Goal: Task Accomplishment & Management: Manage account settings

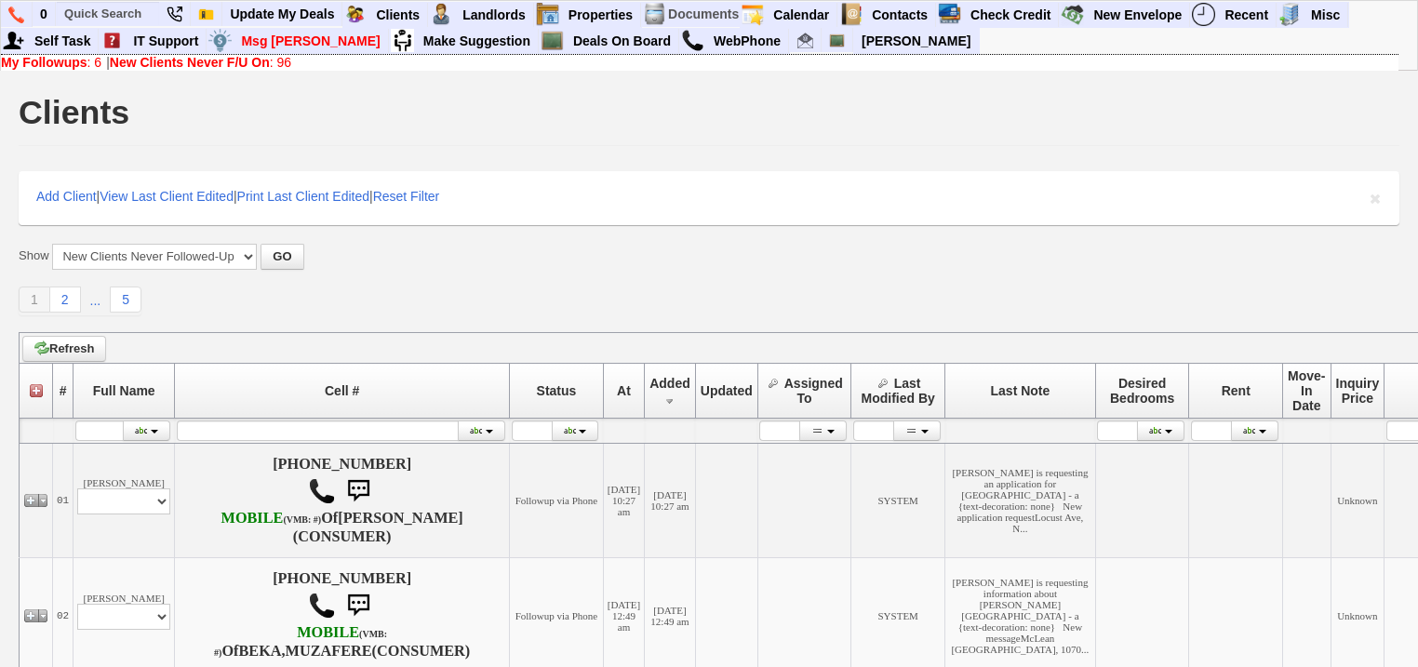
click at [270, 63] on b "New Clients Never F/U On" at bounding box center [190, 62] width 160 height 15
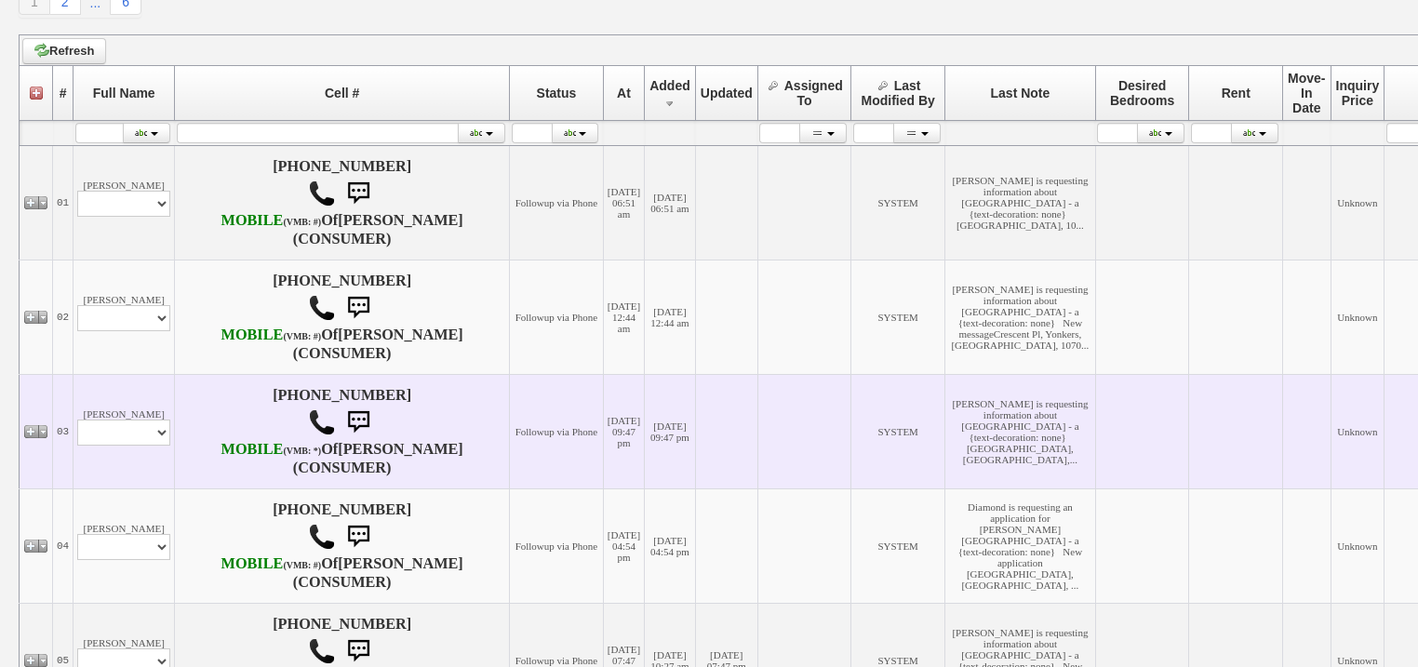
scroll to position [329, 0]
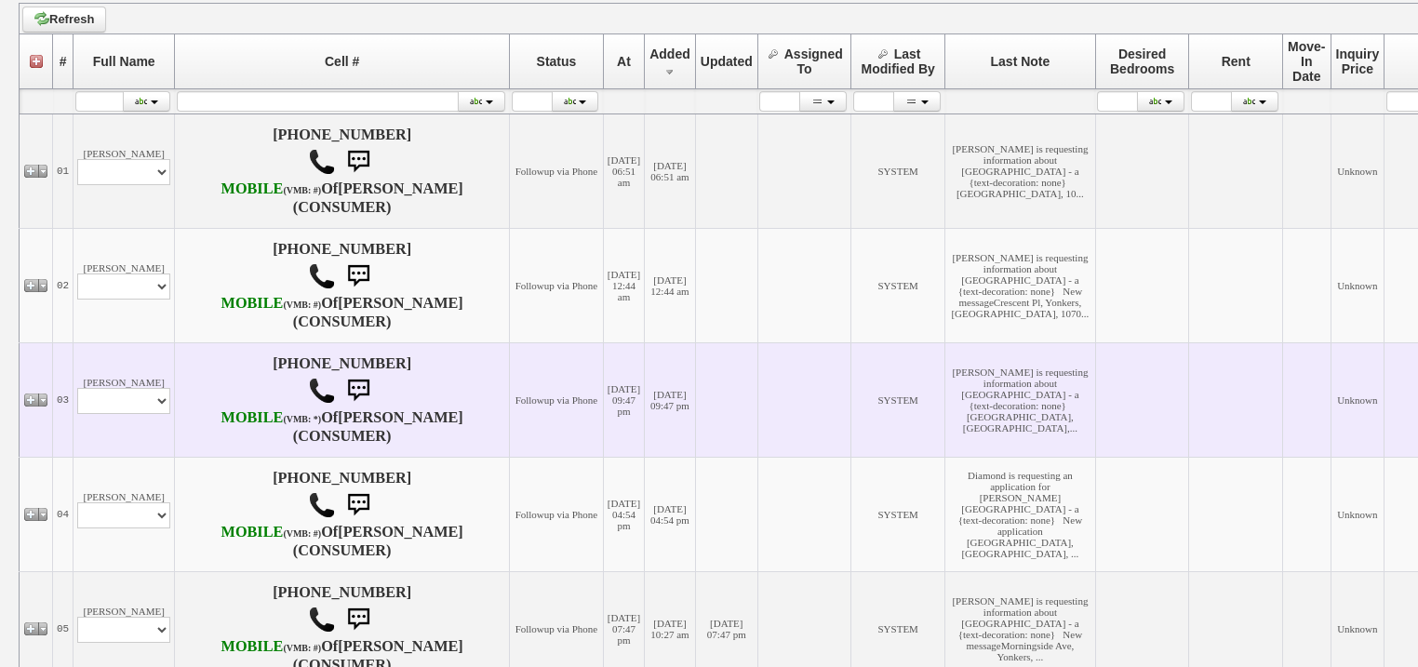
click at [127, 433] on td "Helen Mascoll Profile Edit Print Email Externally (Will Not Be Tracked In CRM) …" at bounding box center [123, 399] width 101 height 114
click at [130, 414] on select "Profile Edit Print Email Externally (Will Not Be Tracked In CRM) Closed Deals" at bounding box center [123, 401] width 93 height 26
select select "ChangeURL,/crm/custom/edit_client_form.php?redirect=%2Fcrm%2Fclients.php&id=167…"
click at [77, 414] on select "Profile Edit Print Email Externally (Will Not Be Tracked In CRM) Closed Deals" at bounding box center [123, 401] width 93 height 26
select select
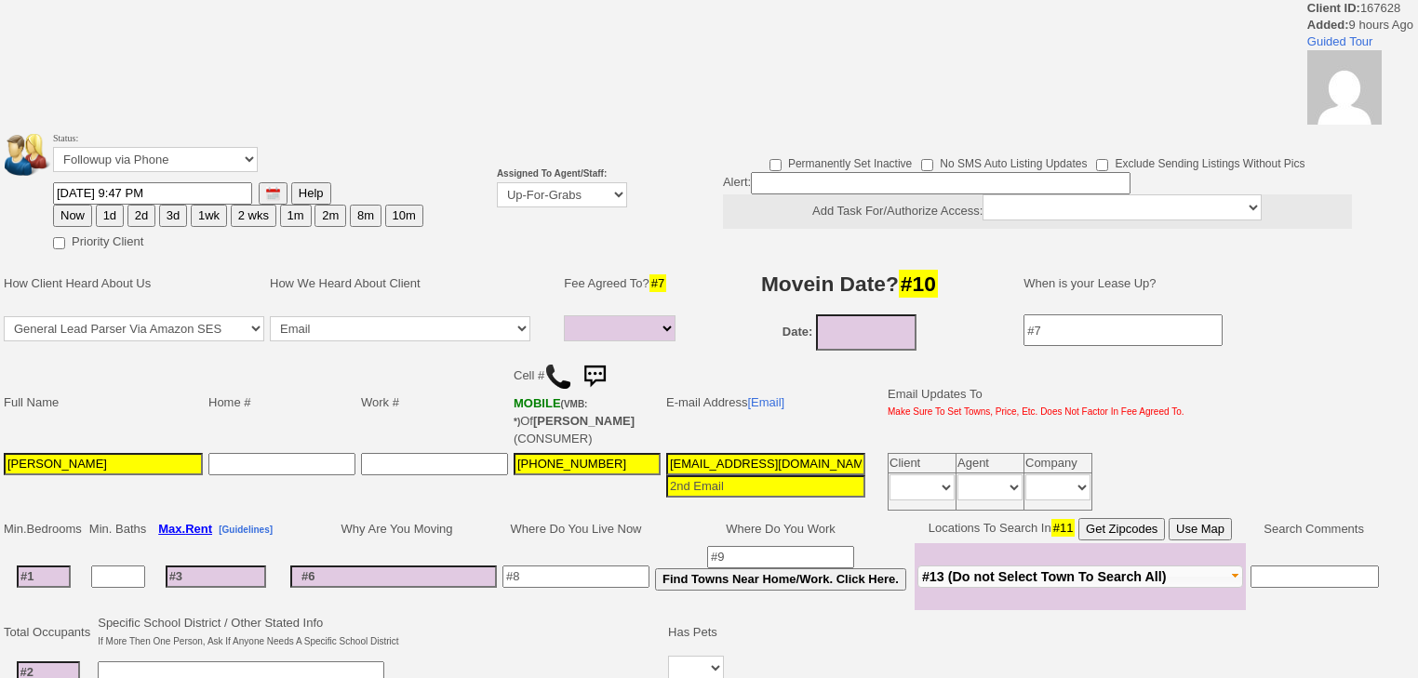
select select
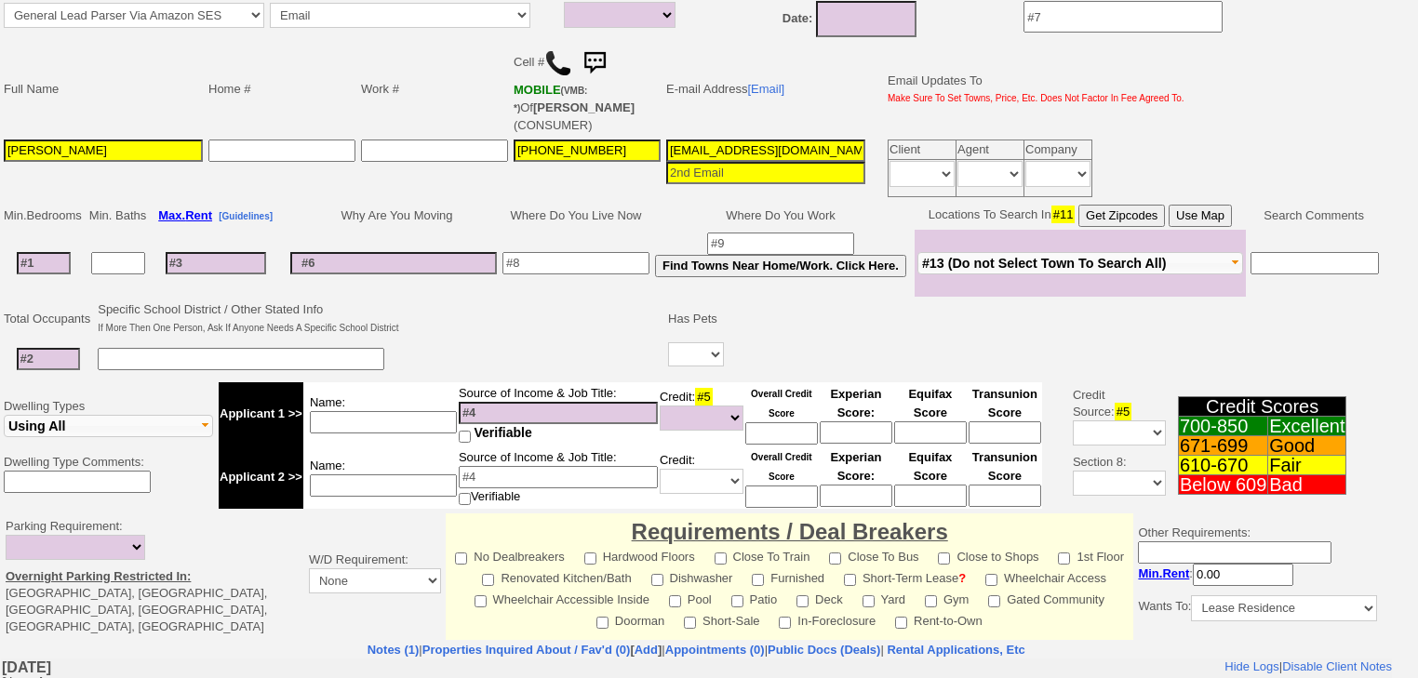
scroll to position [74, 0]
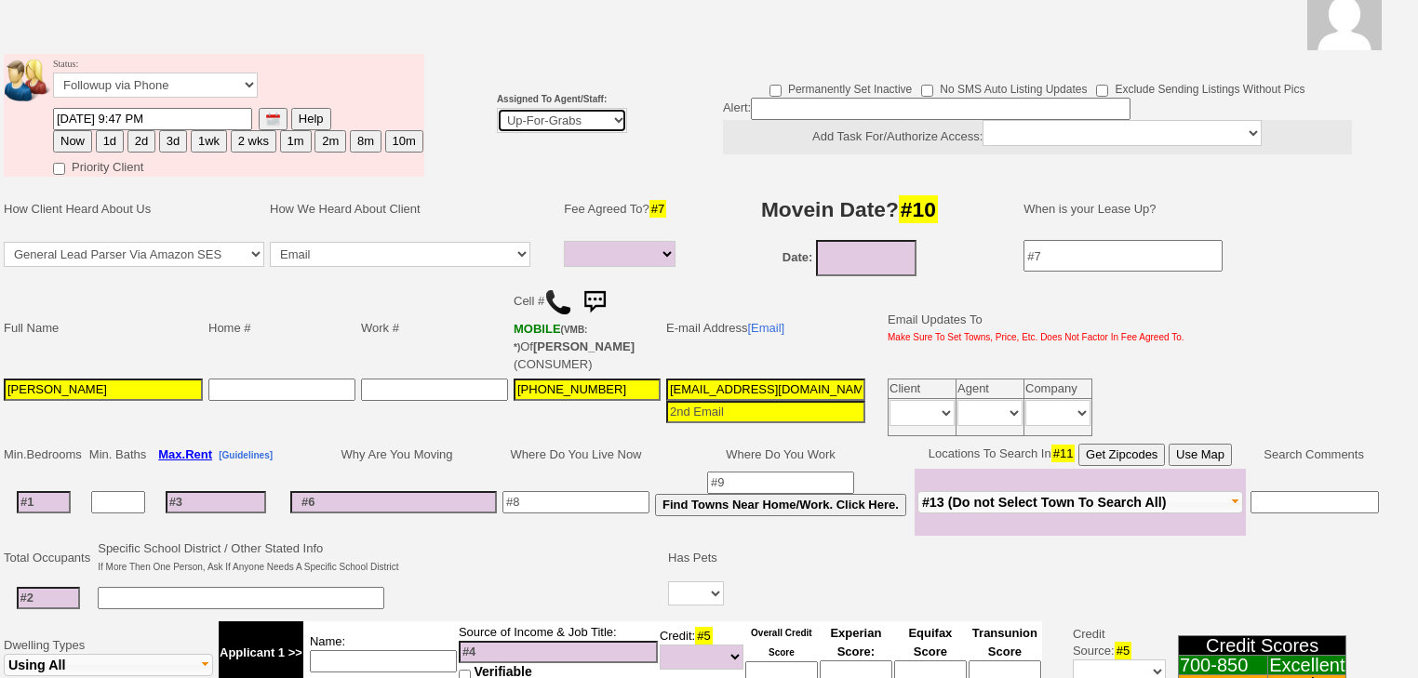
drag, startPoint x: 549, startPoint y: 125, endPoint x: 564, endPoint y: 254, distance: 130.2
click at [554, 140] on td "Assigned To Agent/Staff: Up-For-Grabs ***** STAFF ***** Bob Bruno 914-419-3579 …" at bounding box center [562, 115] width 136 height 128
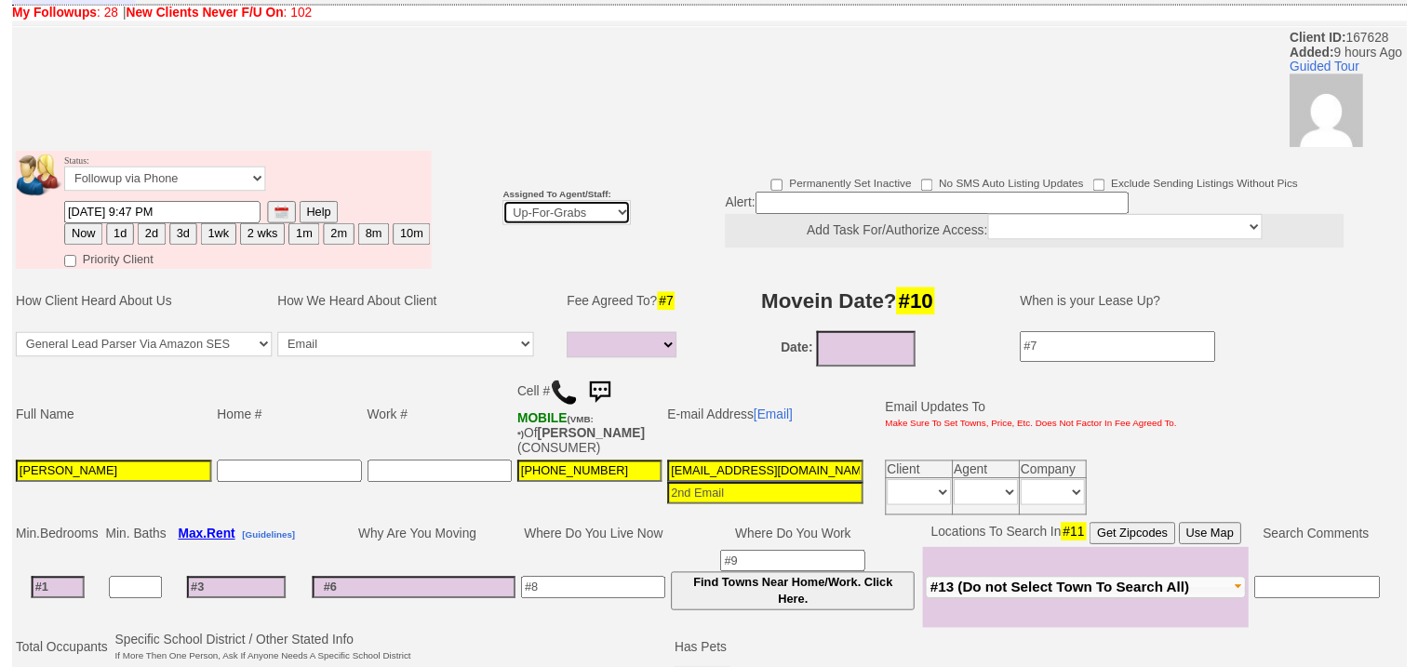
scroll to position [149, 0]
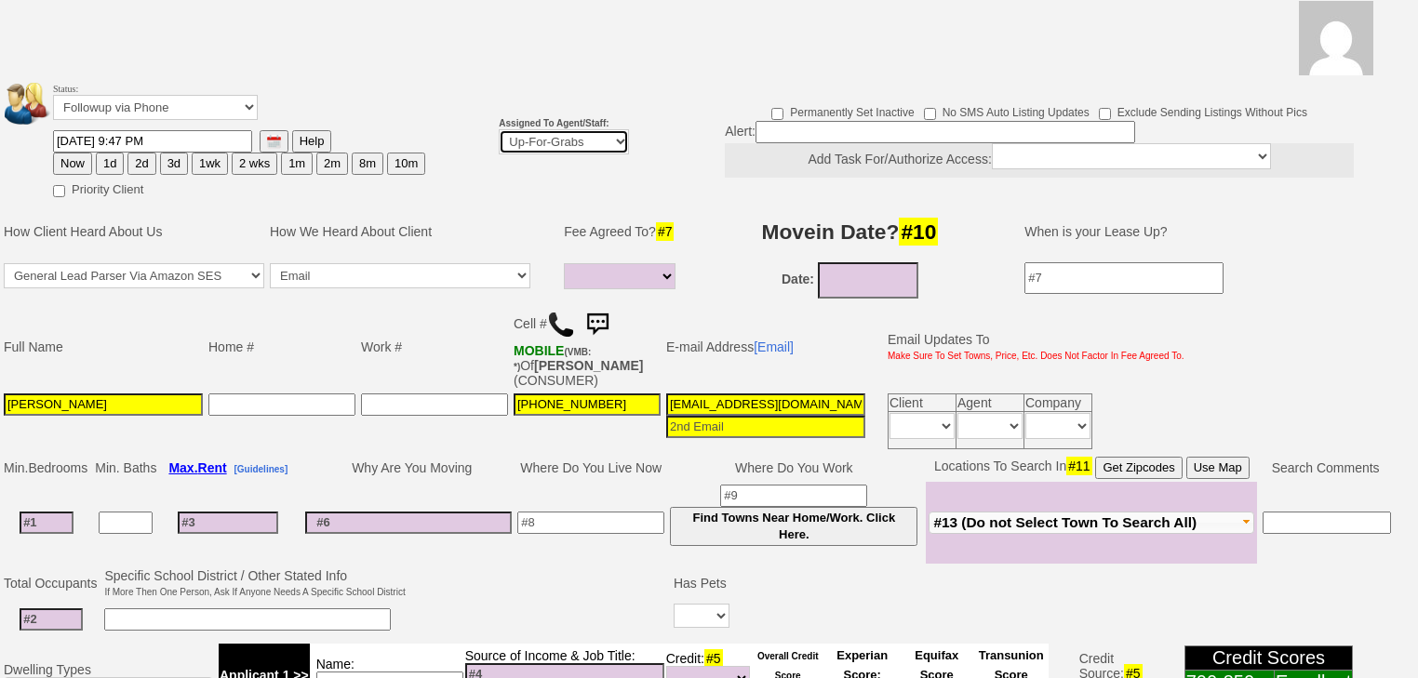
select select "227"
click at [499, 129] on select "Up-For-Grabs ***** STAFF ***** Bob Bruno 914-419-3579 Cristy Liberto 914-486-10…" at bounding box center [564, 141] width 130 height 25
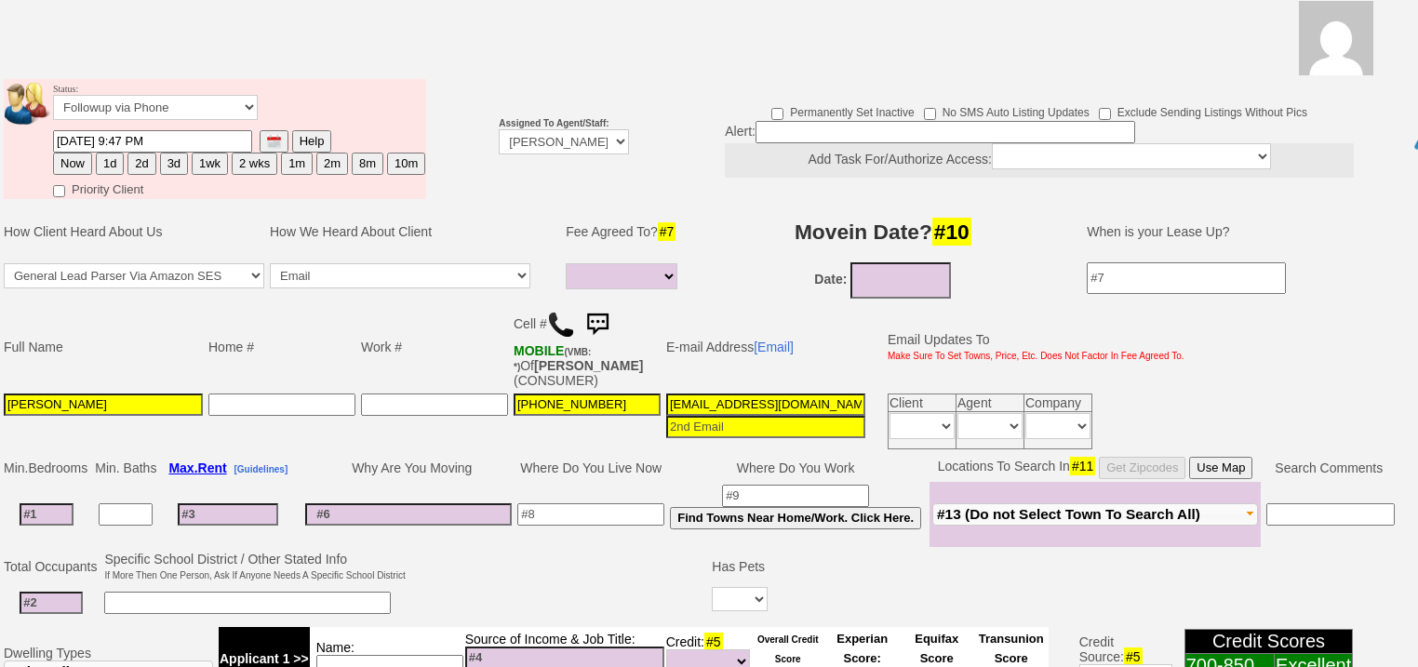
click at [105, 153] on button "1d" at bounding box center [110, 164] width 28 height 22
type input "09/02/2025 07:19 AM"
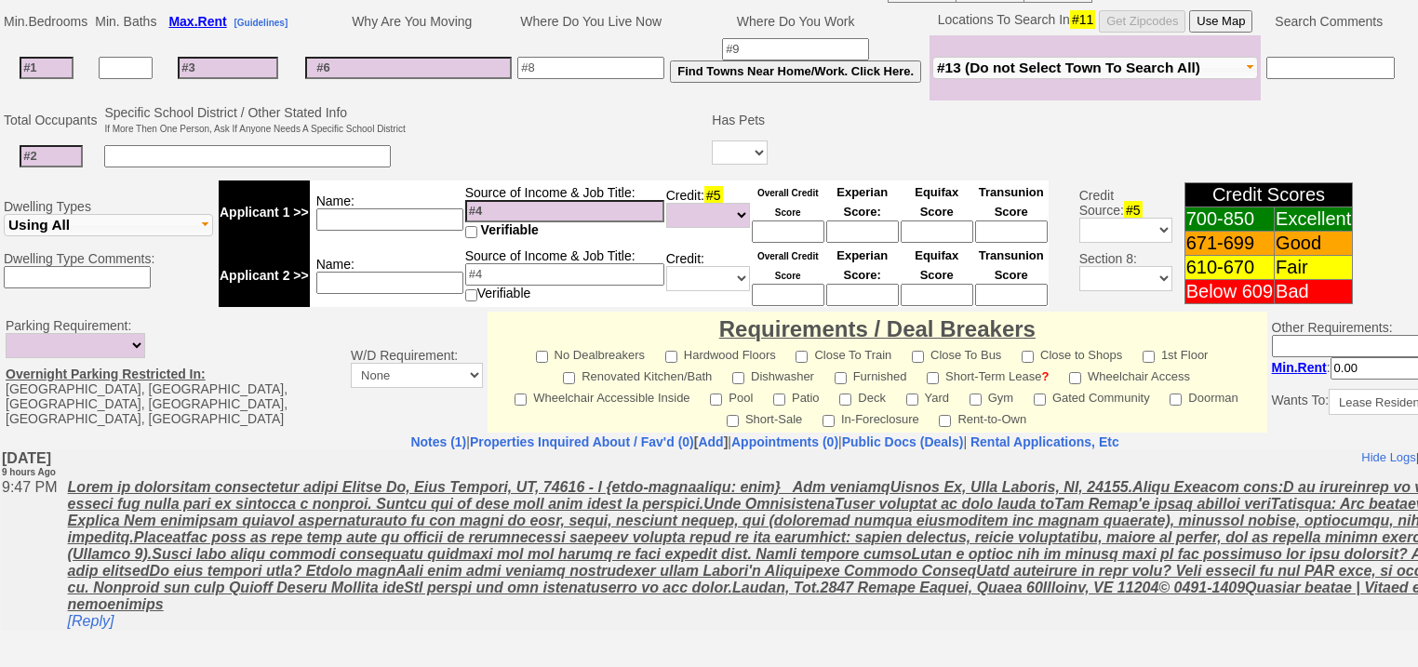
scroll to position [794, 0]
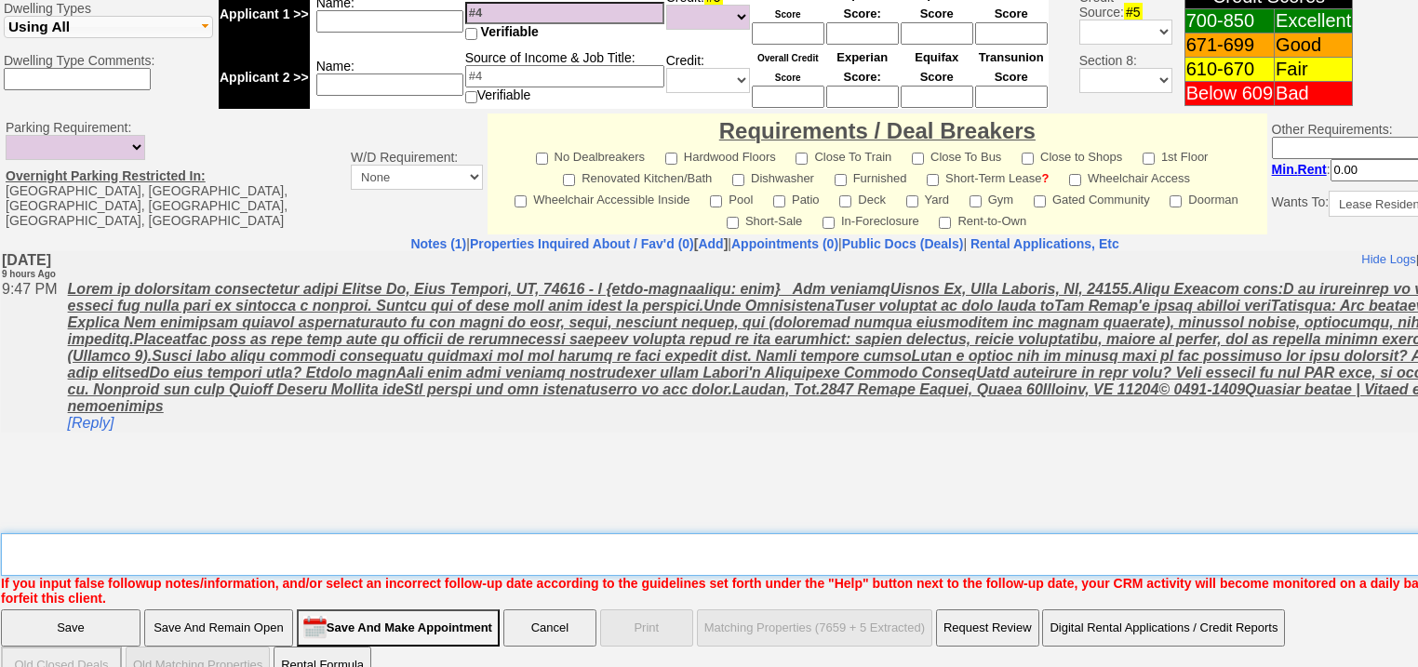
click at [194, 533] on textarea "Insert New Note Here" at bounding box center [771, 554] width 1541 height 43
type textarea "f"
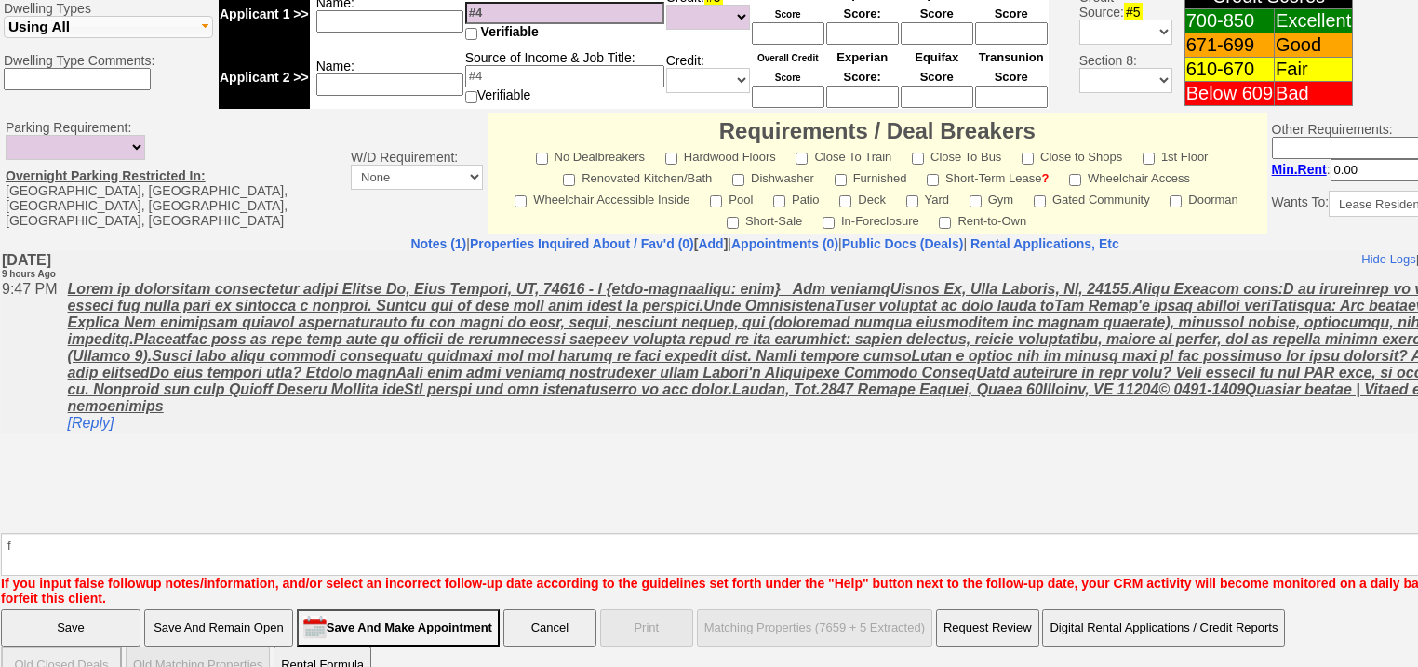
click at [91, 609] on input "Save" at bounding box center [71, 627] width 140 height 37
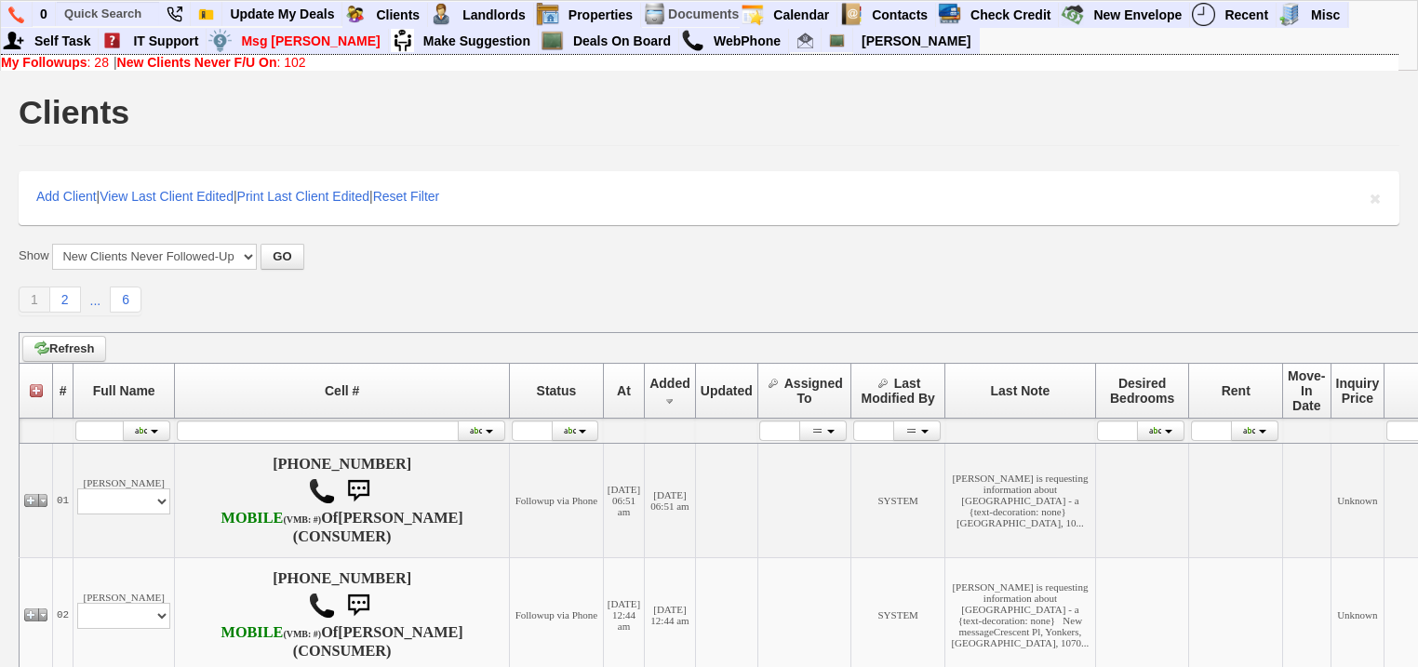
scroll to position [298, 0]
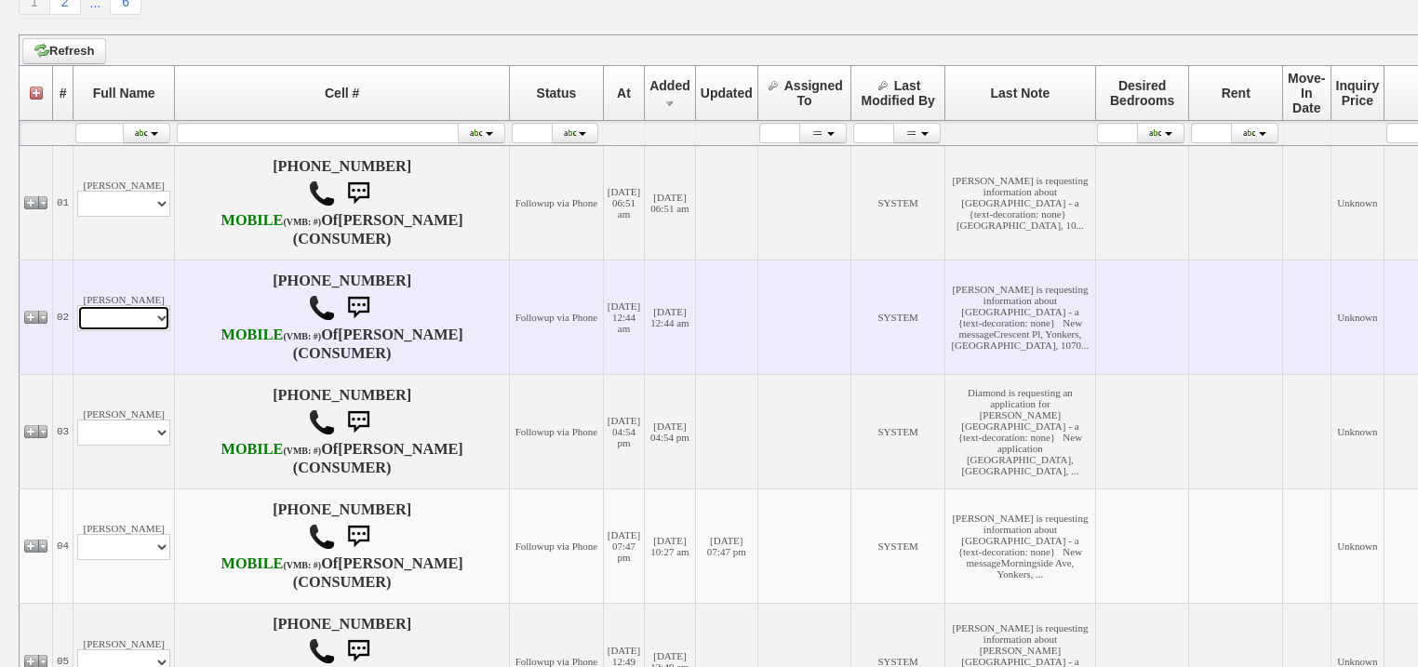
drag, startPoint x: 134, startPoint y: 350, endPoint x: 134, endPoint y: 360, distance: 10.2
click at [134, 331] on select "Profile Edit Print Email Externally (Will Not Be Tracked In CRM) Closed Deals" at bounding box center [123, 318] width 93 height 26
select select "ChangeURL,/crm/custom/edit_client_form.php?redirect=%2Fcrm%2Fclients.php&id=167…"
click at [77, 331] on select "Profile Edit Print Email Externally (Will Not Be Tracked In CRM) Closed Deals" at bounding box center [123, 318] width 93 height 26
select select
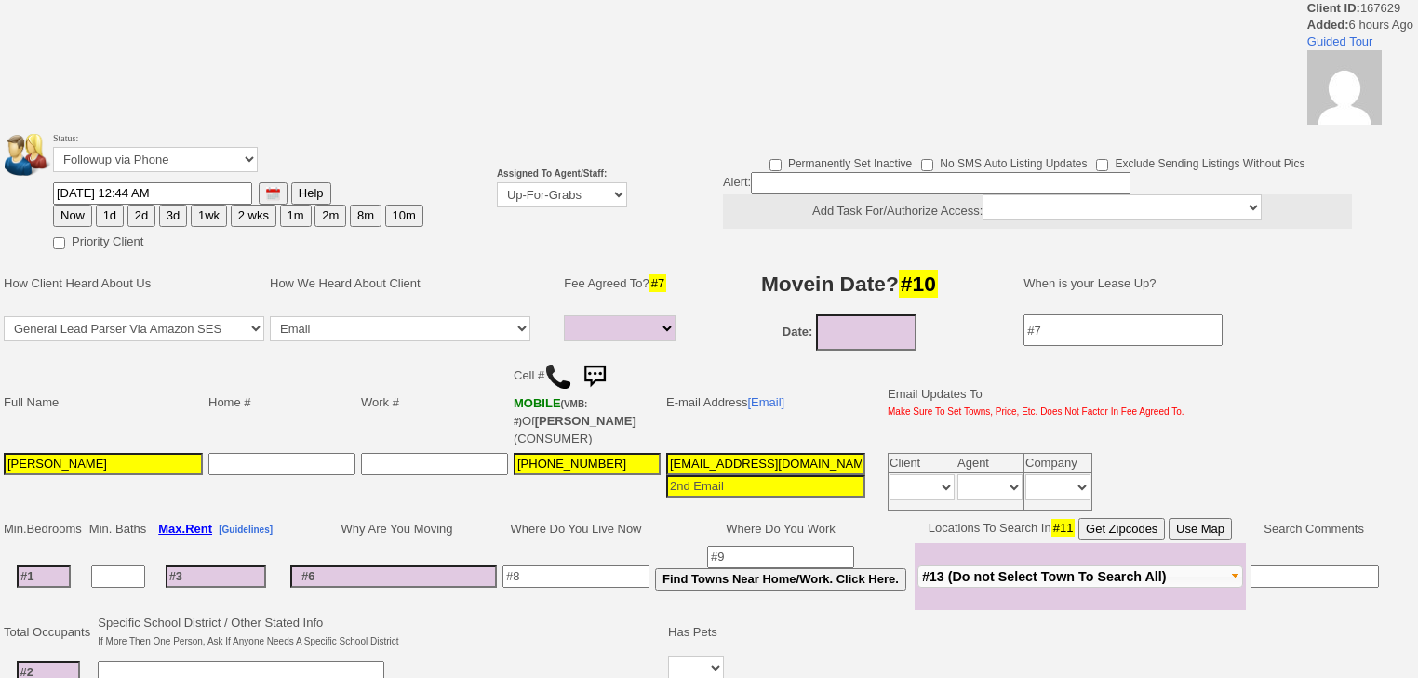
select select
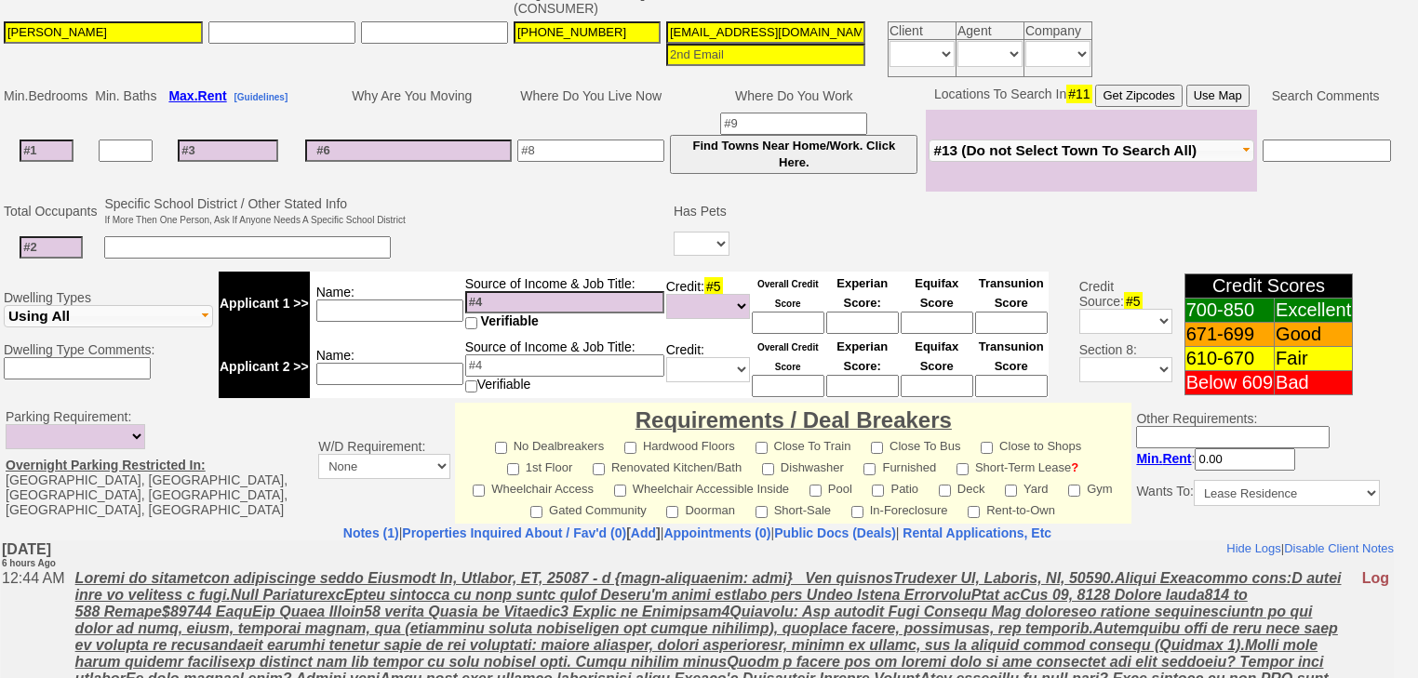
scroll to position [587, 0]
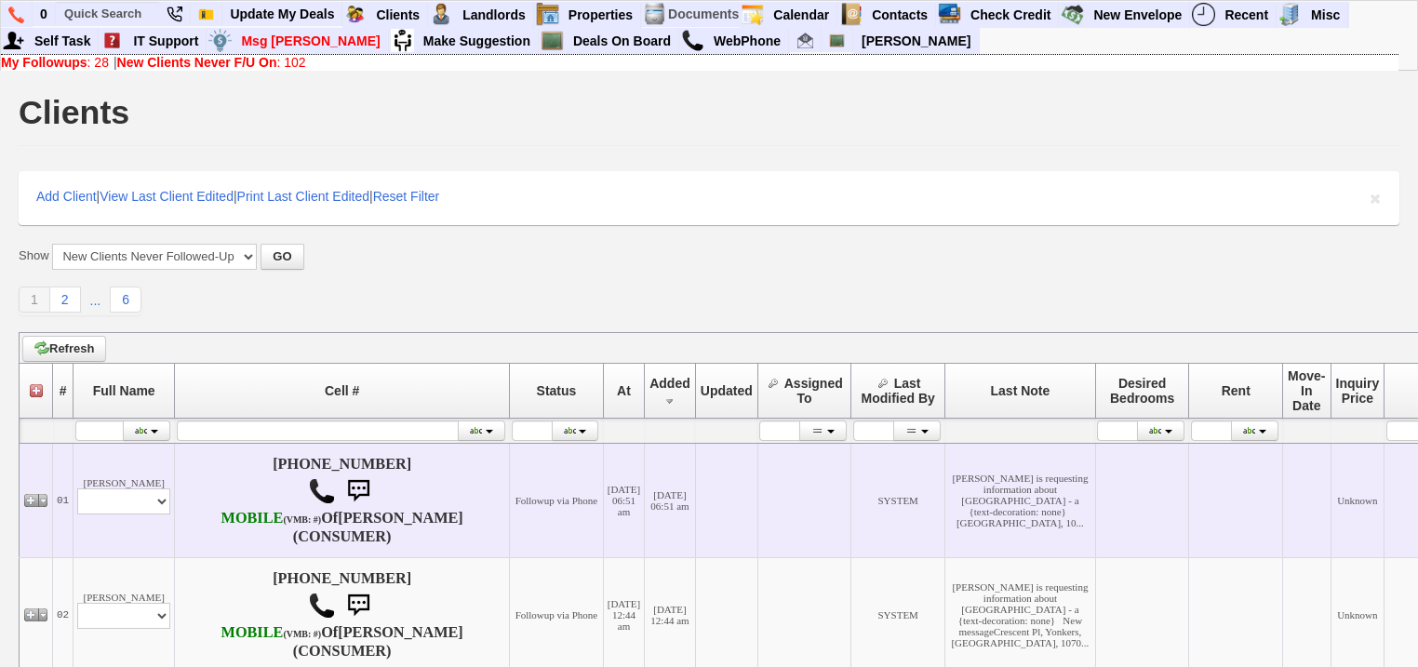
scroll to position [292, 0]
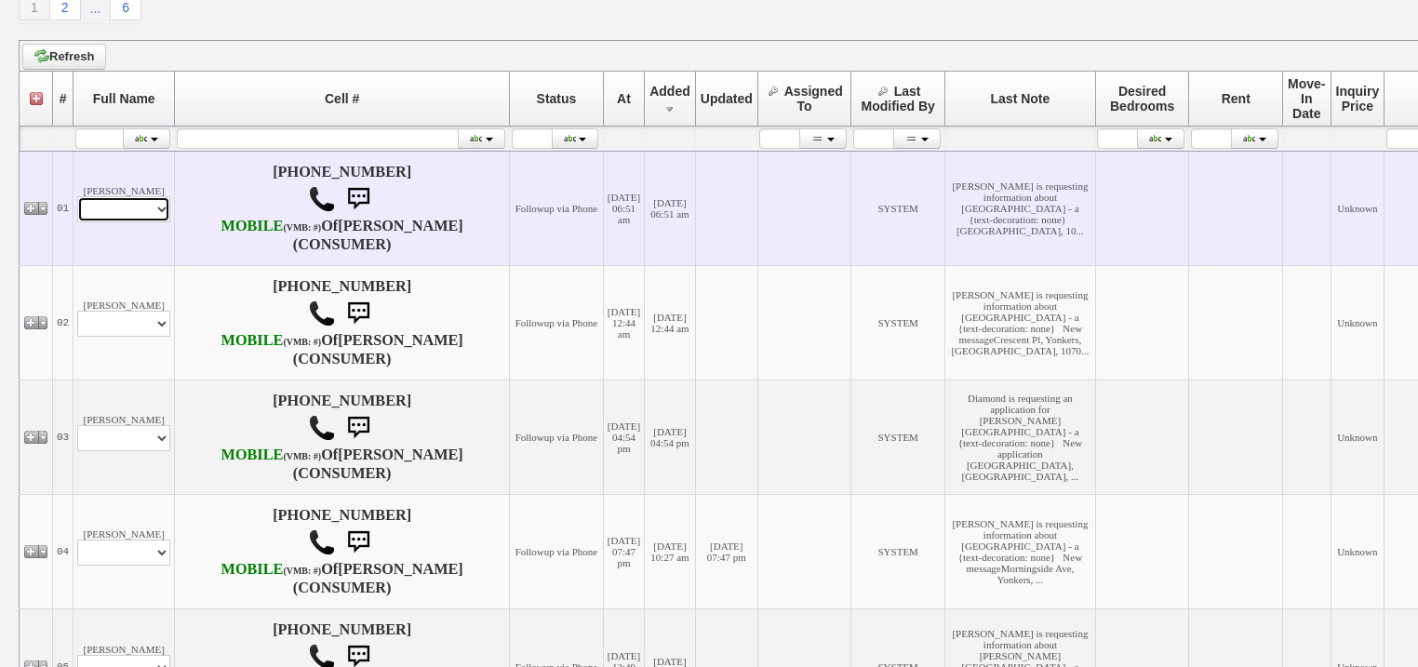
click at [127, 222] on select "Profile Edit Print Email Externally (Will Not Be Tracked In CRM) Closed Deals" at bounding box center [123, 209] width 93 height 26
select select "ChangeURL,/crm/custom/edit_client_form.php?redirect=%2Fcrm%2Fclients.php&id=167…"
click at [77, 208] on select "Profile Edit Print Email Externally (Will Not Be Tracked In CRM) Closed Deals" at bounding box center [123, 209] width 93 height 26
select select
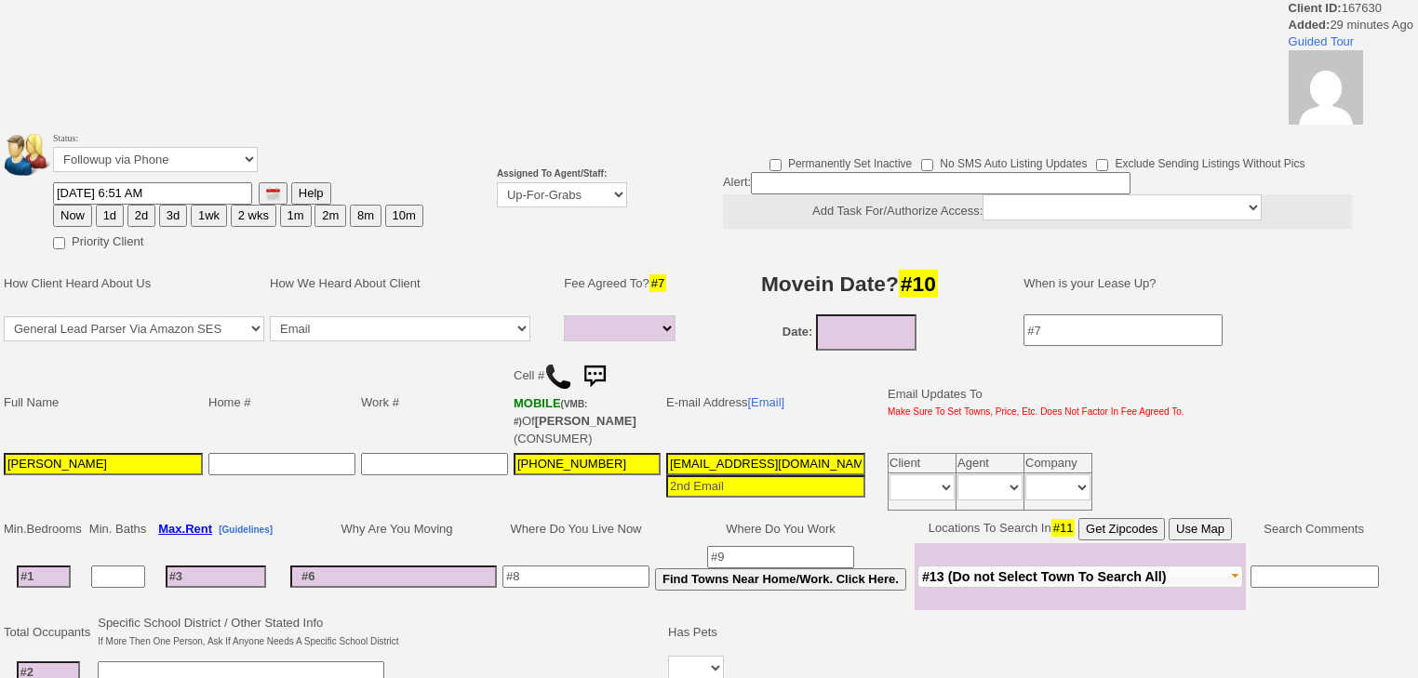
select select
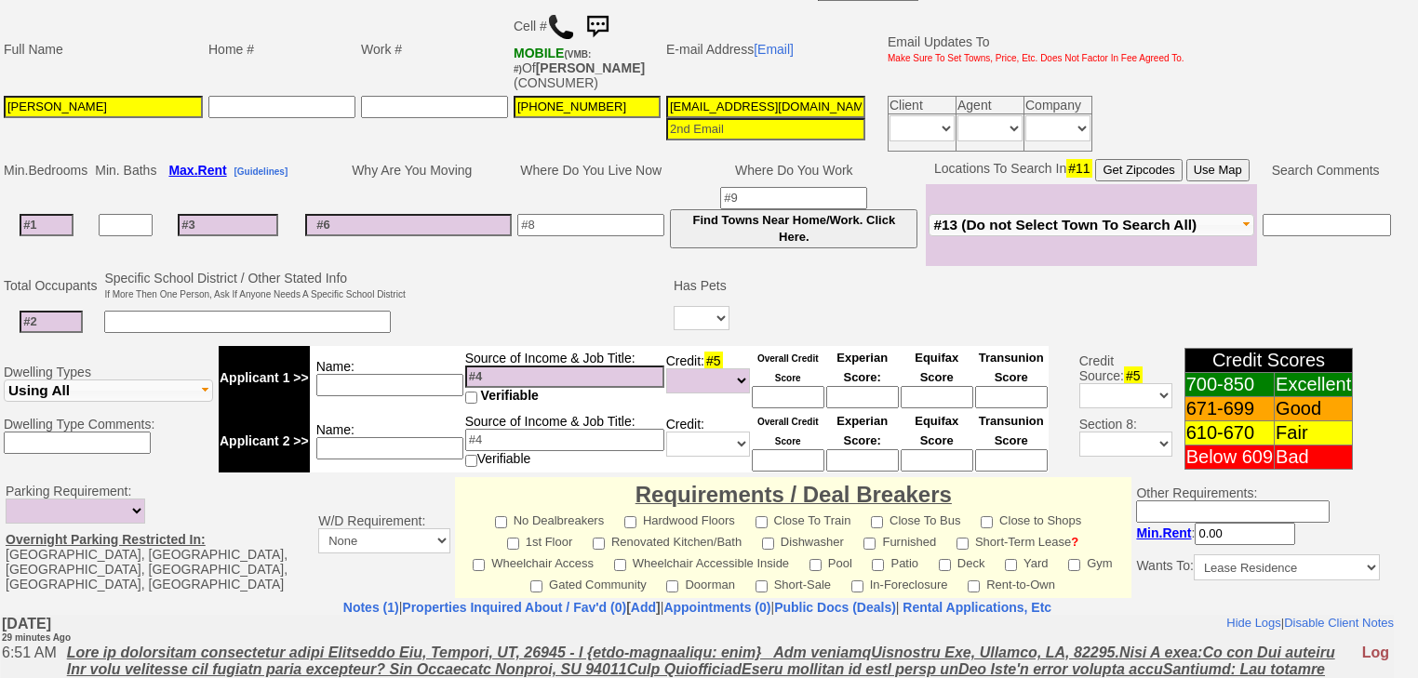
scroll to position [518, 0]
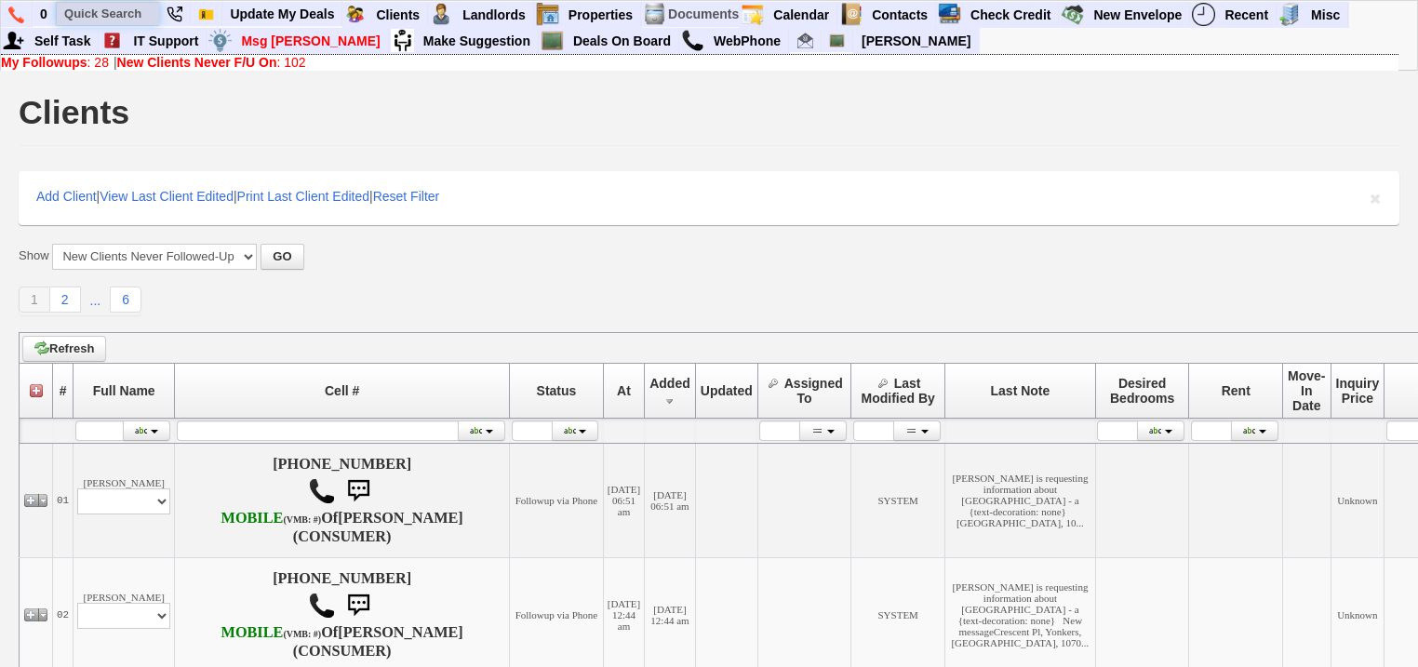
click at [104, 11] on input "text" at bounding box center [108, 13] width 102 height 23
paste input "[PHONE_NUMBER]"
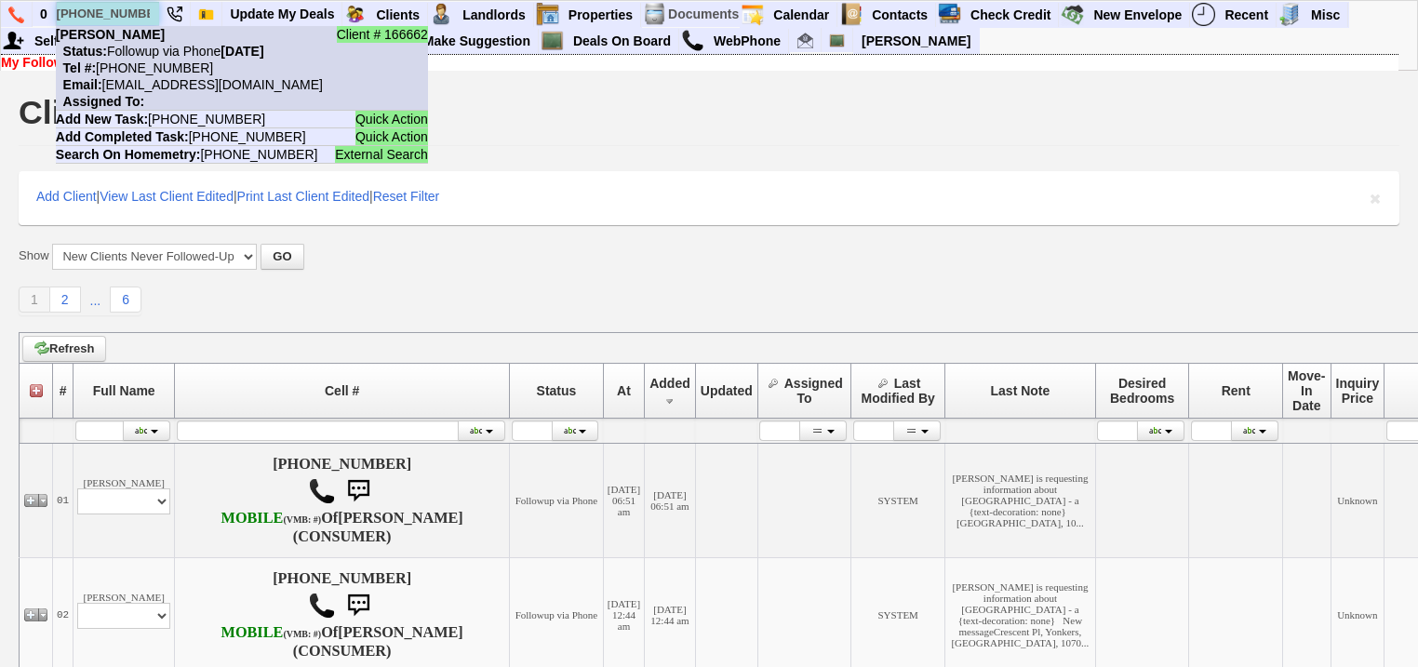
type input "[PHONE_NUMBER]"
click at [170, 83] on nobr "Email: [EMAIL_ADDRESS][DOMAIN_NAME]" at bounding box center [189, 84] width 267 height 15
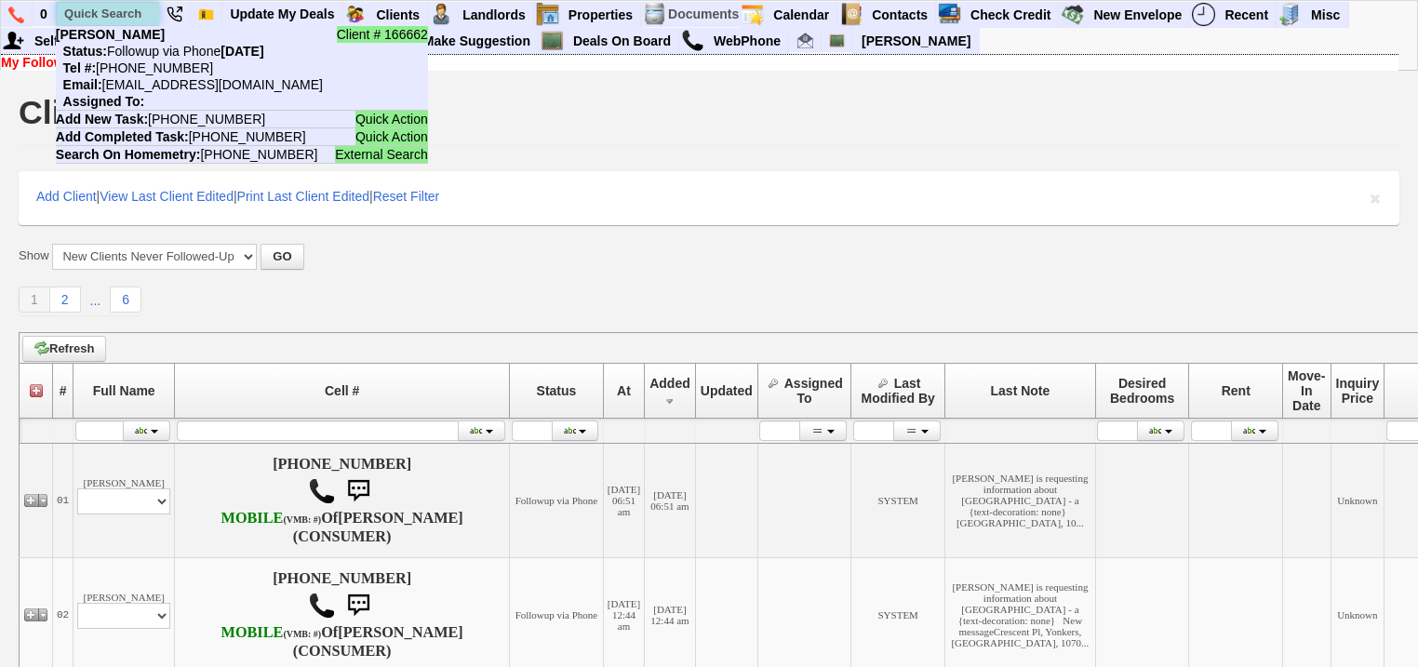
click at [102, 11] on input "text" at bounding box center [108, 13] width 102 height 23
paste input "[PHONE_NUMBER]"
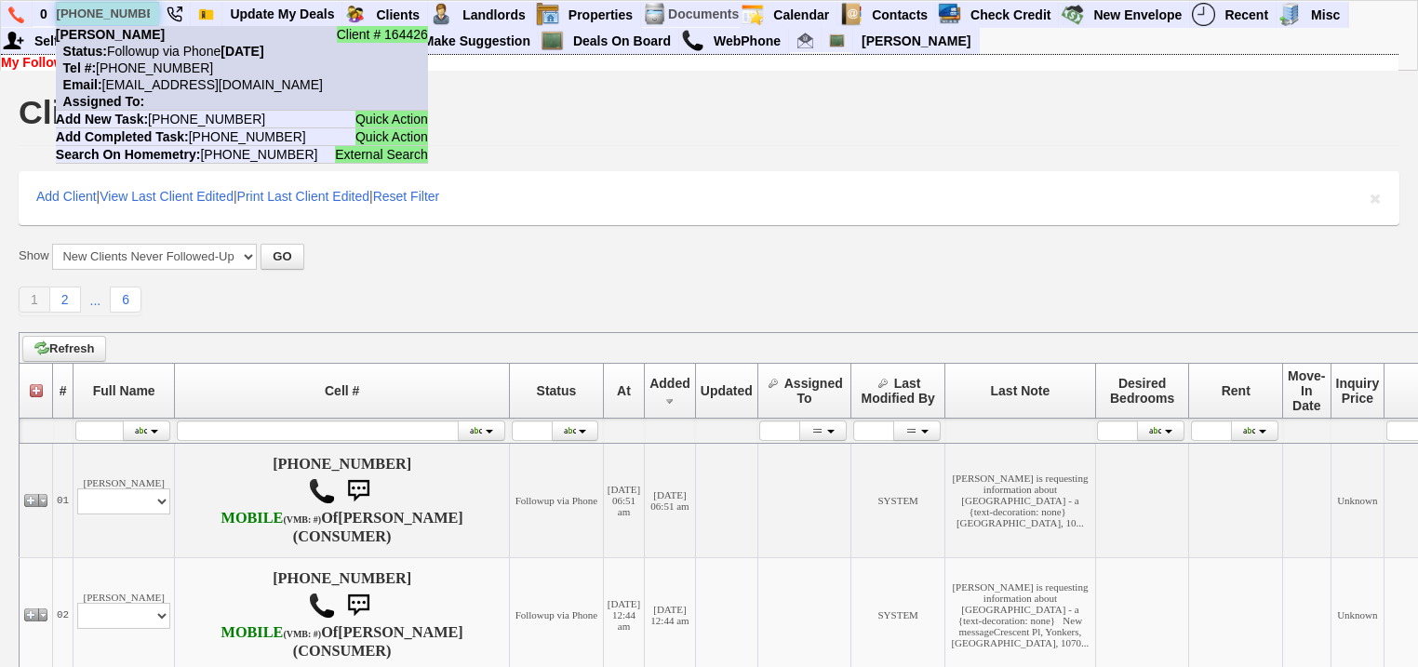
type input "[PHONE_NUMBER]"
click at [165, 72] on nobr "Tel #: [PHONE_NUMBER]" at bounding box center [134, 67] width 157 height 15
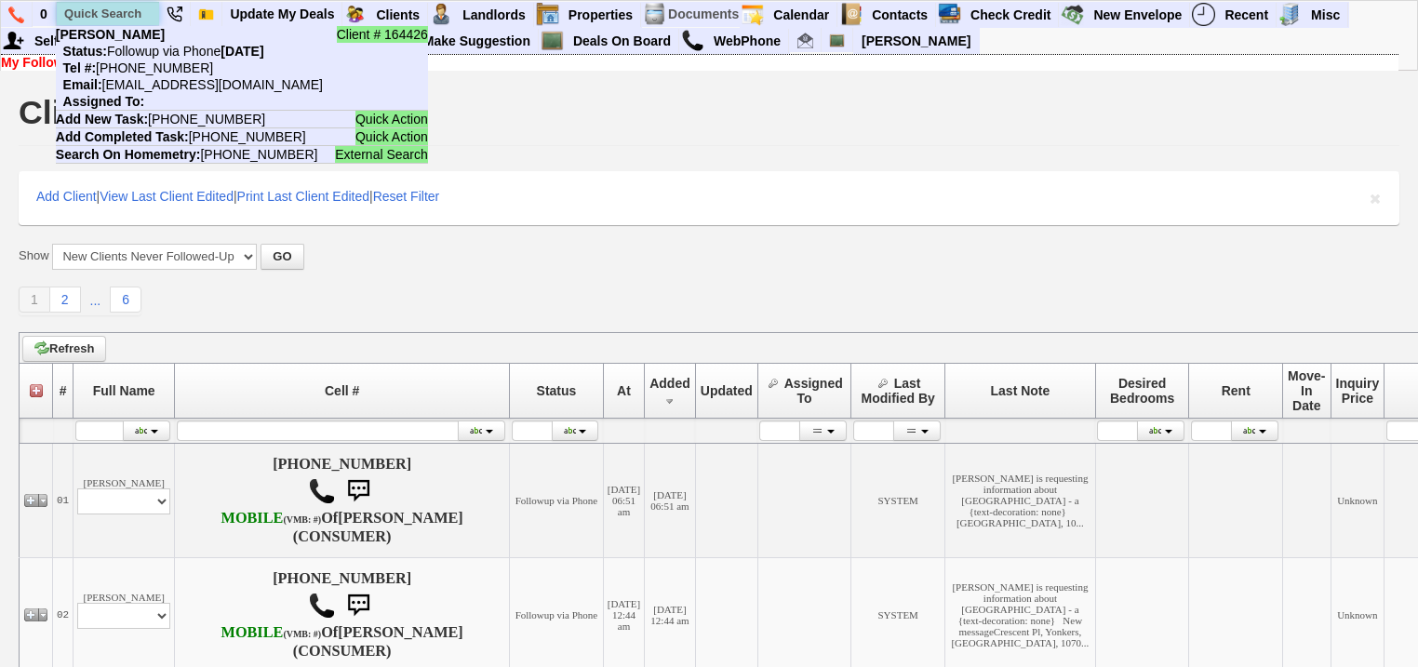
click at [101, 15] on input "text" at bounding box center [108, 13] width 102 height 23
paste input "914-469-3353"
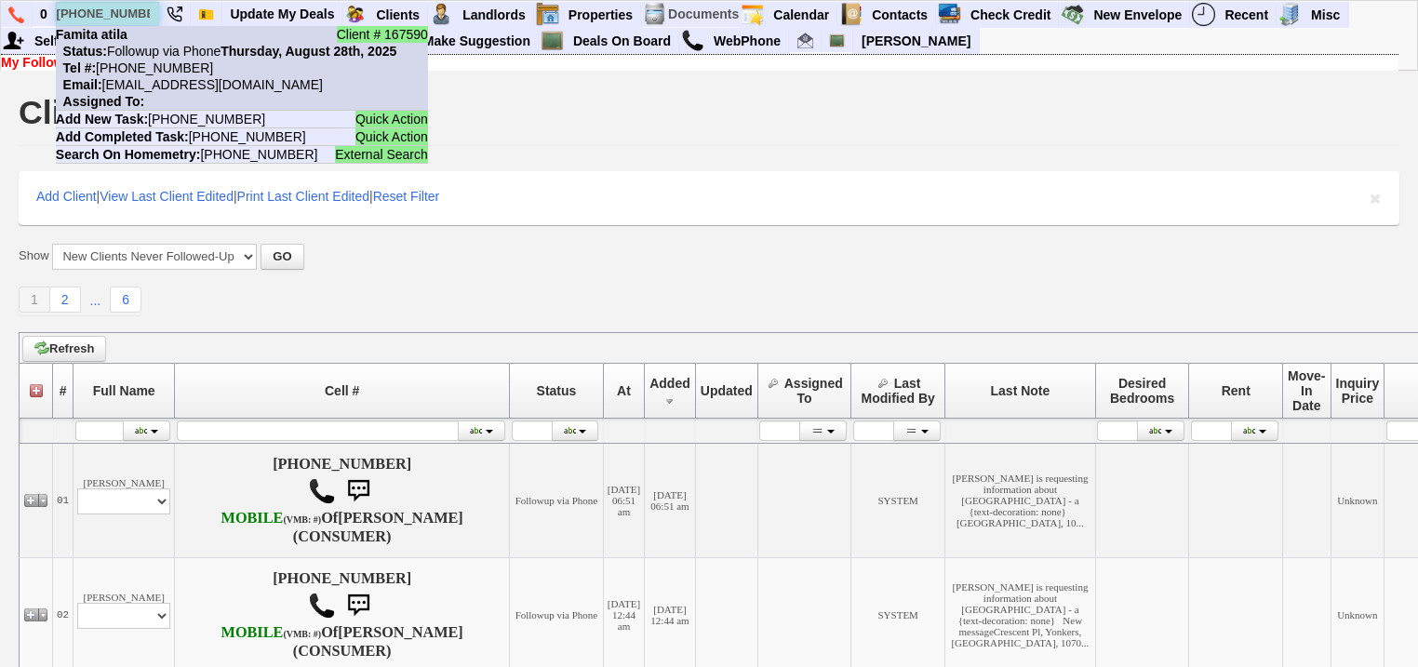
type input "914-469-3353"
click at [155, 40] on li "Client # 167590 Famita atila Status: Followup via Phone Thursday, August 28th, …" at bounding box center [242, 68] width 372 height 85
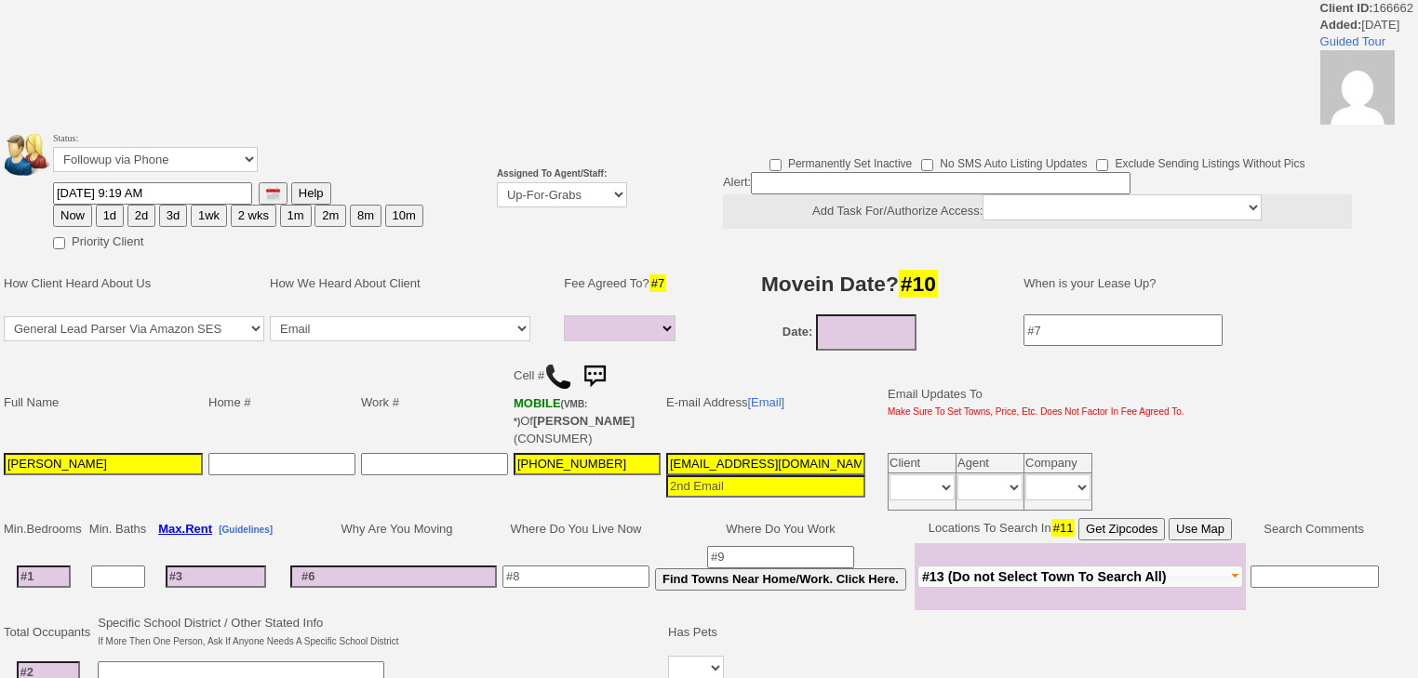
select select
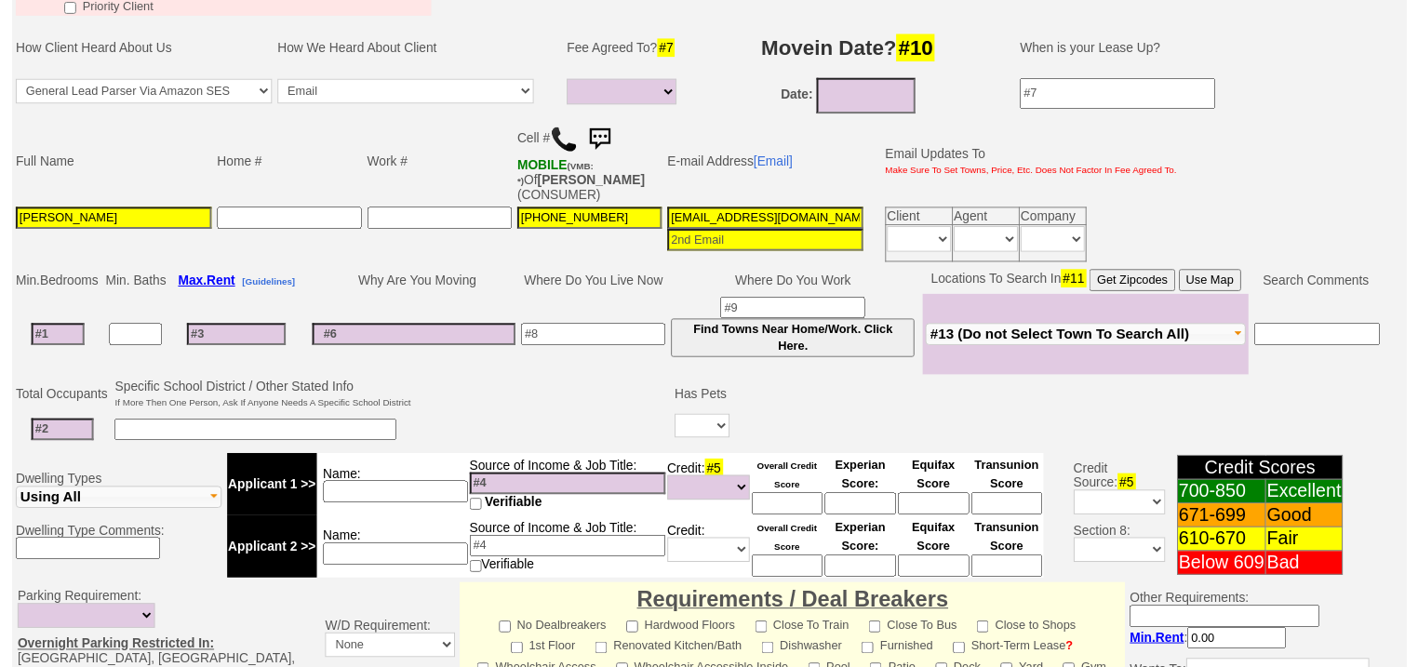
scroll to position [212, 0]
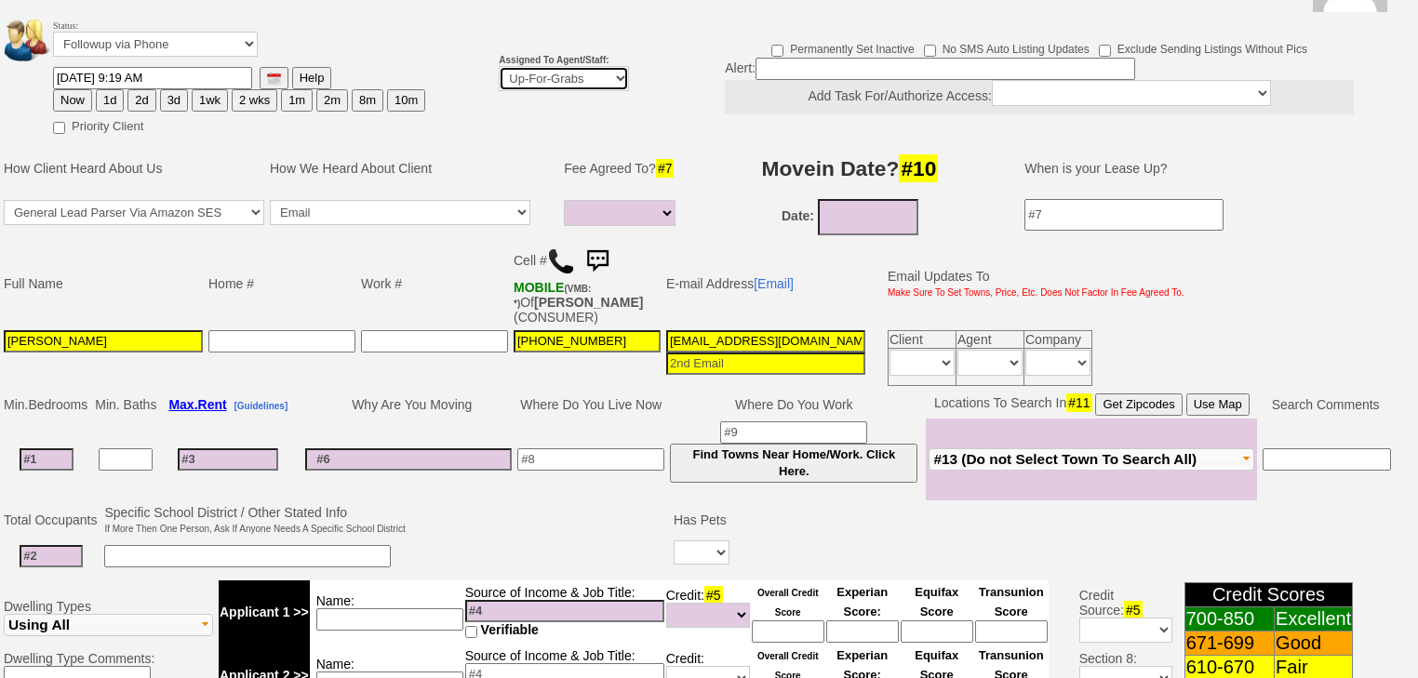
drag, startPoint x: 522, startPoint y: 50, endPoint x: 526, endPoint y: 67, distance: 17.2
click at [526, 67] on td "Assigned To Agent/Staff: Up-For-Grabs ***** STAFF ***** Bob Bruno 914-419-3579 …" at bounding box center [564, 76] width 136 height 126
select select "227"
click at [499, 66] on select "Up-For-Grabs ***** STAFF ***** Bob Bruno 914-419-3579 Cristy Liberto 914-486-10…" at bounding box center [564, 78] width 130 height 25
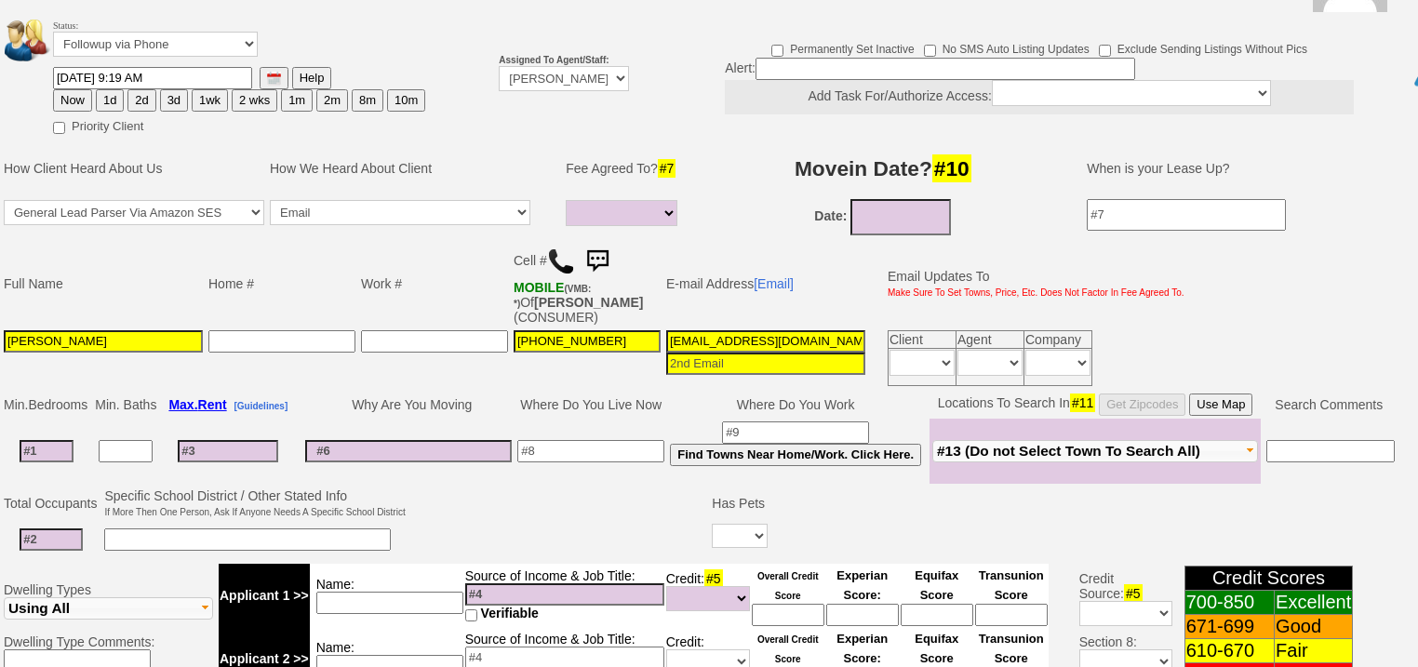
click at [73, 89] on button "Now" at bounding box center [72, 100] width 39 height 22
type input "09/01/2025 07:20 AM"
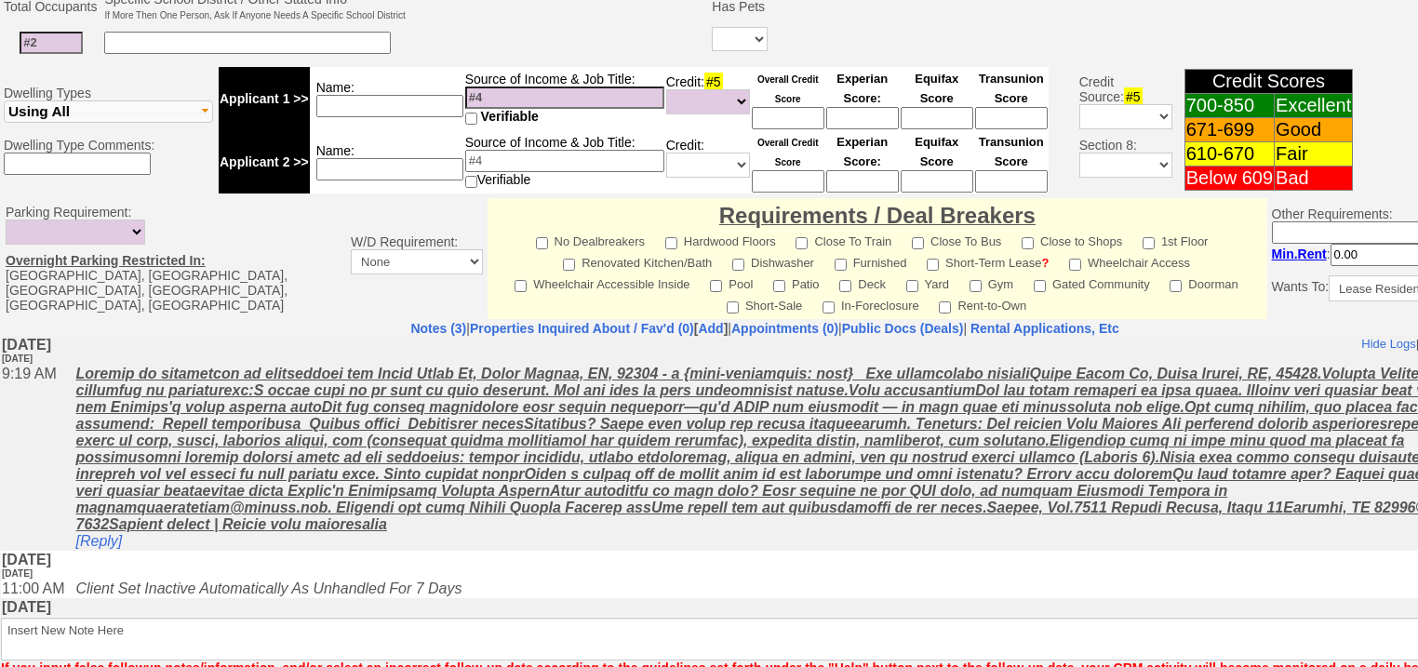
scroll to position [794, 0]
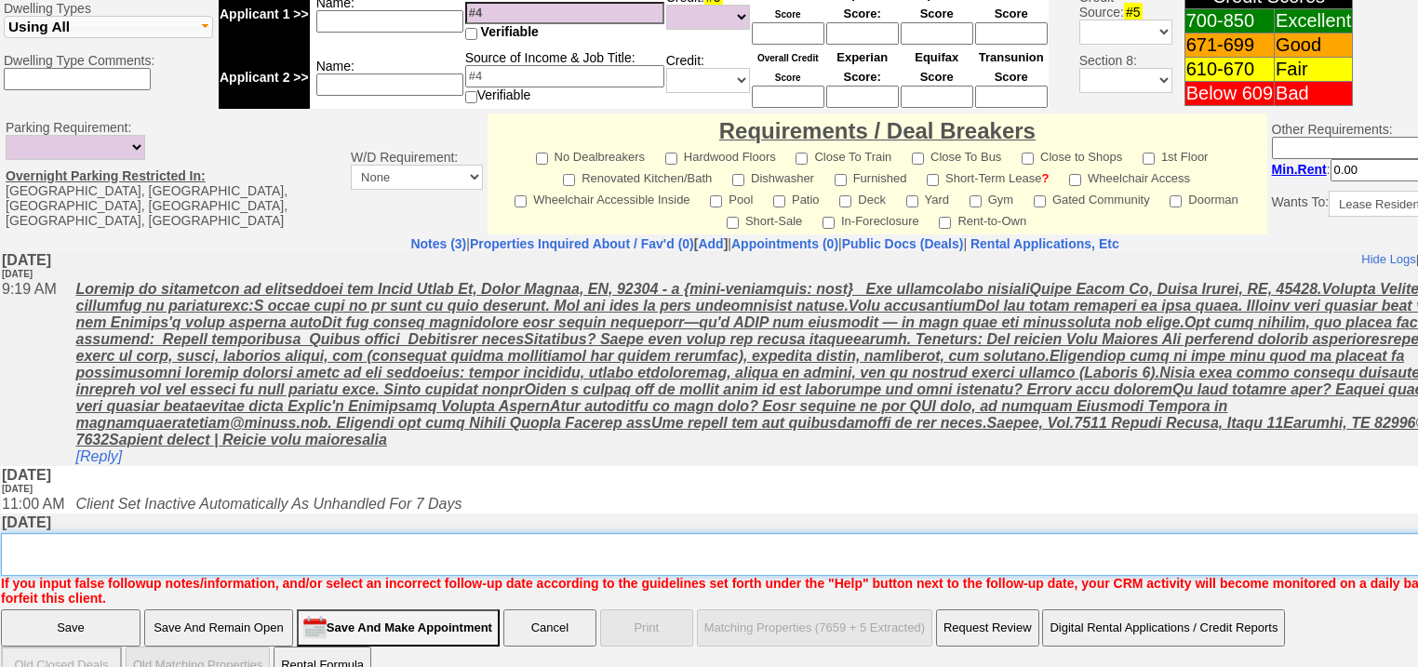
click at [146, 533] on textarea "Insert New Note Here" at bounding box center [771, 554] width 1541 height 43
type textarea "f"
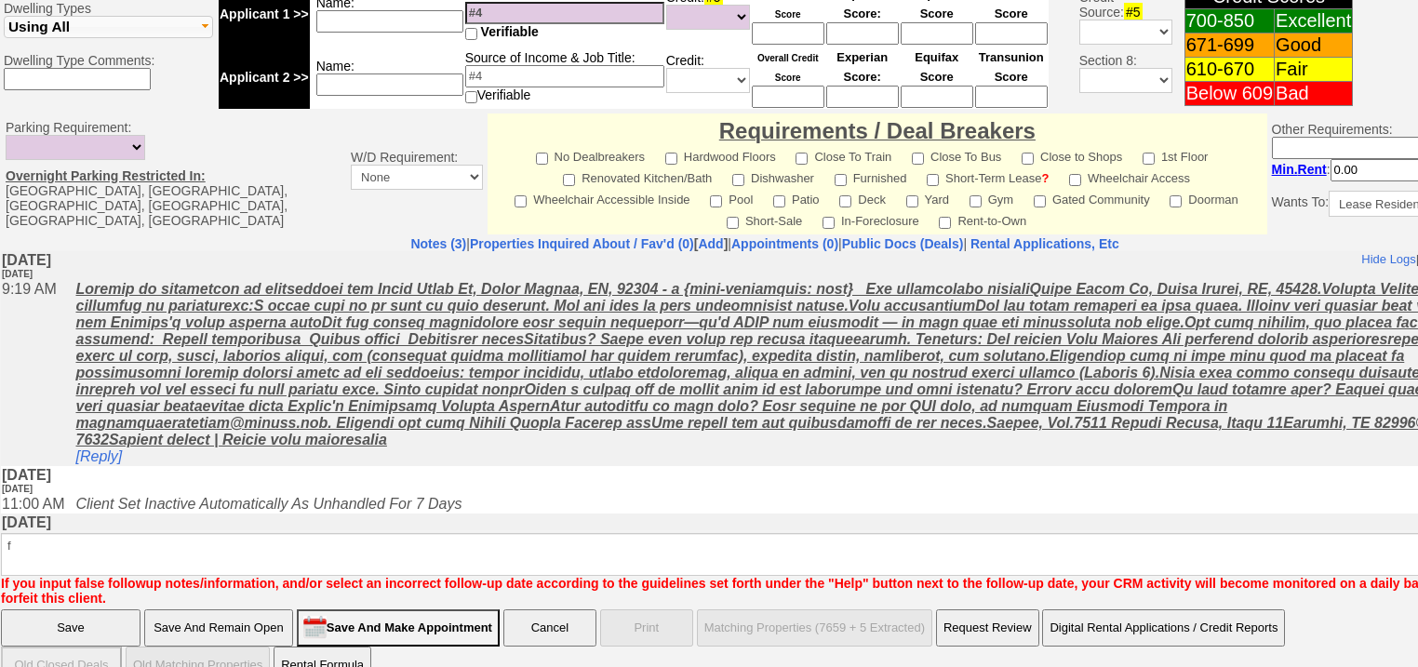
click at [48, 609] on input "Save" at bounding box center [71, 627] width 140 height 37
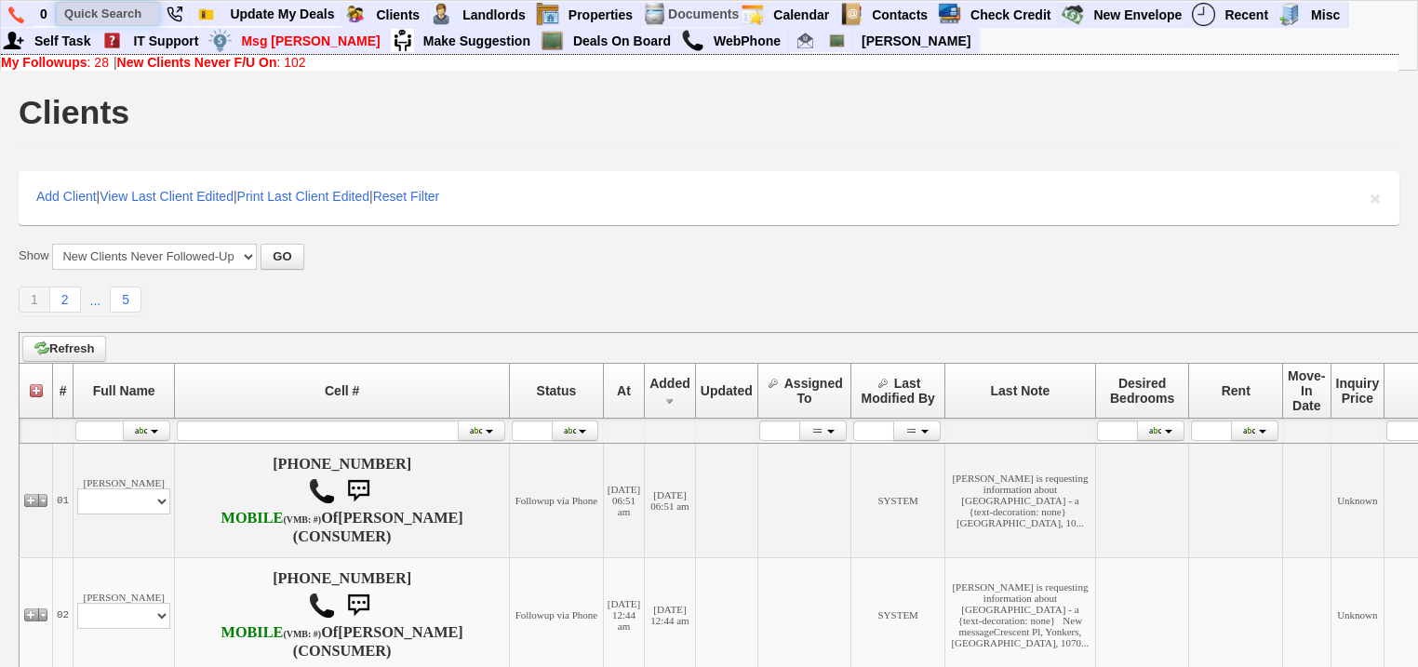
click at [104, 11] on input "text" at bounding box center [108, 13] width 102 height 23
paste input "914-258-5527"
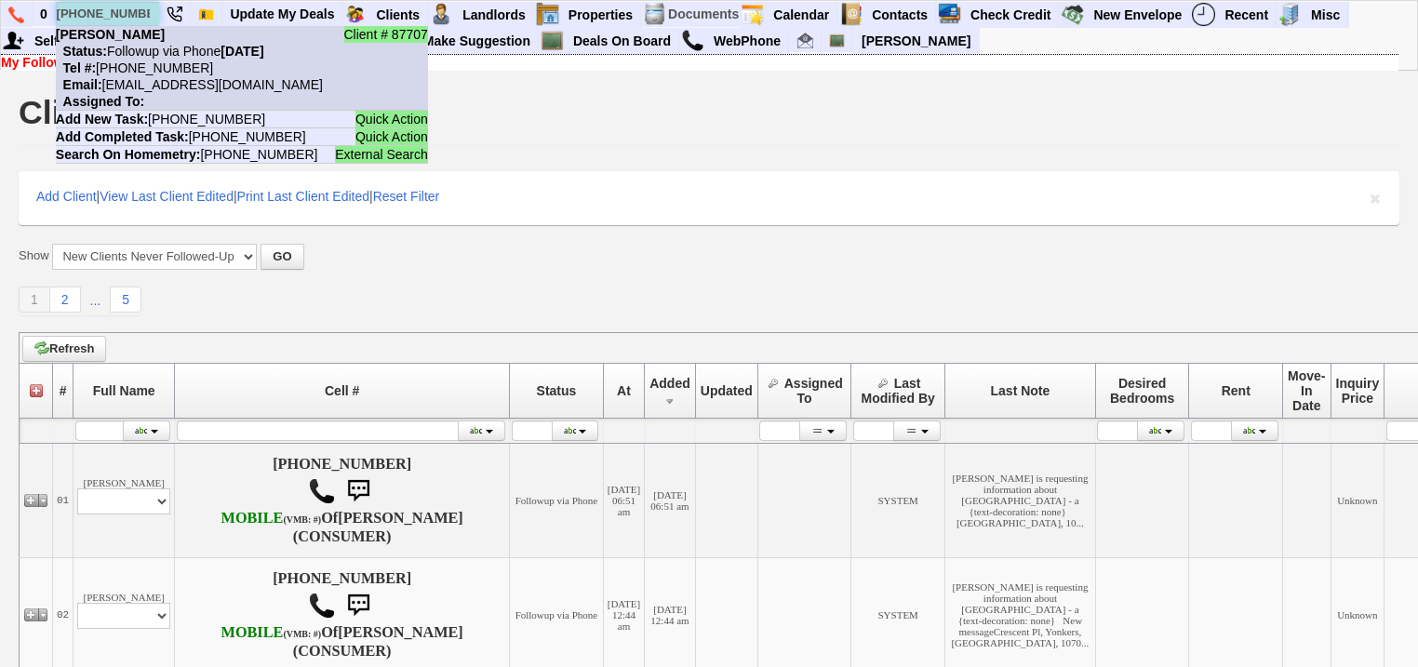
type input "914-258-5527"
click at [162, 56] on nobr "Status: Followup via Phone Saturday, August 30th, 2025" at bounding box center [160, 51] width 208 height 15
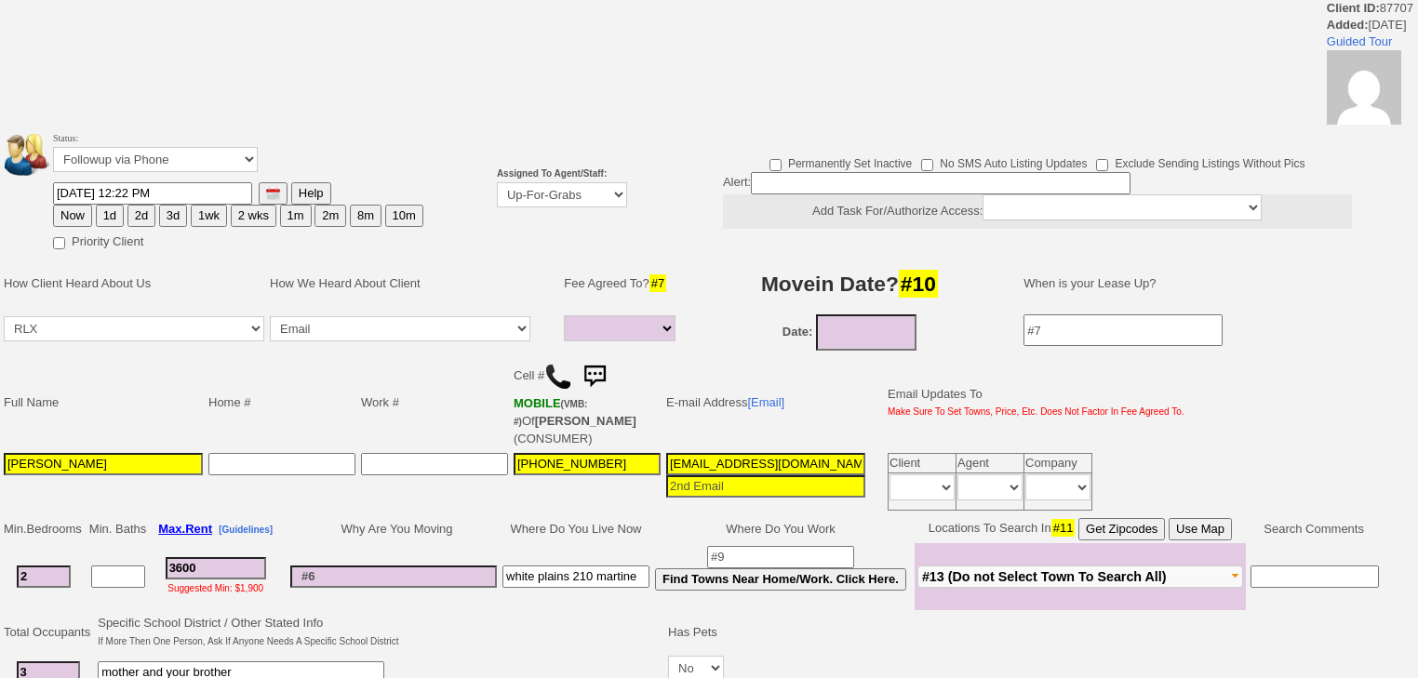
select select
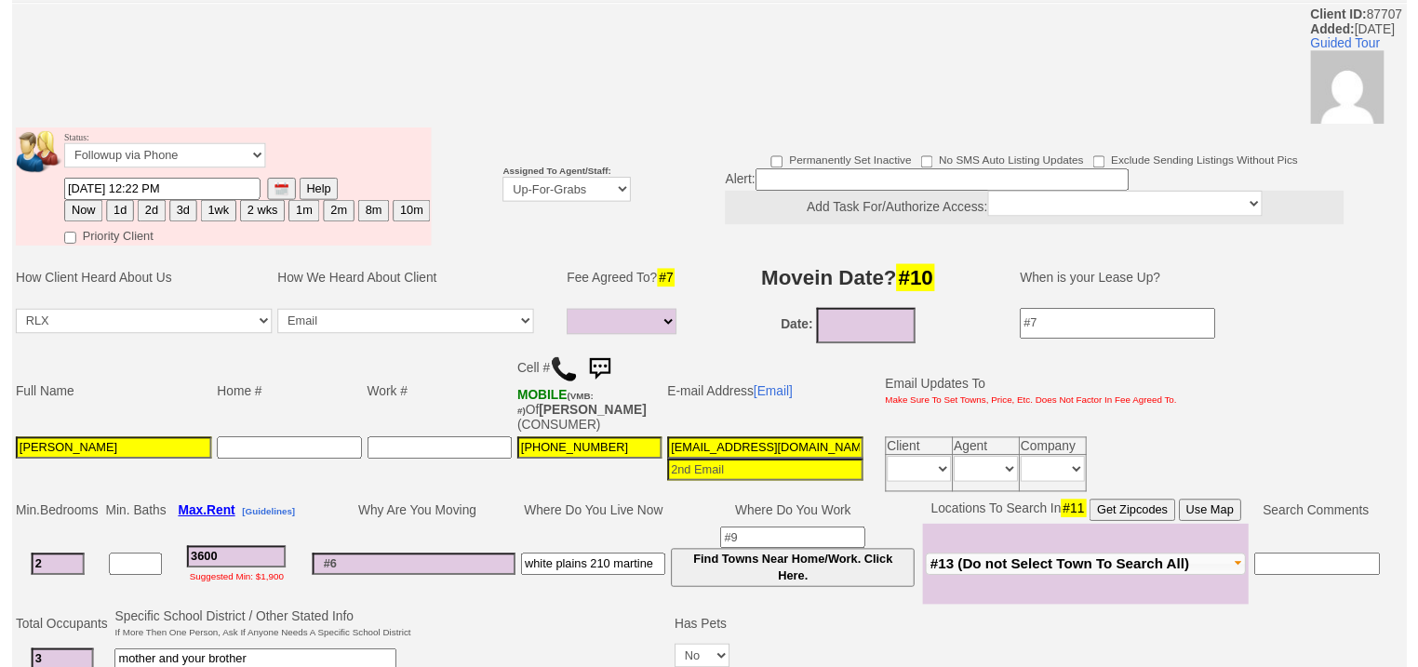
scroll to position [79, 0]
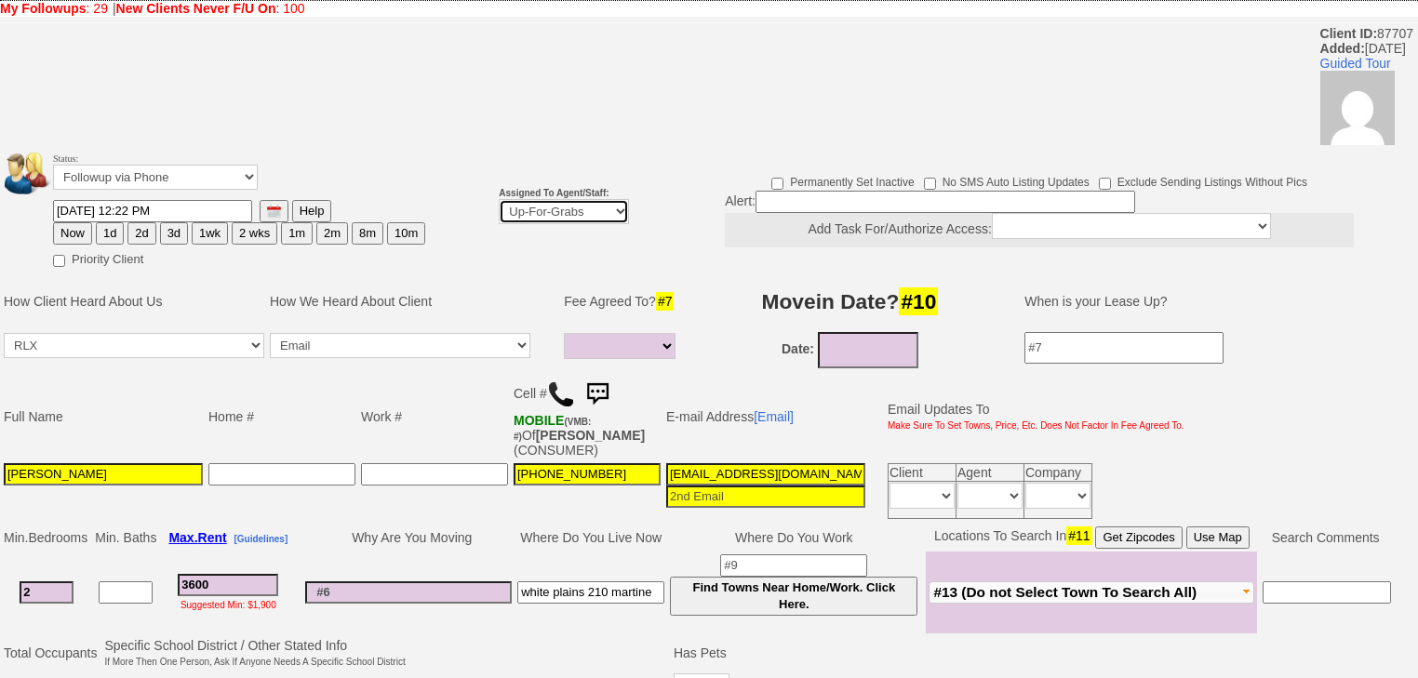
click at [579, 199] on select "Up-For-Grabs ***** STAFF ***** Bob Bruno 914-419-3579 Cristy Liberto 914-486-10…" at bounding box center [564, 211] width 130 height 25
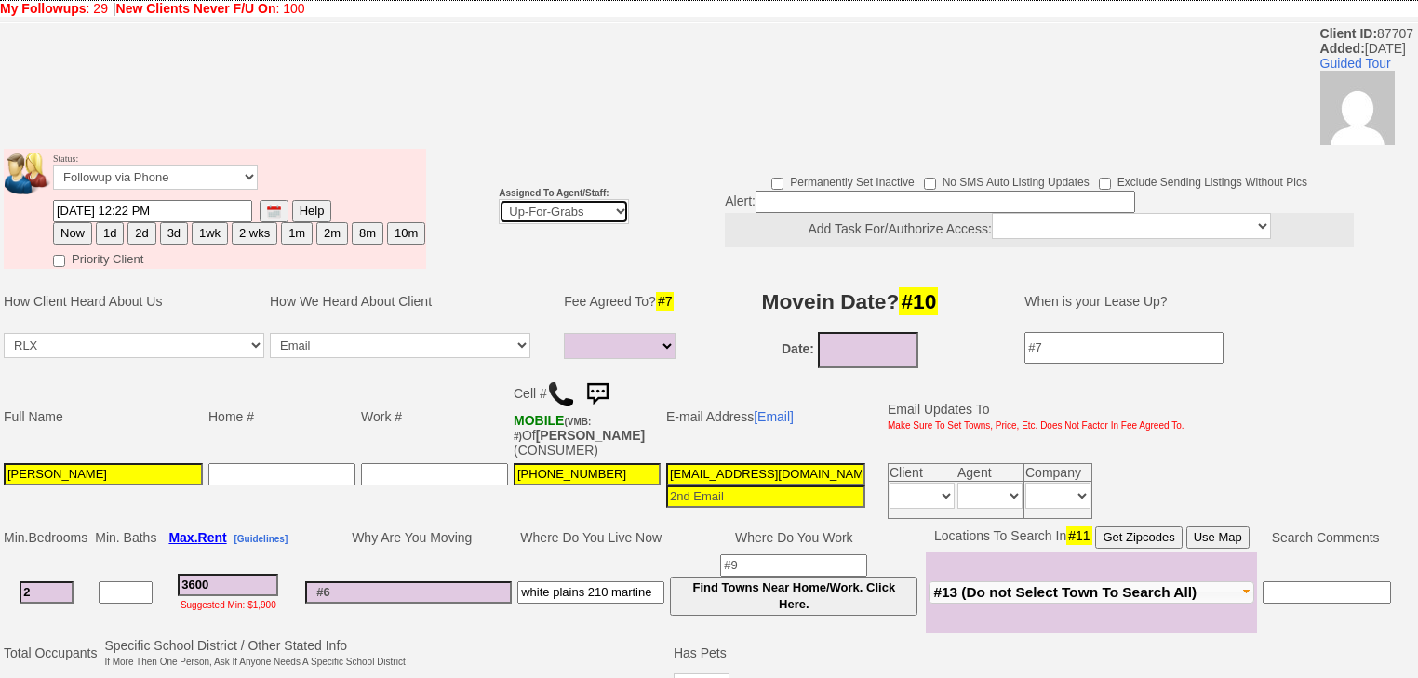
select select "227"
click at [499, 199] on select "Up-For-Grabs ***** STAFF ***** Bob Bruno 914-419-3579 Cristy Liberto 914-486-10…" at bounding box center [564, 211] width 130 height 25
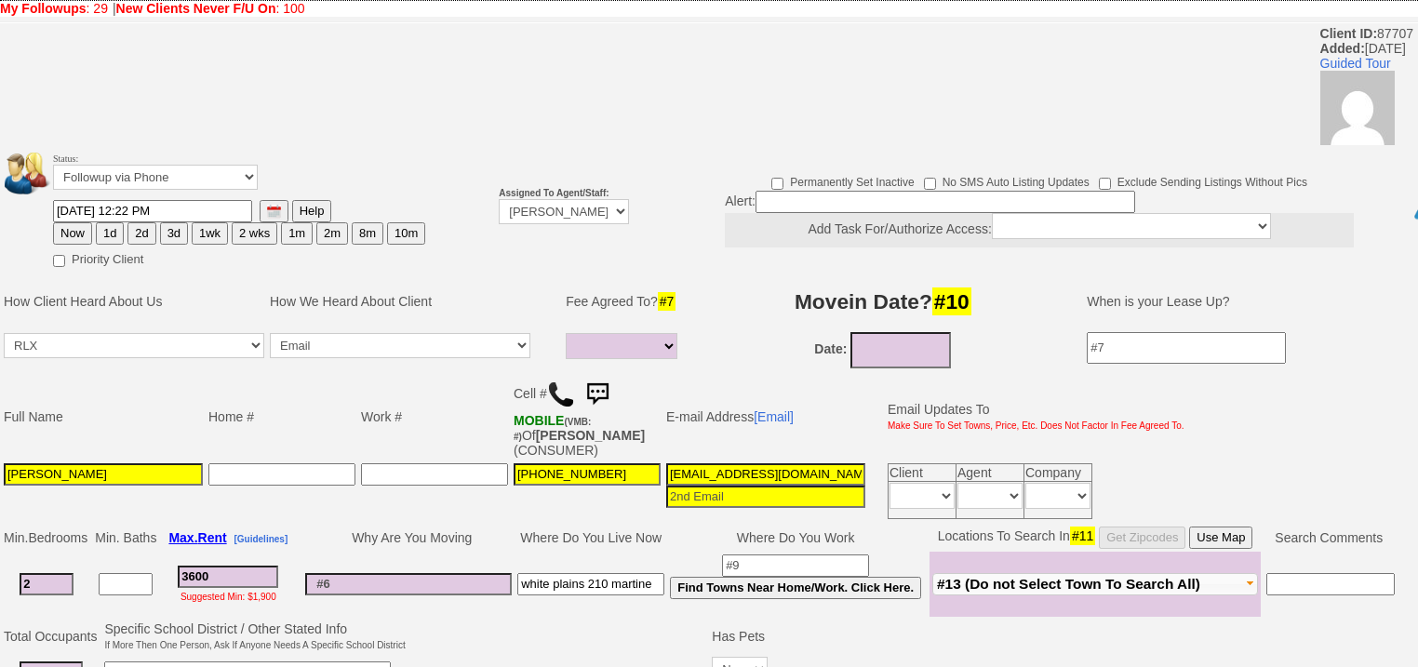
click at [72, 222] on button "Now" at bounding box center [72, 233] width 39 height 22
type input "09/01/2025 07:21 AM"
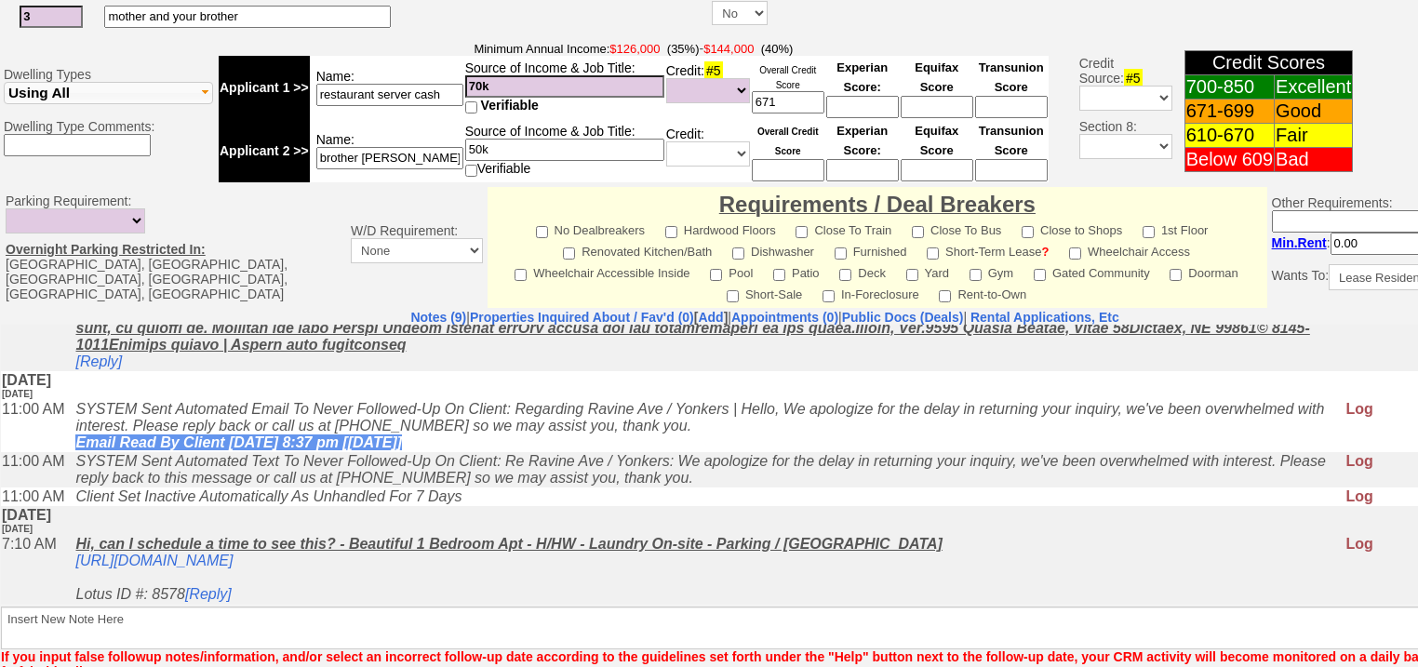
scroll to position [809, 0]
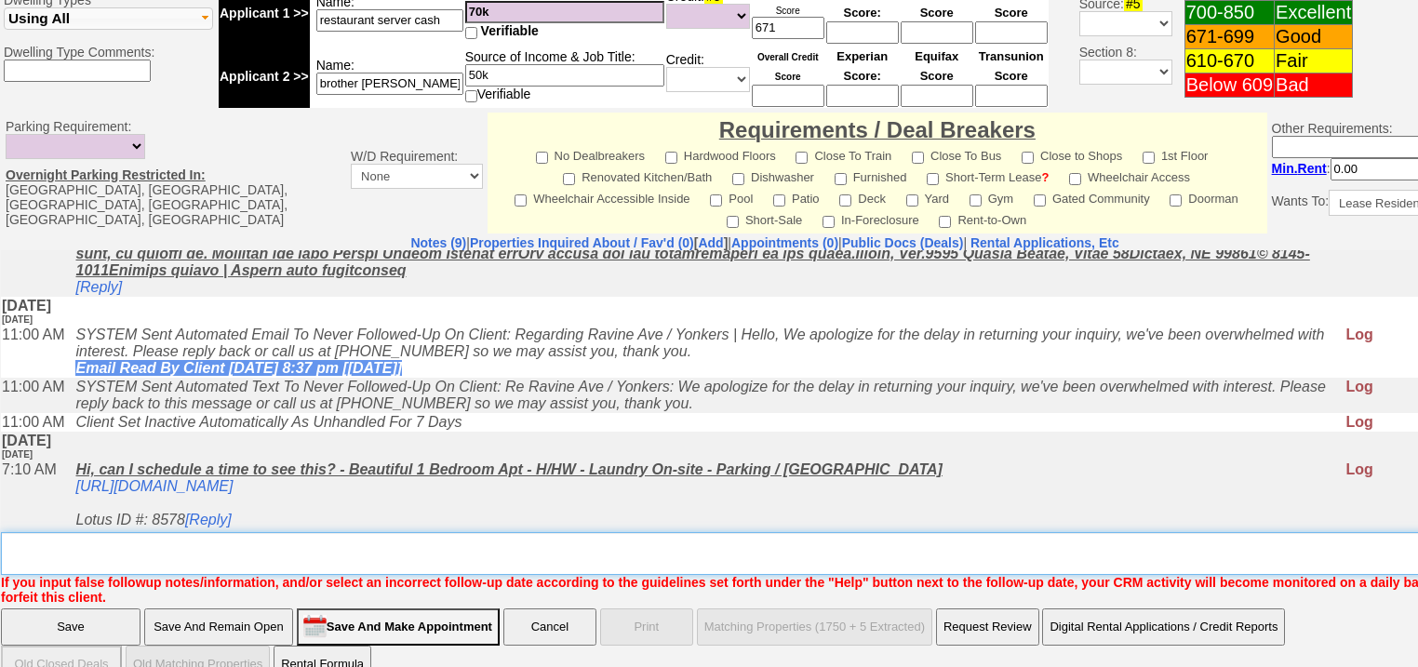
click at [274, 532] on textarea "Insert New Note Here" at bounding box center [771, 553] width 1541 height 43
type textarea "f"
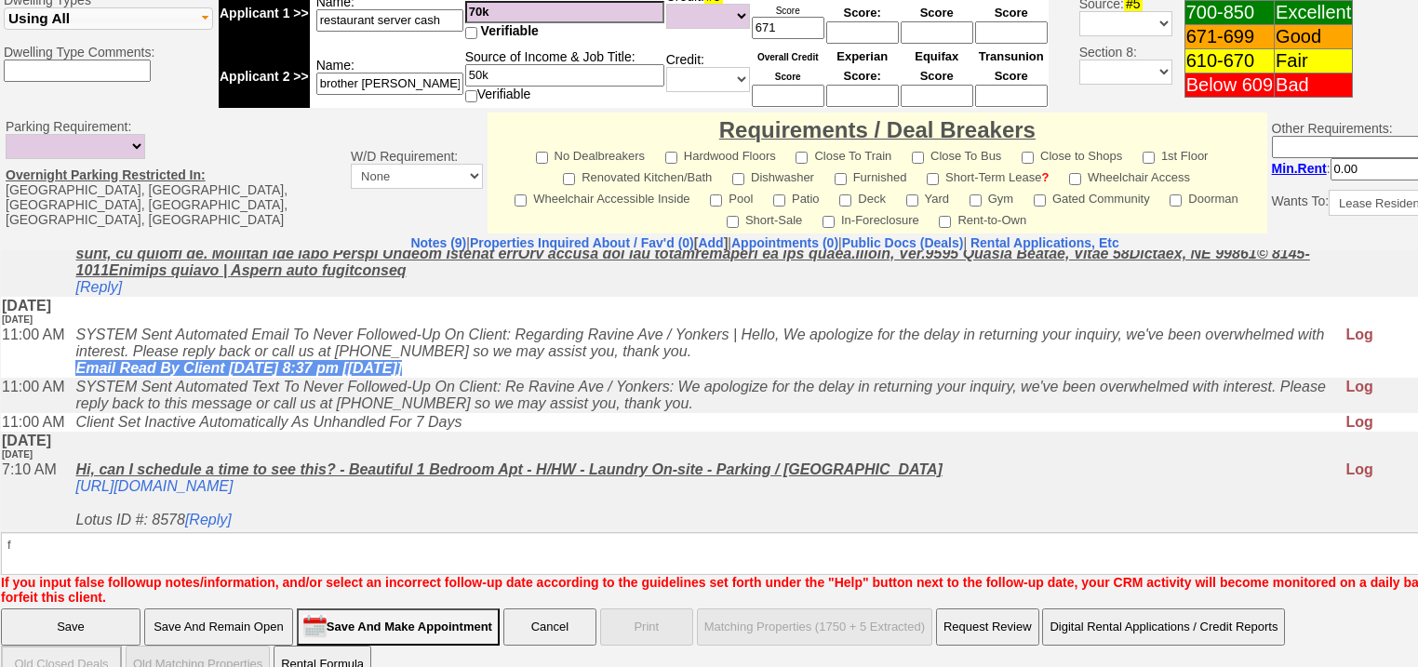
click at [104, 608] on input "Save" at bounding box center [71, 626] width 140 height 37
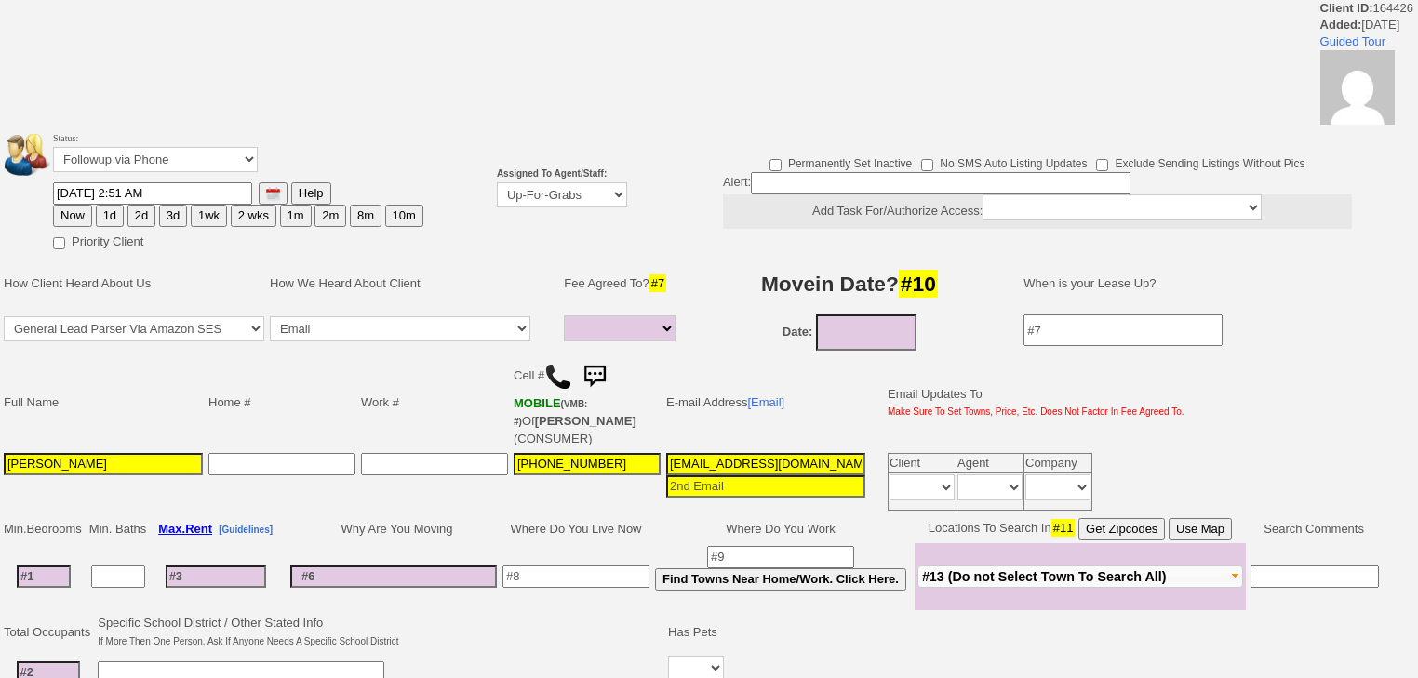
select select
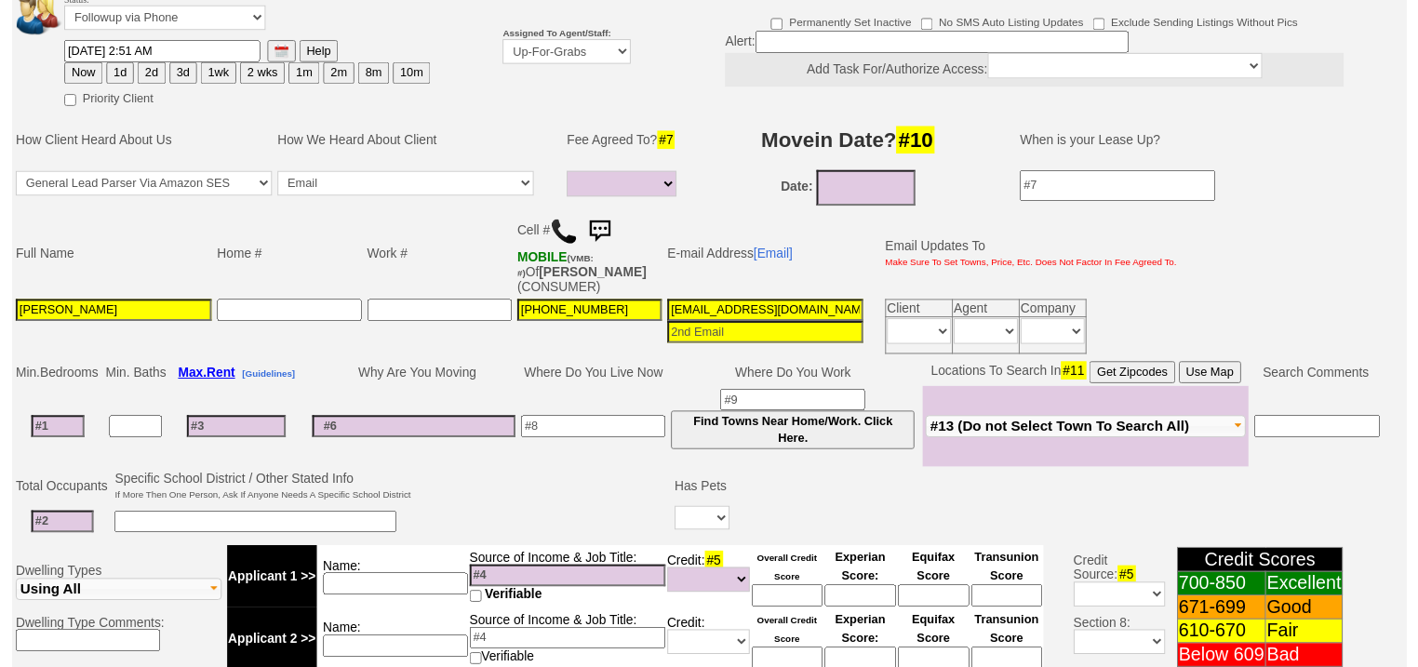
scroll to position [212, 0]
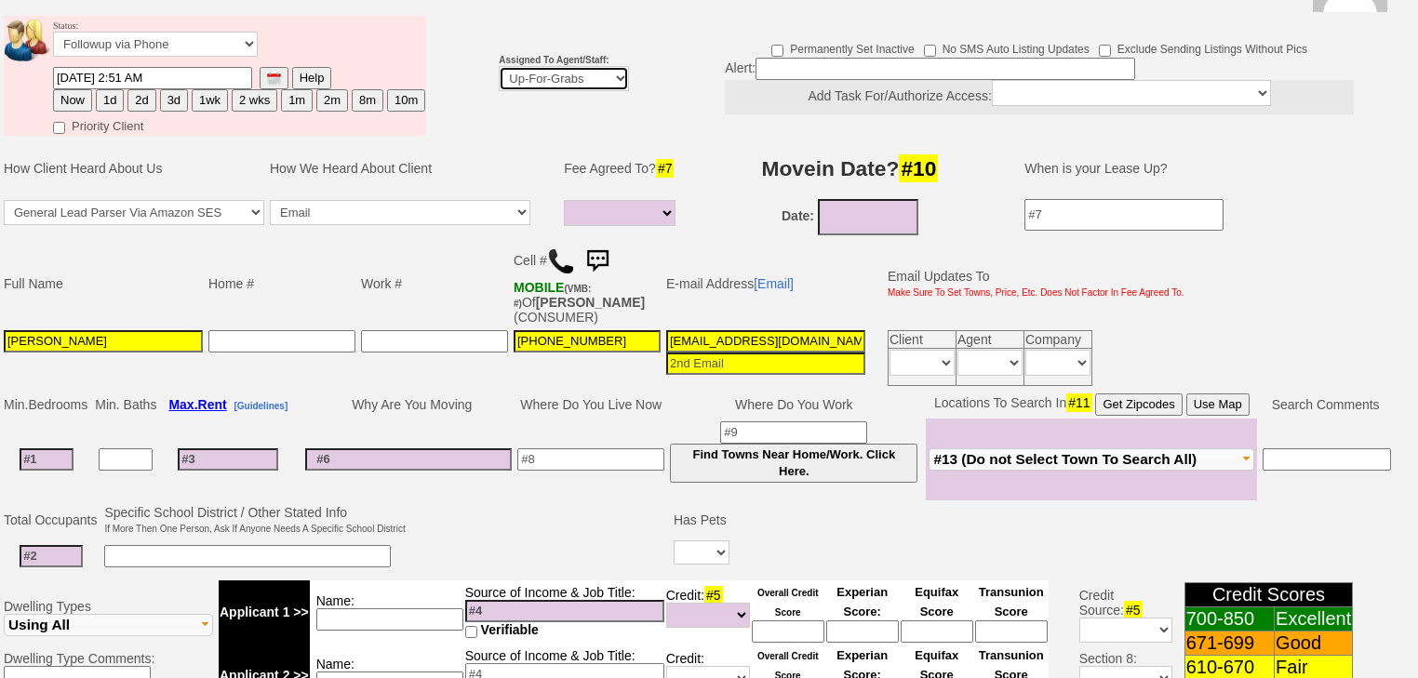
drag, startPoint x: 541, startPoint y: 46, endPoint x: 544, endPoint y: 62, distance: 17.2
click at [541, 66] on select "Up-For-Grabs ***** STAFF ***** Bob Bruno 914-419-3579 Cristy Liberto 914-486-10…" at bounding box center [564, 78] width 130 height 25
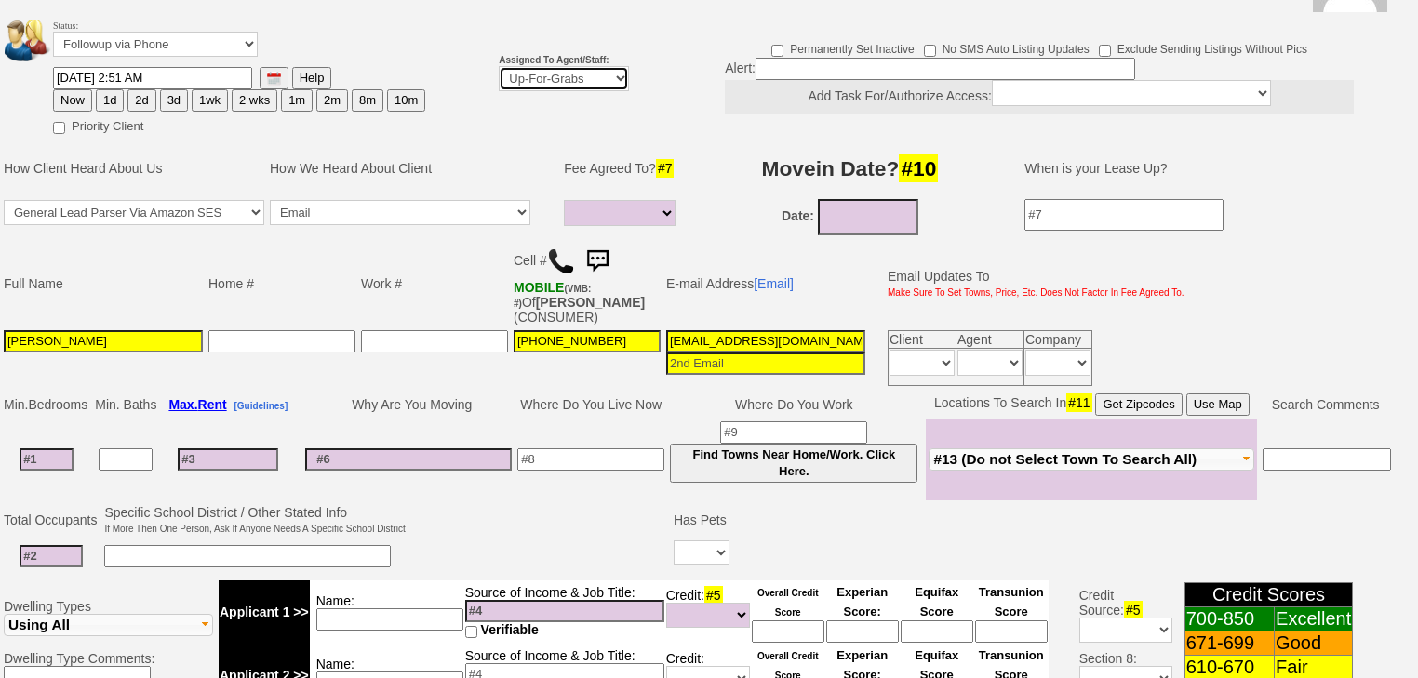
select select "227"
click at [499, 66] on select "Up-For-Grabs ***** STAFF ***** Bob Bruno 914-419-3579 Cristy Liberto 914-486-10…" at bounding box center [564, 78] width 130 height 25
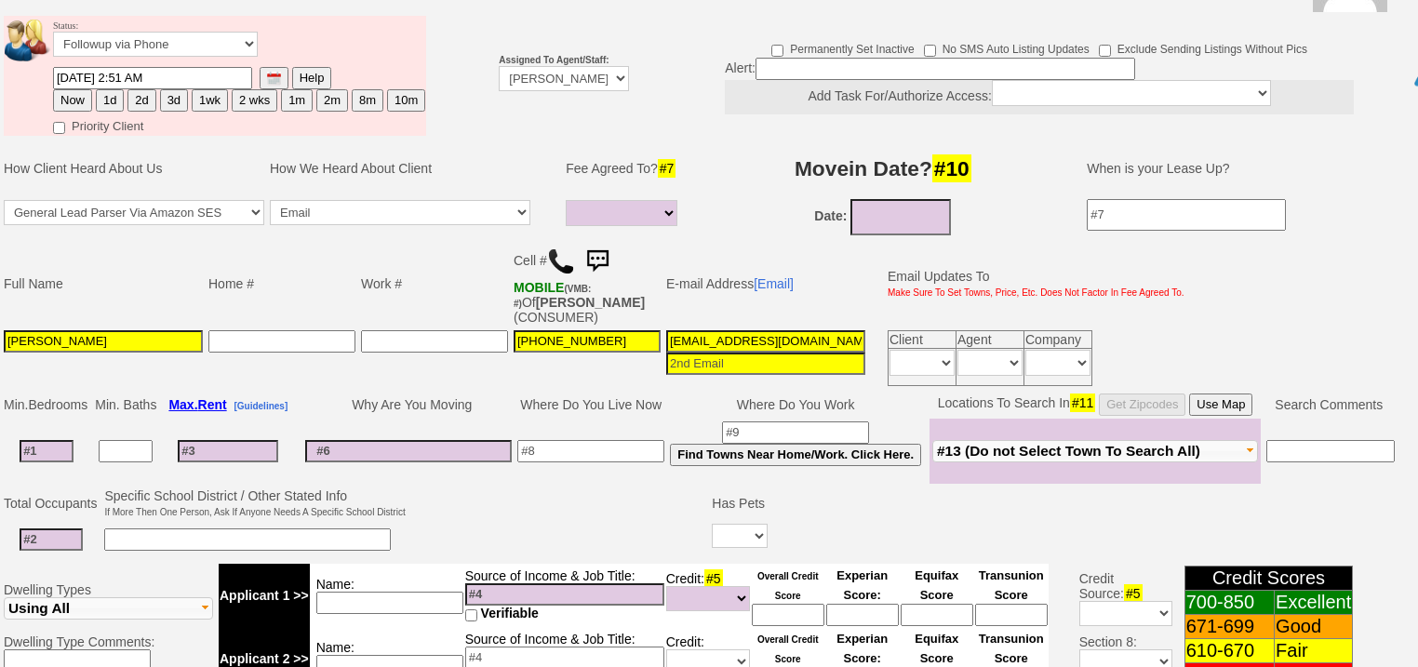
click at [77, 89] on button "Now" at bounding box center [72, 100] width 39 height 22
type input "09/01/2025 07:22 AM"
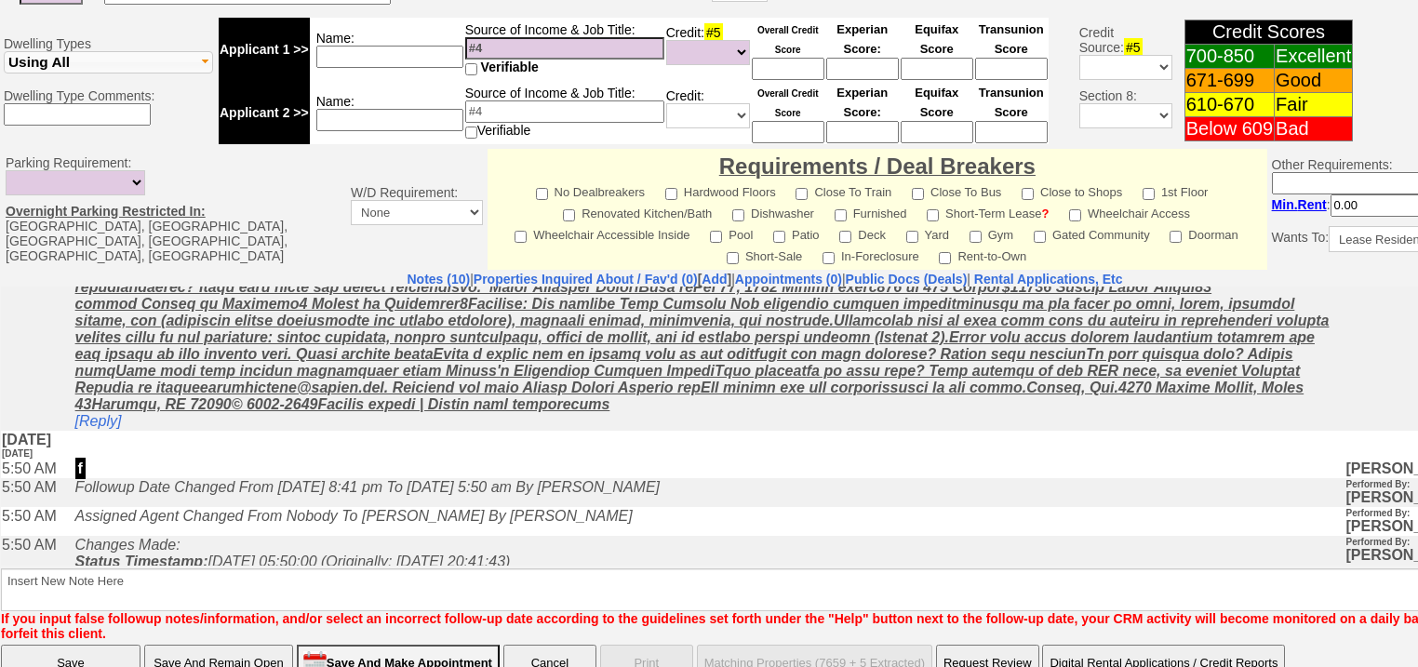
scroll to position [794, 0]
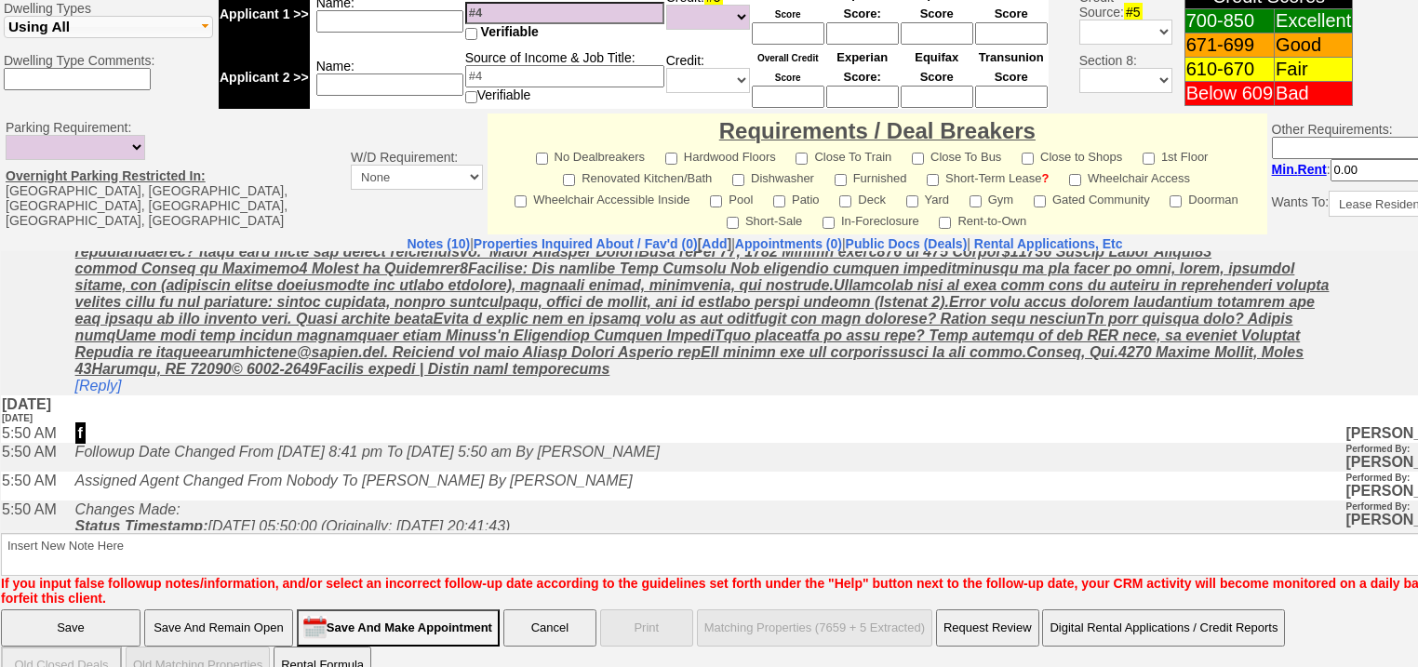
click at [48, 609] on input "Save" at bounding box center [71, 627] width 140 height 37
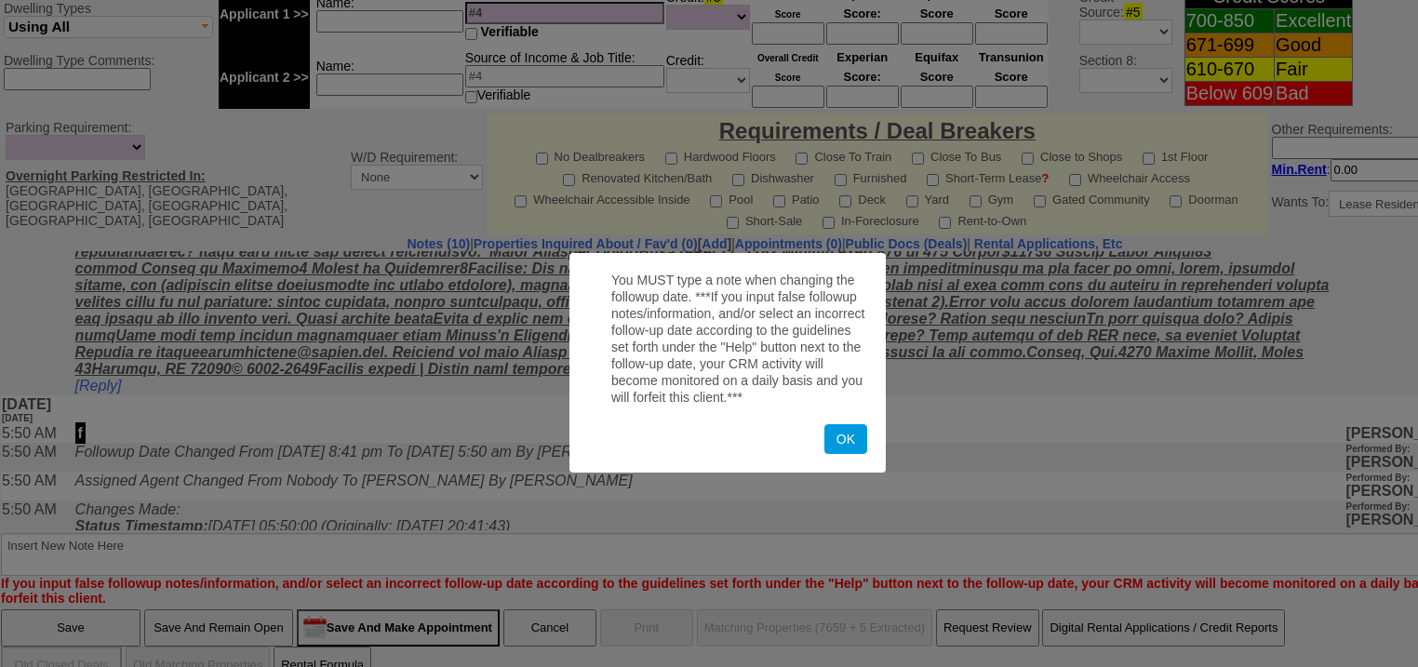
drag, startPoint x: 857, startPoint y: 439, endPoint x: 521, endPoint y: 562, distance: 357.6
click at [842, 443] on button "OK" at bounding box center [845, 439] width 43 height 30
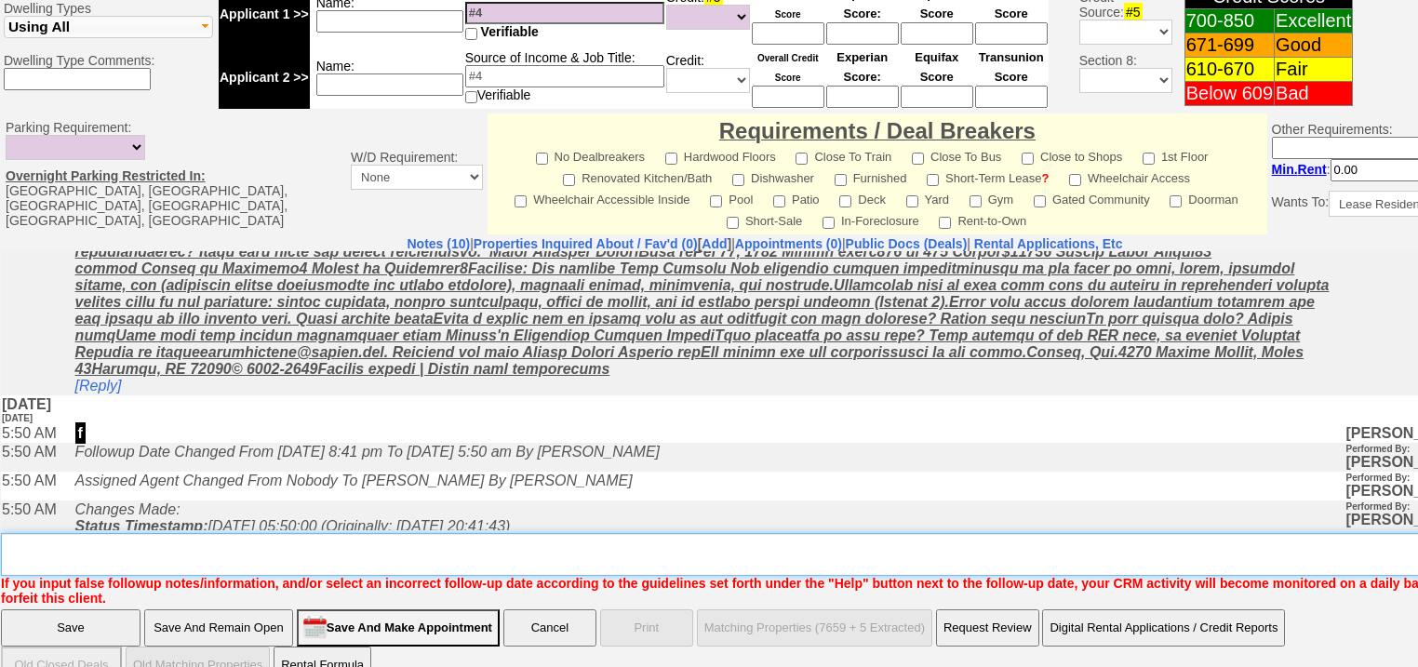
click at [536, 533] on textarea "Insert New Note Here" at bounding box center [771, 554] width 1541 height 43
type textarea "f"
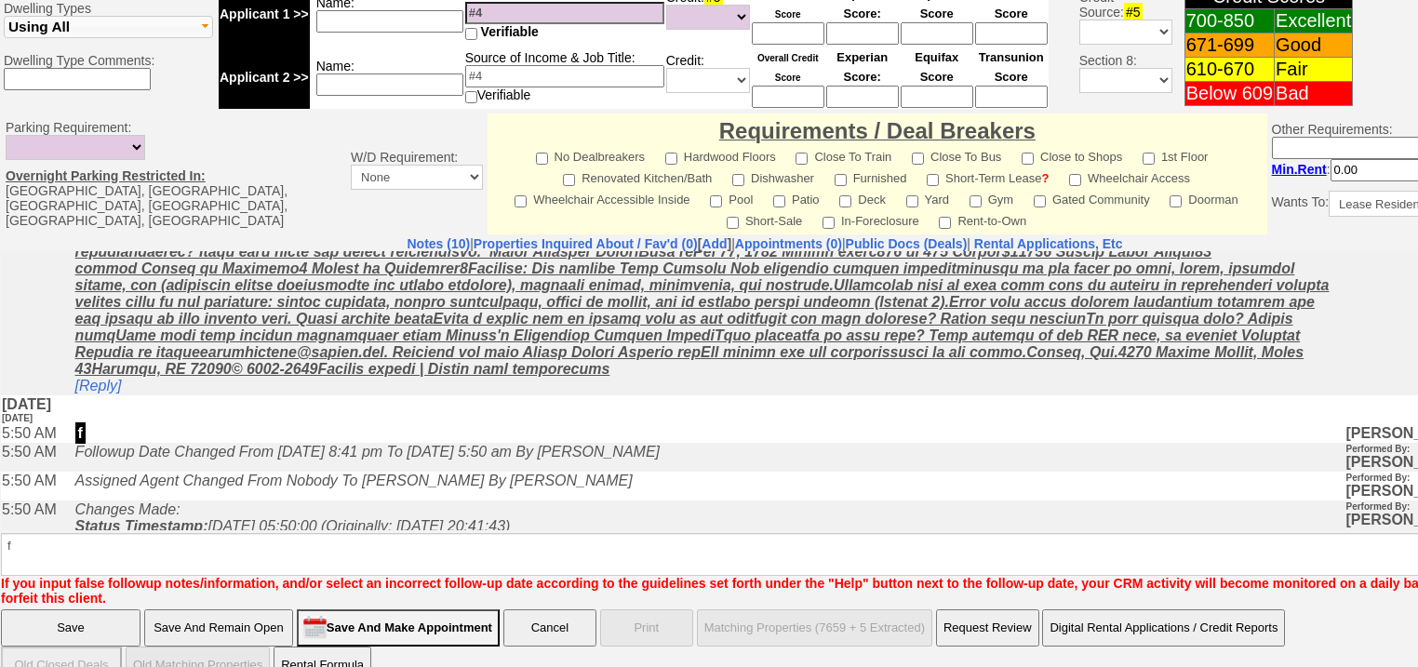
drag, startPoint x: 73, startPoint y: 599, endPoint x: 457, endPoint y: 118, distance: 615.6
click at [74, 609] on input "Save" at bounding box center [71, 627] width 140 height 37
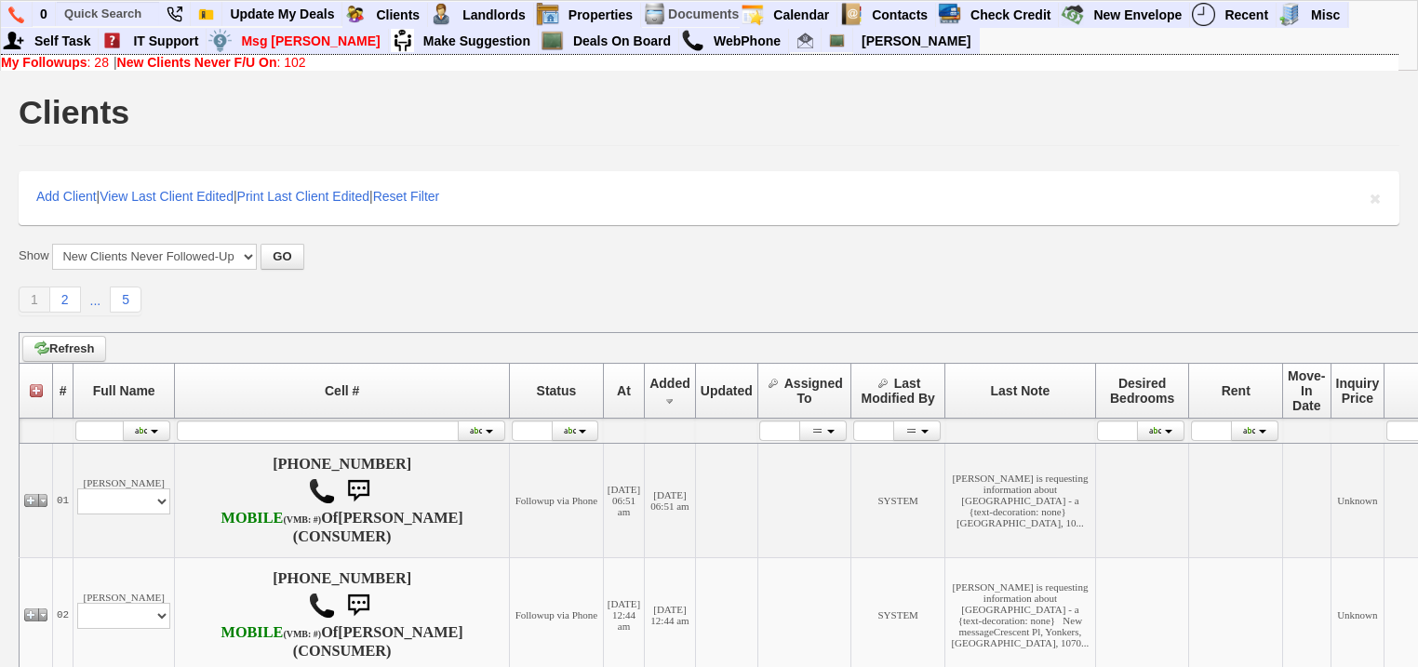
click at [304, 60] on link "New Clients Never F/U On : 102" at bounding box center [211, 62] width 189 height 15
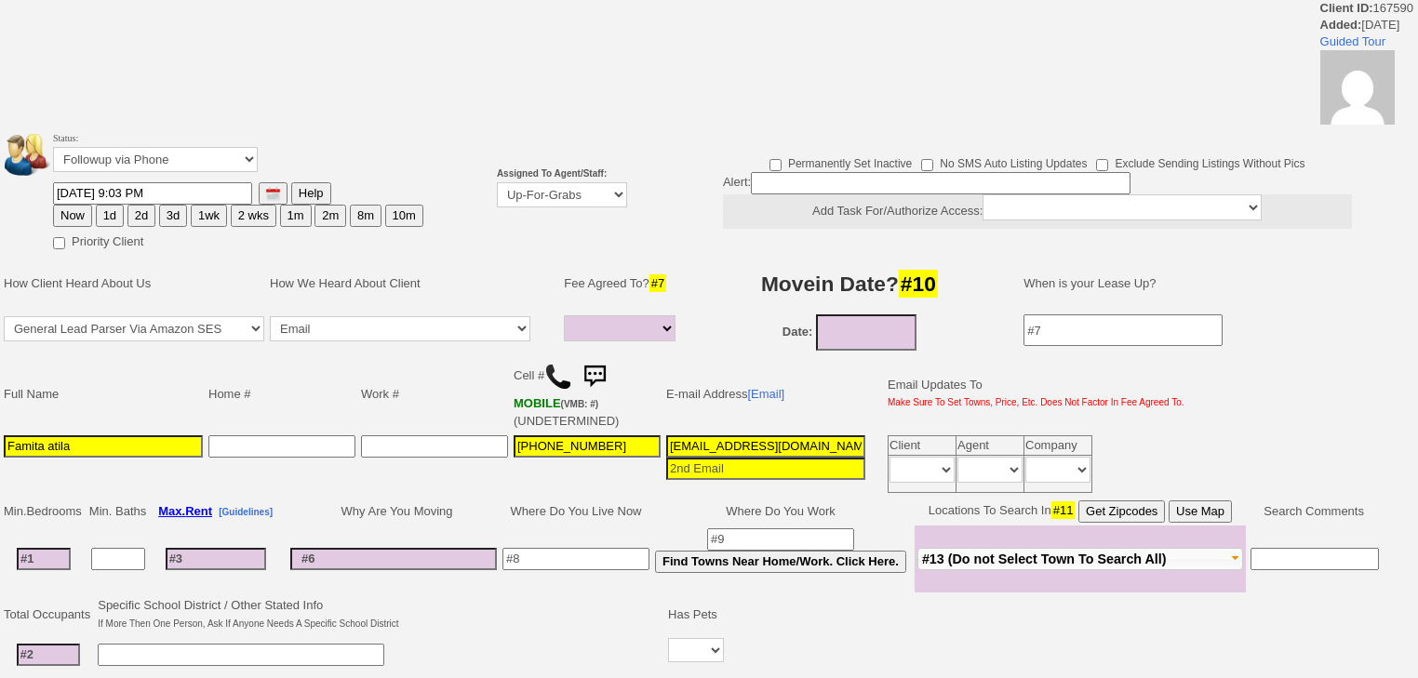
select select
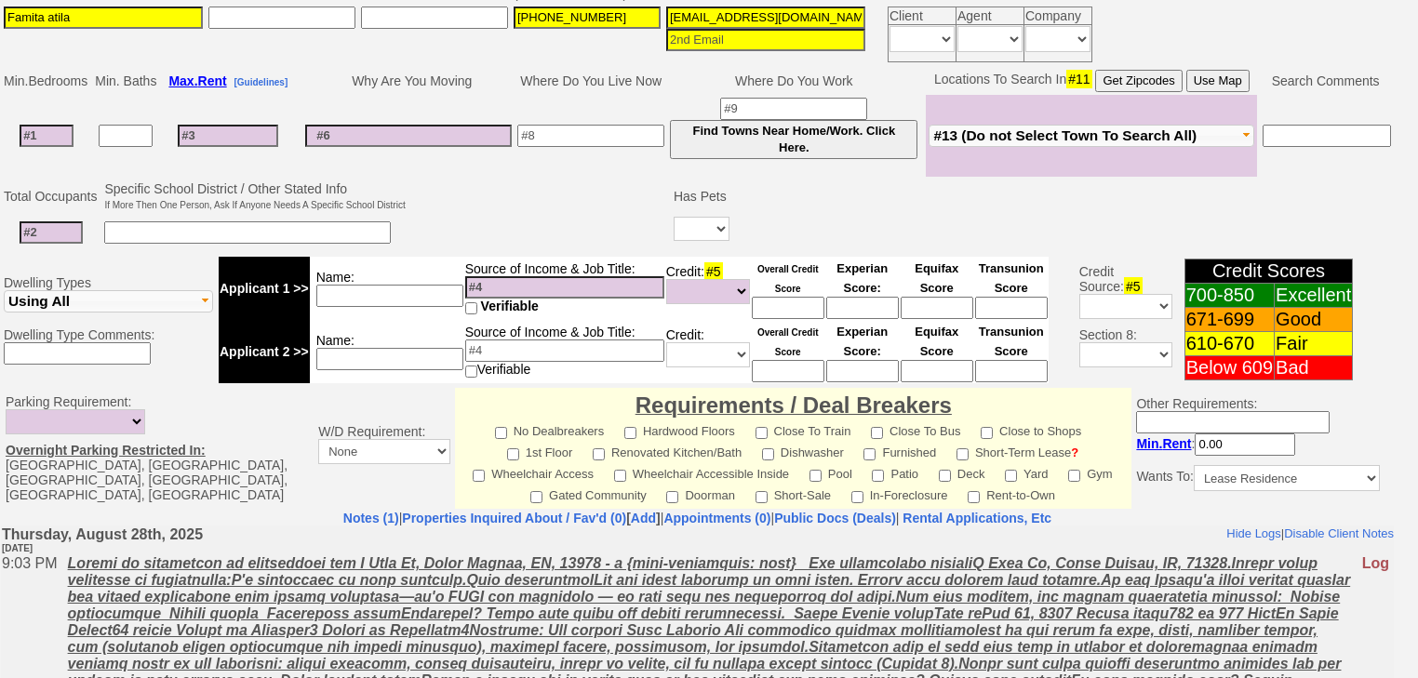
scroll to position [588, 0]
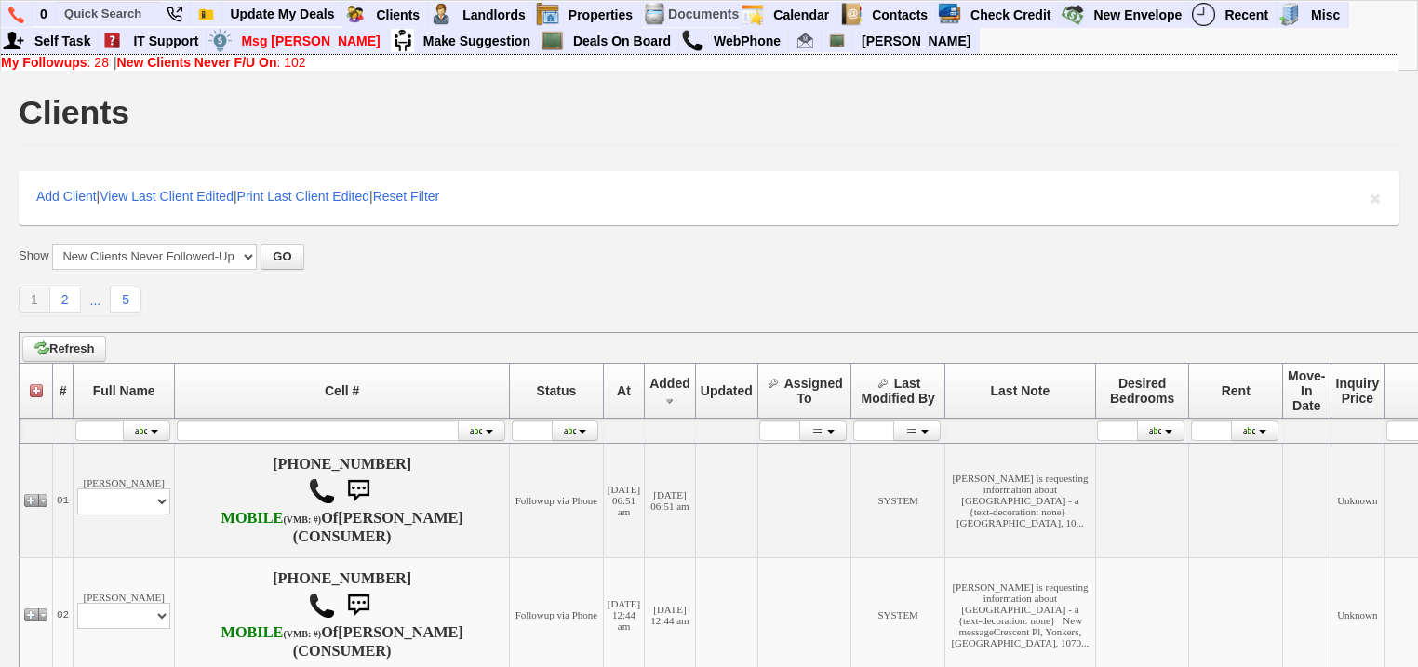
click at [106, 62] on link "My Followups : 28" at bounding box center [55, 62] width 108 height 15
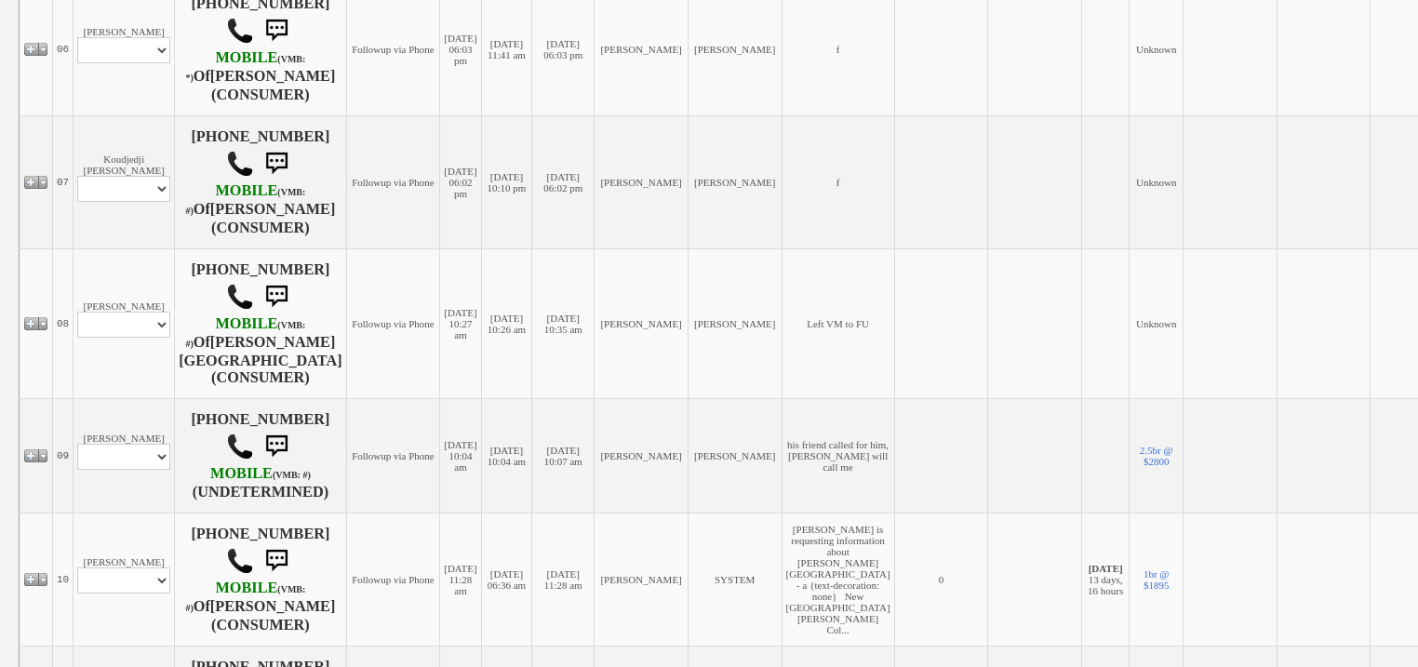
scroll to position [1116, 0]
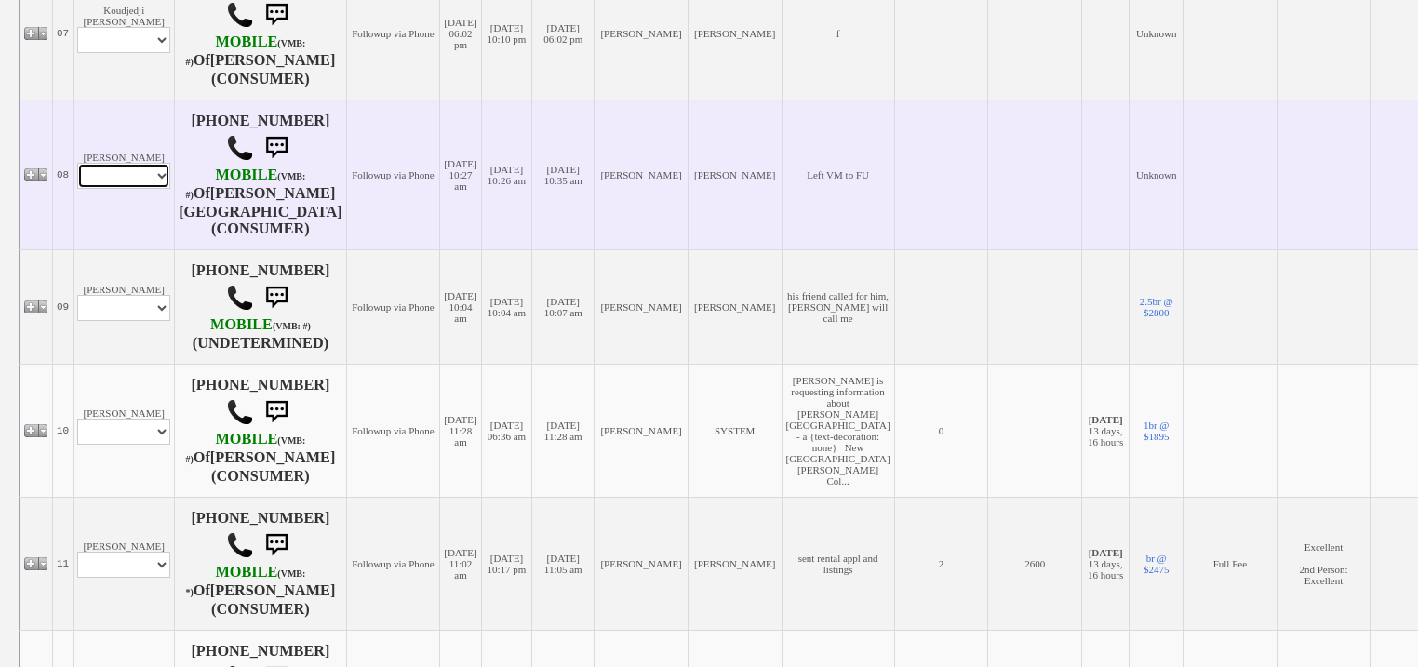
click at [115, 189] on select "Profile Edit Print Closed Deals" at bounding box center [123, 176] width 93 height 26
select select "ChangeURL,/crm/custom/edit_client_form.php?redirect=%2Fcrm%2Fclients.php&id=167…"
click at [77, 189] on select "Profile Edit Print Closed Deals" at bounding box center [123, 176] width 93 height 26
select select
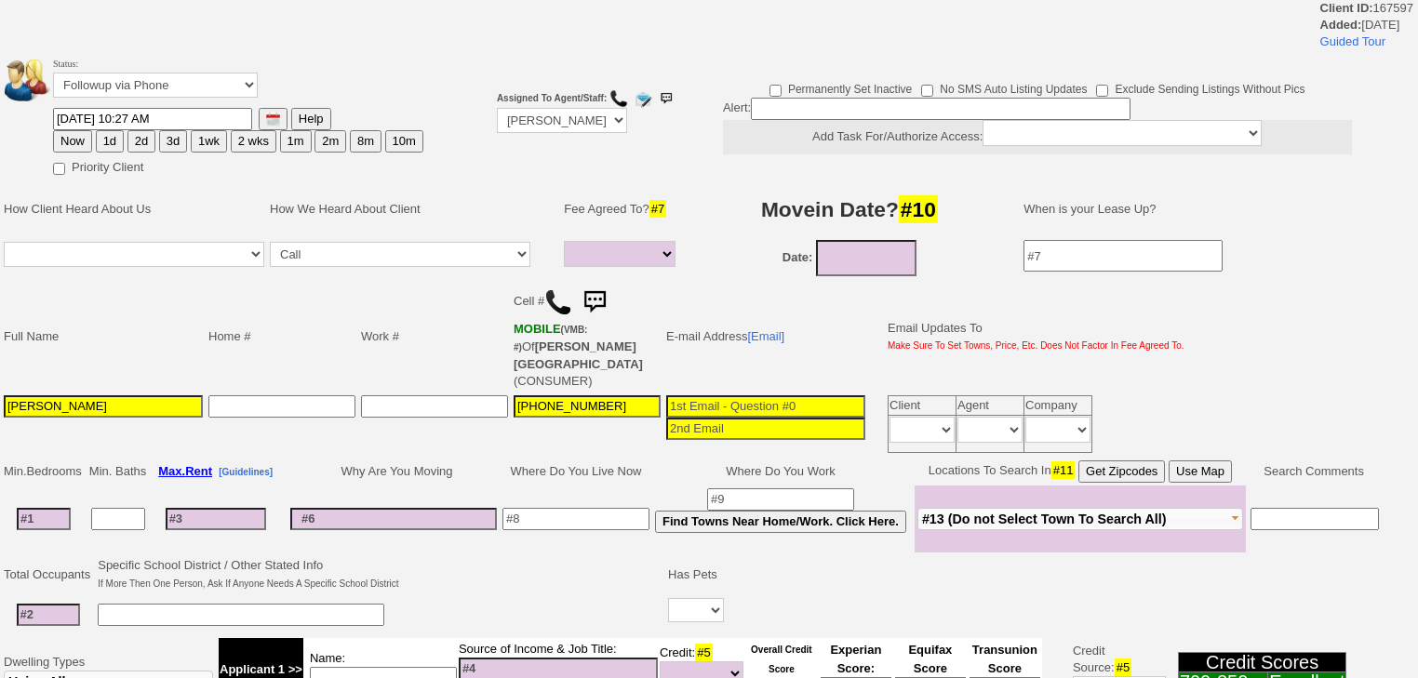
select select
click at [127, 93] on select "Followup via Phone Followup via Email Followup When Section 8 Property Found De…" at bounding box center [155, 85] width 205 height 25
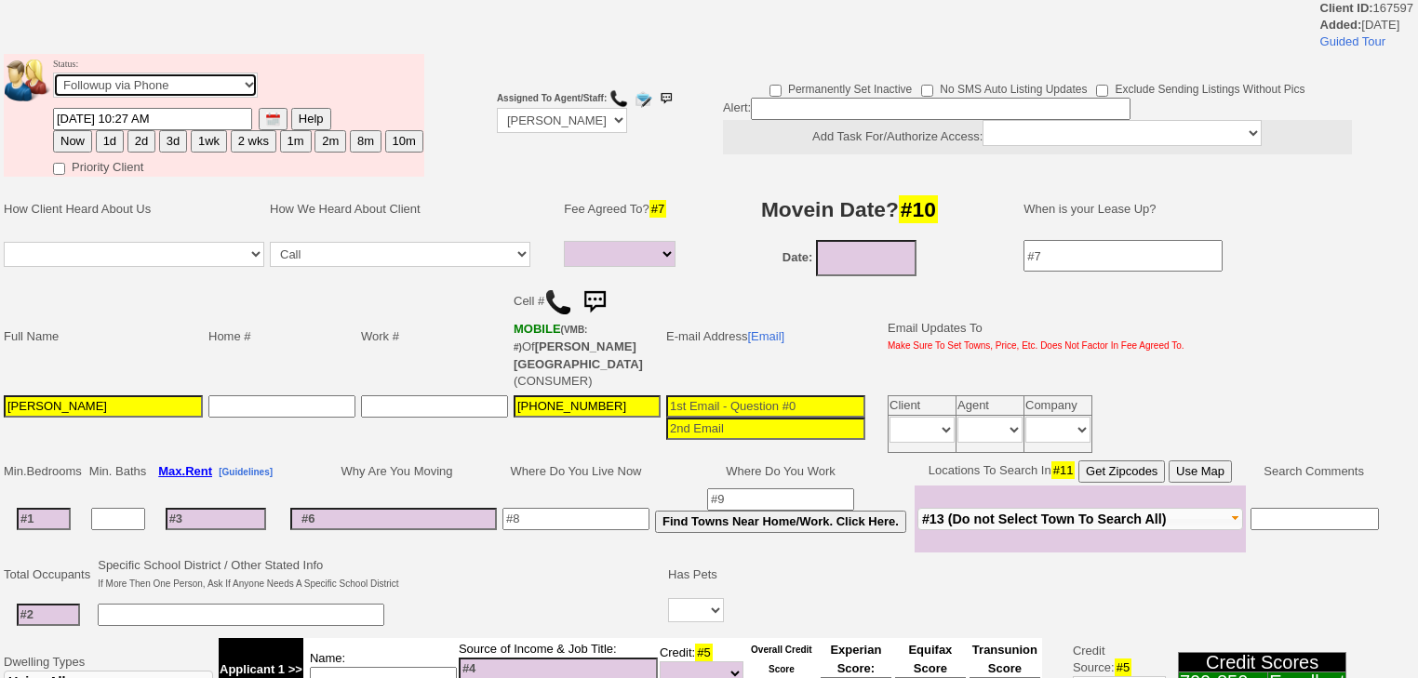
select select "Inactive"
click at [53, 78] on select "Followup via Phone Followup via Email Followup When Section 8 Property Found De…" at bounding box center [155, 85] width 205 height 25
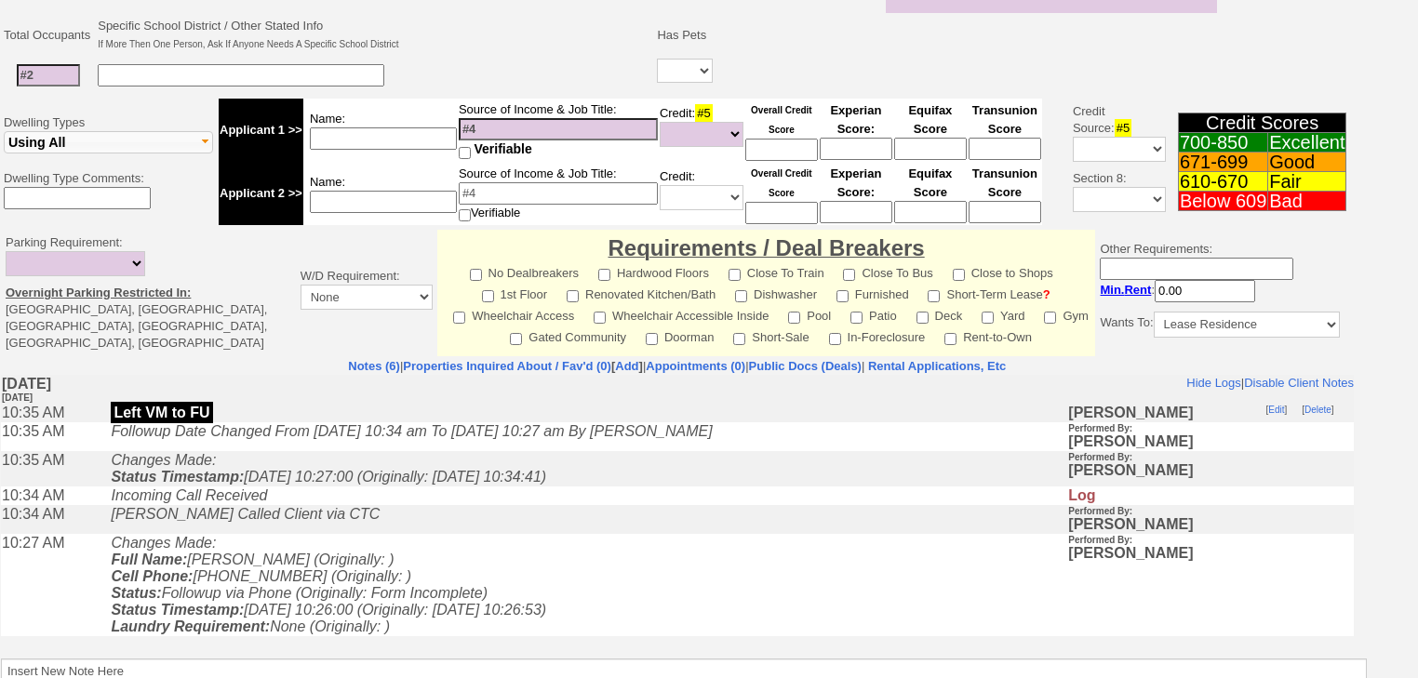
scroll to position [636, 0]
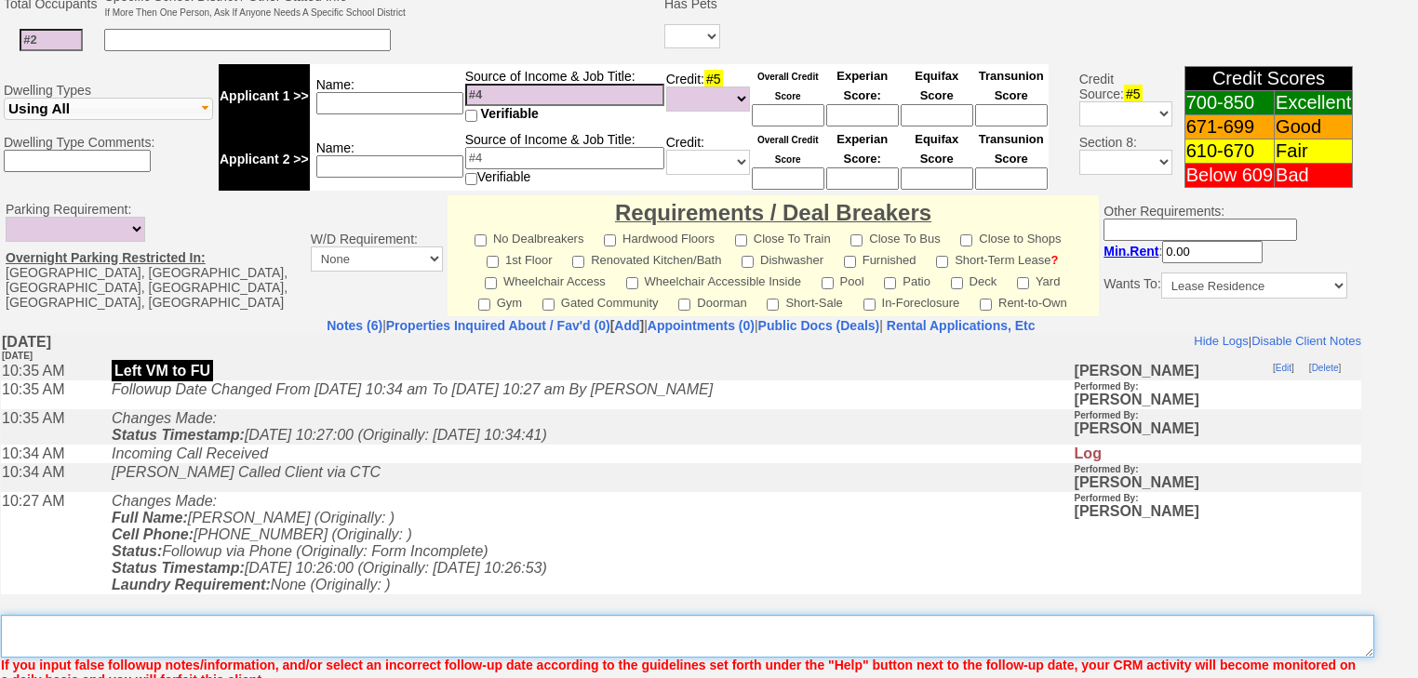
click at [208, 615] on textarea "Insert New Note Here" at bounding box center [687, 636] width 1373 height 43
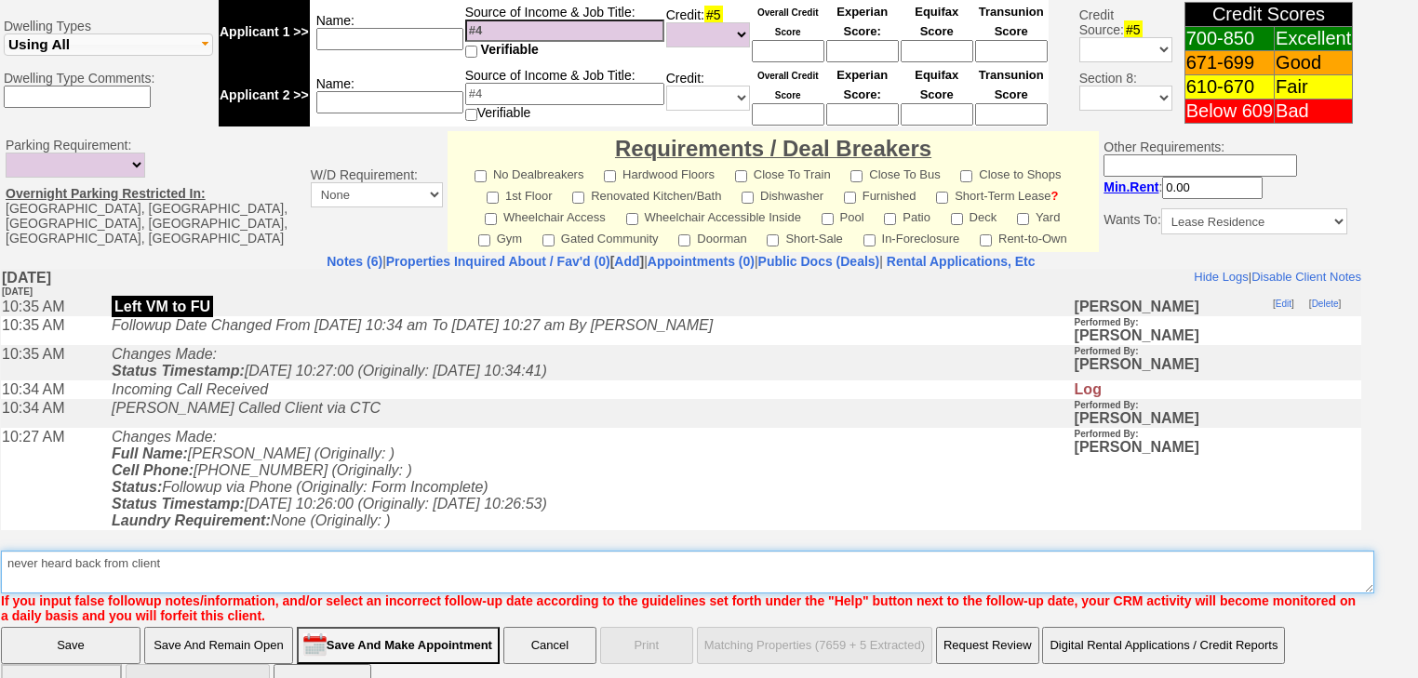
drag, startPoint x: 208, startPoint y: 521, endPoint x: 36, endPoint y: 514, distance: 172.3
click at [4, 551] on textarea "Insert New Note Here" at bounding box center [687, 572] width 1373 height 43
type textarea "never heard back from client"
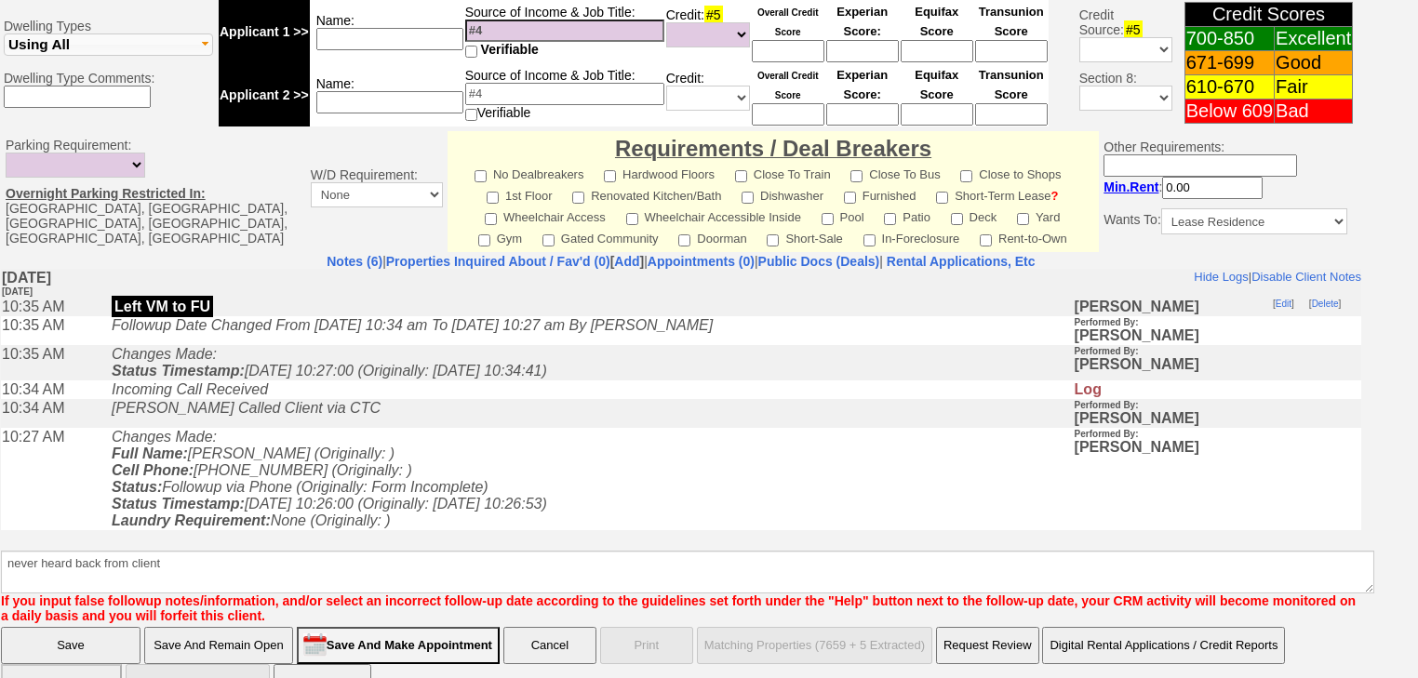
click at [47, 627] on input "Save" at bounding box center [71, 645] width 140 height 37
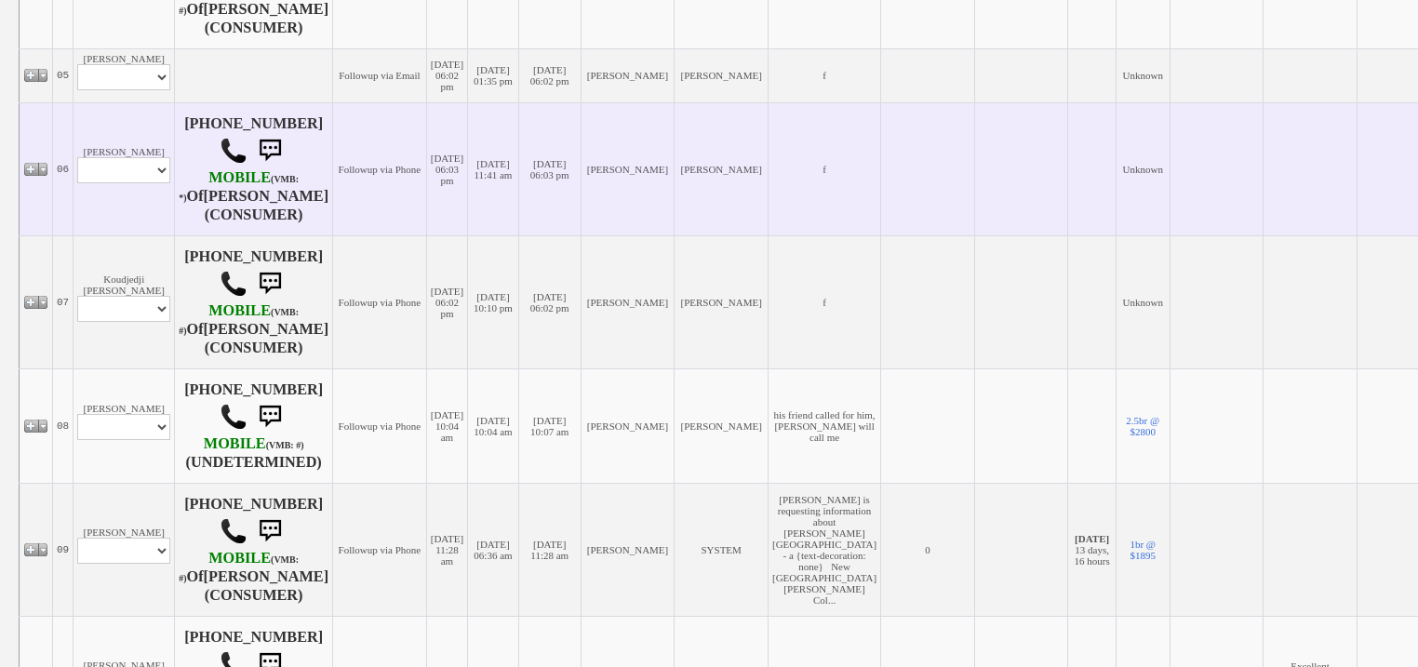
scroll to position [1042, 0]
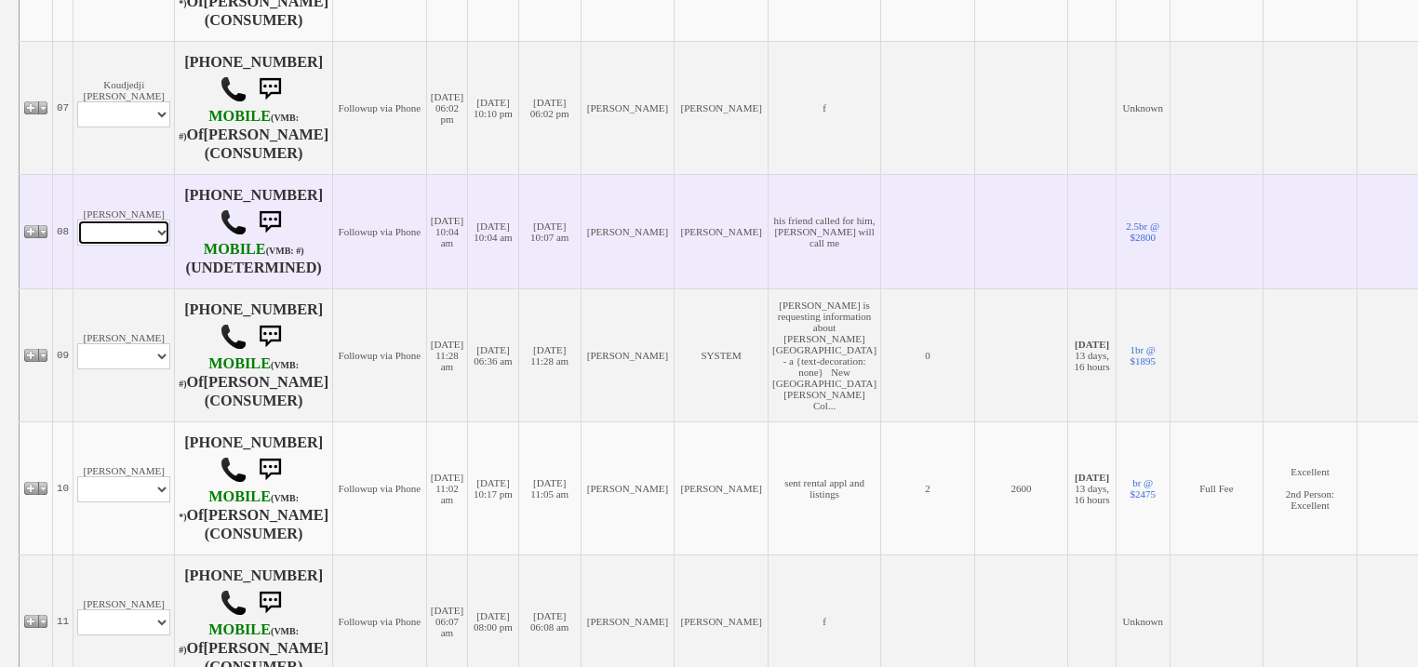
drag, startPoint x: 127, startPoint y: 342, endPoint x: 127, endPoint y: 354, distance: 12.1
click at [127, 246] on select "Profile Edit Print Closed Deals" at bounding box center [123, 233] width 93 height 26
select select "ChangeURL,/crm/custom/edit_client_form.php?redirect=%2Fcrm%2Fclients.php&id=167…"
click at [77, 246] on select "Profile Edit Print Closed Deals" at bounding box center [123, 233] width 93 height 26
select select
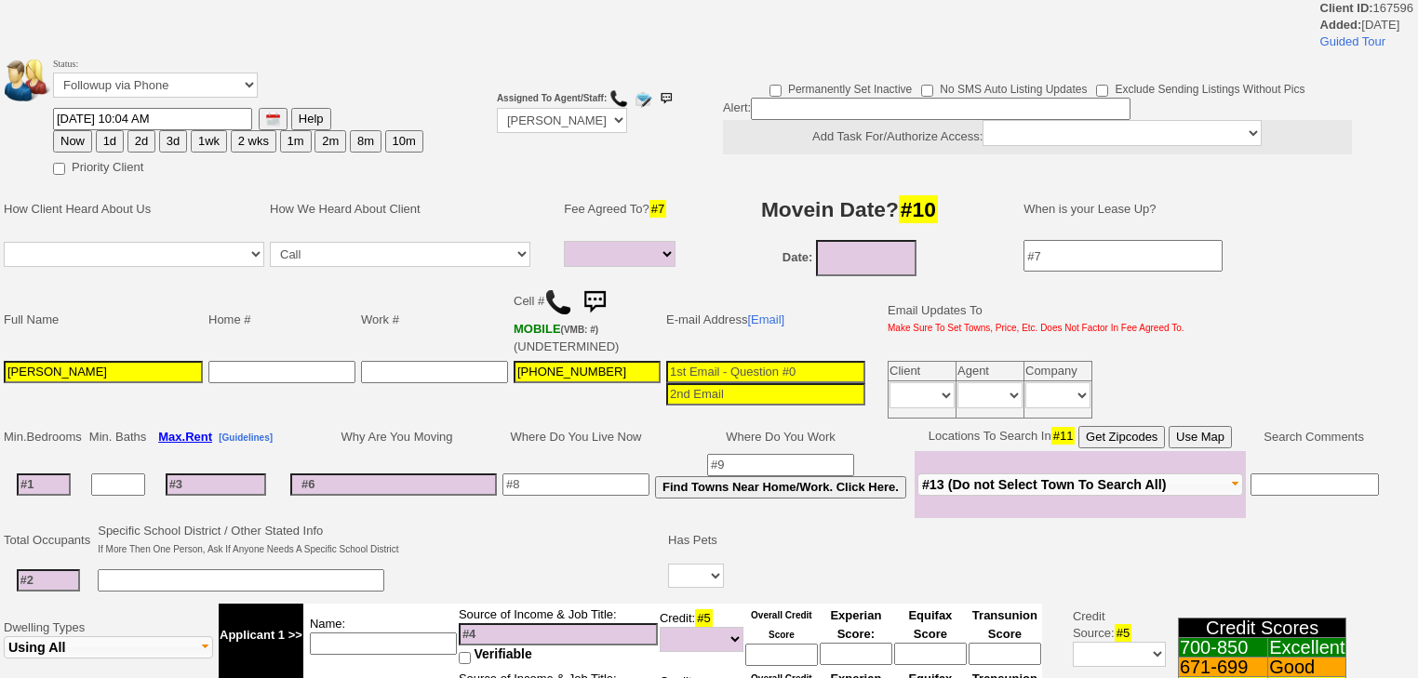
select select
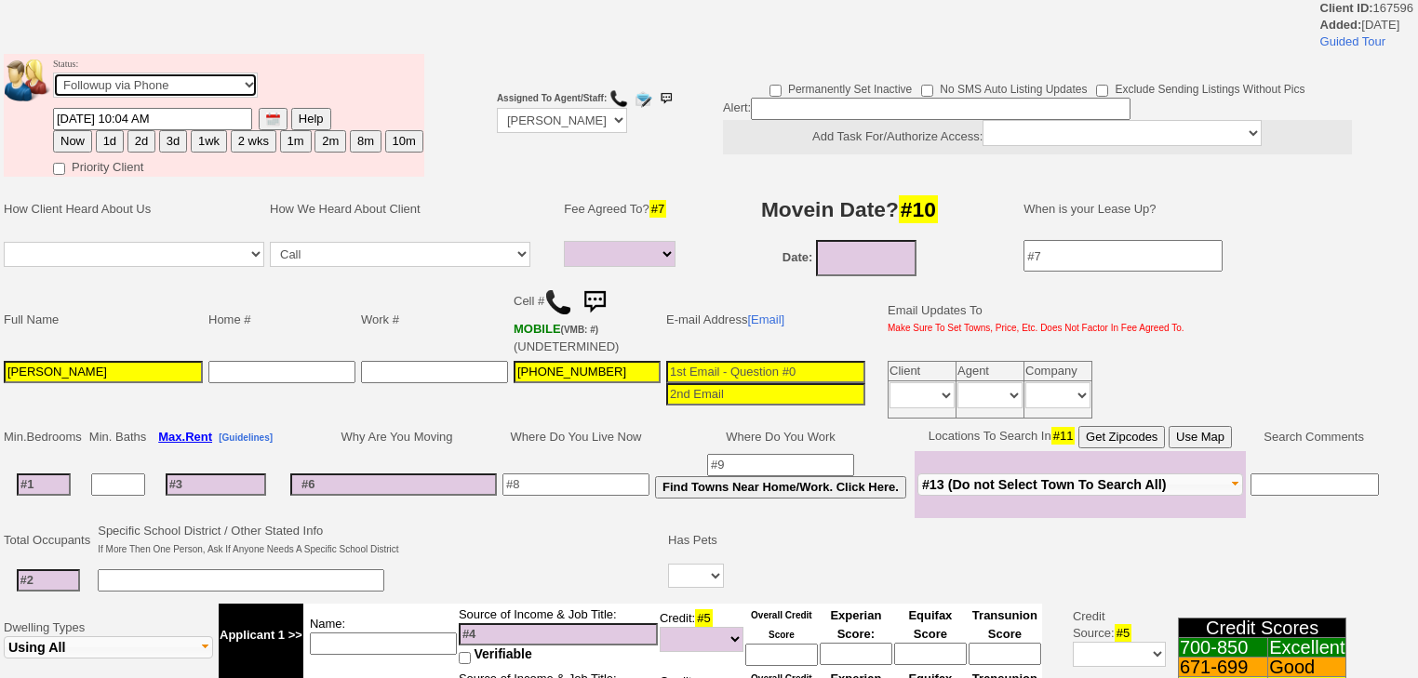
click at [146, 86] on select "Followup via Phone Followup via Email Followup When Section 8 Property Found De…" at bounding box center [155, 85] width 205 height 25
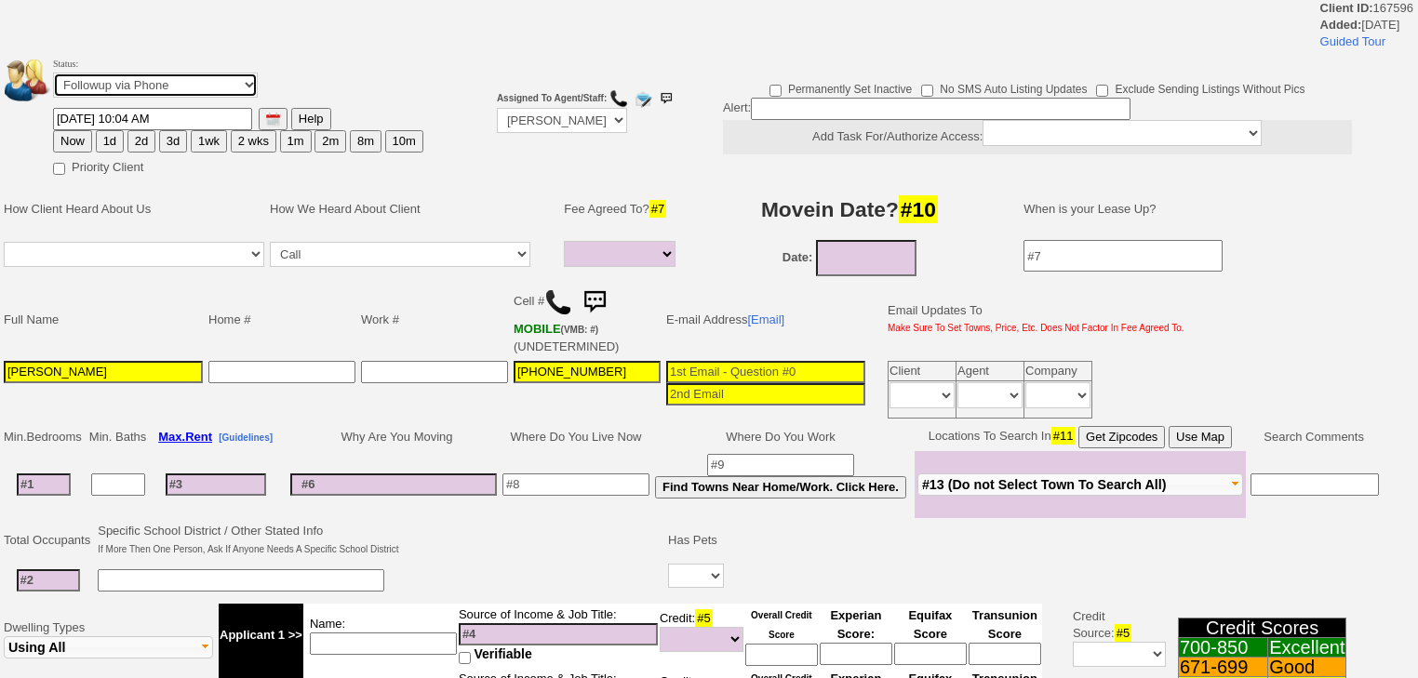
select select "Inactive"
click at [53, 78] on select "Followup via Phone Followup via Email Followup When Section 8 Property Found De…" at bounding box center [155, 85] width 205 height 25
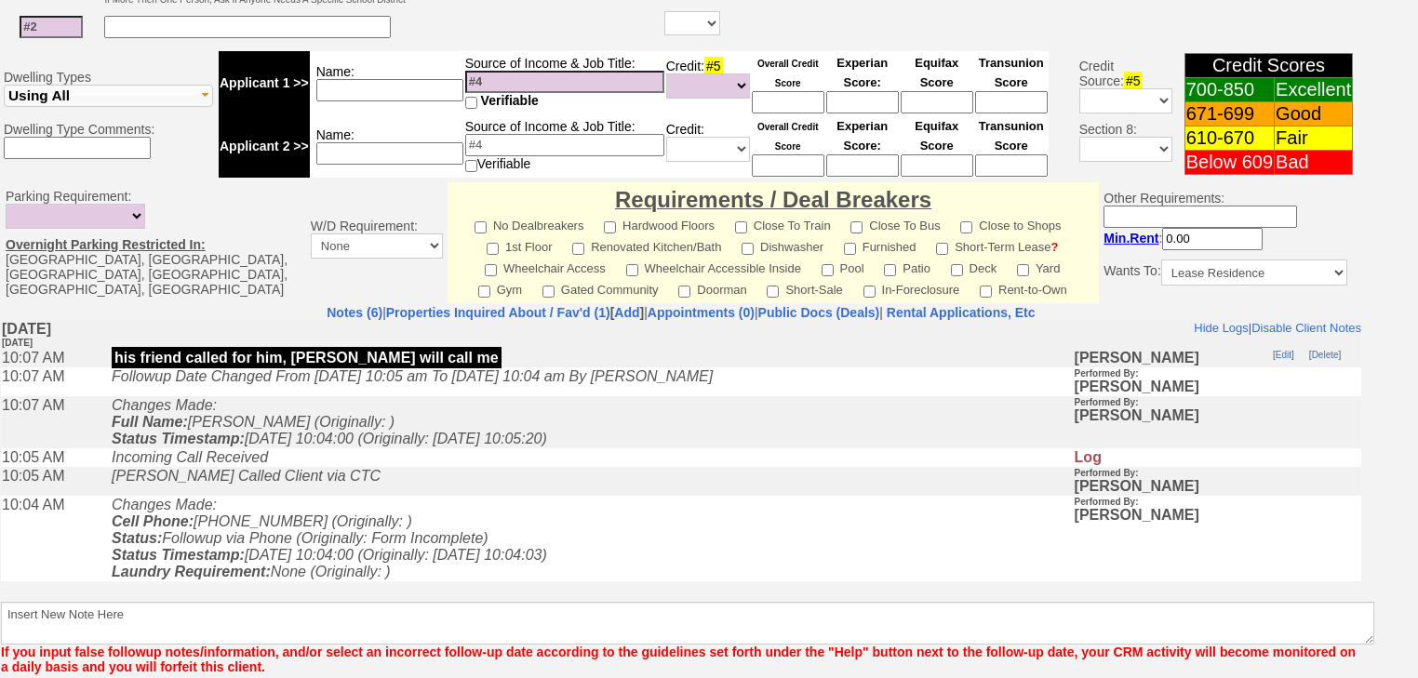
scroll to position [685, 0]
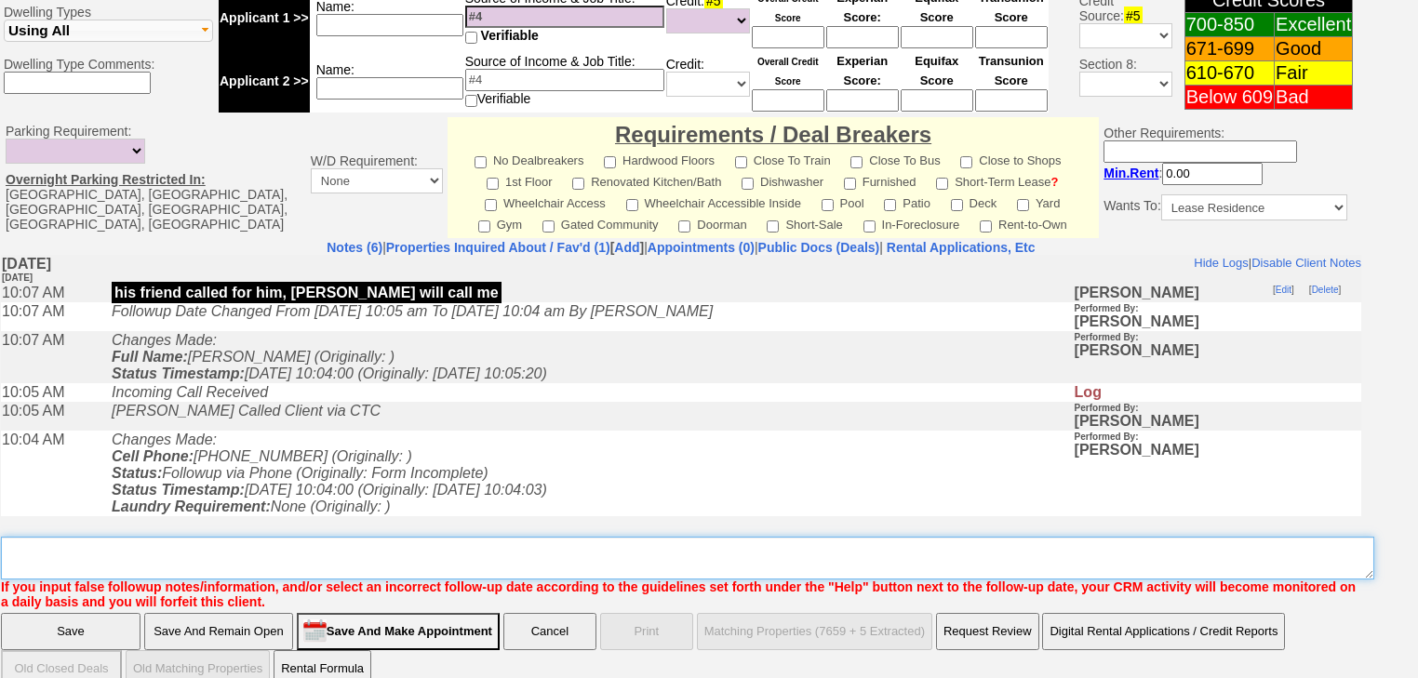
click at [104, 537] on textarea "Insert New Note Here" at bounding box center [687, 558] width 1373 height 43
paste textarea "never heard back from client"
type textarea "never heard back from client"
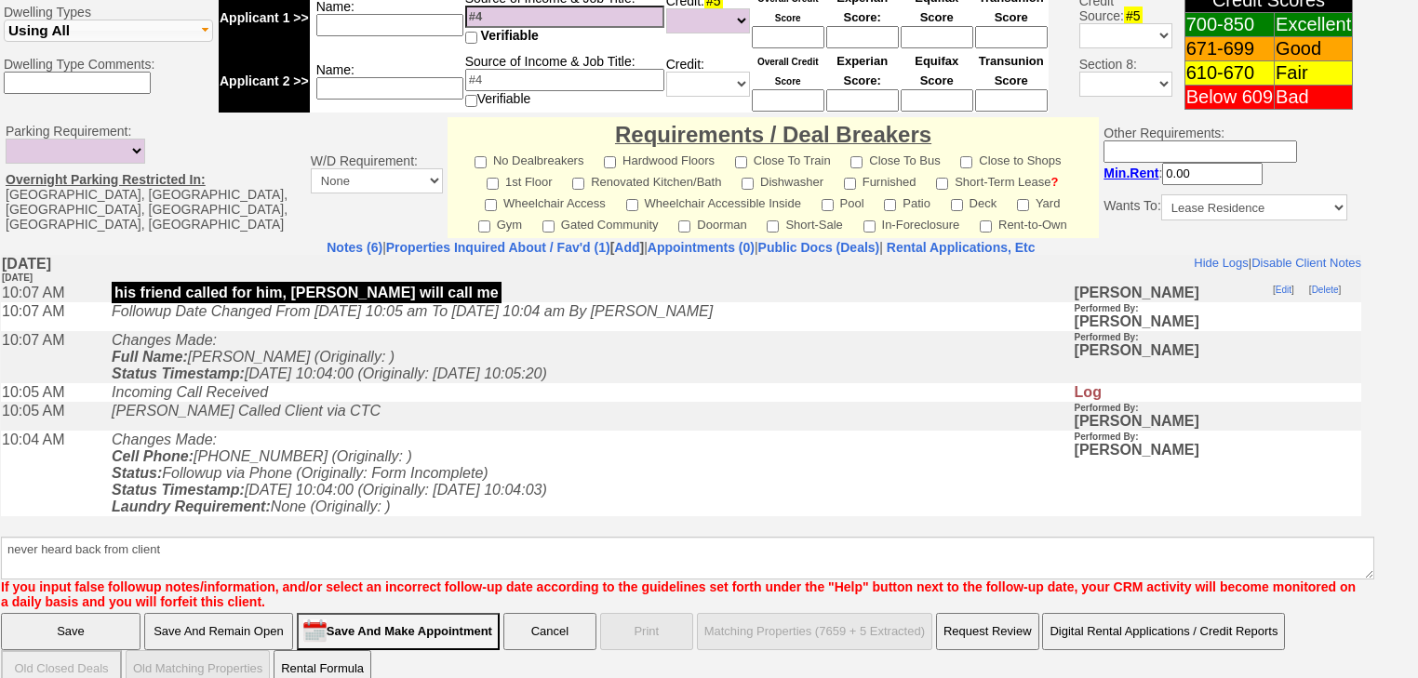
click at [89, 613] on input "Save" at bounding box center [71, 631] width 140 height 37
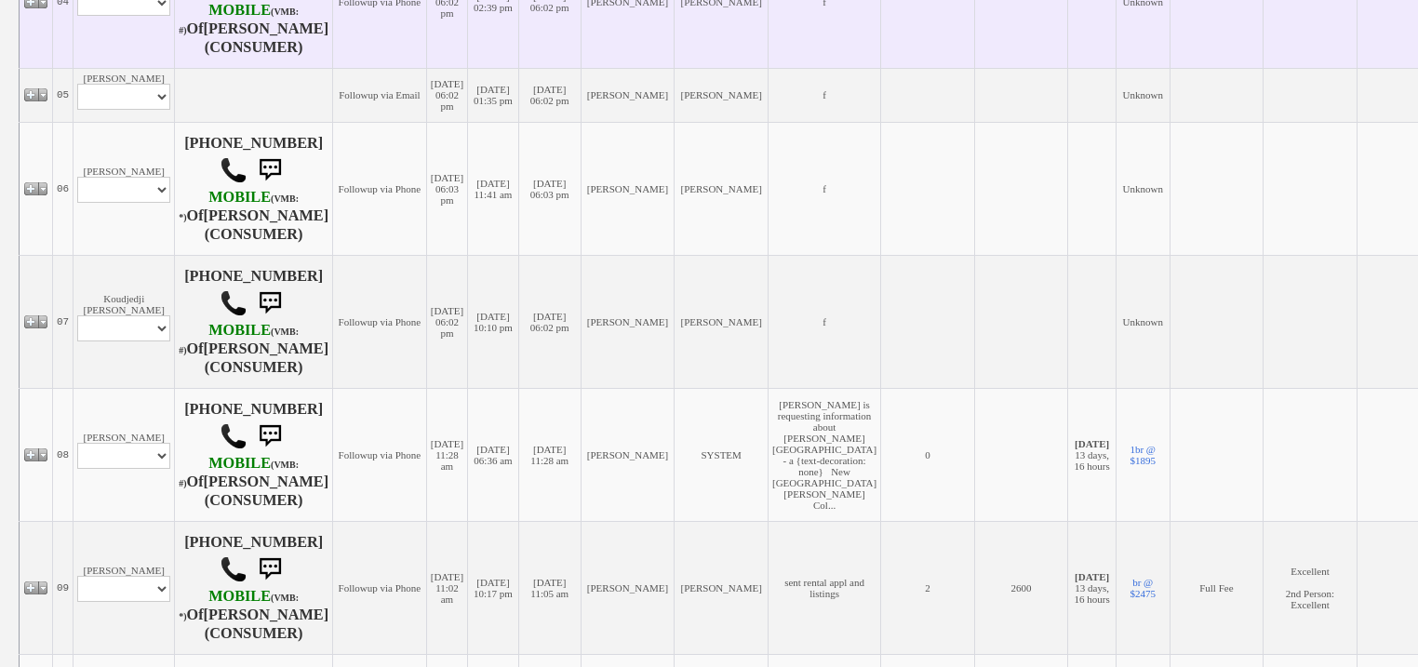
scroll to position [1042, 0]
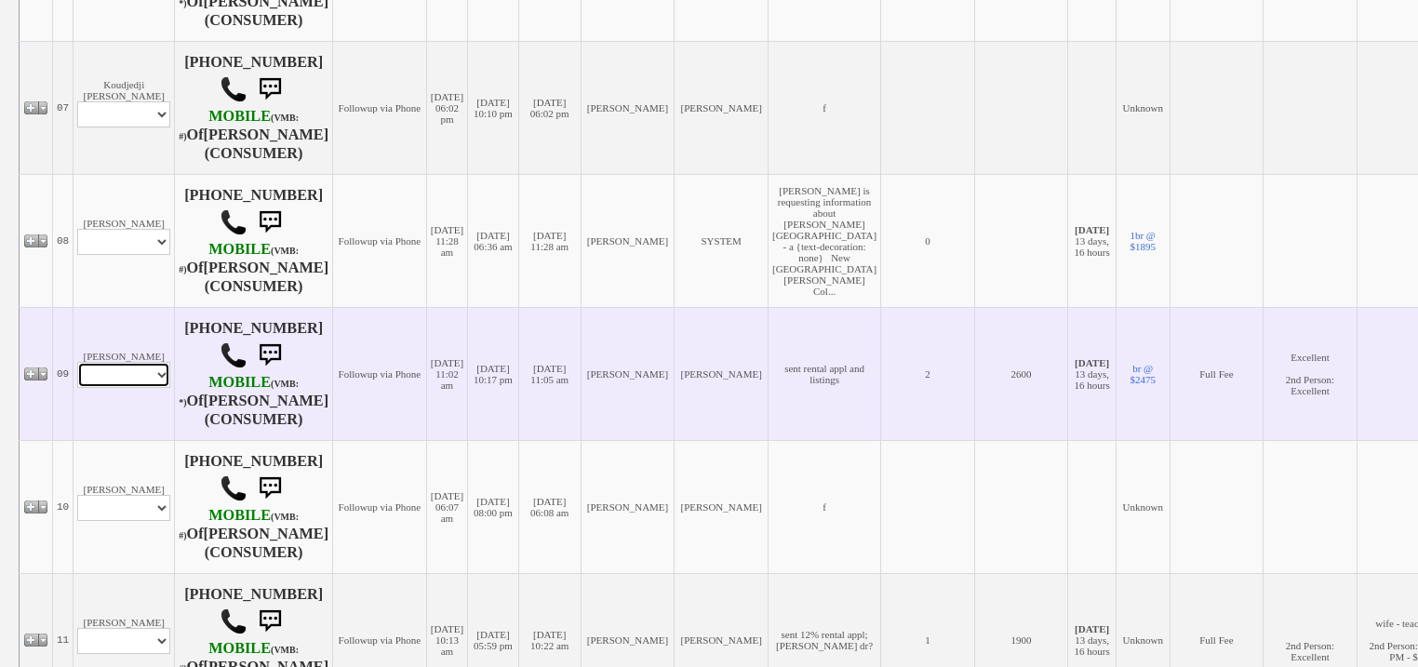
click at [135, 388] on select "Profile Edit Print Email Externally (Will Not Be Tracked In CRM) Closed Deals" at bounding box center [123, 375] width 93 height 26
select select "ChangeURL,/crm/custom/edit_client_form.php?redirect=%2Fcrm%2Fclients.php&id=167…"
click at [77, 388] on select "Profile Edit Print Email Externally (Will Not Be Tracked In CRM) Closed Deals" at bounding box center [123, 375] width 93 height 26
select select
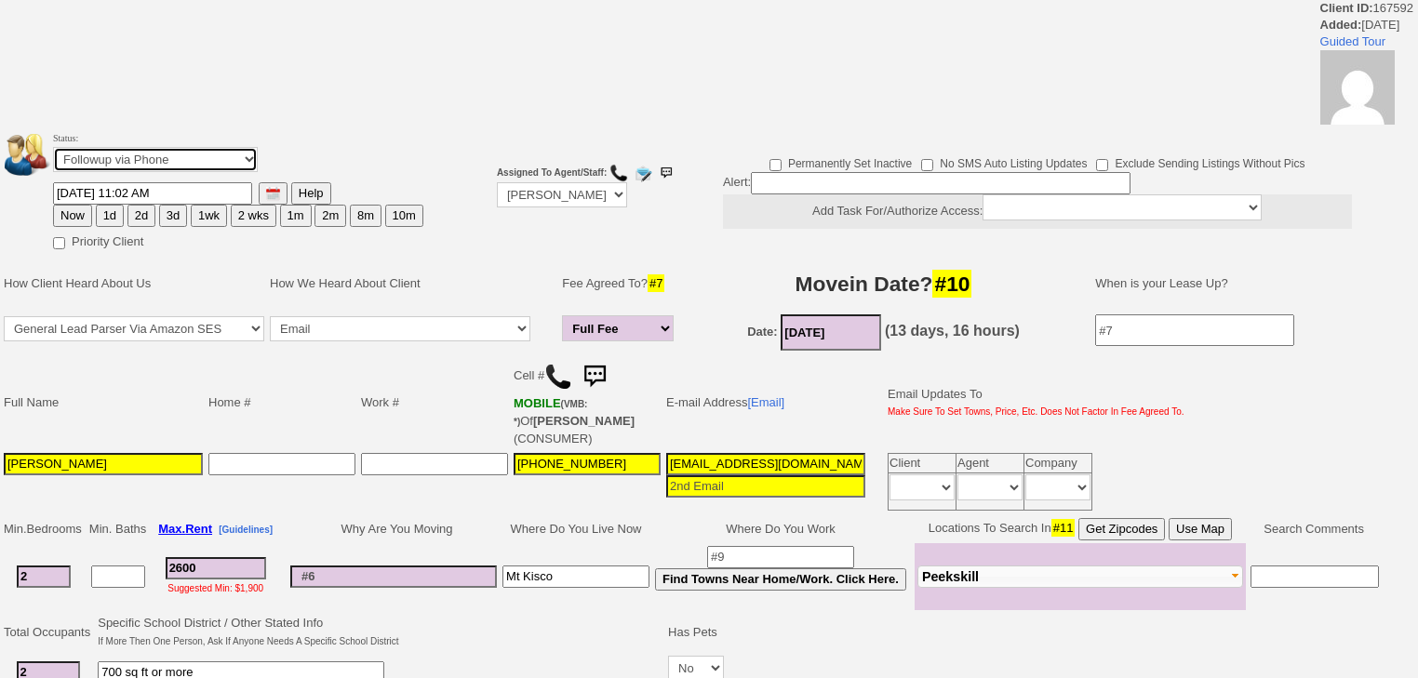
drag, startPoint x: 196, startPoint y: 154, endPoint x: 197, endPoint y: 167, distance: 13.1
click at [197, 164] on select "Followup via Phone Followup via Email Followup When Section 8 Property Found De…" at bounding box center [155, 159] width 205 height 25
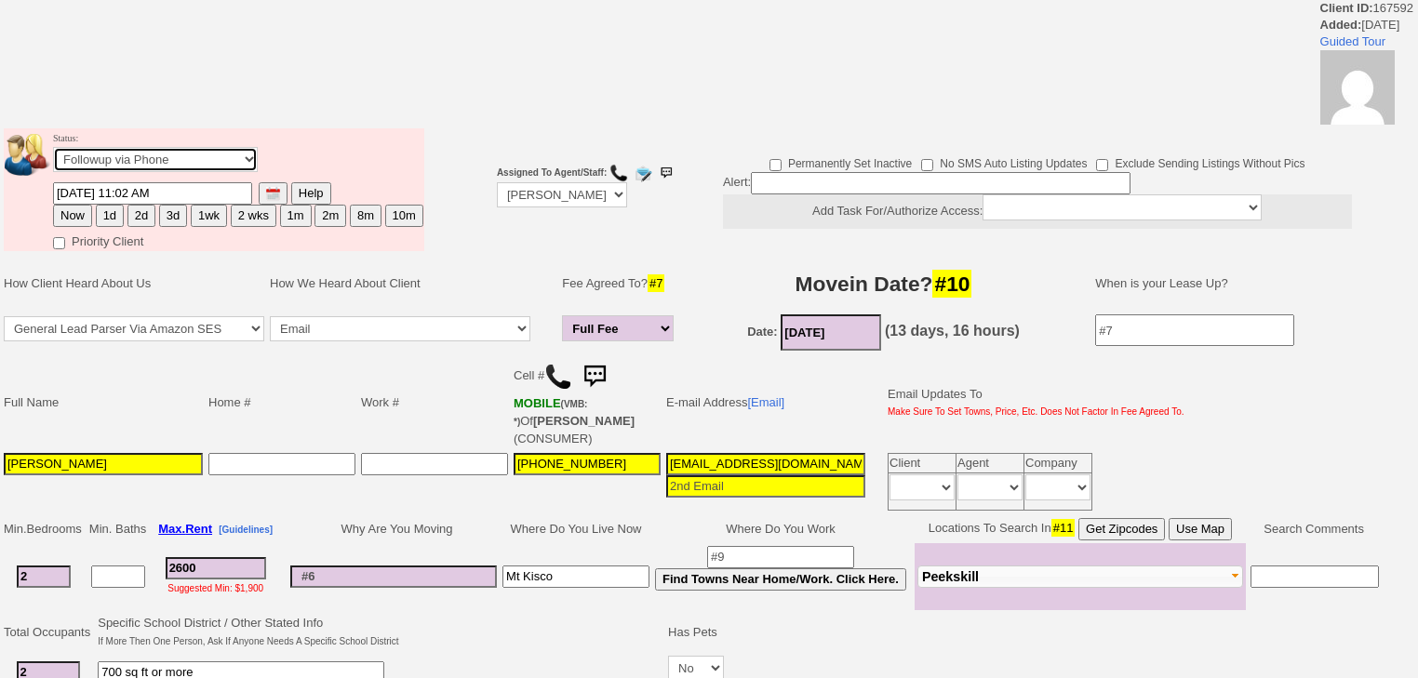
select select "Inactive"
click at [53, 153] on select "Followup via Phone Followup via Email Followup When Section 8 Property Found De…" at bounding box center [155, 159] width 205 height 25
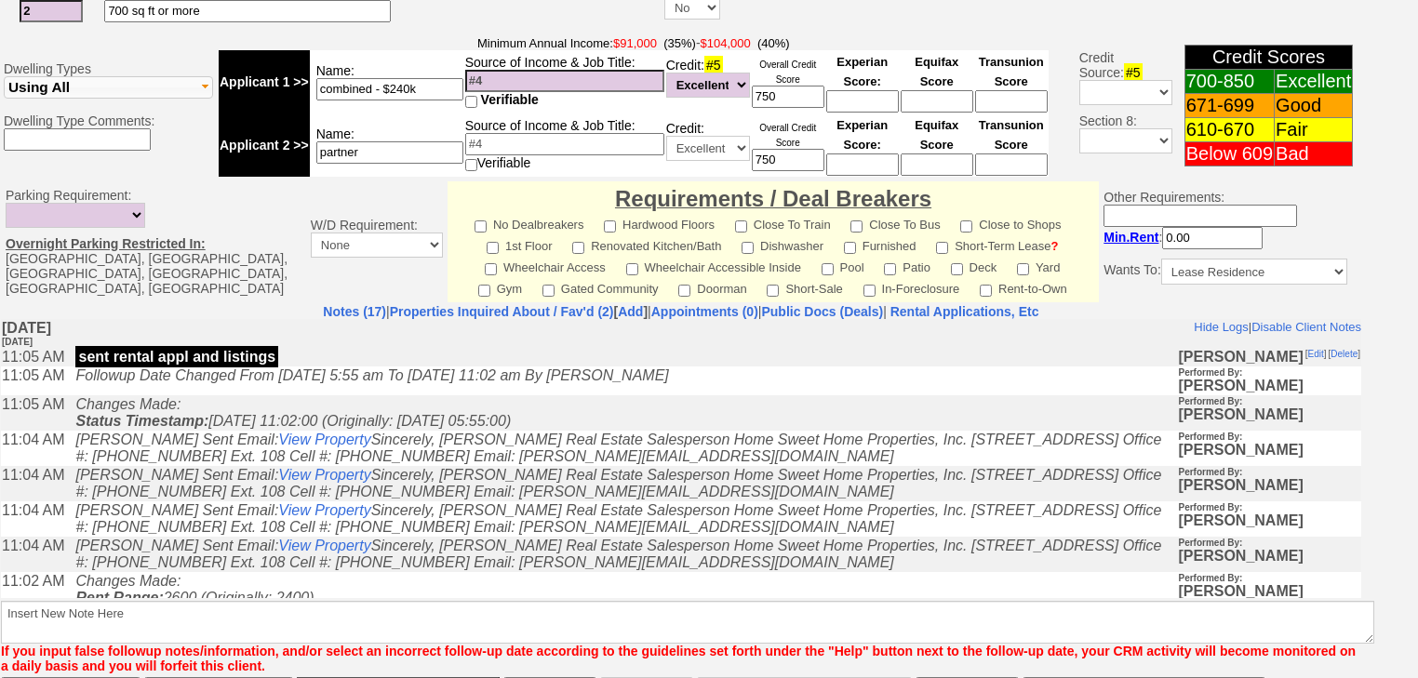
scroll to position [790, 0]
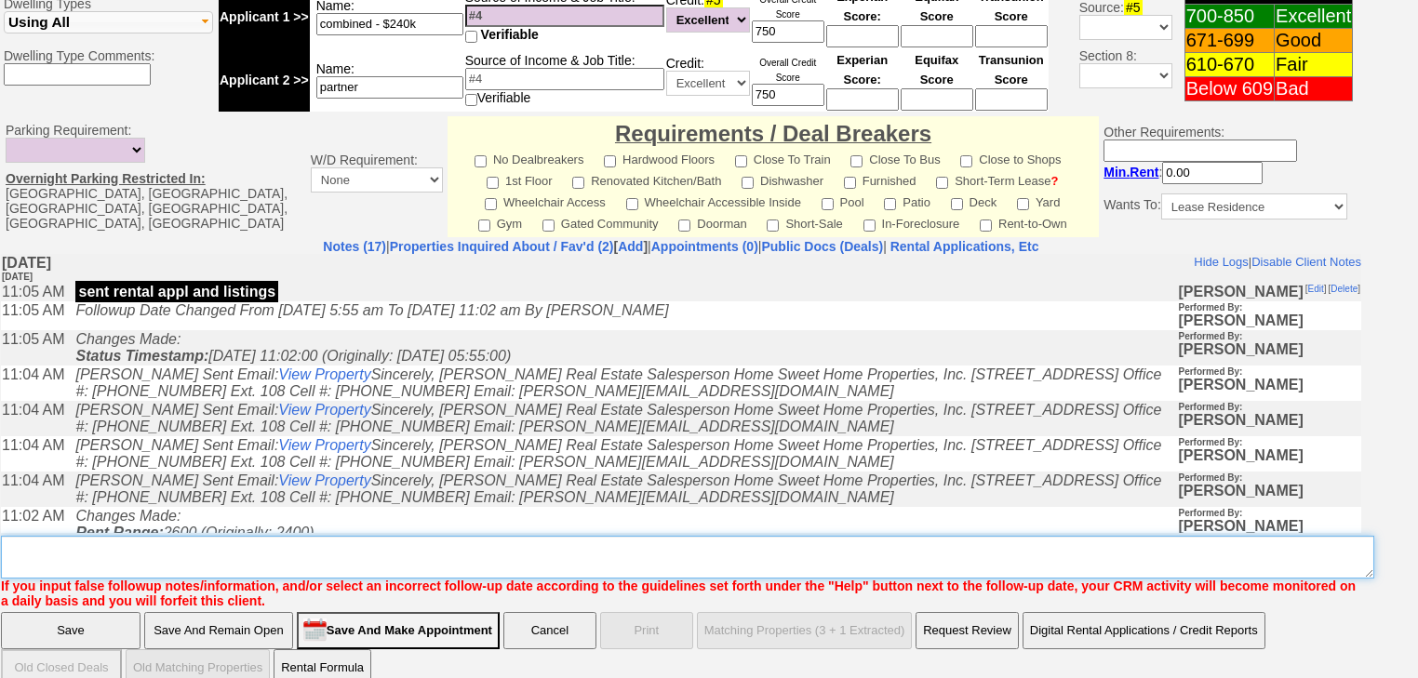
click at [183, 536] on textarea "Insert New Note Here" at bounding box center [687, 557] width 1373 height 43
paste textarea "never heard back from client"
type textarea "never heard back from client"
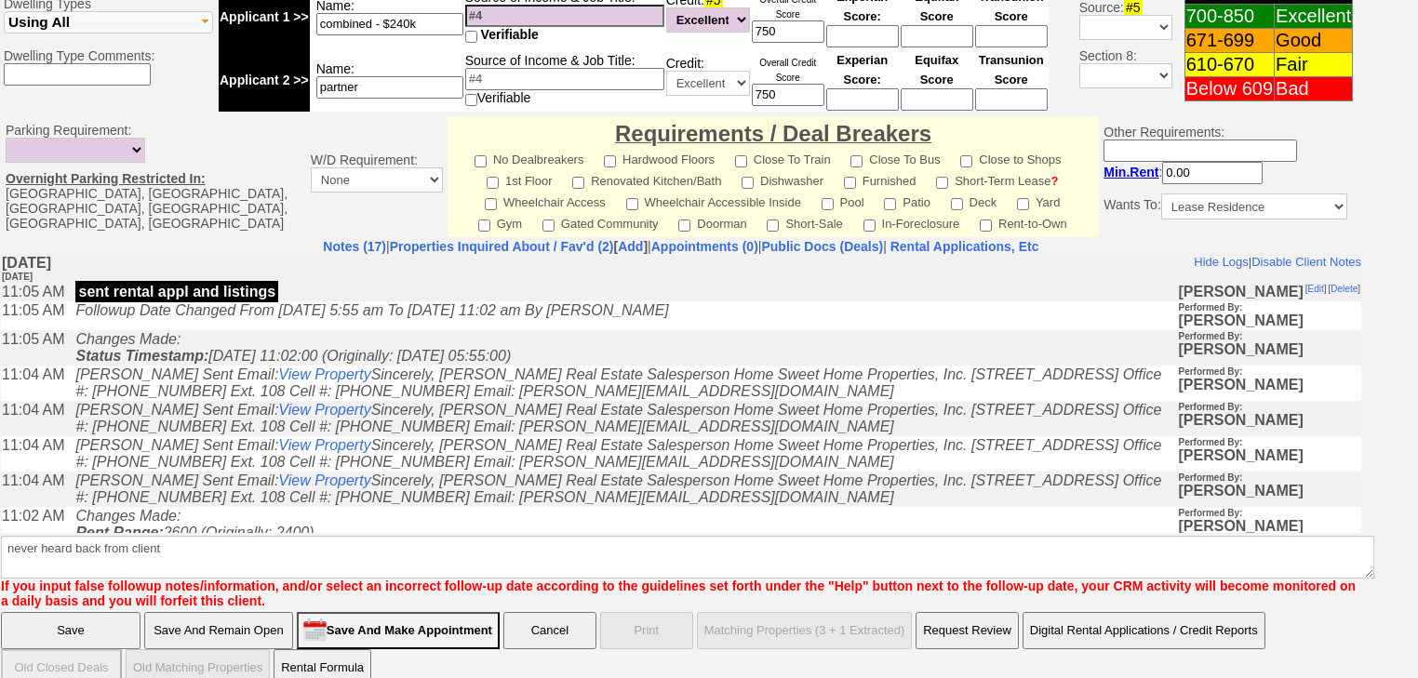
click at [82, 617] on input "Save" at bounding box center [71, 630] width 140 height 37
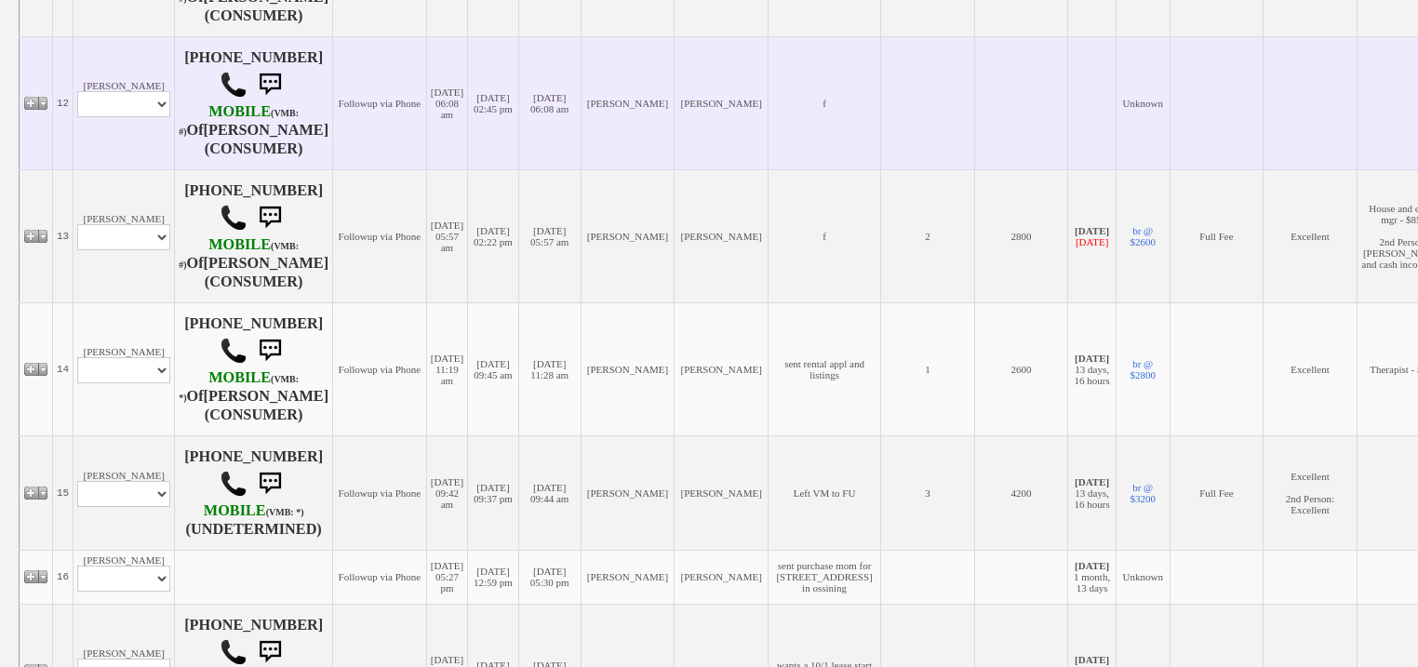
scroll to position [1637, 0]
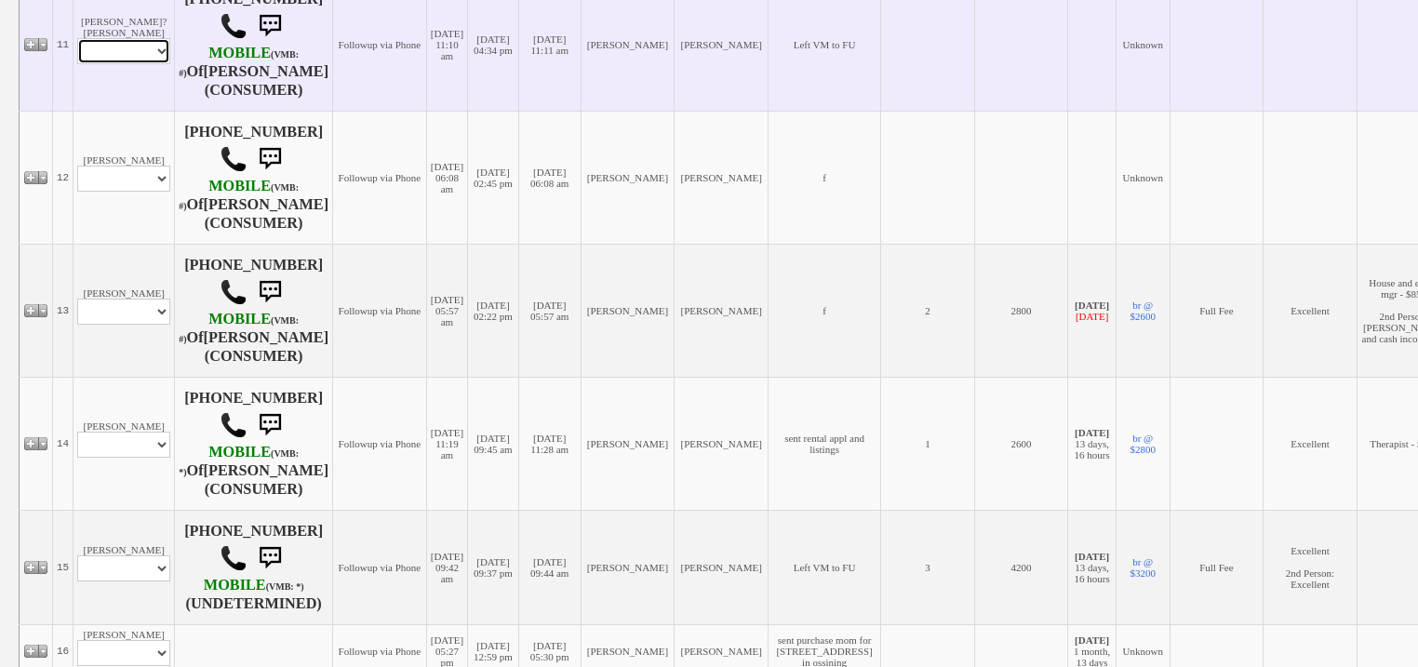
click at [107, 64] on select "Profile Edit Print Email Externally (Will Not Be Tracked In CRM) Closed Deals" at bounding box center [123, 51] width 93 height 26
select select "ChangeURL,/crm/custom/edit_client_form.php?redirect=%2Fcrm%2Fclients.php&id=167…"
click at [77, 64] on select "Profile Edit Print Email Externally (Will Not Be Tracked In CRM) Closed Deals" at bounding box center [123, 51] width 93 height 26
select select
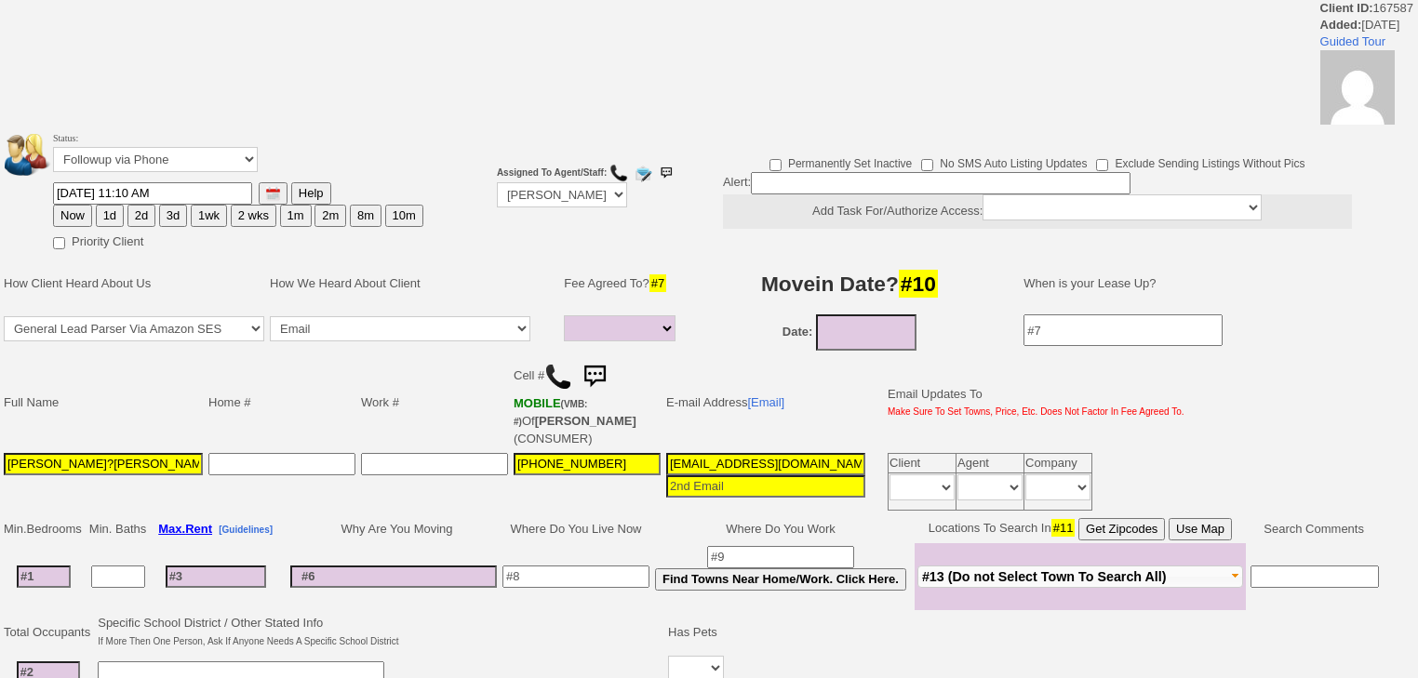
select select
drag, startPoint x: 0, startPoint y: 0, endPoint x: 138, endPoint y: 170, distance: 219.0
click at [138, 170] on select "Followup via Phone Followup via Email Followup When Section 8 Property Found De…" at bounding box center [155, 159] width 205 height 25
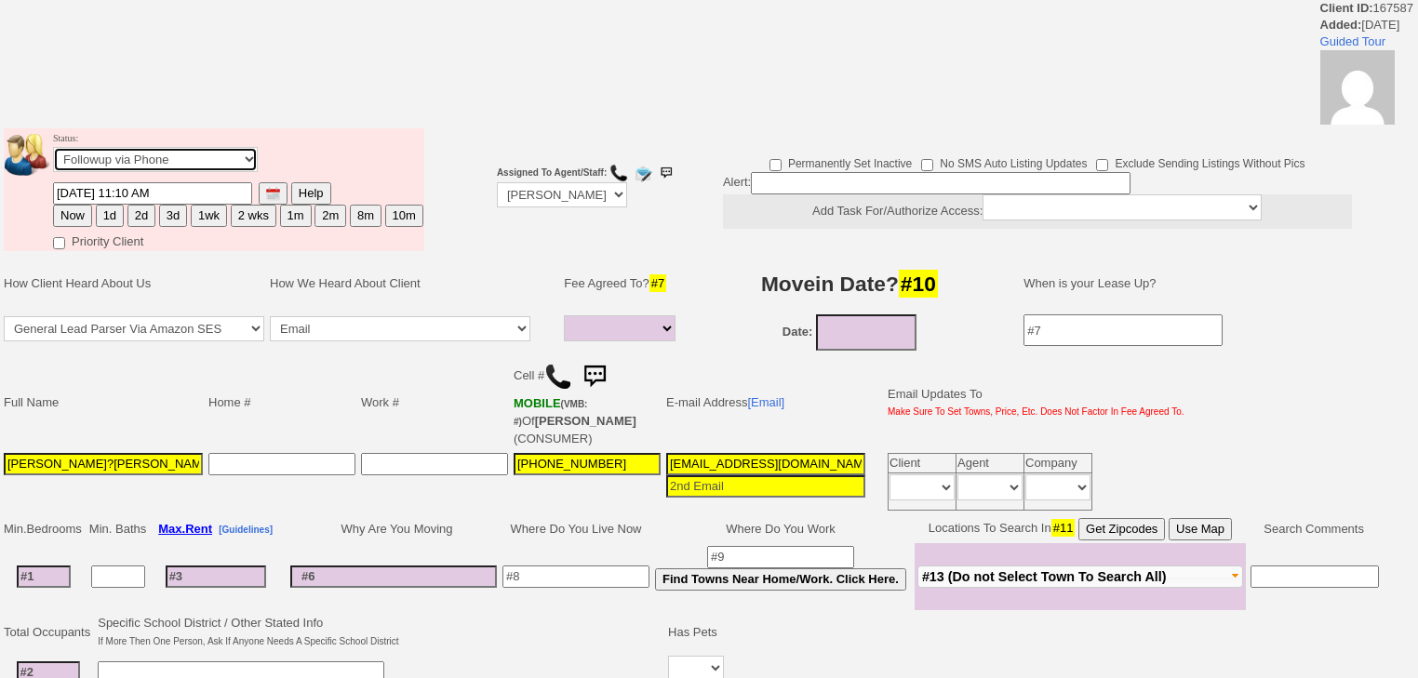
select select "Inactive"
click at [53, 153] on select "Followup via Phone Followup via Email Followup When Section 8 Property Found De…" at bounding box center [155, 159] width 205 height 25
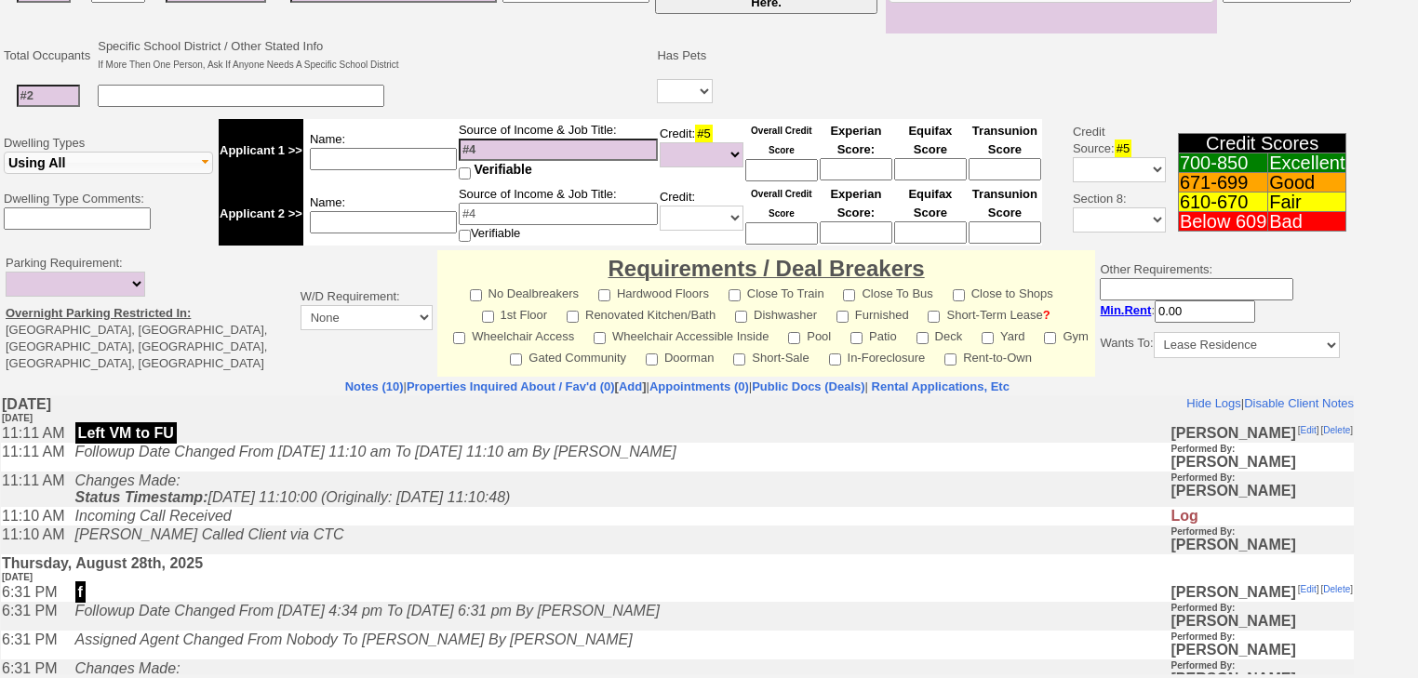
scroll to position [711, 0]
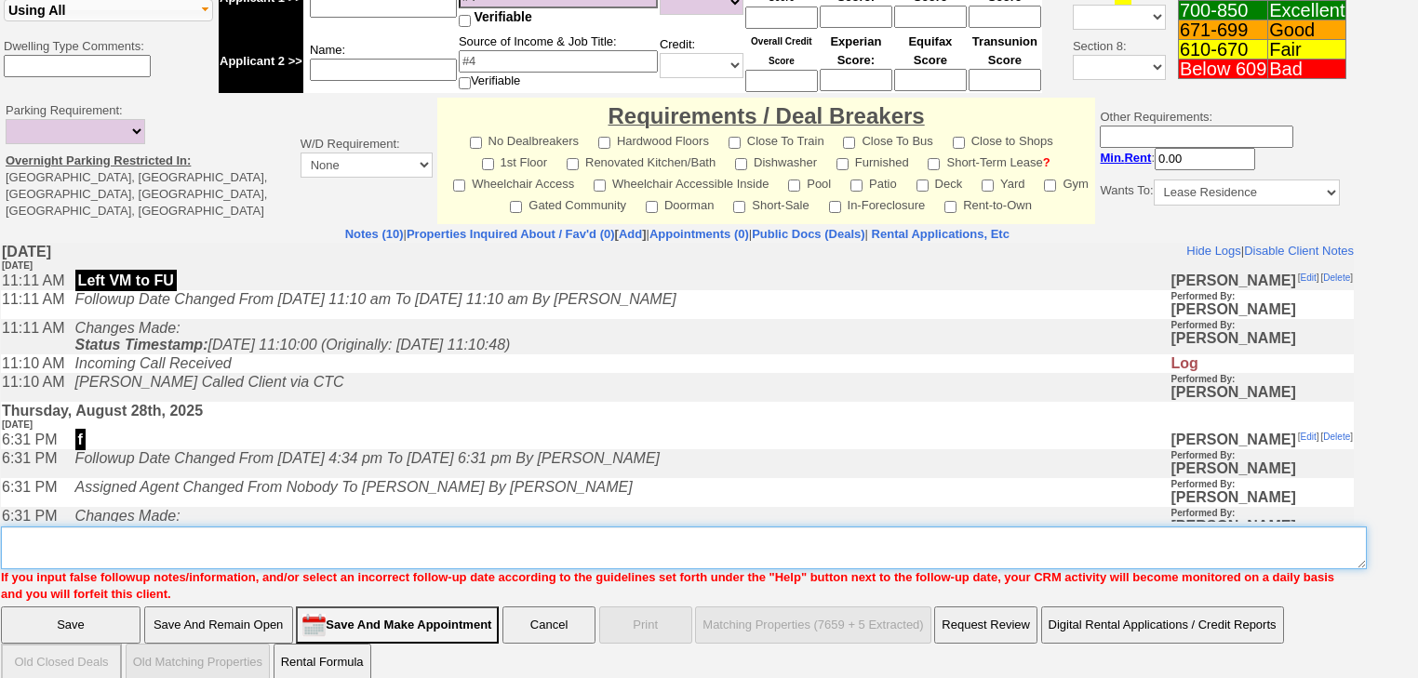
click at [197, 527] on textarea "Insert New Note Here" at bounding box center [684, 548] width 1366 height 43
paste textarea "never heard back from client"
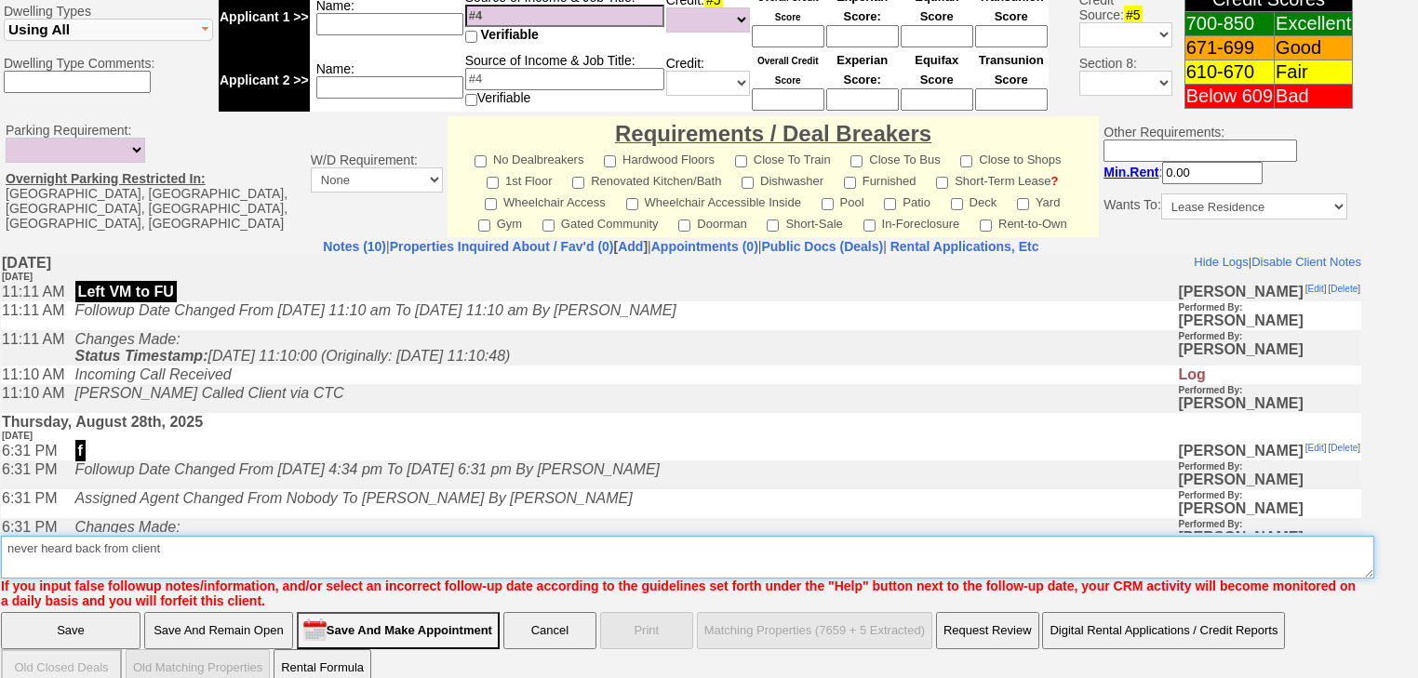
type textarea "never heard back from client"
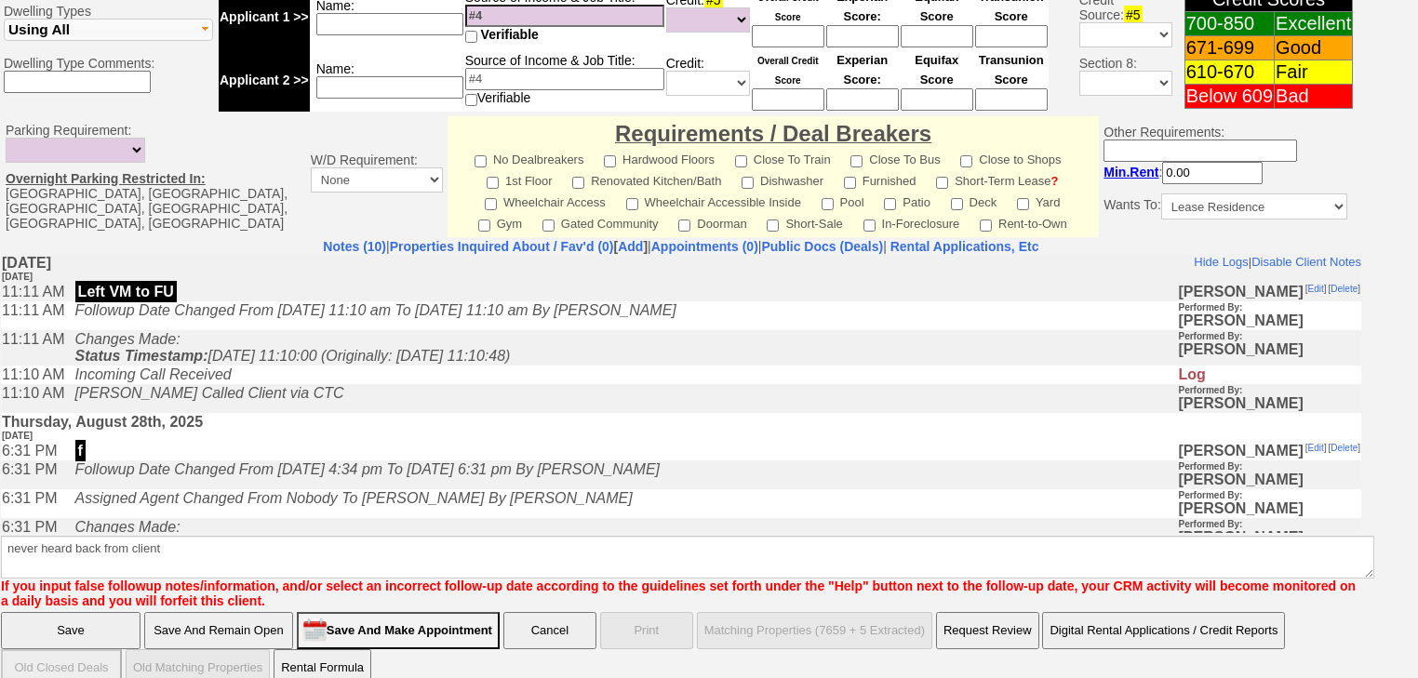
click at [79, 612] on input "Save" at bounding box center [71, 630] width 140 height 37
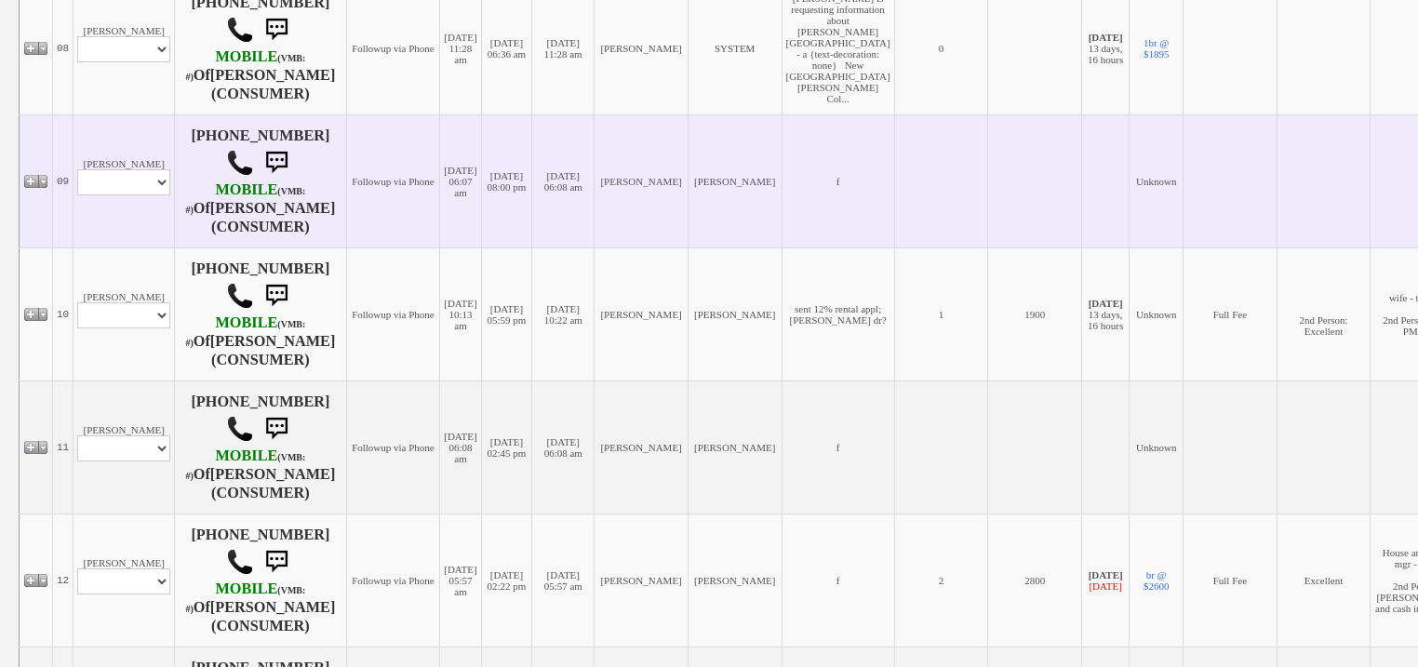
scroll to position [1414, 0]
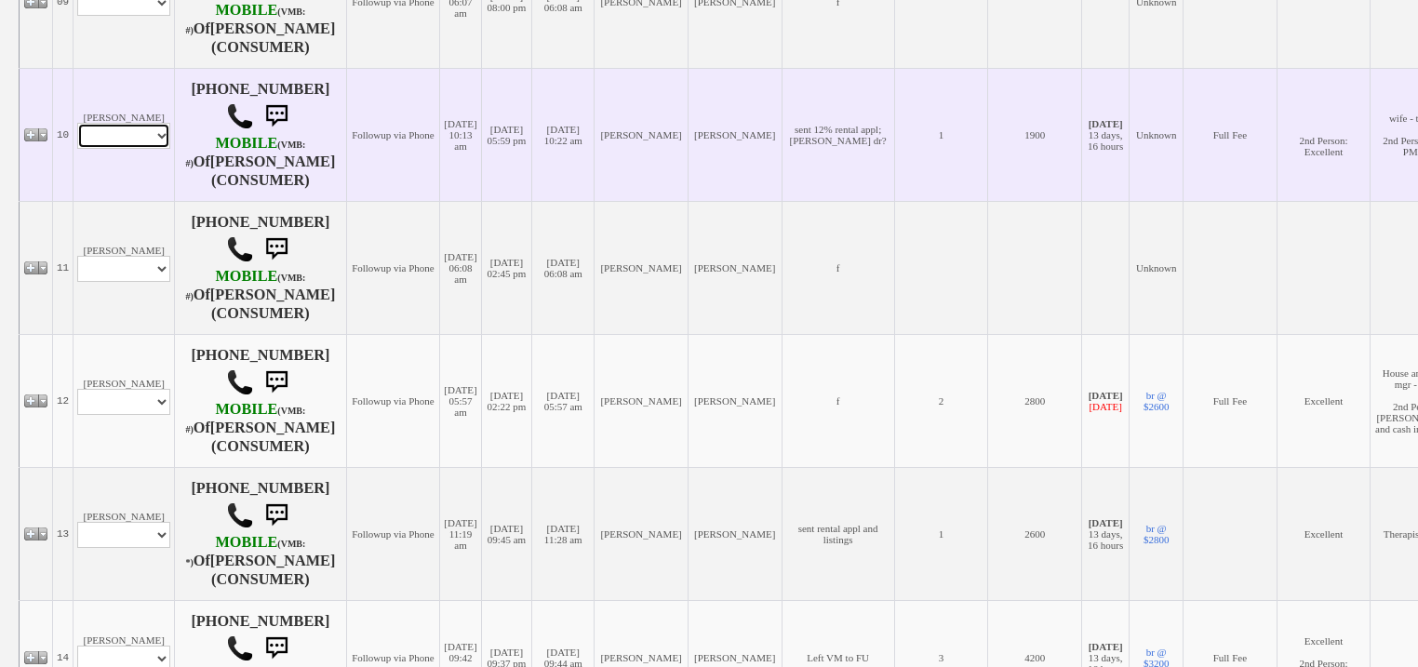
click at [146, 149] on select "Profile Edit Print Email Externally (Will Not Be Tracked In CRM) Closed Deals" at bounding box center [123, 136] width 93 height 26
select select "ChangeURL,/crm/custom/edit_client_form.php?redirect=%2Fcrm%2Fclients.php&id=167…"
click at [77, 149] on select "Profile Edit Print Email Externally (Will Not Be Tracked In CRM) Closed Deals" at bounding box center [123, 136] width 93 height 26
select select
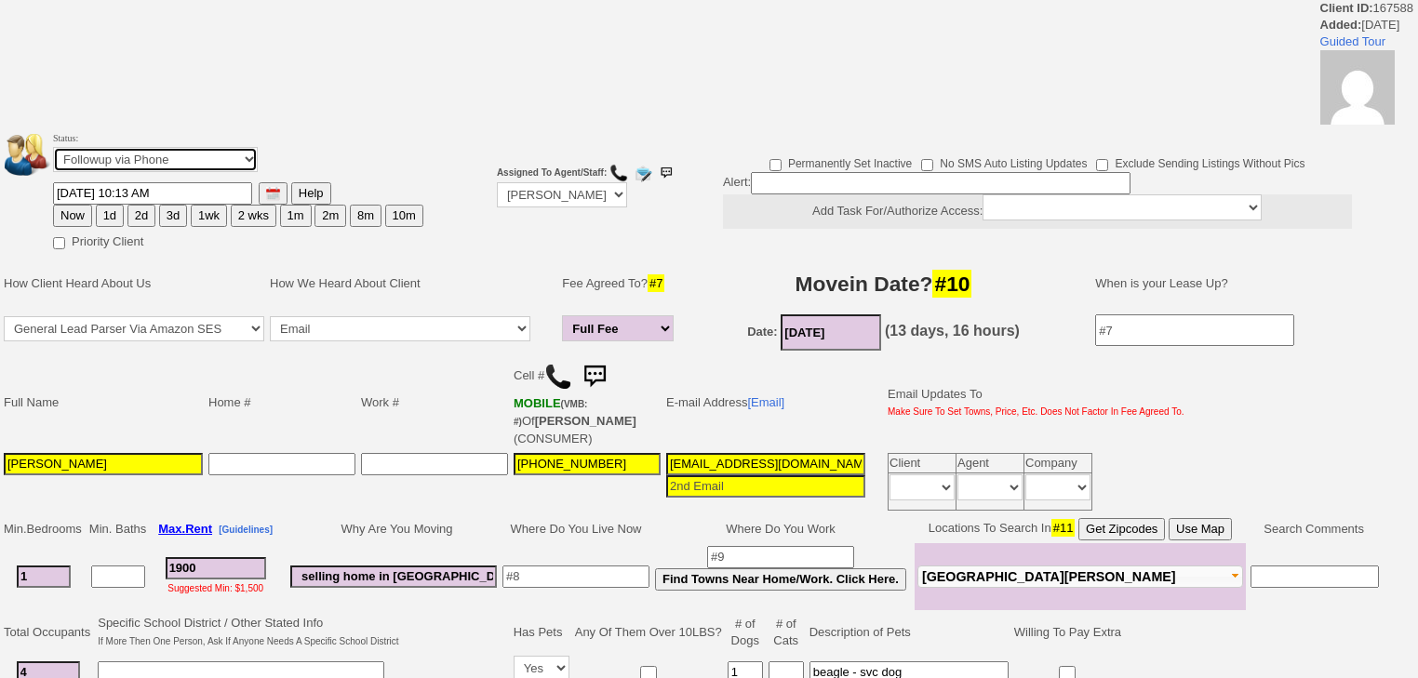
click at [179, 168] on select "Followup via Phone Followup via Email Followup When Section 8 Property Found De…" at bounding box center [155, 159] width 205 height 25
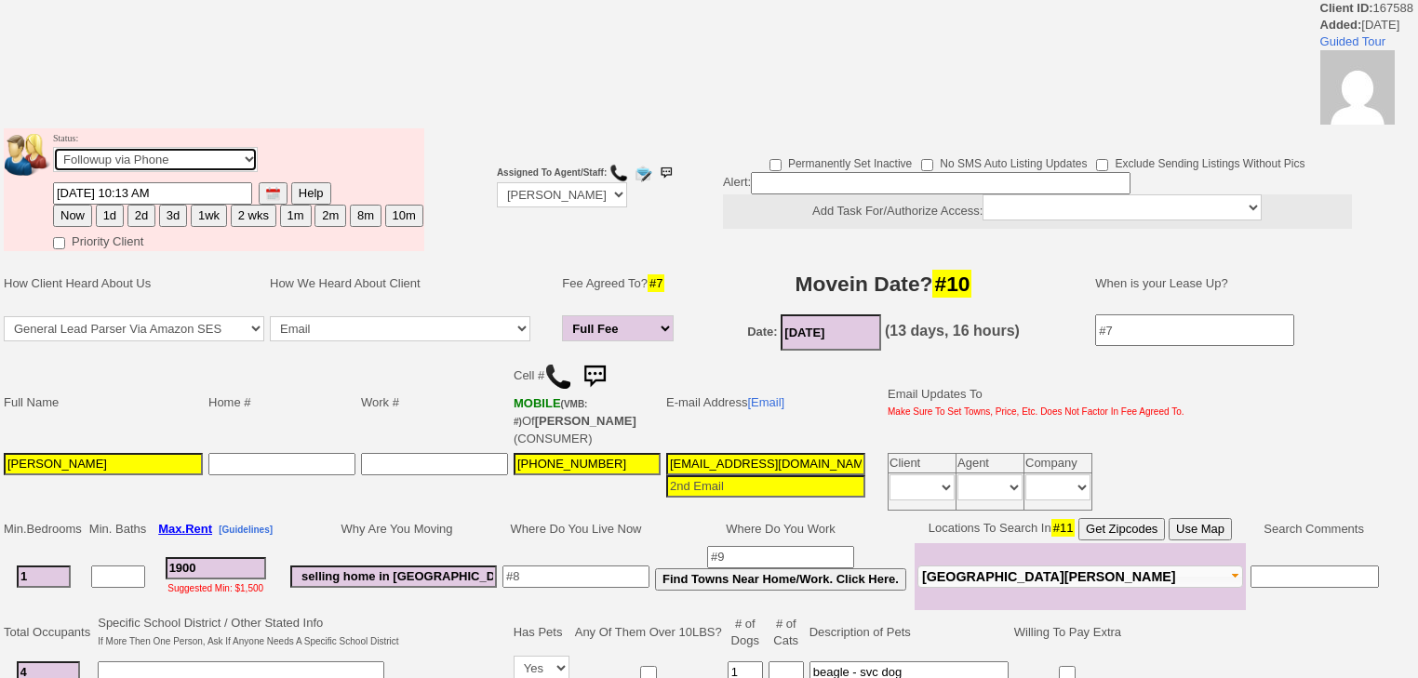
select select "Inactive"
click at [53, 153] on select "Followup via Phone Followup via Email Followup When Section 8 Property Found De…" at bounding box center [155, 159] width 205 height 25
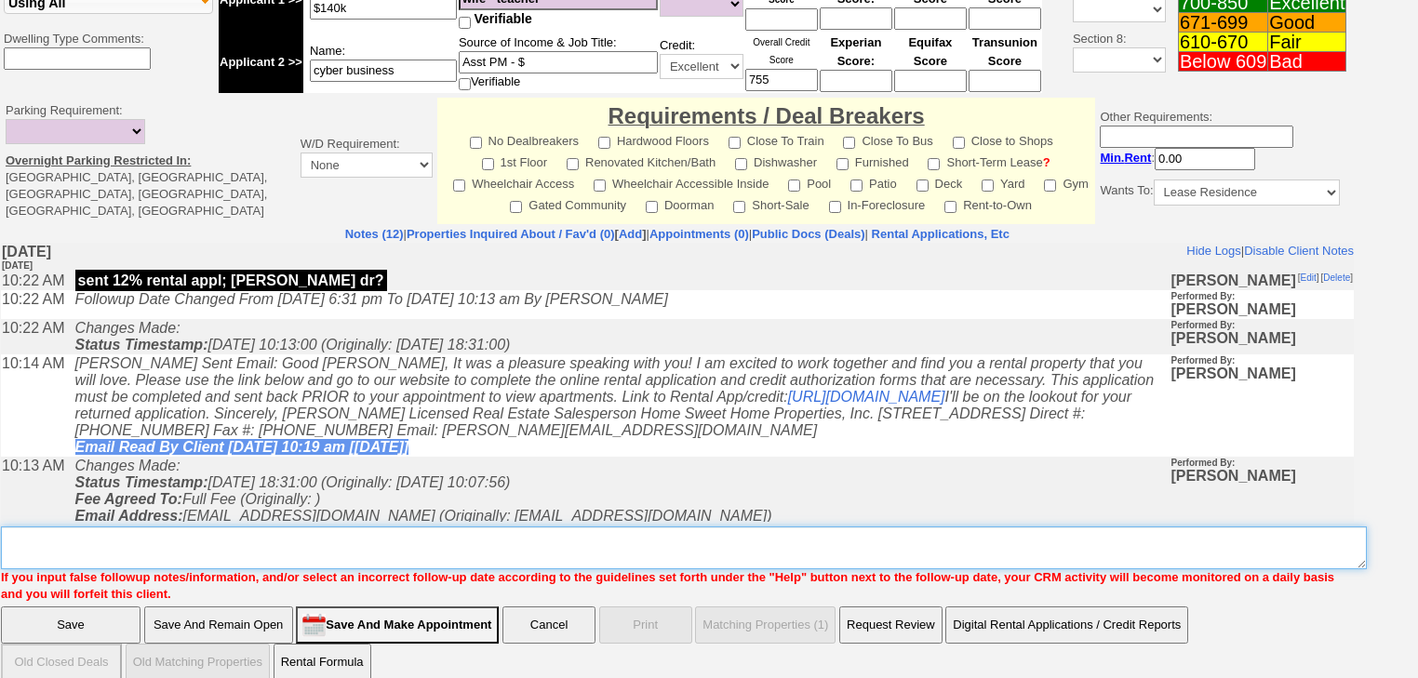
click at [206, 534] on textarea "Insert New Note Here" at bounding box center [684, 548] width 1366 height 43
paste textarea "never heard back from client"
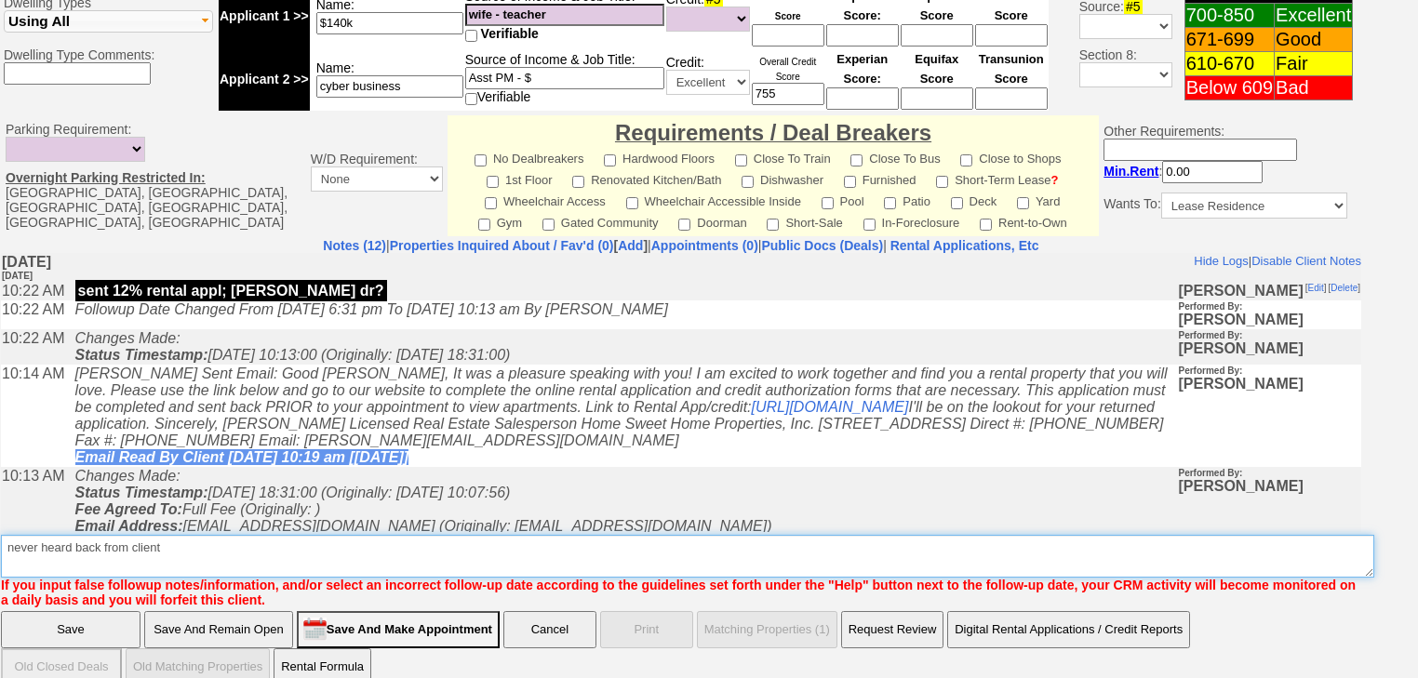
type textarea "never heard back from client"
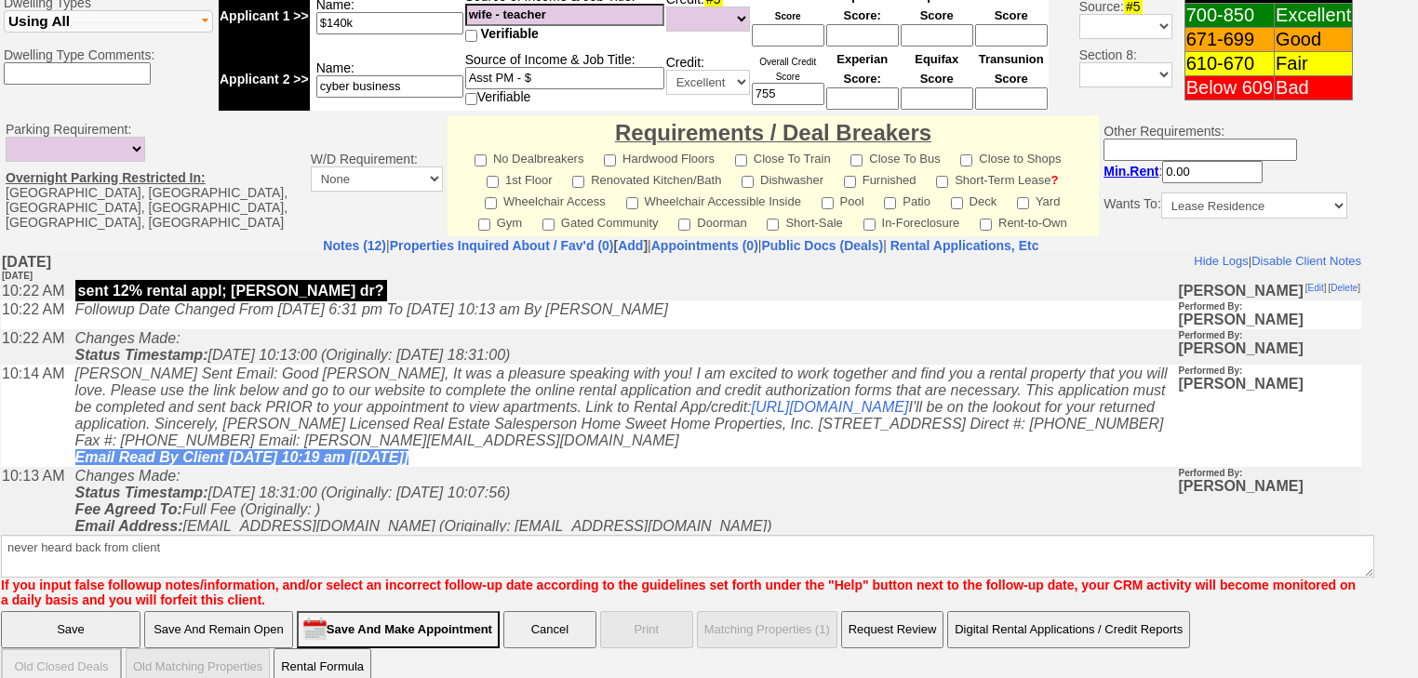
click at [60, 611] on input "Save" at bounding box center [71, 629] width 140 height 37
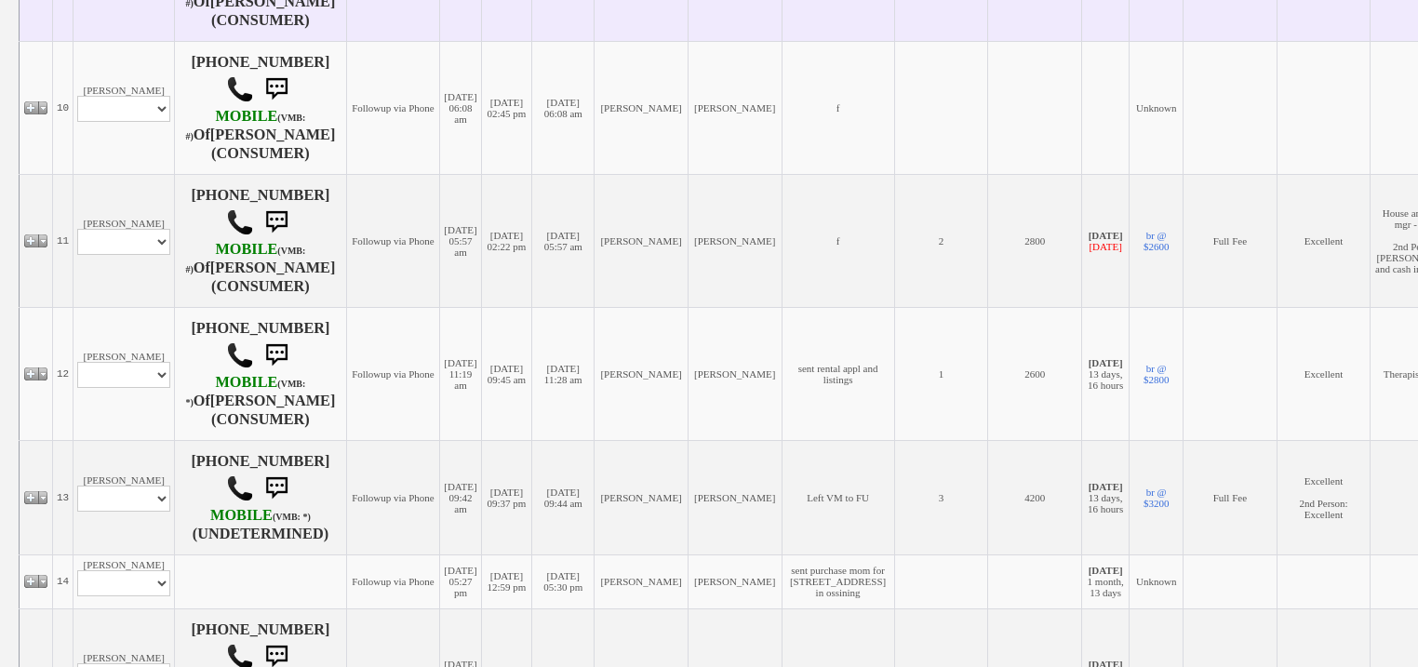
scroll to position [1637, 0]
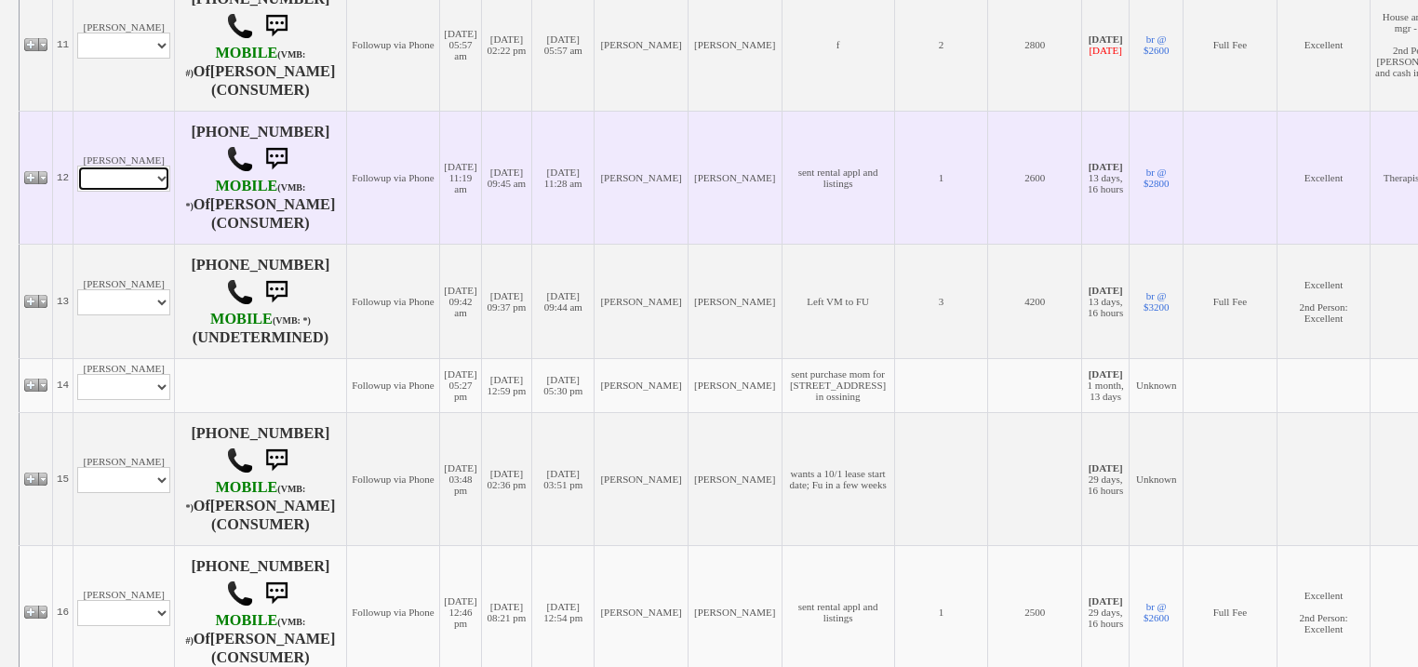
click at [138, 192] on select "Profile Edit Print Email Externally (Will Not Be Tracked In CRM) Closed Deals" at bounding box center [123, 179] width 93 height 26
select select "ChangeURL,/crm/custom/edit_client_form.php?redirect=%2Fcrm%2Fclients.php&id=167…"
click at [77, 192] on select "Profile Edit Print Email Externally (Will Not Be Tracked In CRM) Closed Deals" at bounding box center [123, 179] width 93 height 26
select select
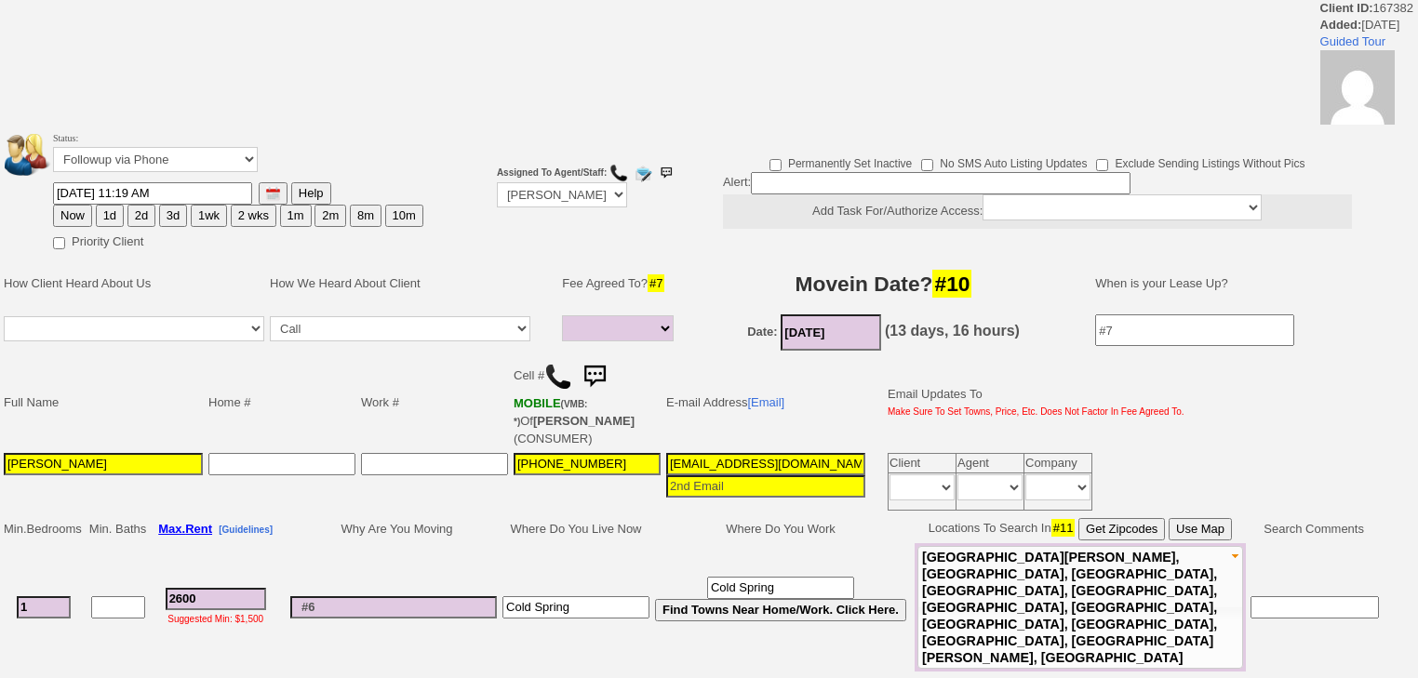
select select
click at [183, 146] on td "Status: Followup via Phone Followup via Email Followup When Section 8 Property …" at bounding box center [238, 154] width 372 height 53
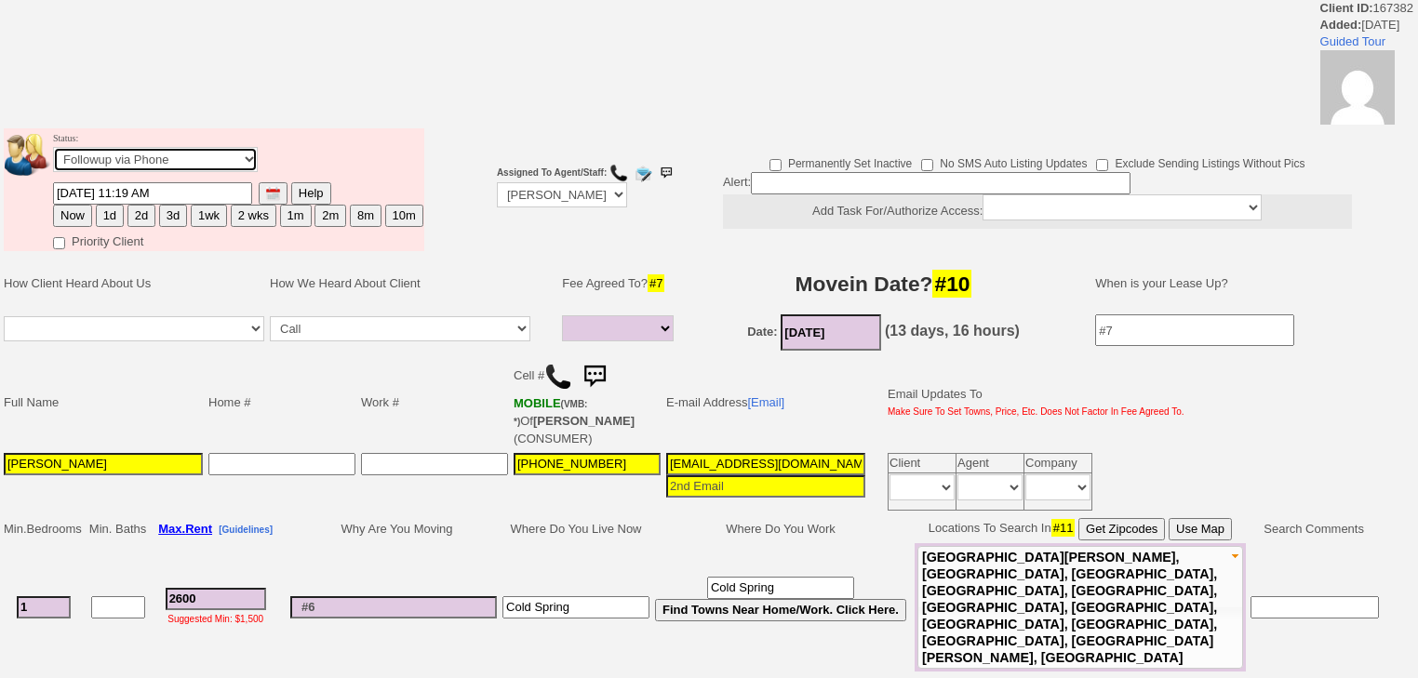
drag, startPoint x: 182, startPoint y: 156, endPoint x: 181, endPoint y: 166, distance: 9.4
click at [182, 160] on select "Followup via Phone Followup via Email Followup When Section 8 Property Found De…" at bounding box center [155, 159] width 205 height 25
select select "Inactive"
click at [53, 153] on select "Followup via Phone Followup via Email Followup When Section 8 Property Found De…" at bounding box center [155, 159] width 205 height 25
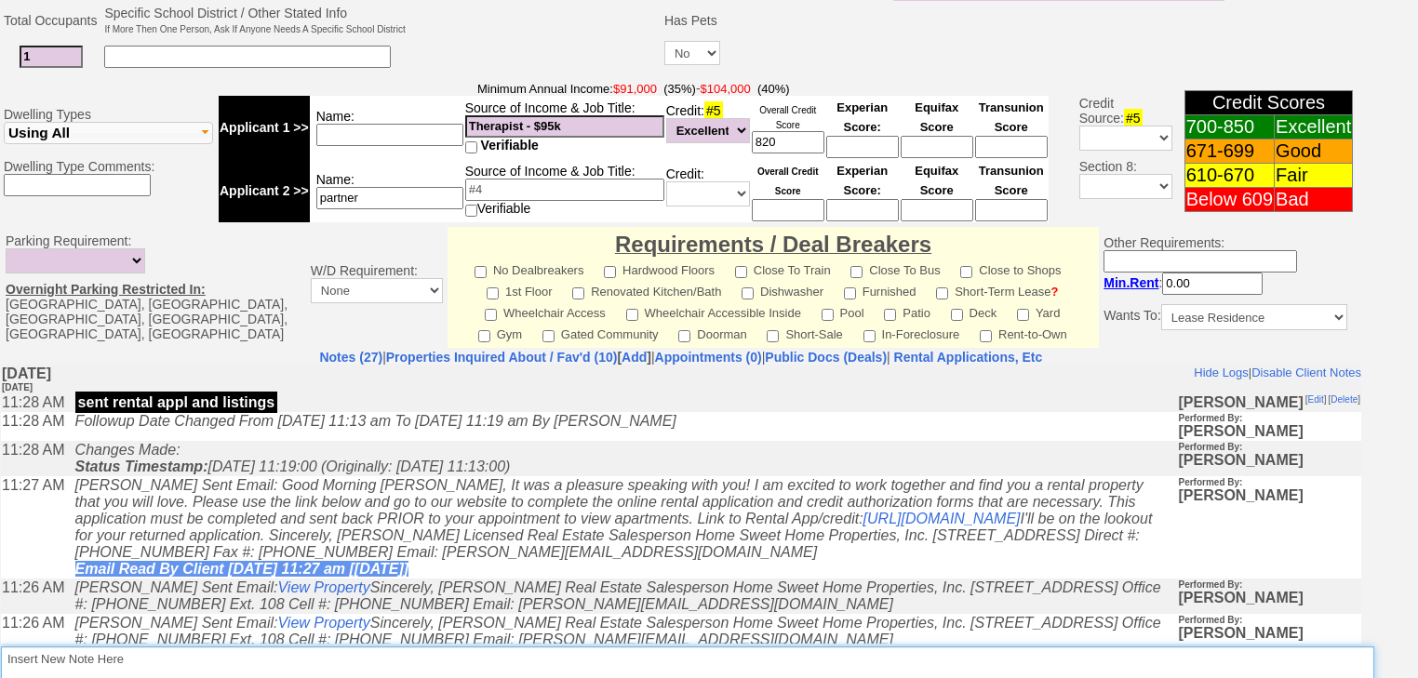
click at [179, 647] on textarea "Insert New Note Here" at bounding box center [687, 668] width 1373 height 43
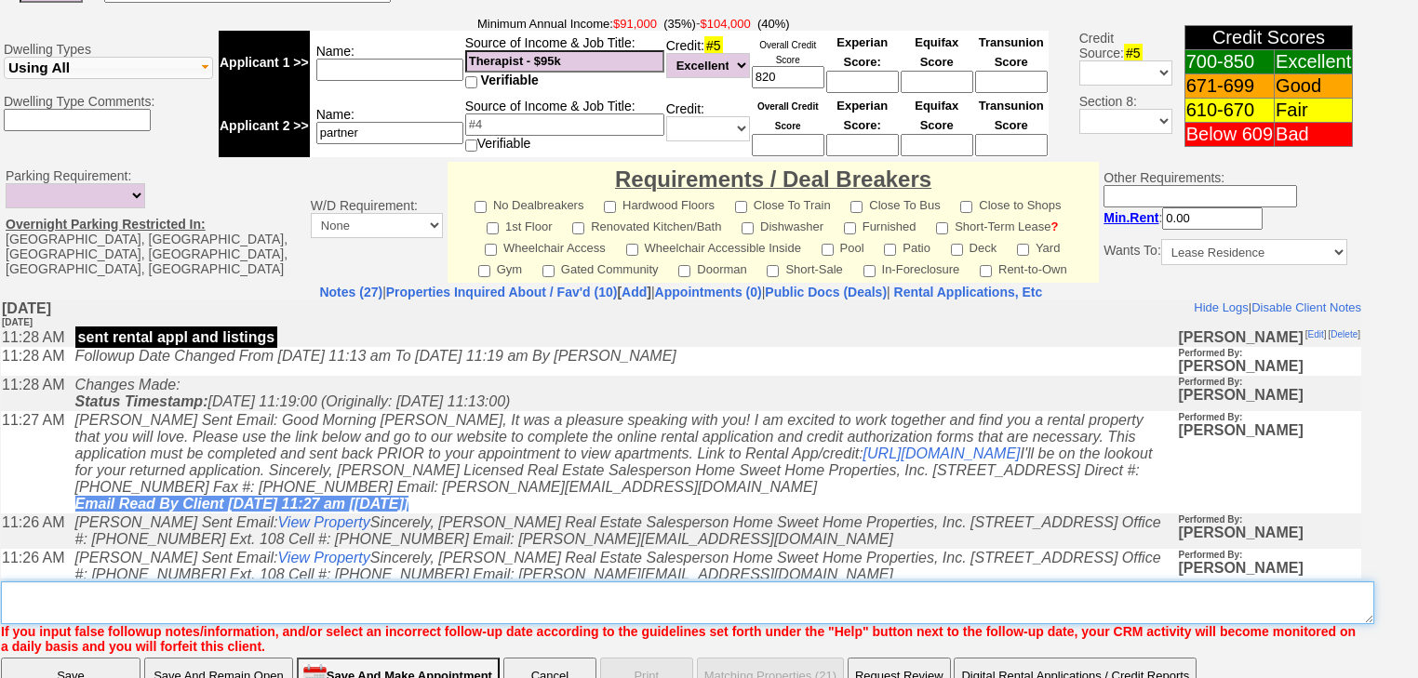
paste textarea "never heard back from client"
type textarea "never heard back from client"
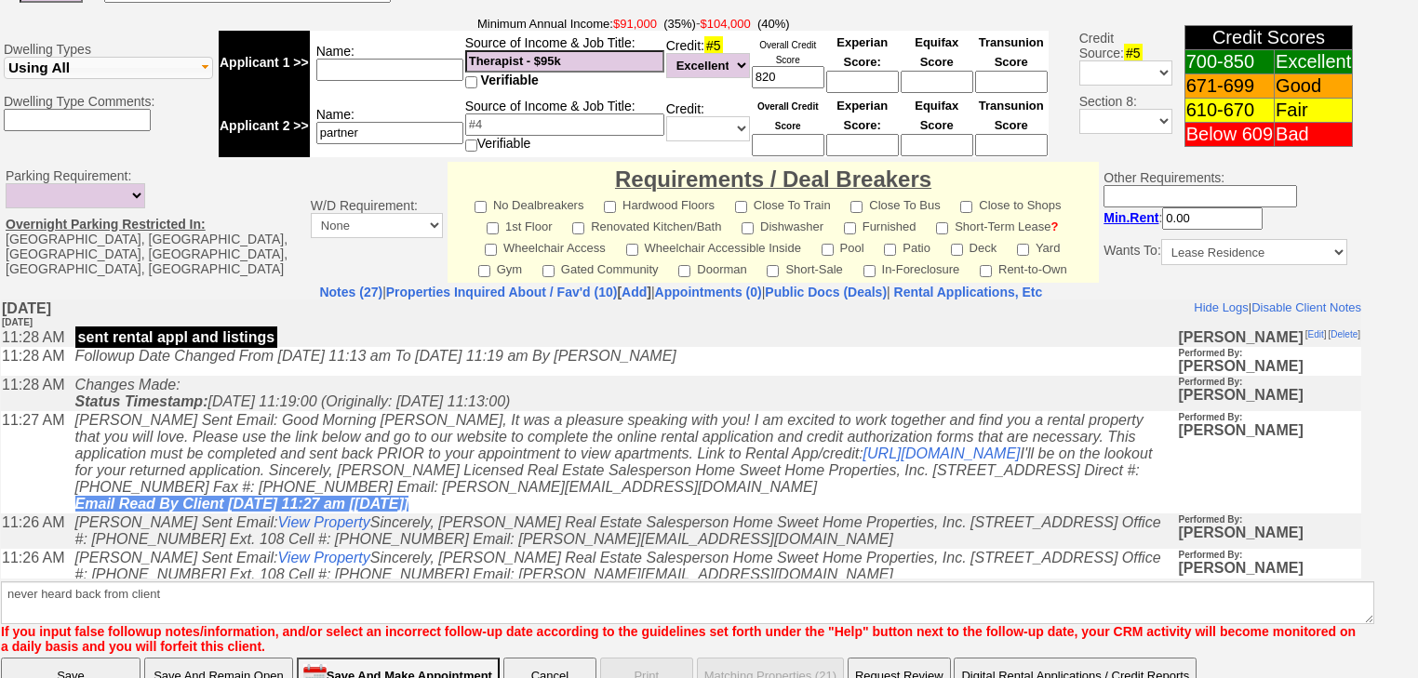
click at [74, 658] on input "Save" at bounding box center [71, 676] width 140 height 37
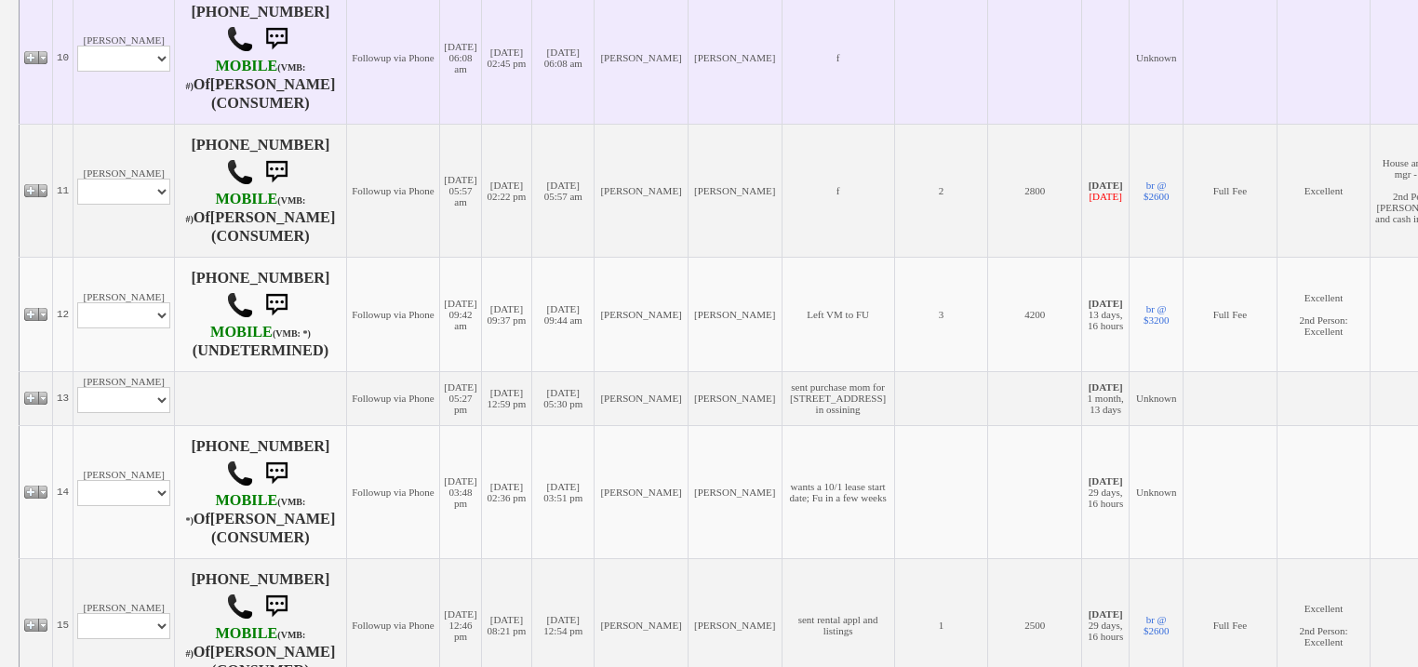
scroll to position [1712, 0]
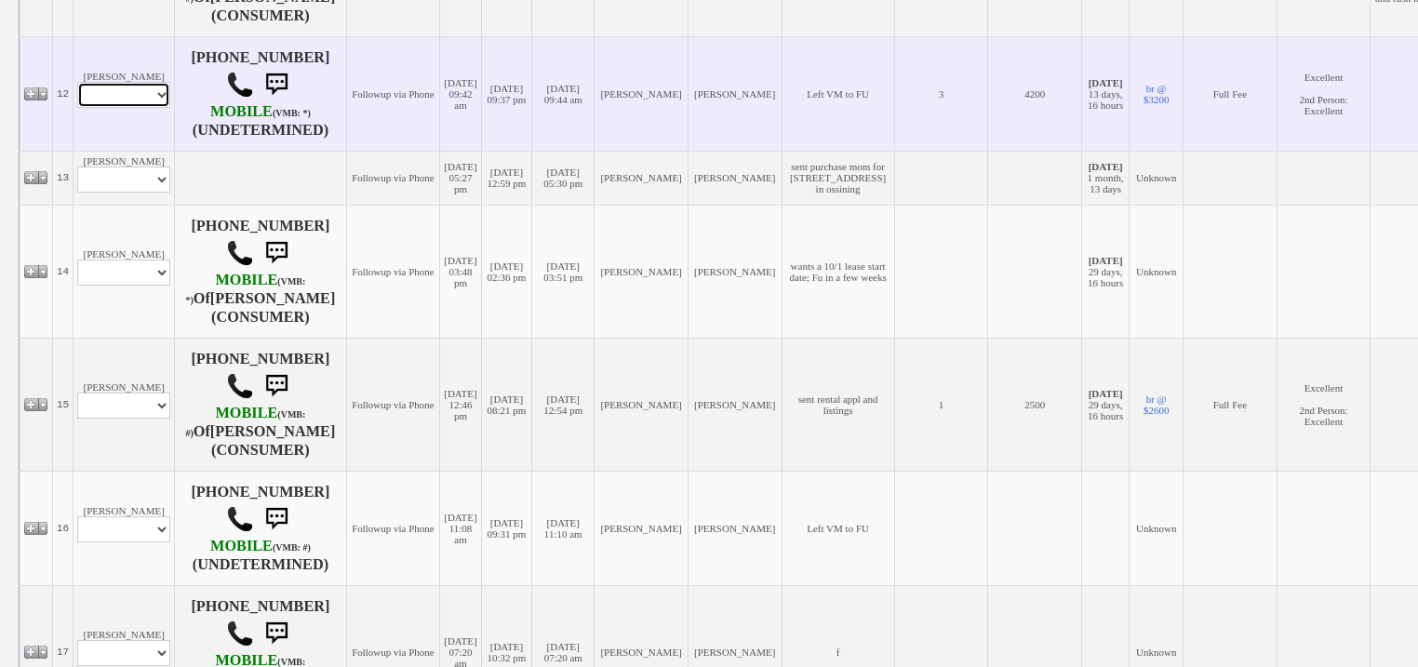
click at [108, 108] on select "Profile Edit Print Email Externally (Will Not Be Tracked In CRM) Closed Deals" at bounding box center [123, 95] width 93 height 26
select select "ChangeURL,/crm/custom/edit_client_form.php?redirect=%2Fcrm%2Fclients.php&id=167…"
click at [77, 108] on select "Profile Edit Print Email Externally (Will Not Be Tracked In CRM) Closed Deals" at bounding box center [123, 95] width 93 height 26
select select
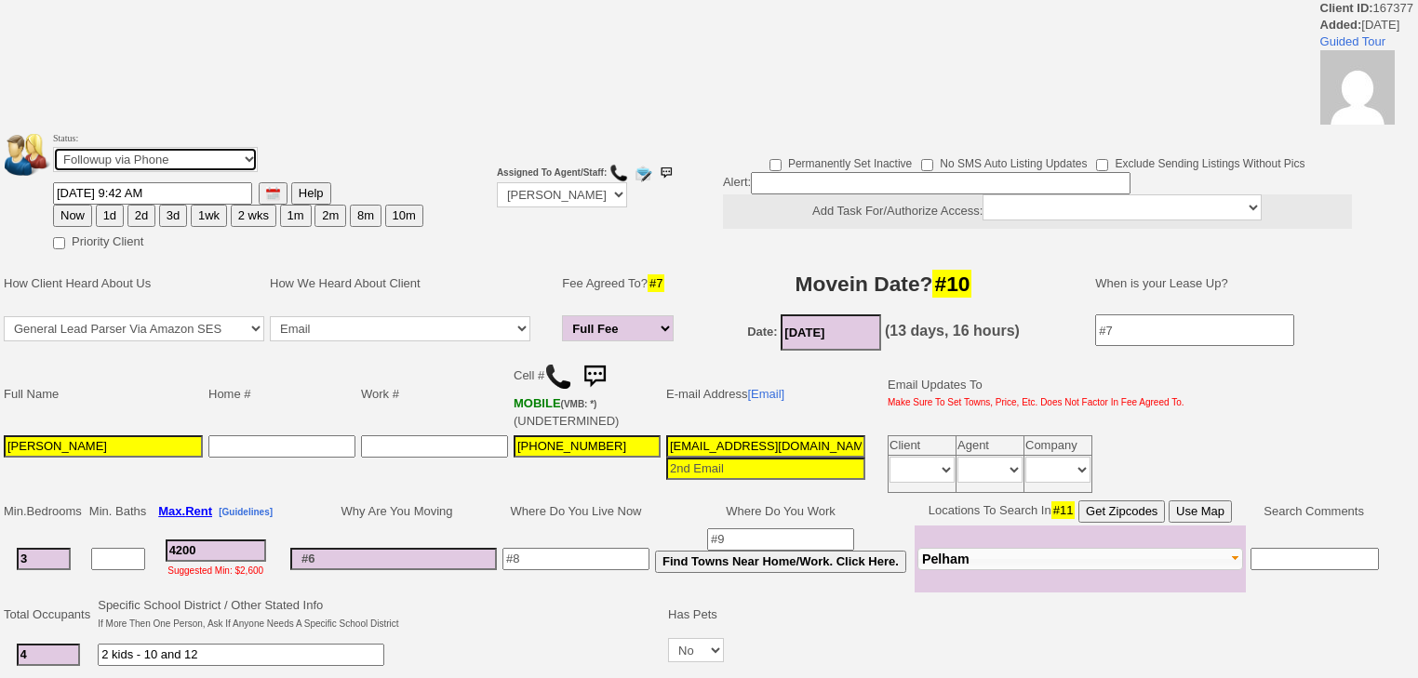
drag, startPoint x: 184, startPoint y: 158, endPoint x: 183, endPoint y: 168, distance: 10.3
click at [184, 159] on select "Followup via Phone Followup via Email Followup When Section 8 Property Found De…" at bounding box center [155, 159] width 205 height 25
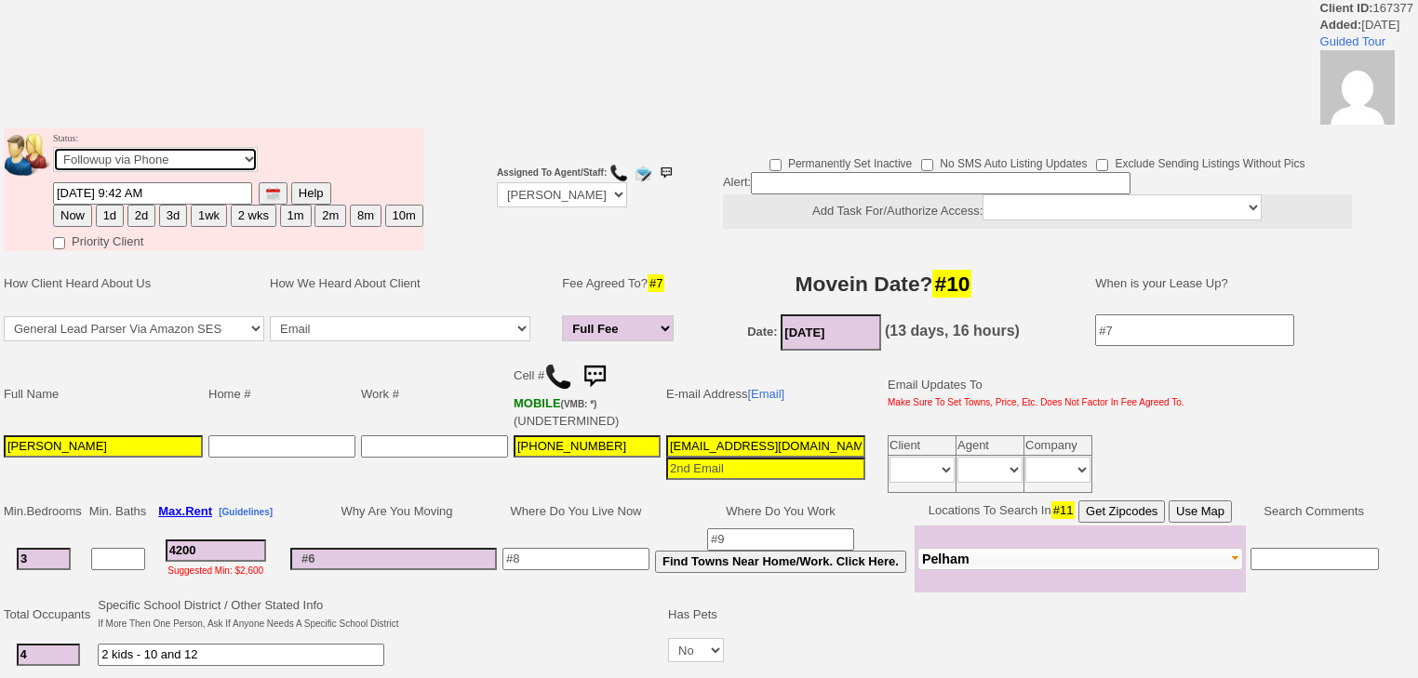
select select "Inactive"
click at [53, 153] on select "Followup via Phone Followup via Email Followup When Section 8 Property Found De…" at bounding box center [155, 159] width 205 height 25
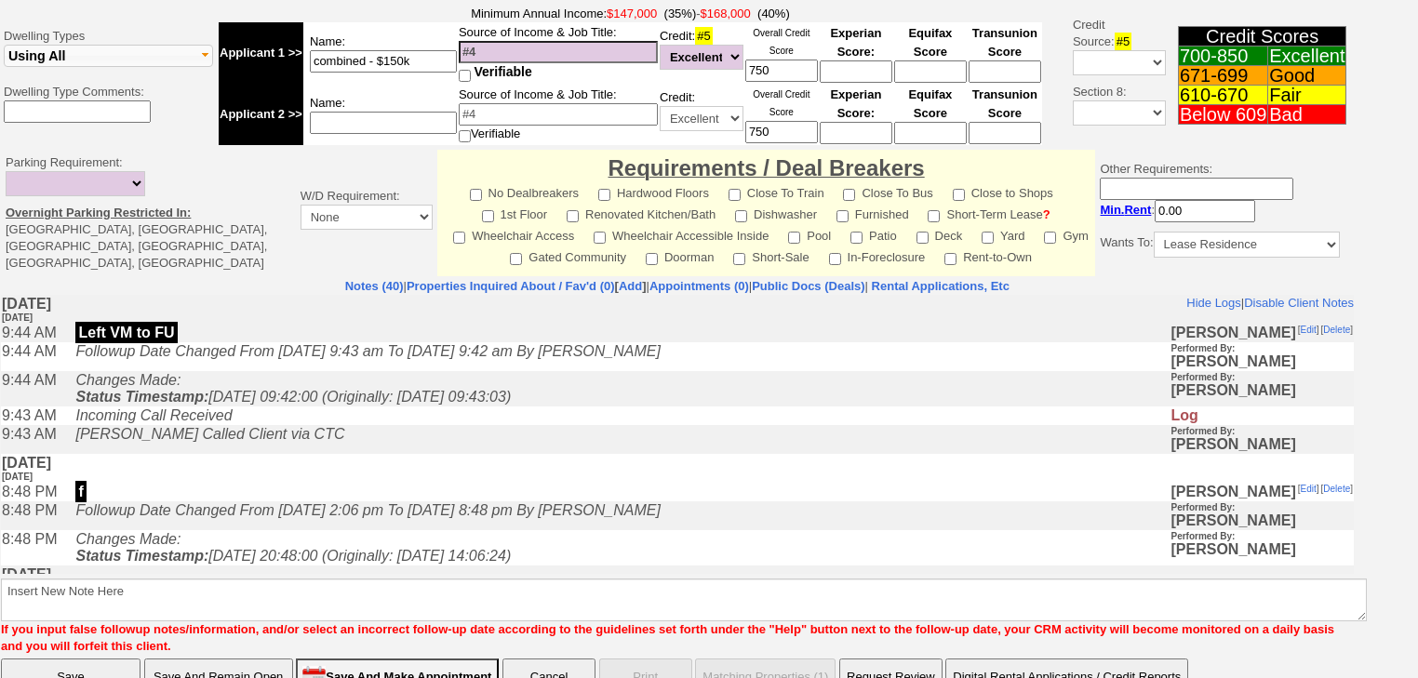
scroll to position [708, 0]
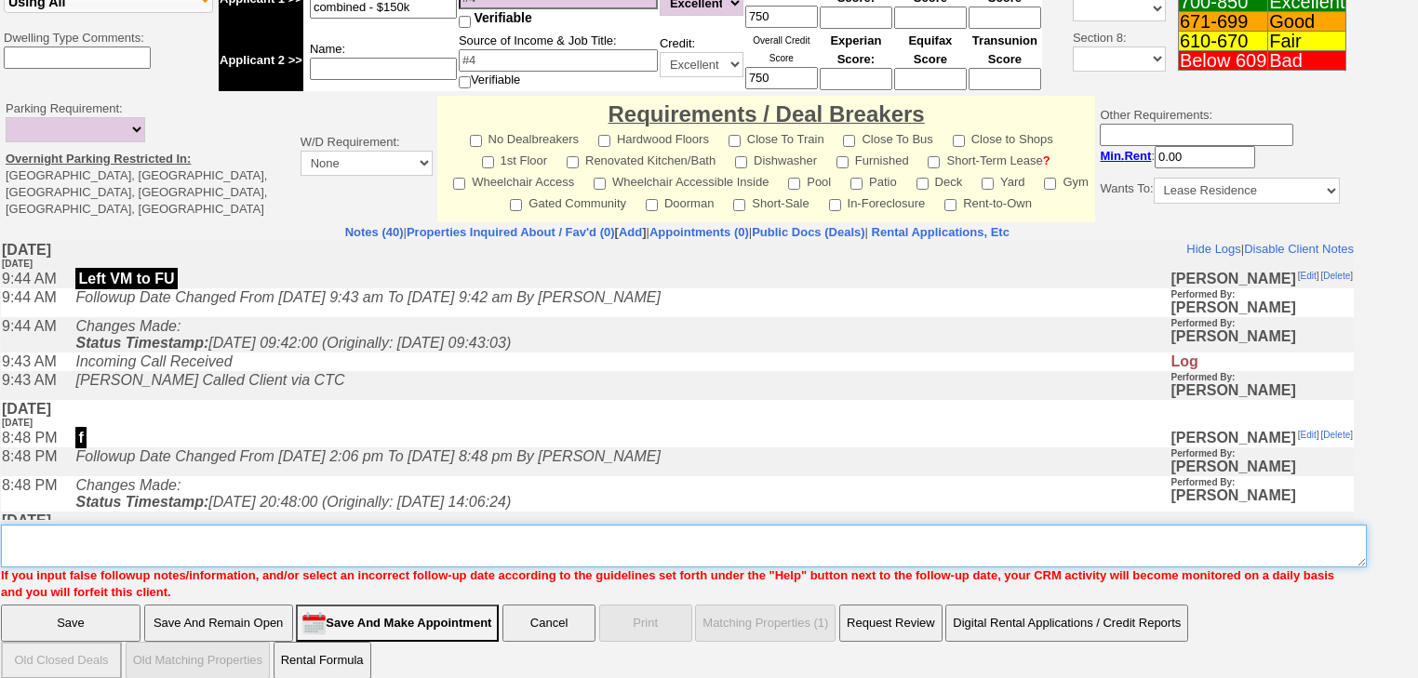
click at [172, 541] on textarea "Insert New Note Here" at bounding box center [684, 546] width 1366 height 43
paste textarea "never heard back from client"
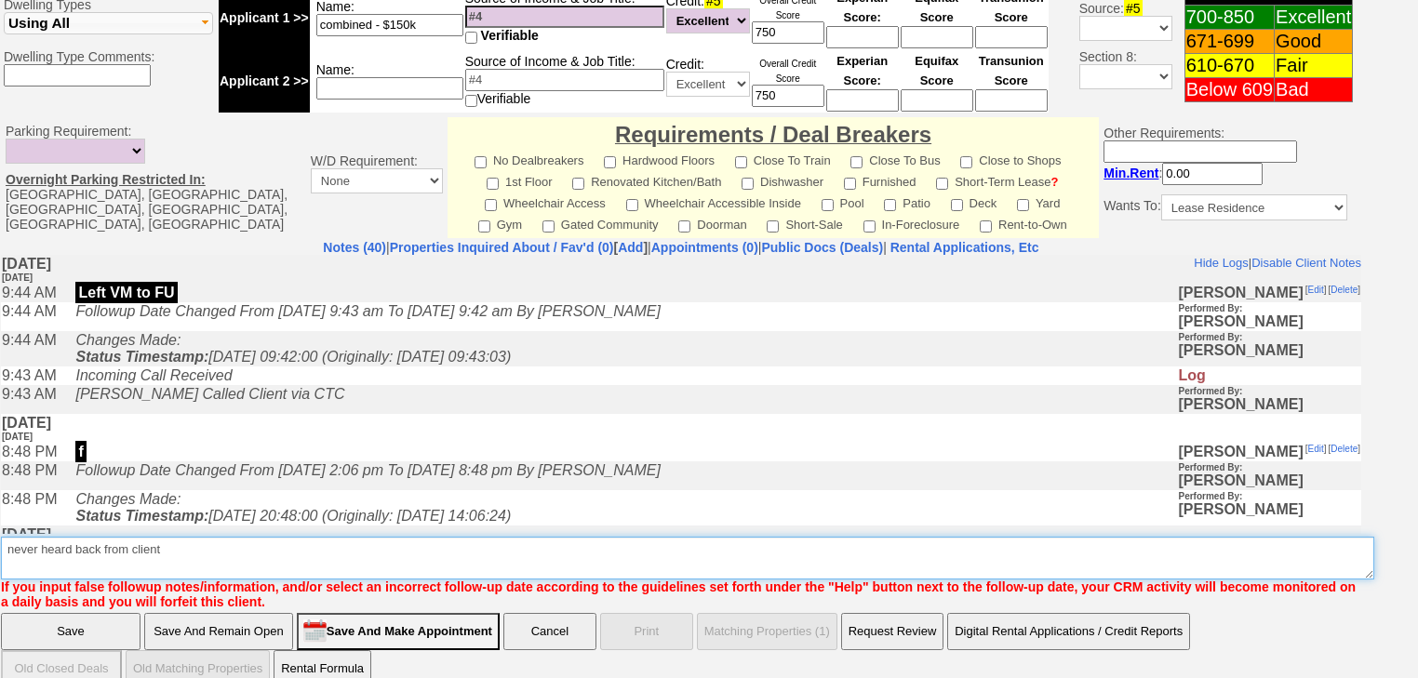
type textarea "never heard back from client"
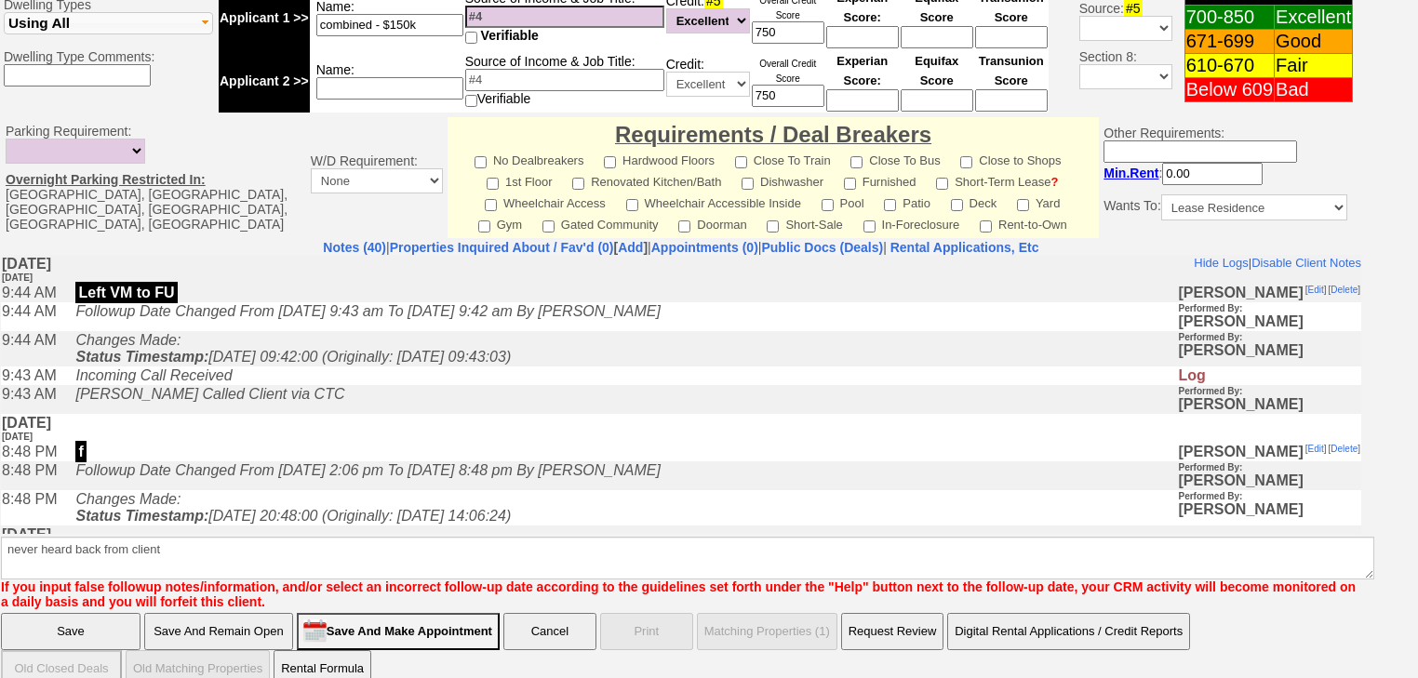
click at [48, 621] on input "Save" at bounding box center [71, 631] width 140 height 37
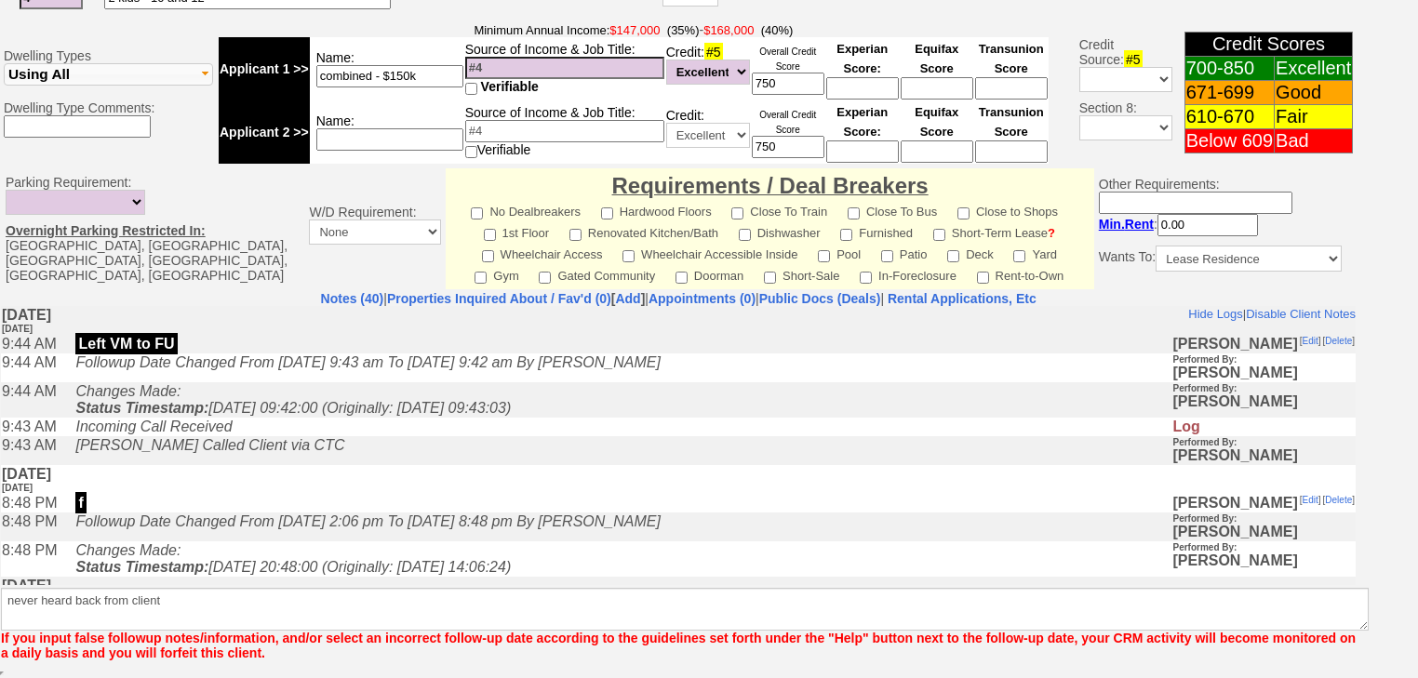
scroll to position [700, 0]
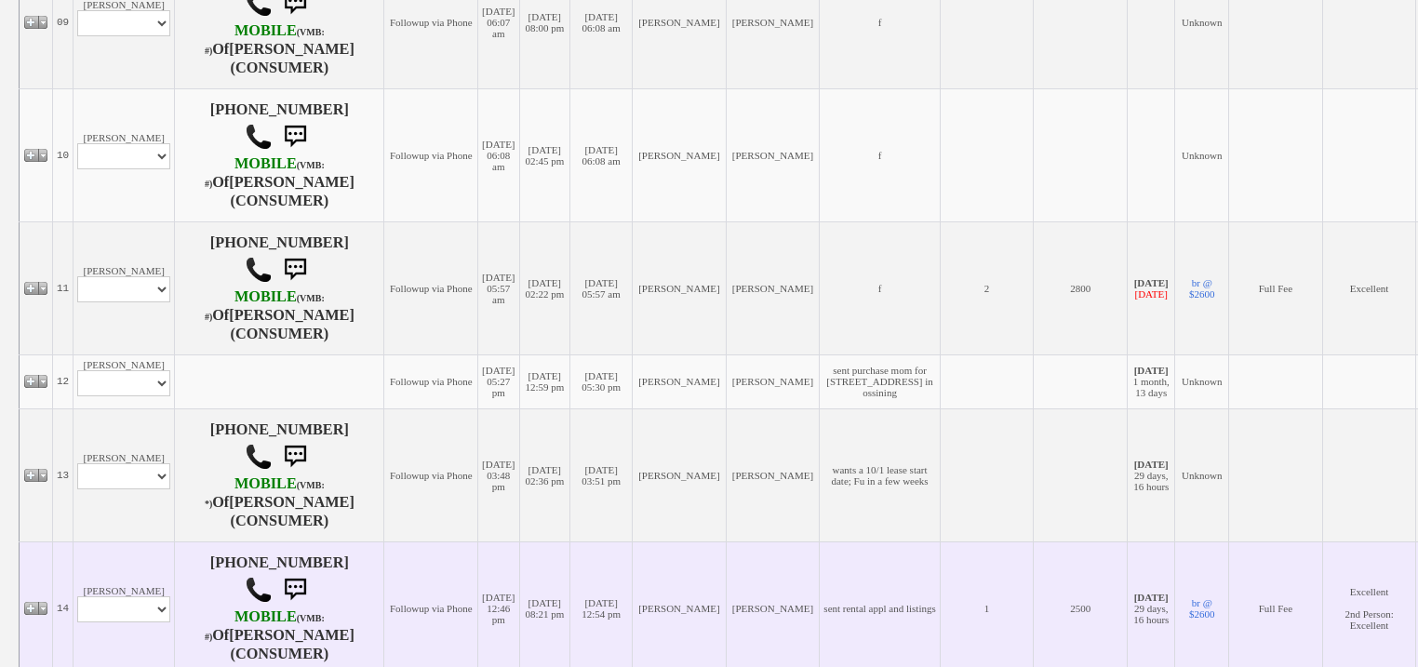
scroll to position [1637, 0]
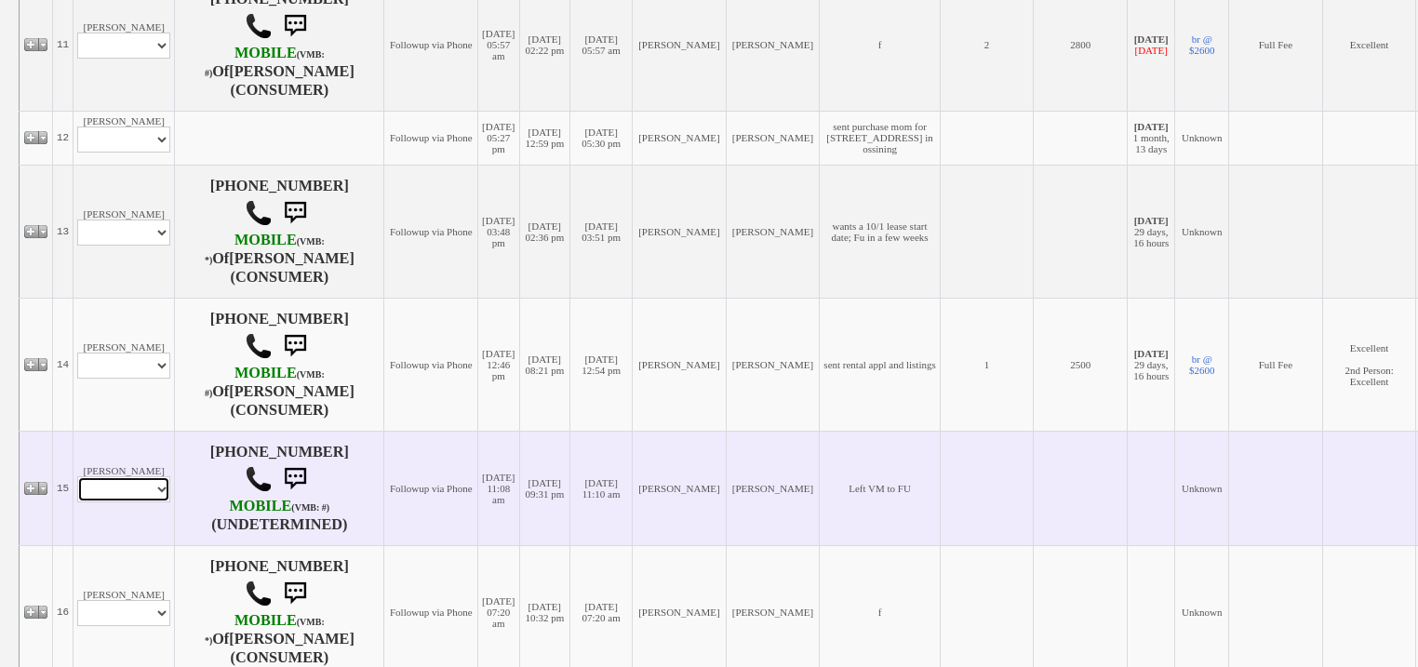
click at [140, 502] on select "Profile Edit Print Email Externally (Will Not Be Tracked In CRM) Closed Deals" at bounding box center [123, 489] width 93 height 26
select select "ChangeURL,/crm/custom/edit_client_form.php?redirect=%2Fcrm%2Fclients.php&id=166…"
click at [77, 502] on select "Profile Edit Print Email Externally (Will Not Be Tracked In CRM) Closed Deals" at bounding box center [123, 489] width 93 height 26
select select
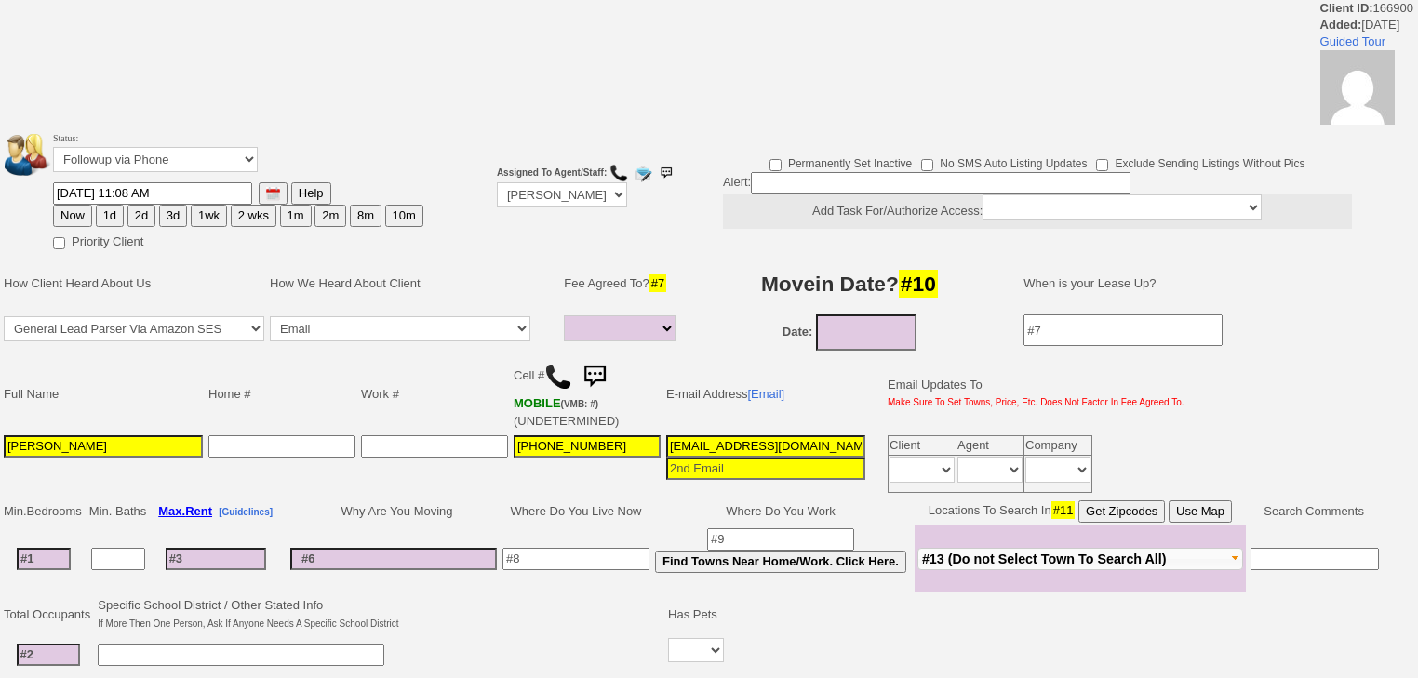
select select
drag, startPoint x: 171, startPoint y: 153, endPoint x: 164, endPoint y: 167, distance: 15.8
click at [171, 153] on select "Followup via Phone Followup via Email Followup When Section 8 Property Found De…" at bounding box center [155, 159] width 205 height 25
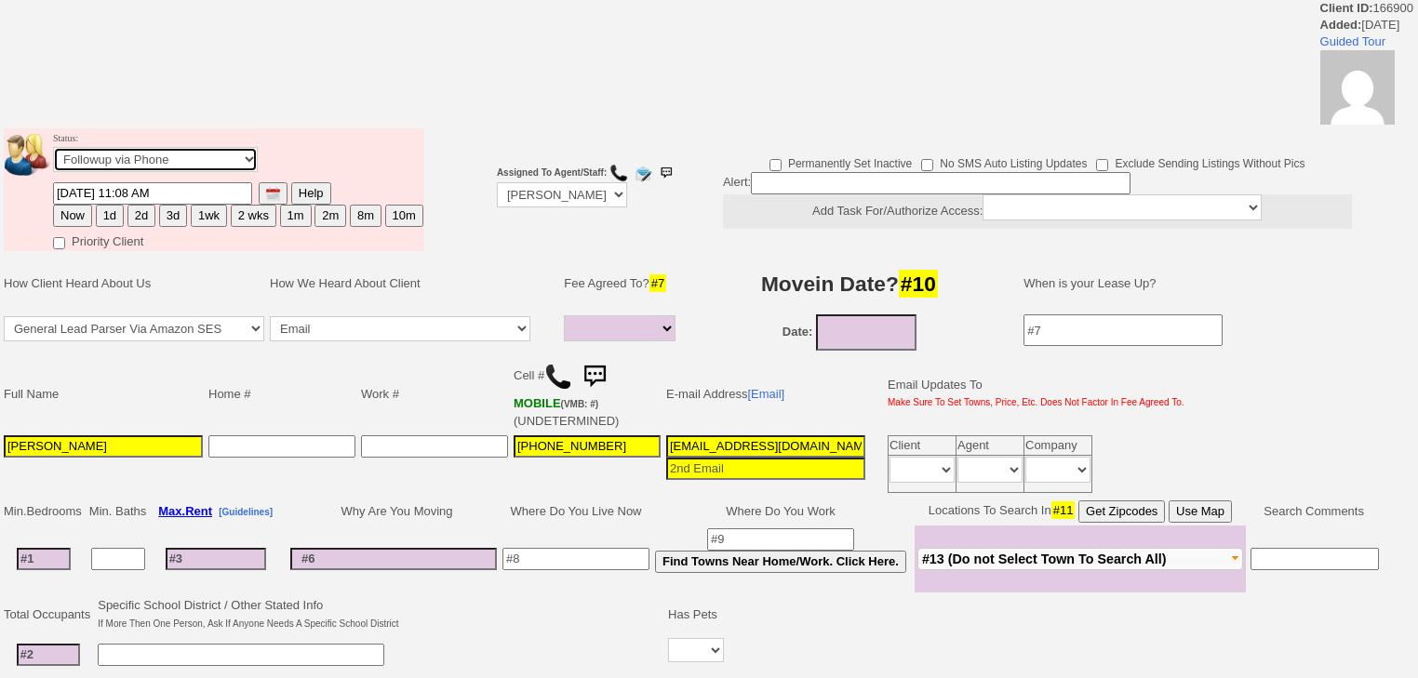
select select "Inactive"
click at [53, 153] on select "Followup via Phone Followup via Email Followup When Section 8 Property Found De…" at bounding box center [155, 159] width 205 height 25
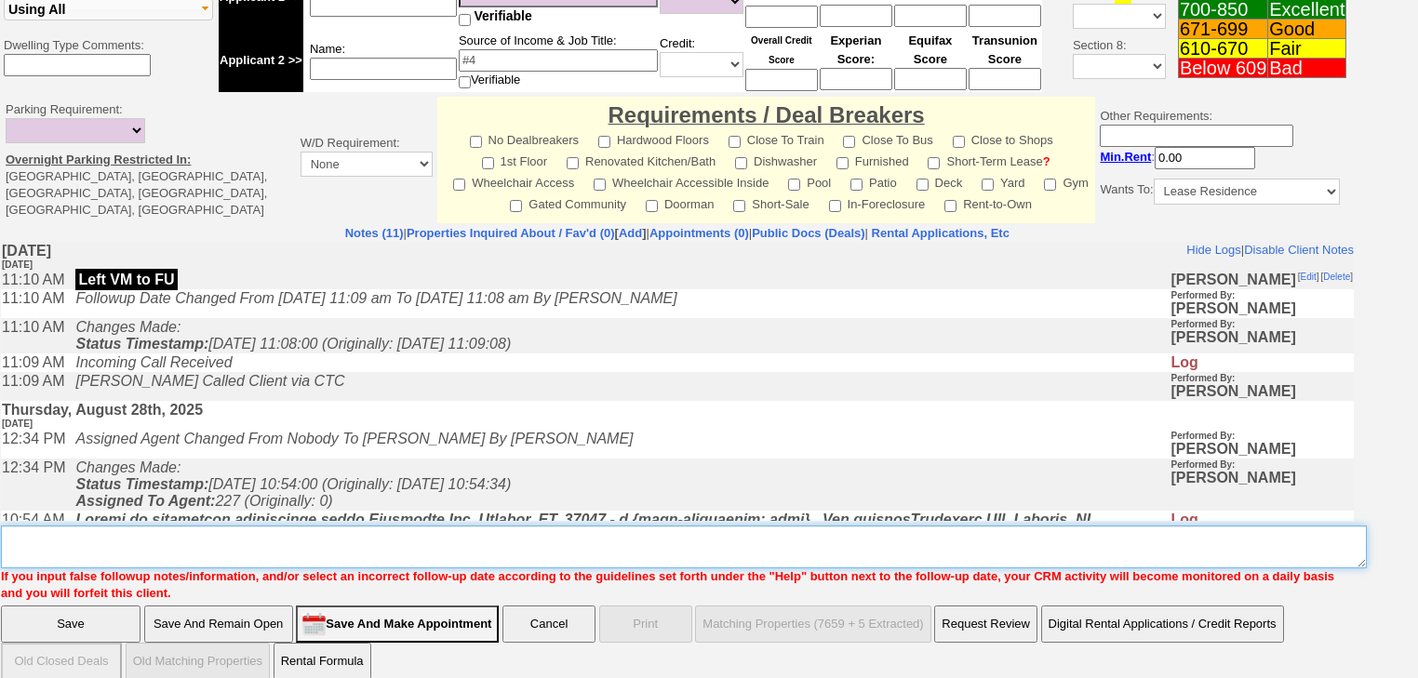
click at [164, 526] on textarea "Insert New Note Here" at bounding box center [684, 547] width 1366 height 43
paste textarea "never heard back from client"
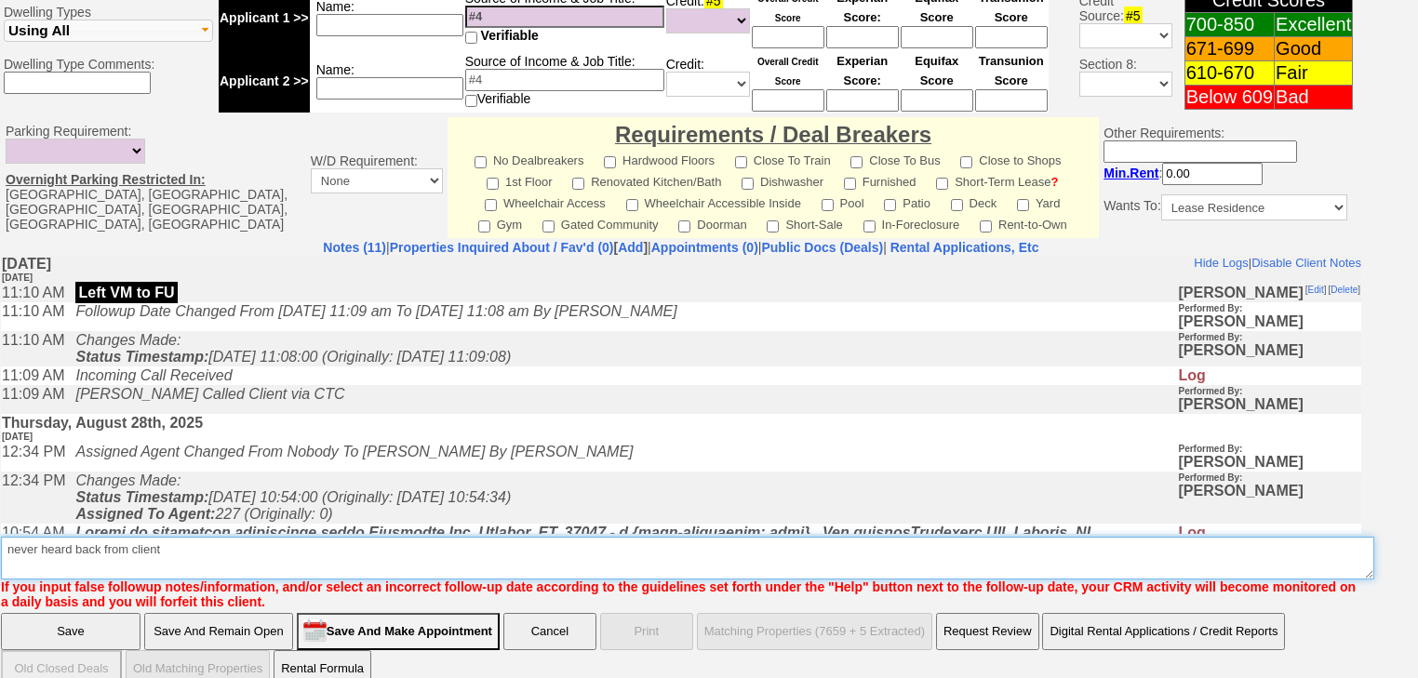
type textarea "never heard back from client"
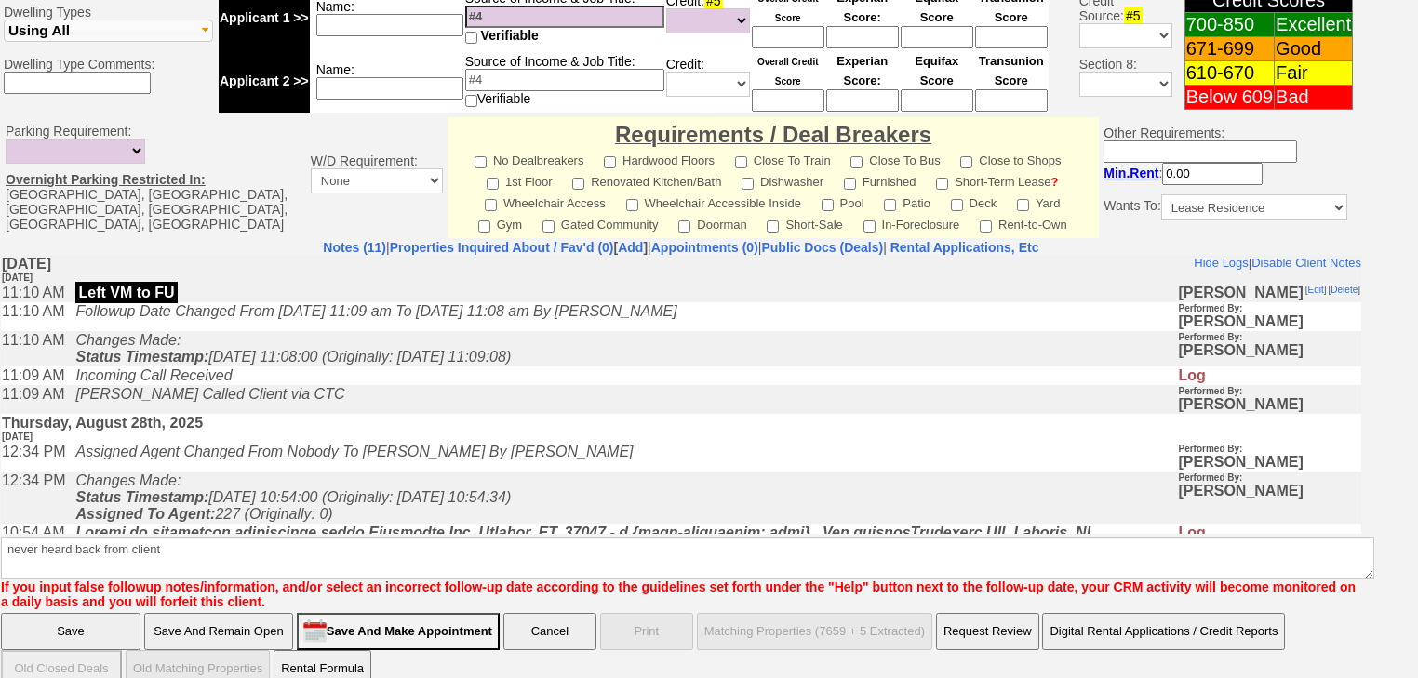
click at [109, 621] on input "Save" at bounding box center [71, 631] width 140 height 37
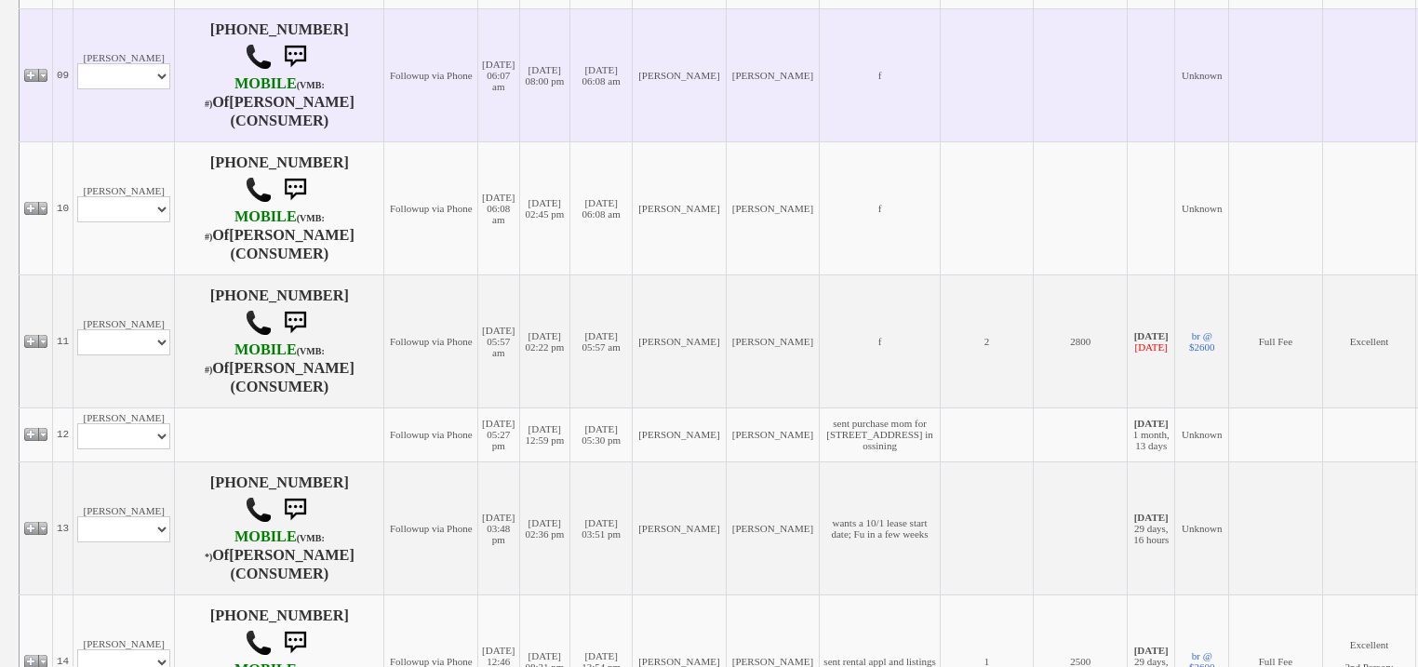
scroll to position [1489, 0]
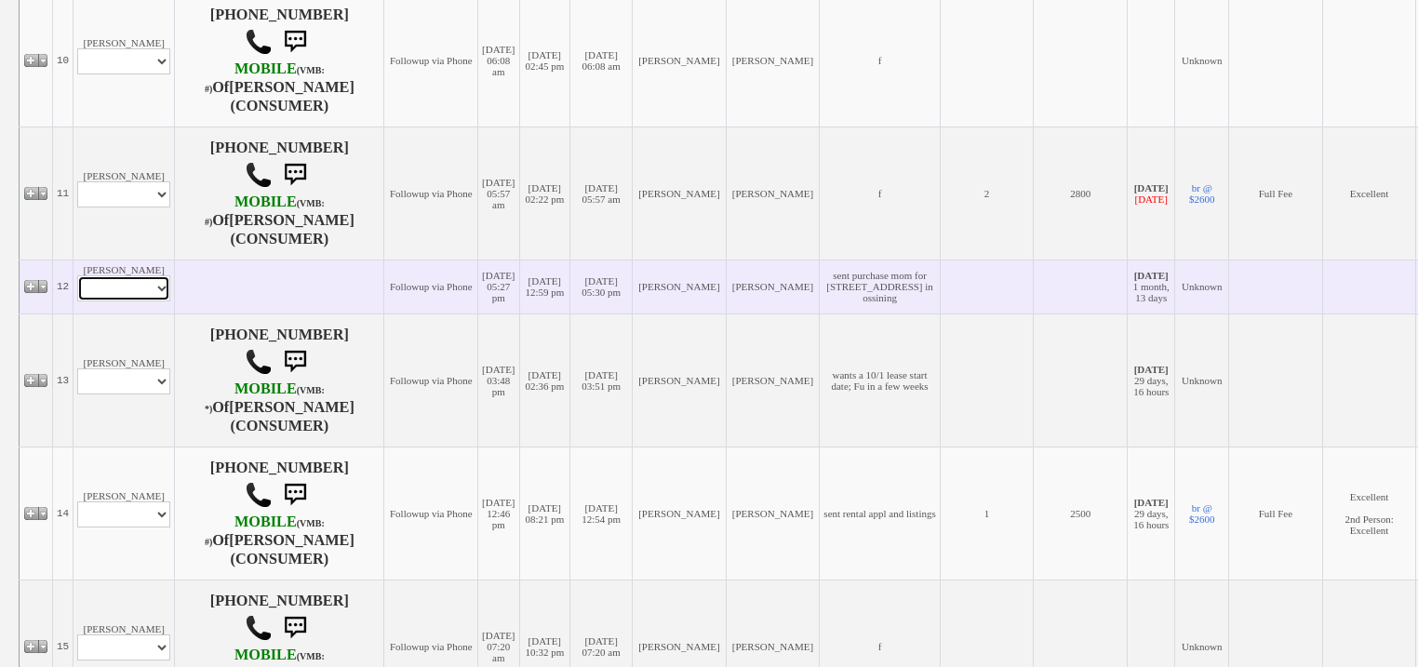
click at [146, 301] on select "Profile Edit Print Closed Deals" at bounding box center [123, 288] width 93 height 26
select select "ChangeURL,/crm/custom/edit_client_form.php?redirect=%2Fcrm%2Fclients.php&id=167…"
click at [77, 301] on select "Profile Edit Print Closed Deals" at bounding box center [123, 288] width 93 height 26
select select
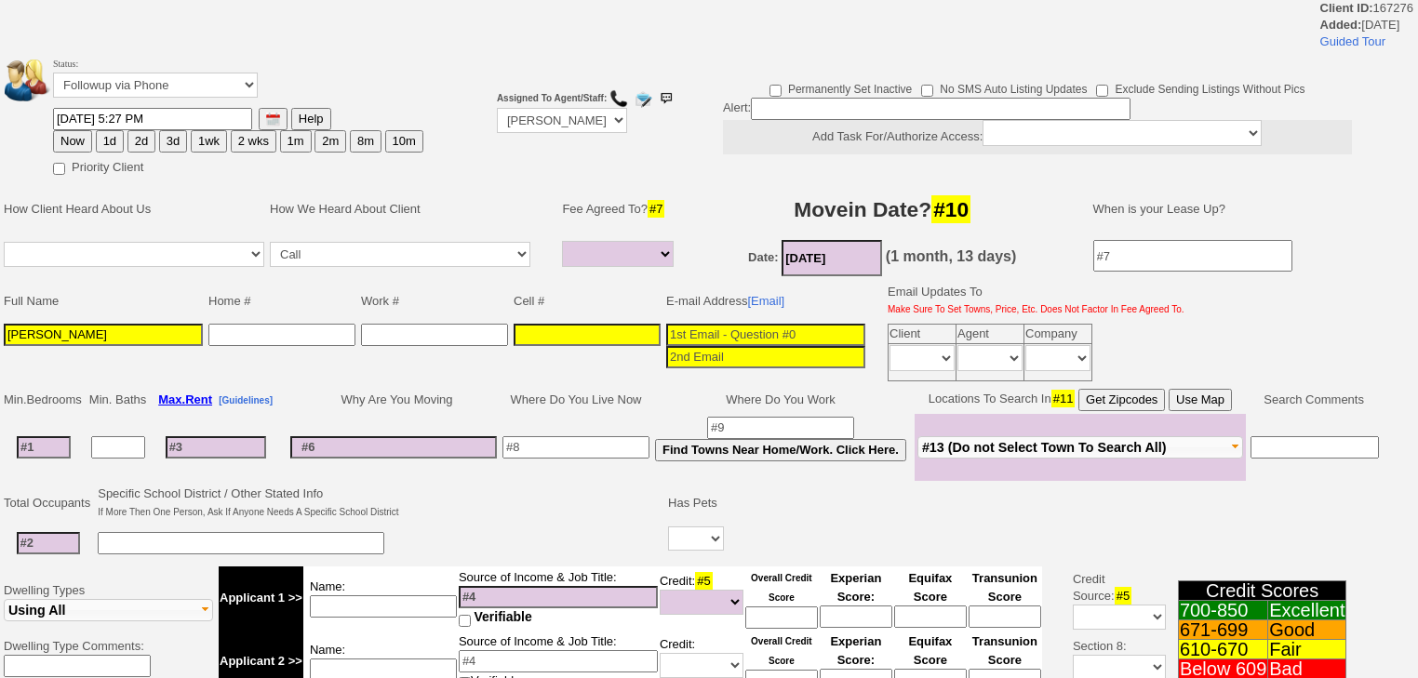
select select
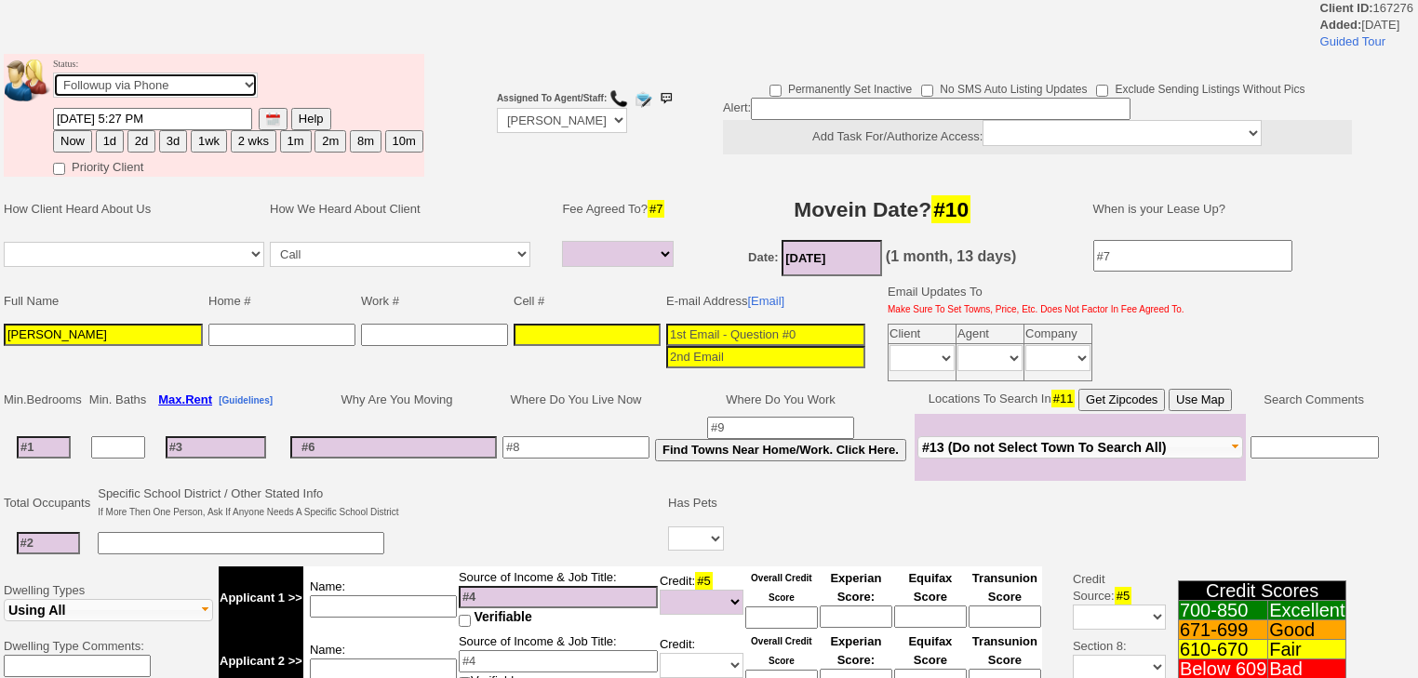
click at [170, 92] on select "Followup via Phone Followup via Email Followup When Section 8 Property Found De…" at bounding box center [155, 85] width 205 height 25
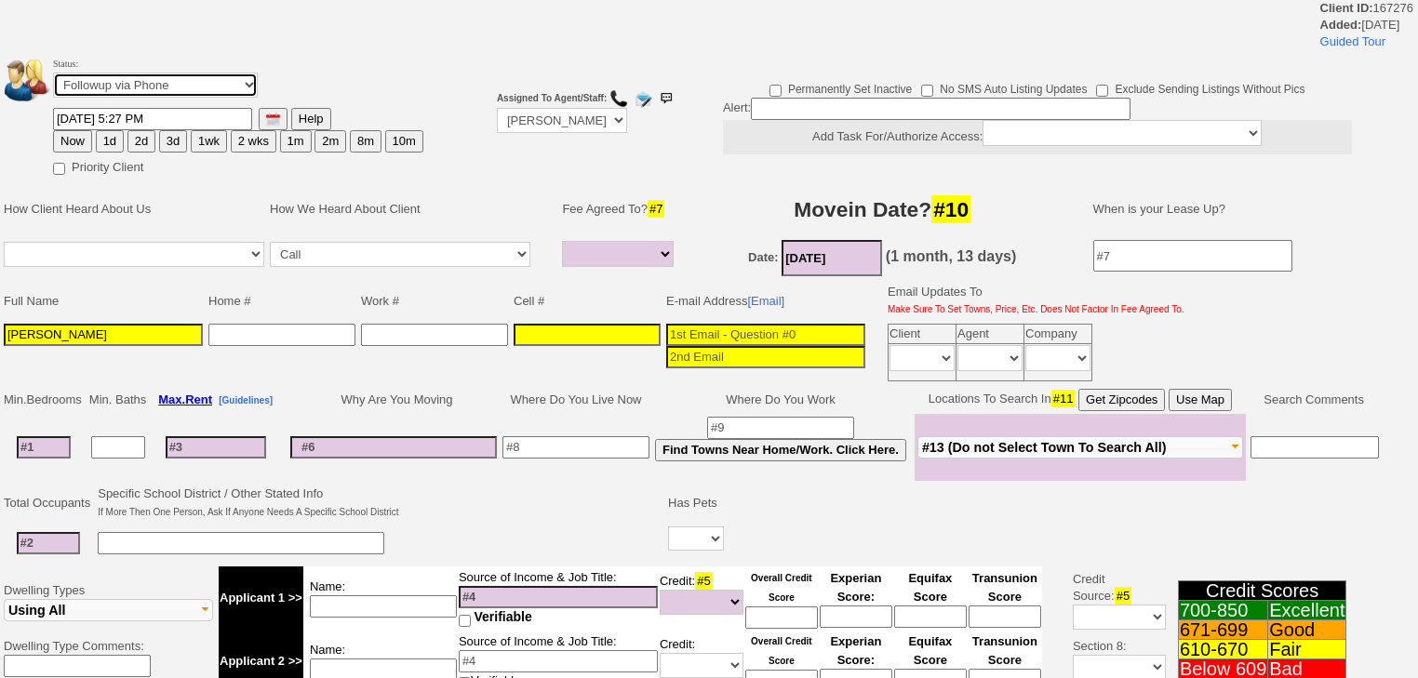
select select "Inactive"
click at [53, 78] on select "Followup via Phone Followup via Email Followup When Section 8 Property Found De…" at bounding box center [155, 85] width 205 height 25
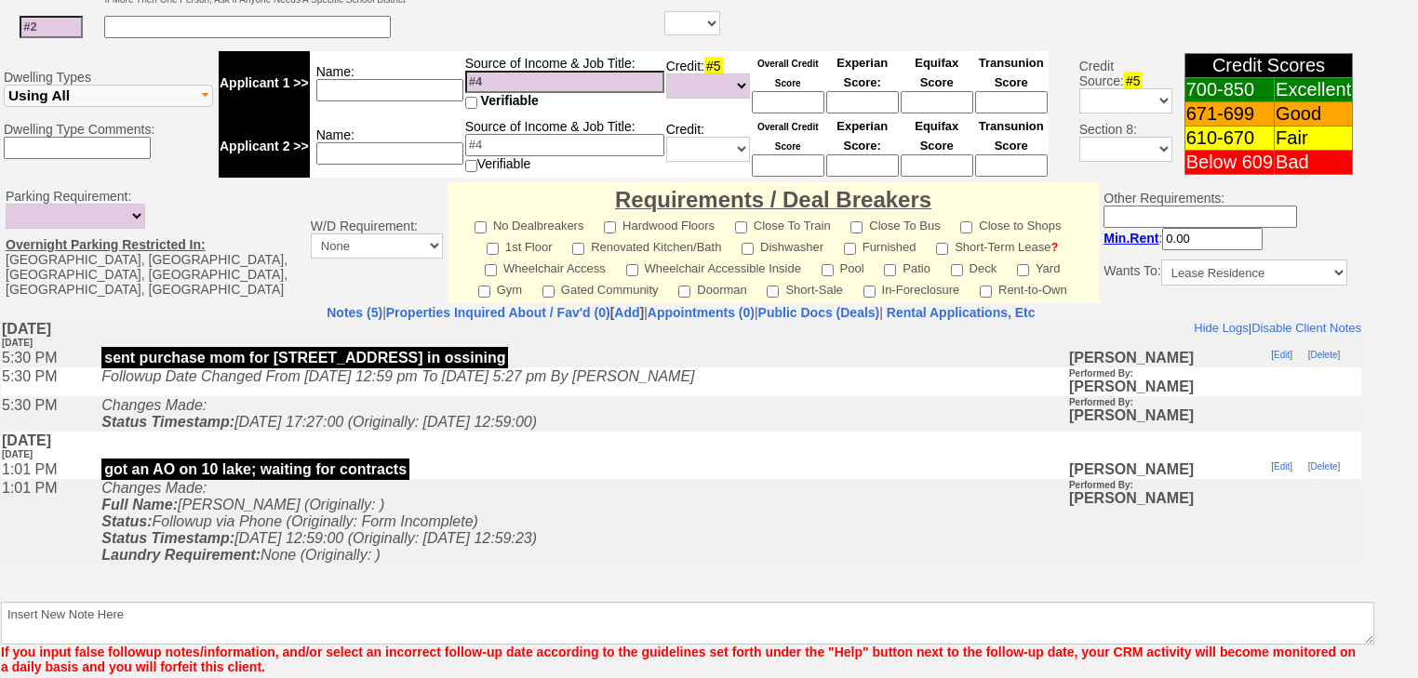
scroll to position [648, 0]
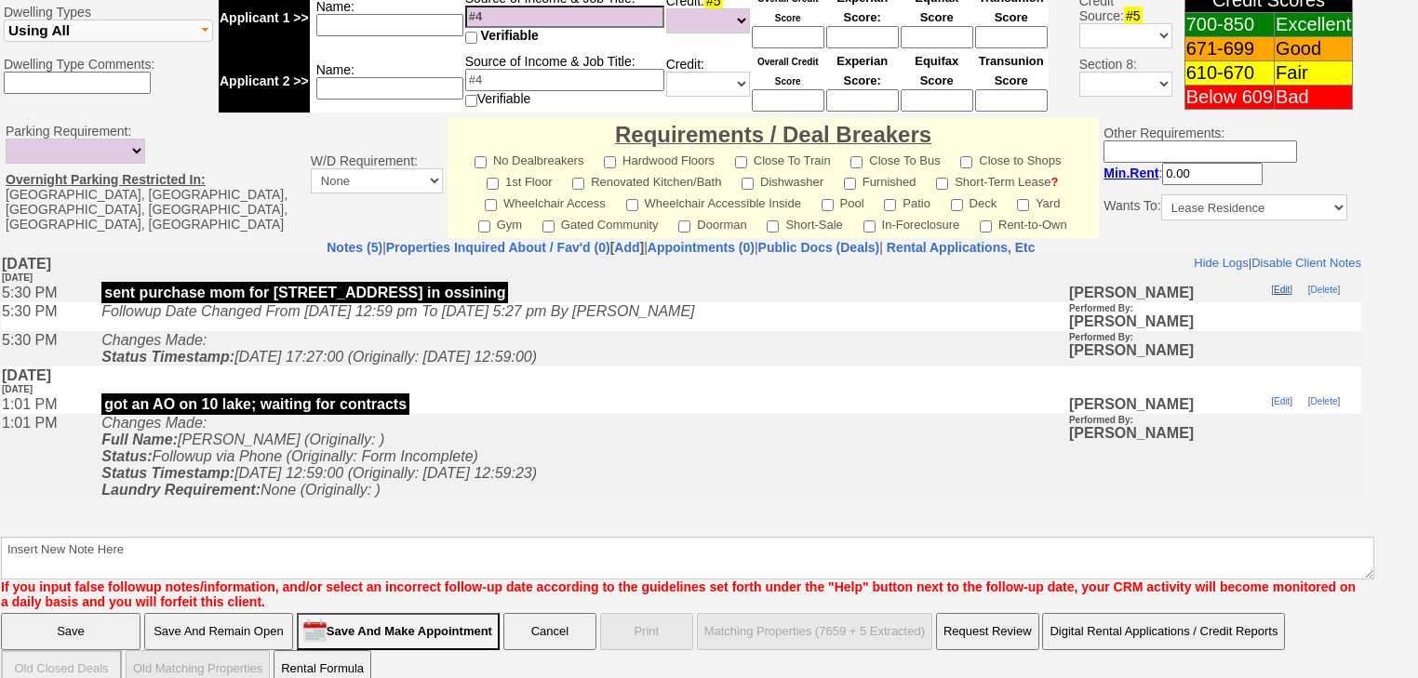
click at [1289, 290] on link "Edit" at bounding box center [1282, 289] width 16 height 10
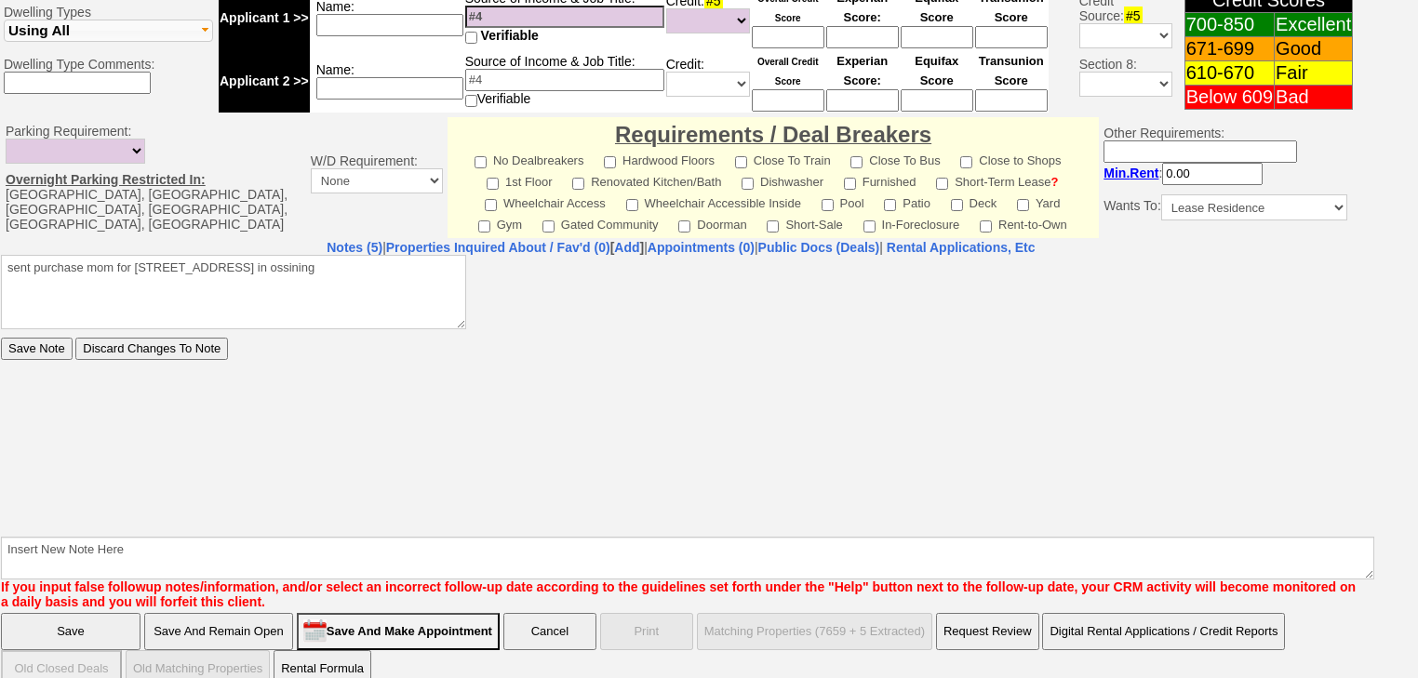
scroll to position [0, 0]
click at [112, 272] on textarea "sent purchase mom for 2 n water st in ossining" at bounding box center [233, 291] width 465 height 74
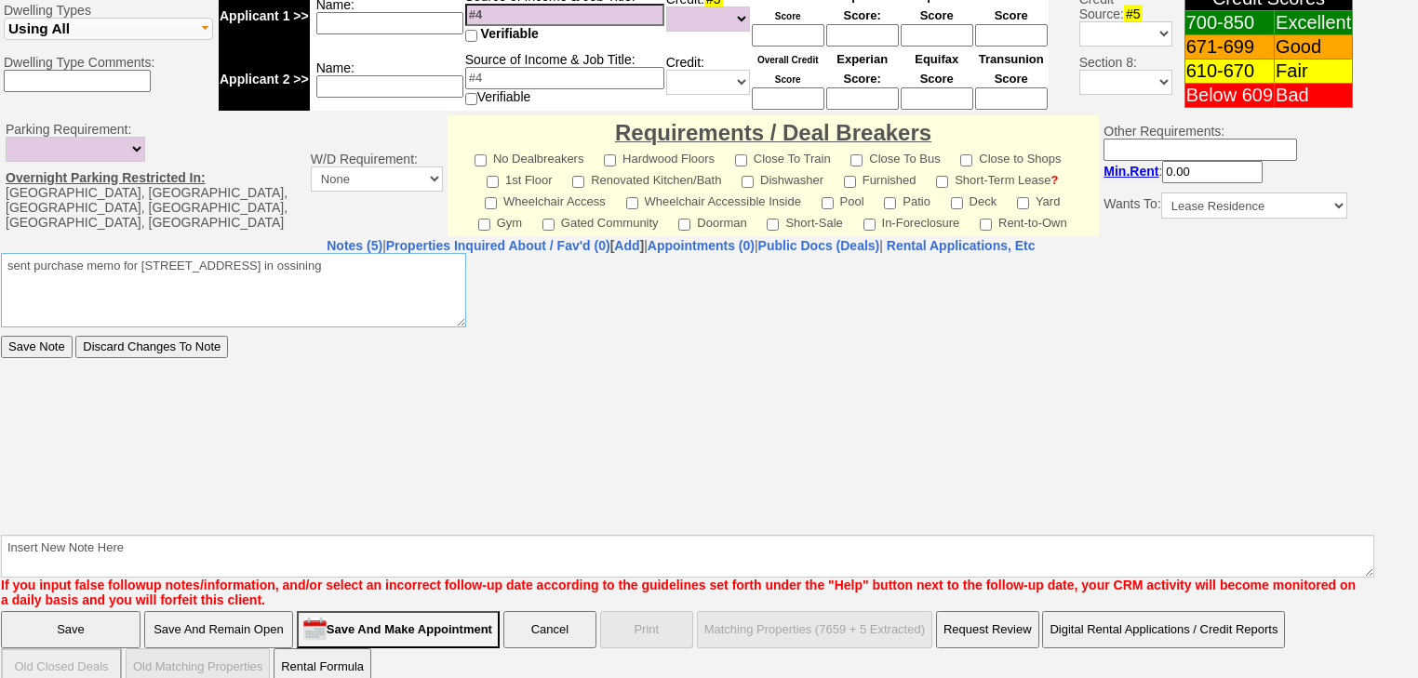
type textarea "sent purchase memo for 2 n water st in ossining"
click at [41, 343] on input "Save Note" at bounding box center [37, 346] width 72 height 22
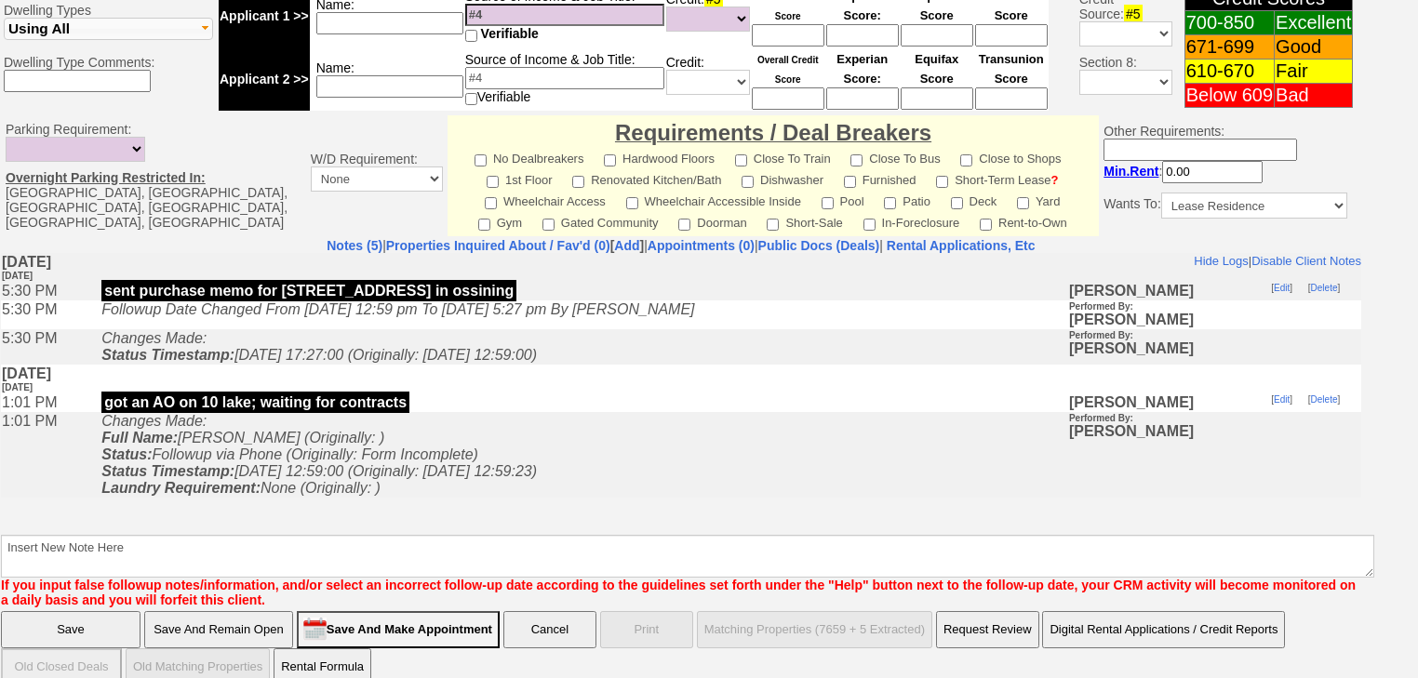
scroll to position [0, 0]
click at [65, 611] on input "Save" at bounding box center [71, 629] width 140 height 37
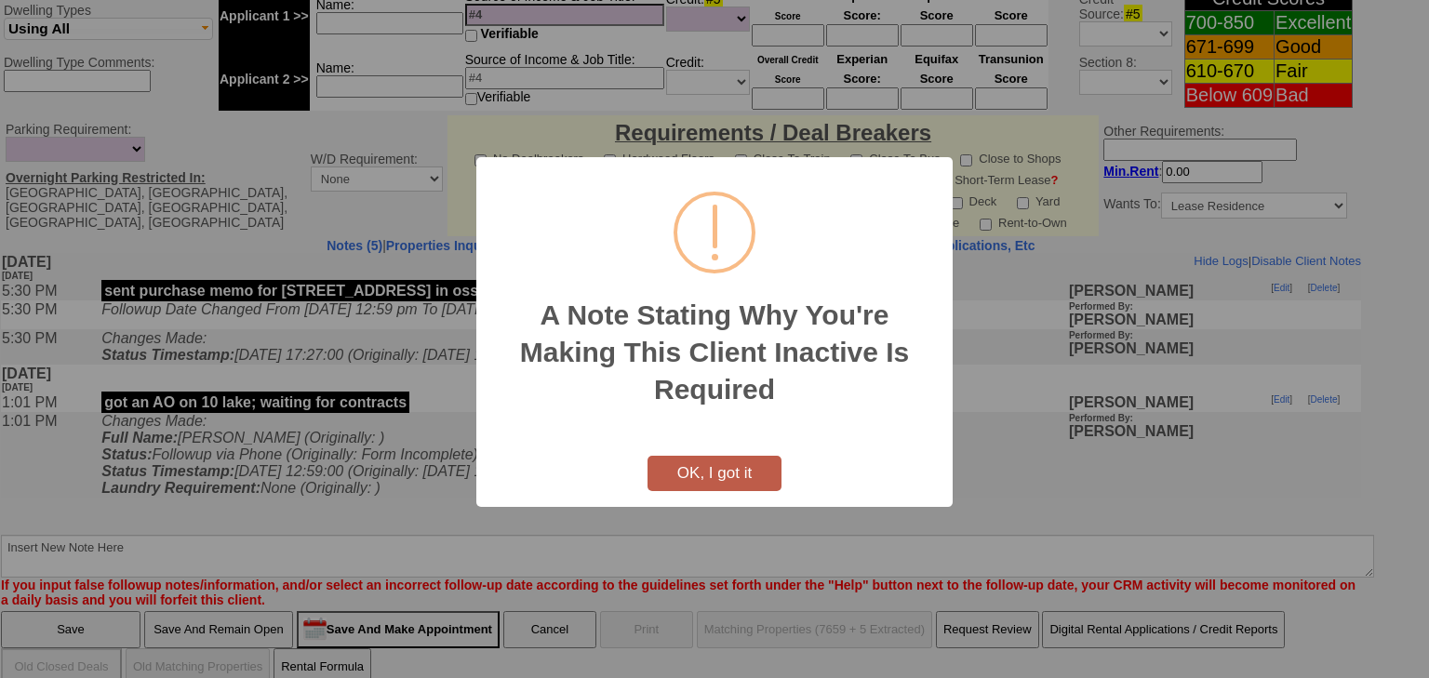
drag, startPoint x: 755, startPoint y: 480, endPoint x: 449, endPoint y: 473, distance: 306.2
click at [749, 480] on button "OK, I got it" at bounding box center [715, 473] width 134 height 35
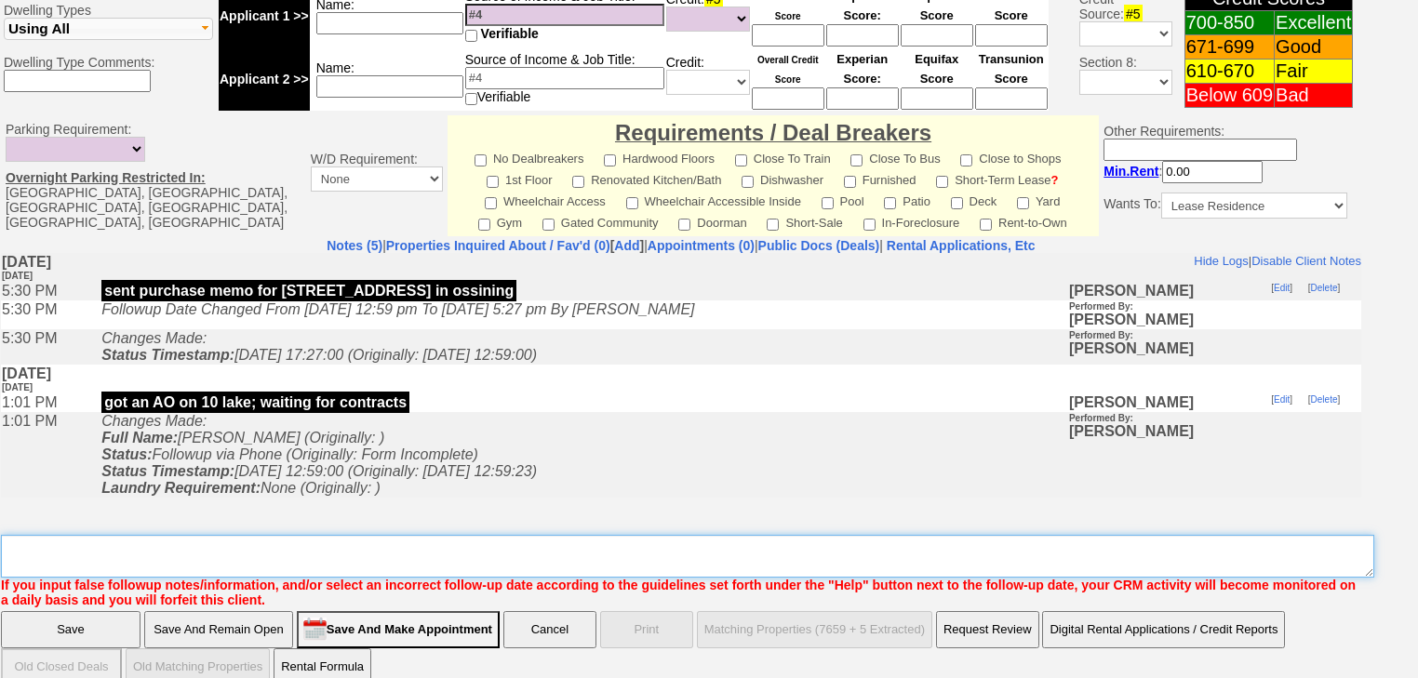
click at [342, 535] on textarea "Insert New Note Here" at bounding box center [687, 556] width 1373 height 43
type textarea "f"
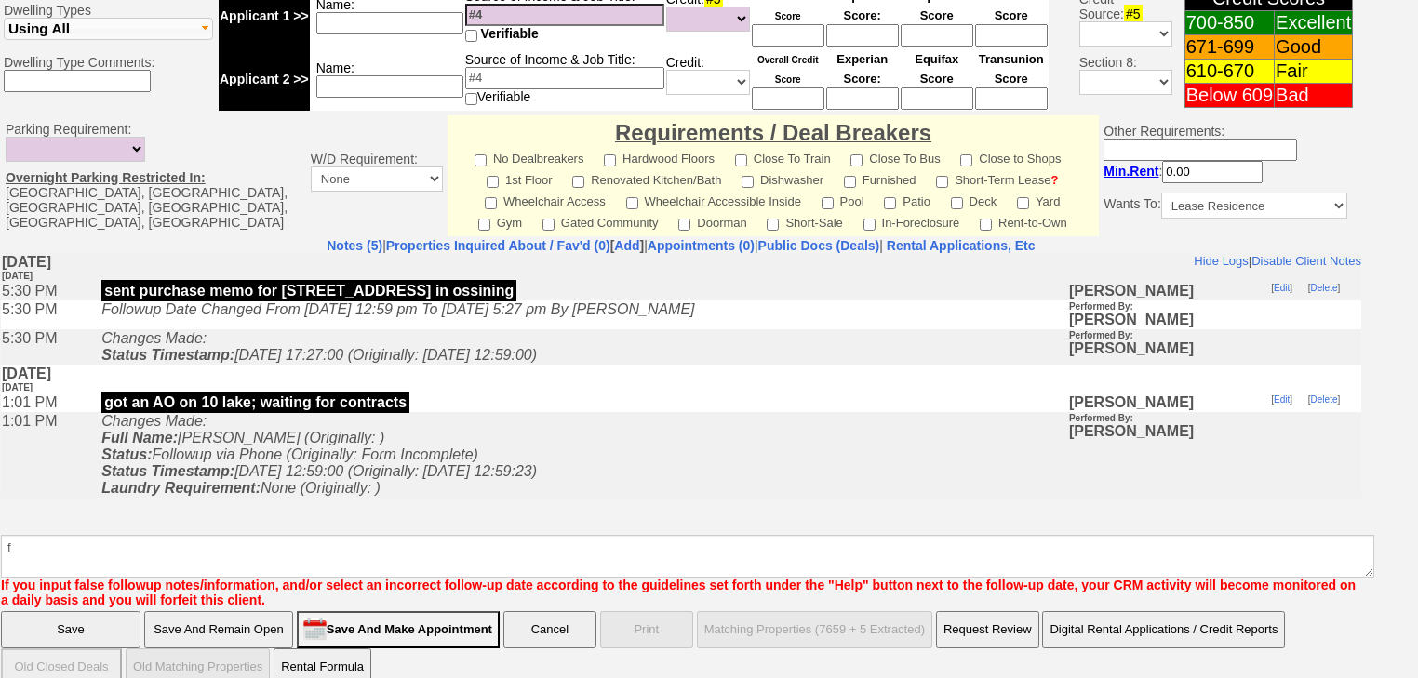
click at [30, 611] on input "Save" at bounding box center [71, 629] width 140 height 37
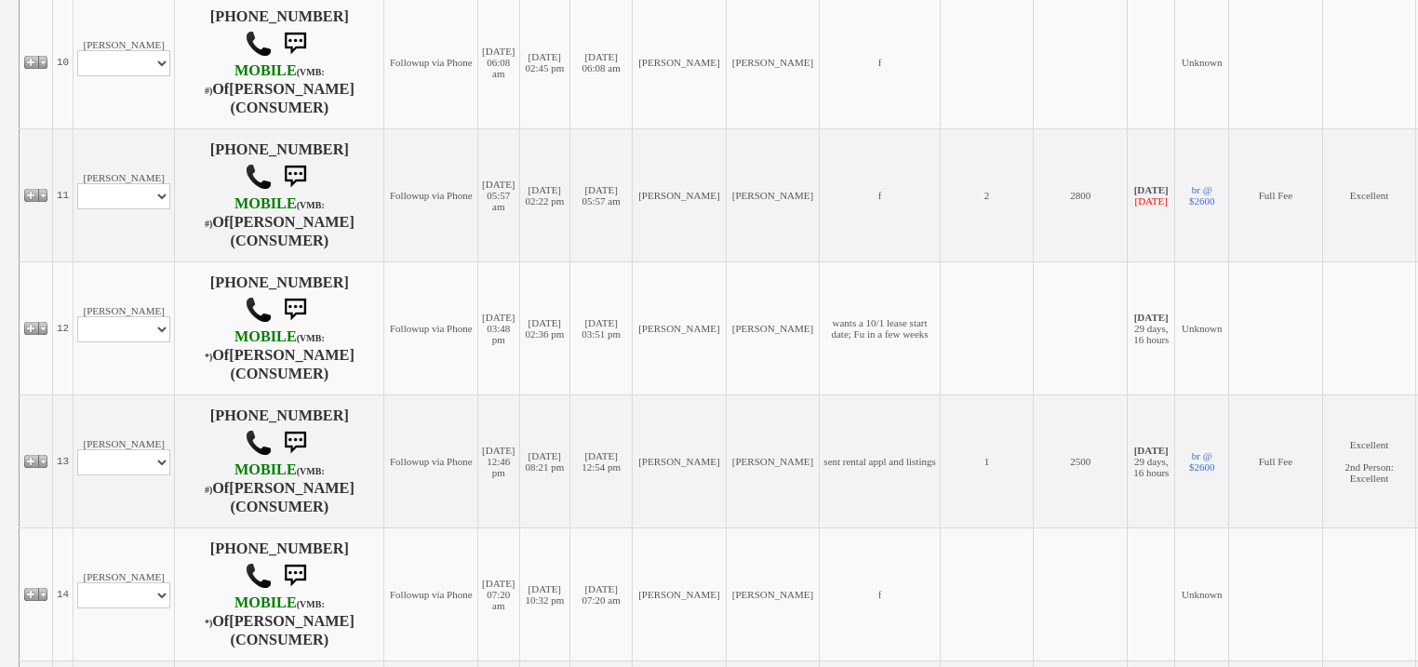
scroll to position [1637, 0]
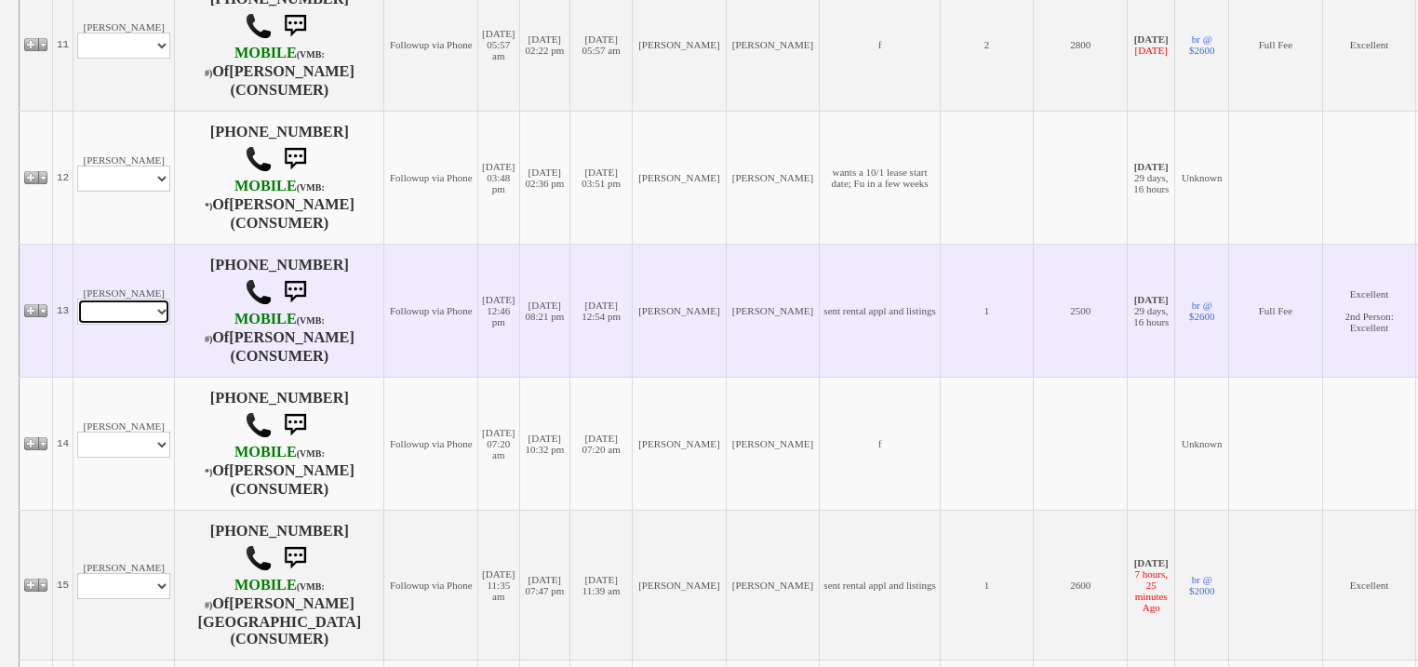
click at [145, 325] on select "Profile Edit Print Email Externally (Will Not Be Tracked In CRM) Closed Deals" at bounding box center [123, 312] width 93 height 26
select select "ChangeURL,/crm/custom/edit_client_form.php?redirect=%2Fcrm%2Fclients.php&id=167…"
click at [77, 325] on select "Profile Edit Print Email Externally (Will Not Be Tracked In CRM) Closed Deals" at bounding box center [123, 312] width 93 height 26
select select
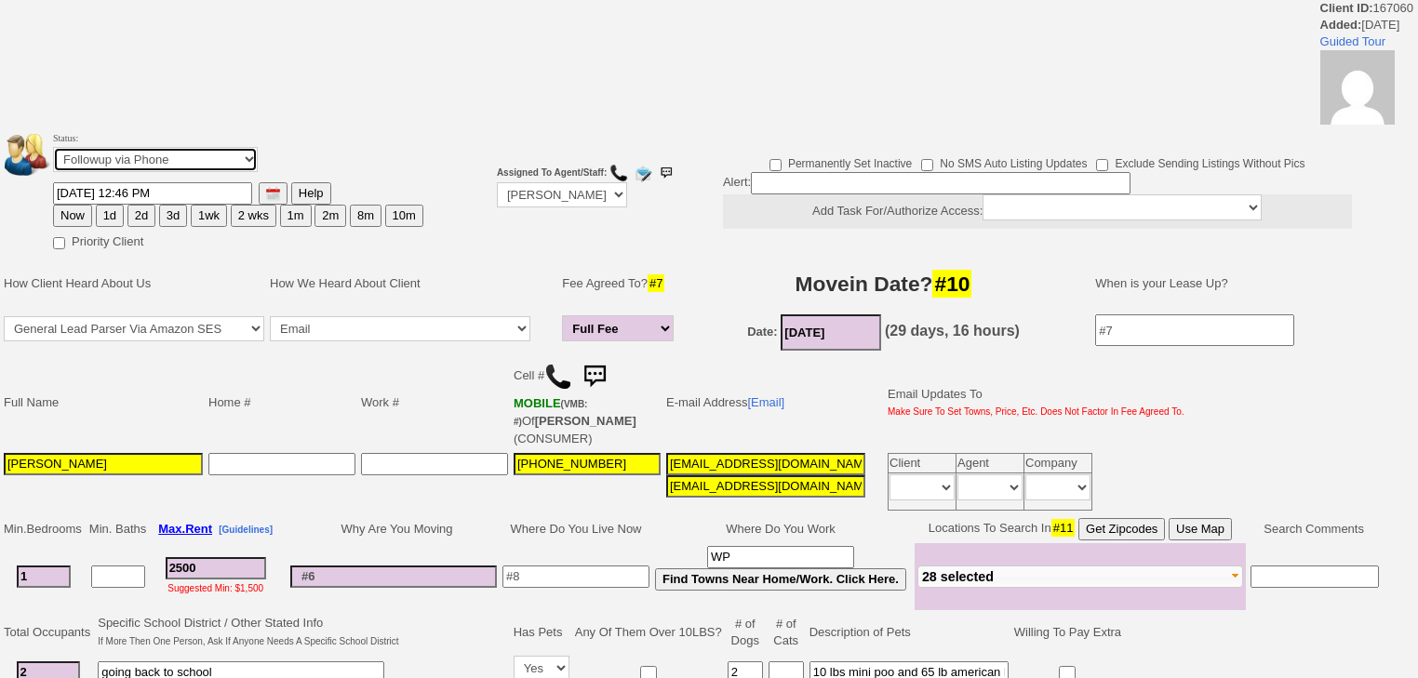
click at [173, 156] on select "Followup via Phone Followup via Email Followup When Section 8 Property Found De…" at bounding box center [155, 159] width 205 height 25
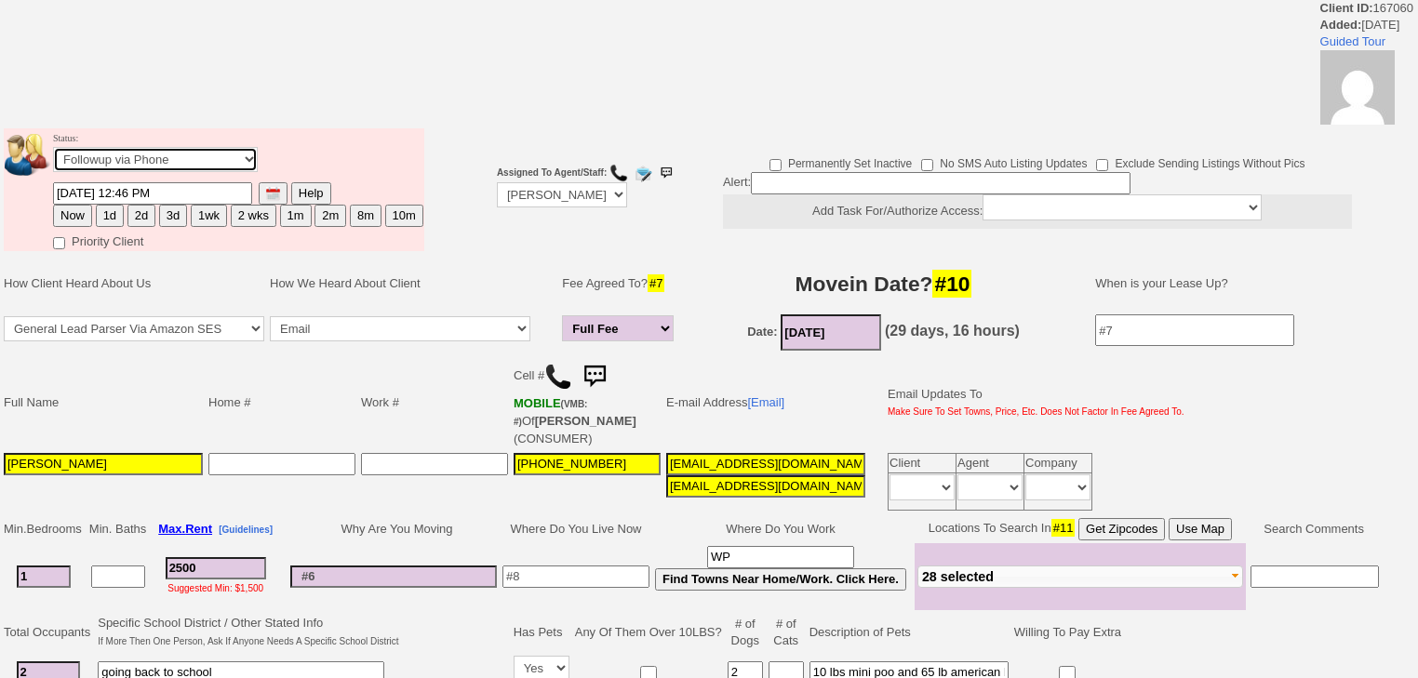
select select "Inactive"
click at [53, 153] on select "Followup via Phone Followup via Email Followup When Section 8 Property Found De…" at bounding box center [155, 159] width 205 height 25
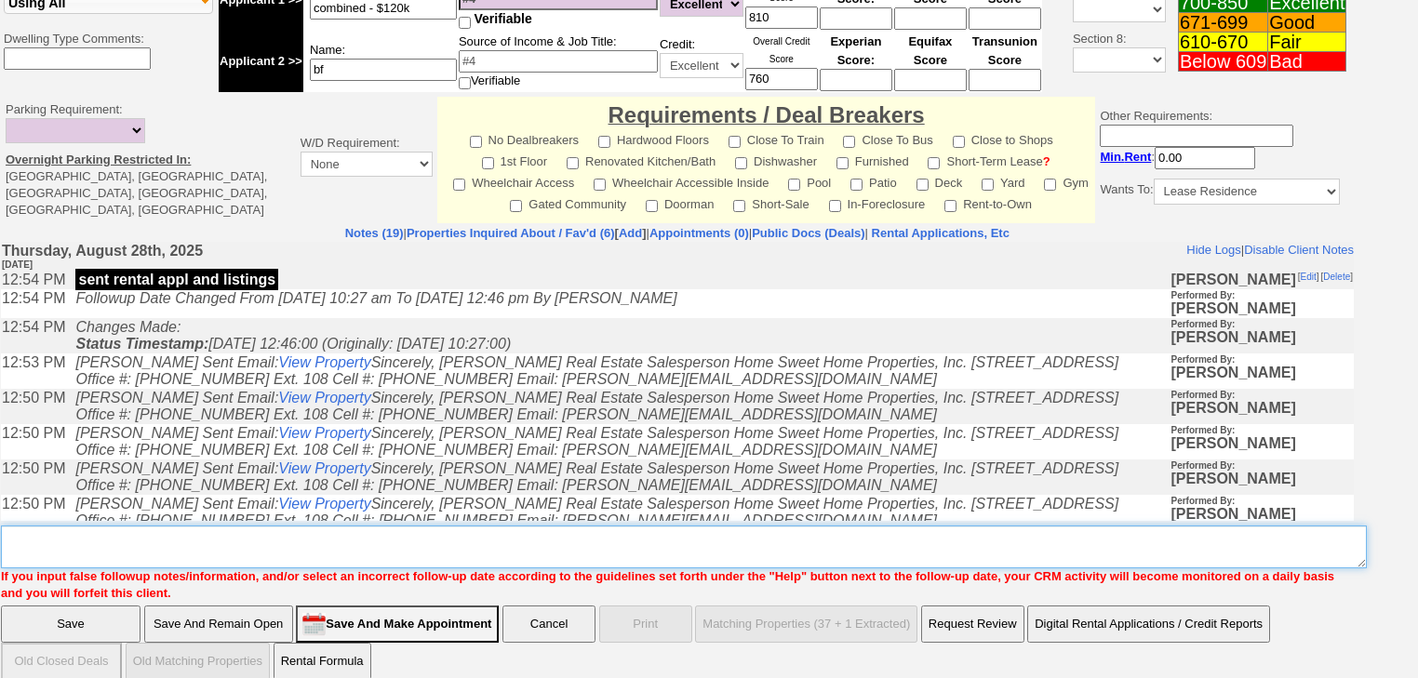
click at [230, 526] on textarea "Insert New Note Here" at bounding box center [684, 547] width 1366 height 43
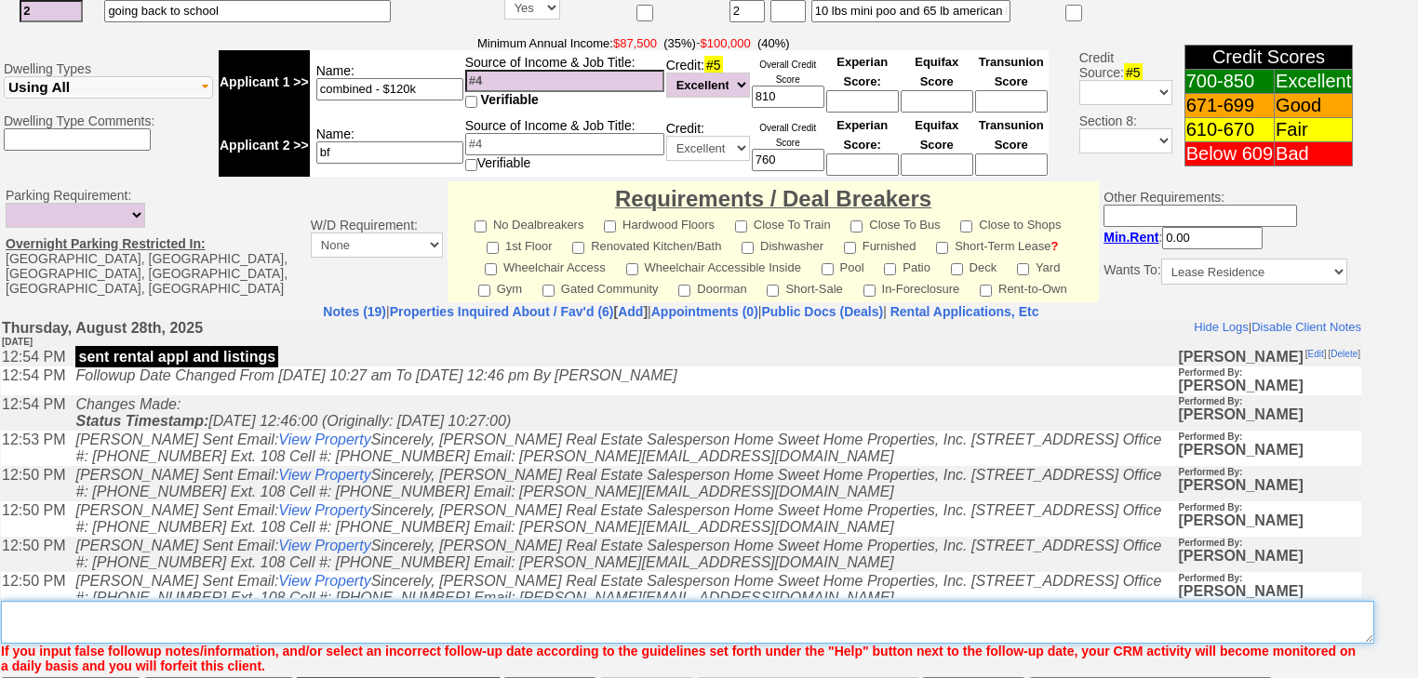
paste textarea "never heard back from client"
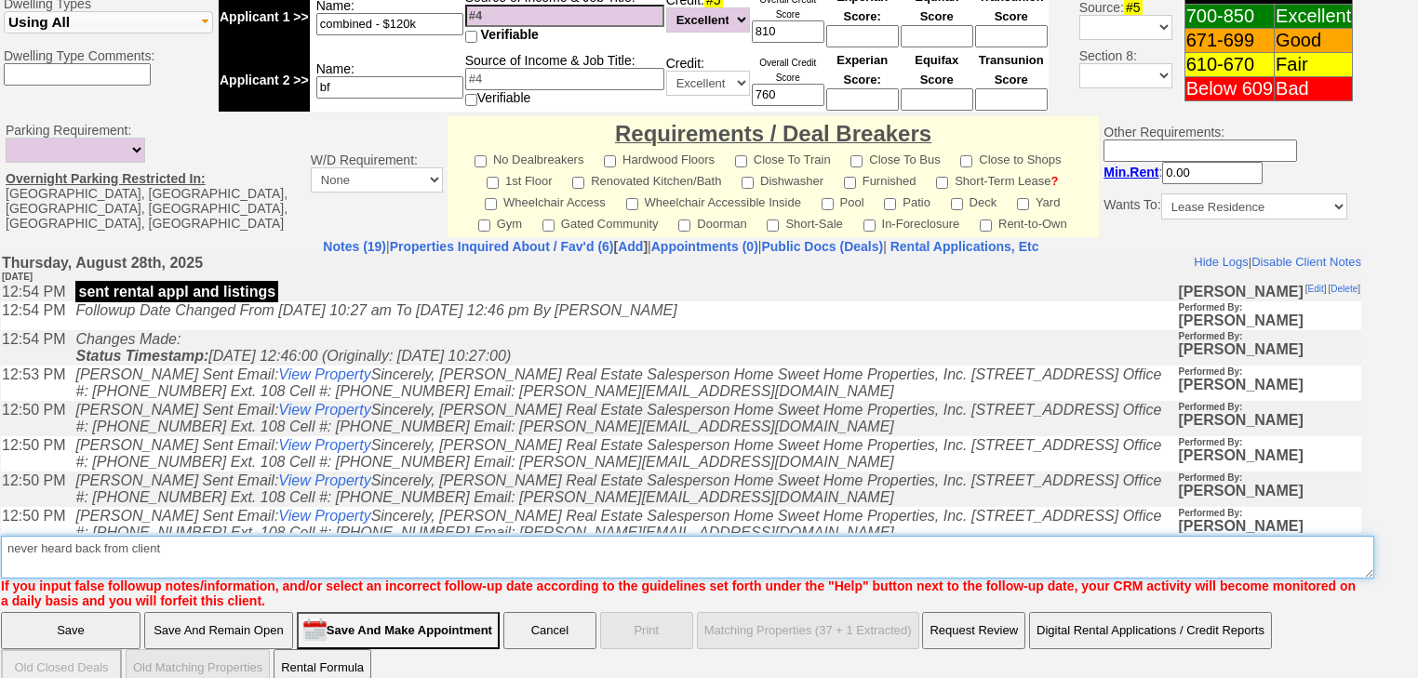
type textarea "never heard back from client"
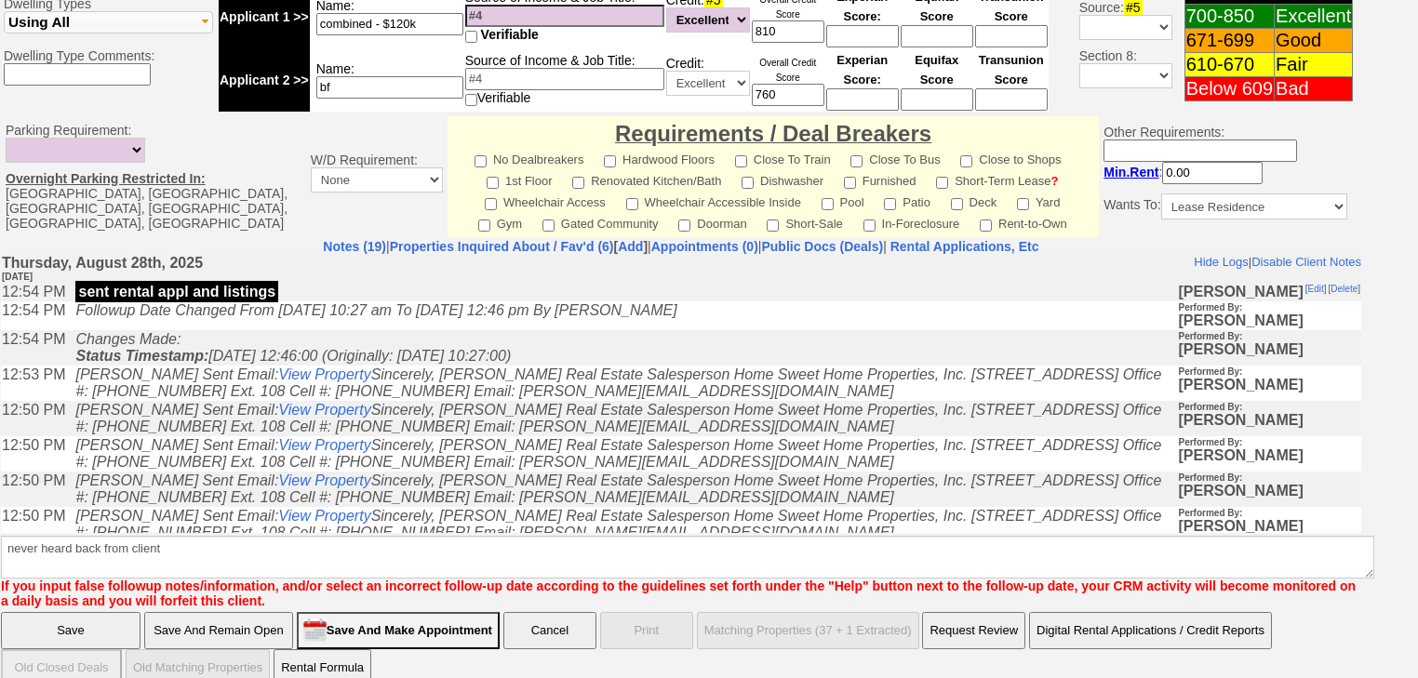
click at [109, 612] on input "Save" at bounding box center [71, 630] width 140 height 37
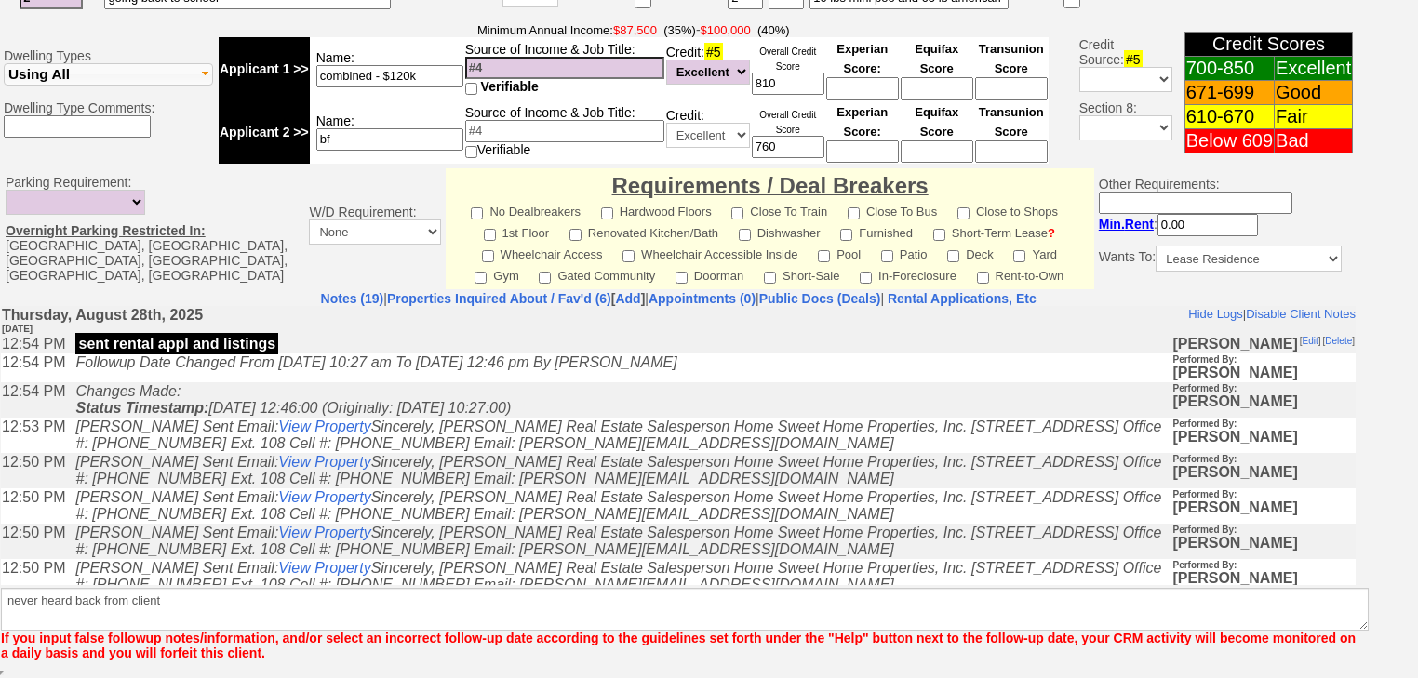
scroll to position [715, 0]
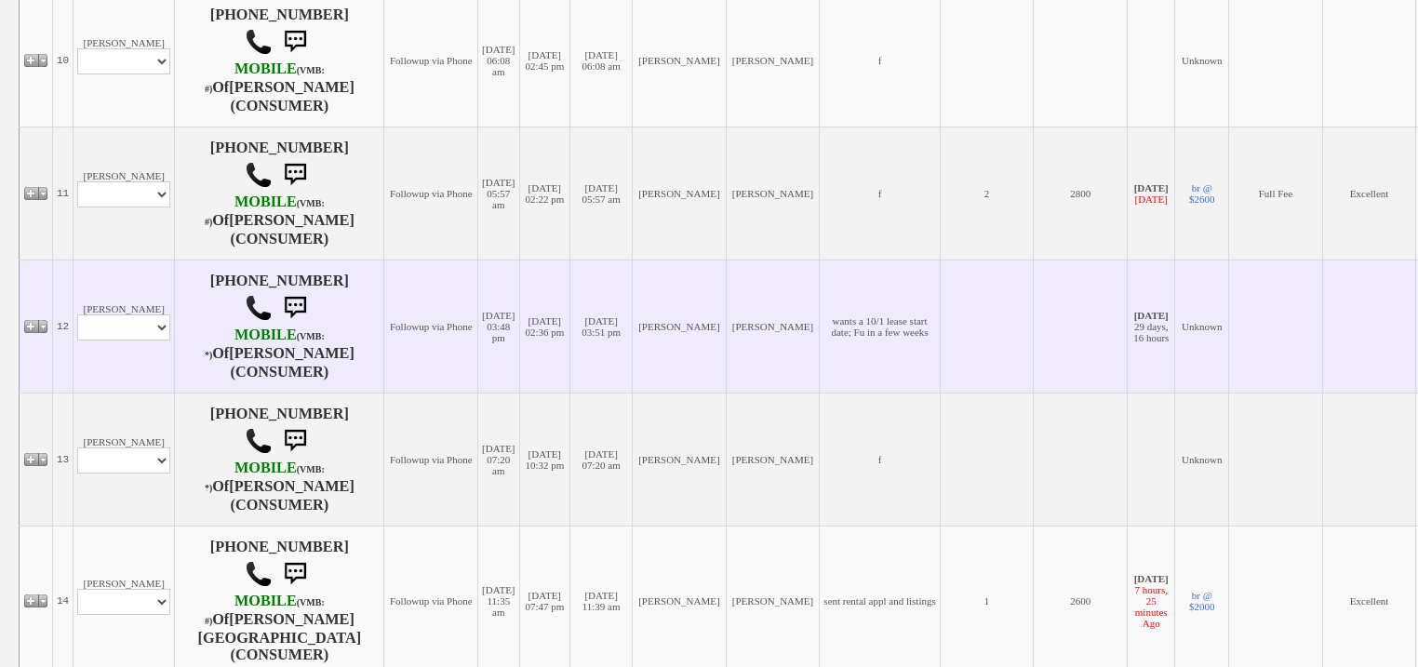
scroll to position [1786, 0]
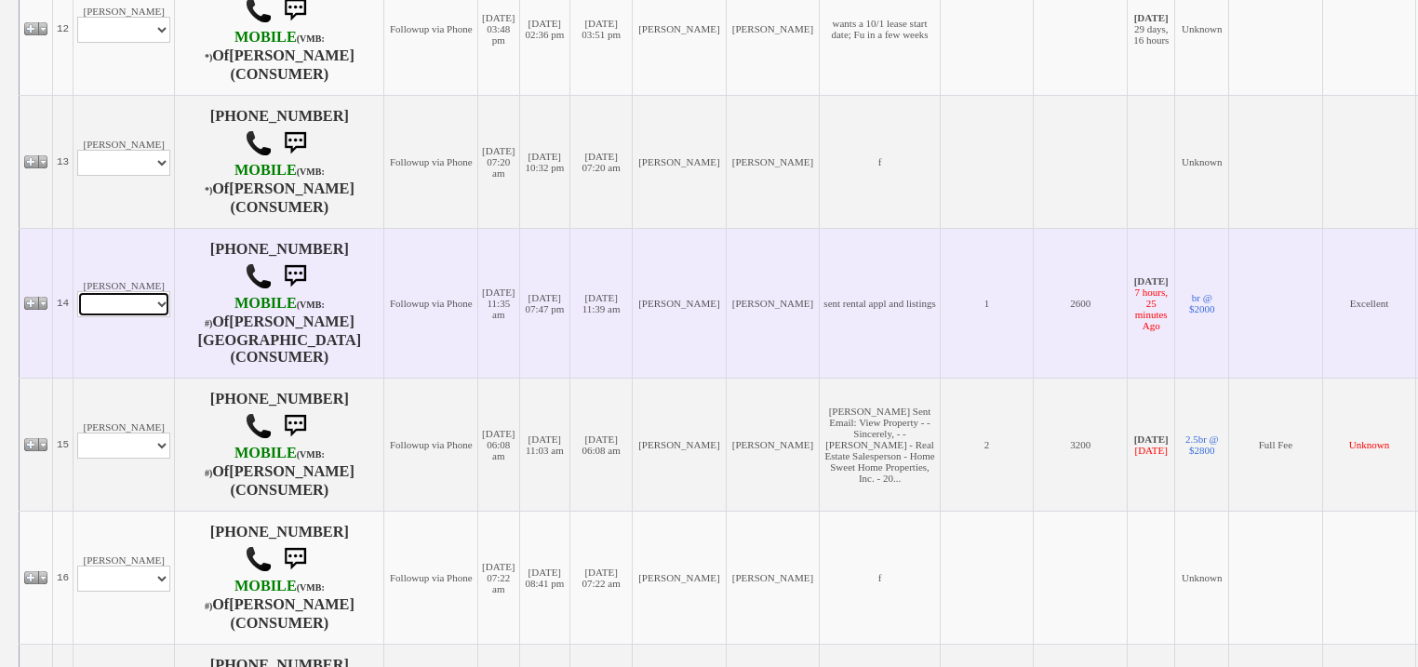
click at [136, 349] on td "Maurica Rollins Profile Edit Print Email Externally (Will Not Be Tracked In CRM…" at bounding box center [123, 303] width 101 height 150
select select "ChangeURL,/crm/custom/edit_client_form.php?redirect=%2Fcrm%2Fclients.php&id=166…"
click at [77, 317] on select "Profile Edit Print Email Externally (Will Not Be Tracked In CRM) Closed Deals" at bounding box center [123, 304] width 93 height 26
select select
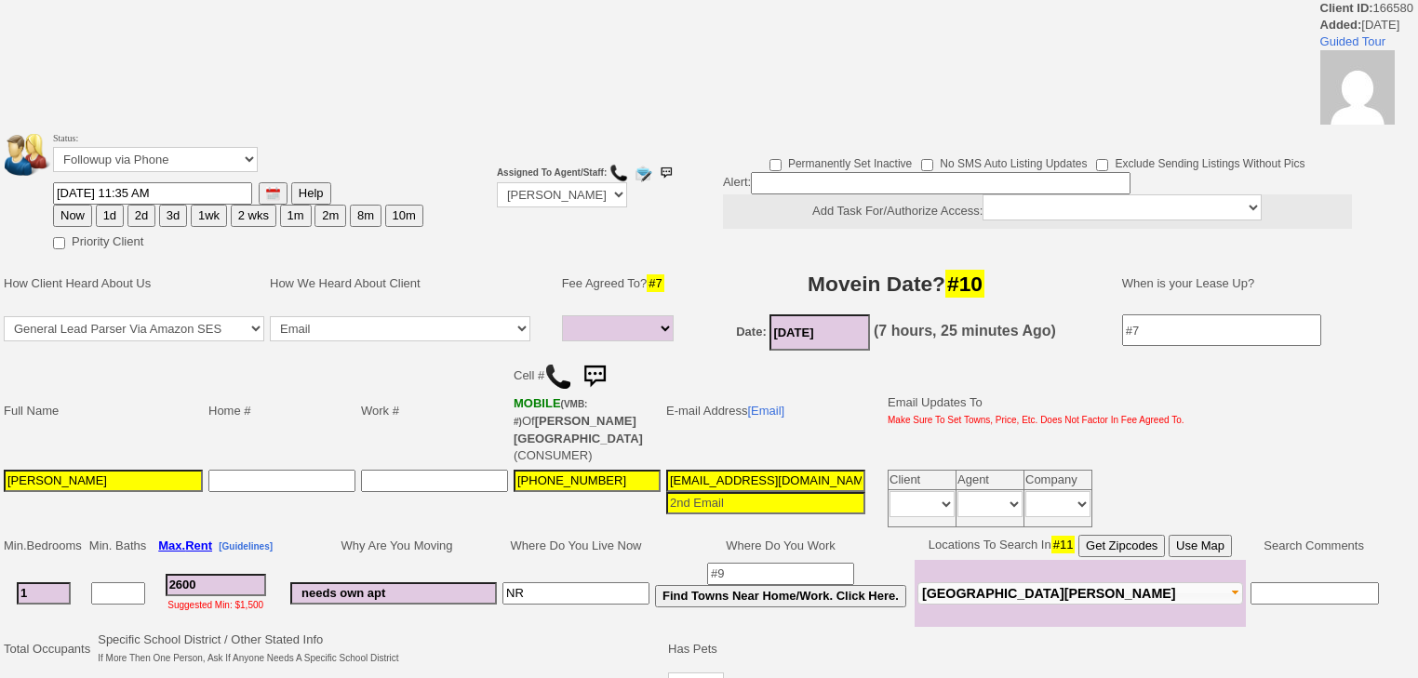
select select
drag, startPoint x: 168, startPoint y: 156, endPoint x: 168, endPoint y: 167, distance: 11.2
click at [168, 159] on select "Followup via Phone Followup via Email Followup When Section 8 Property Found De…" at bounding box center [155, 159] width 205 height 25
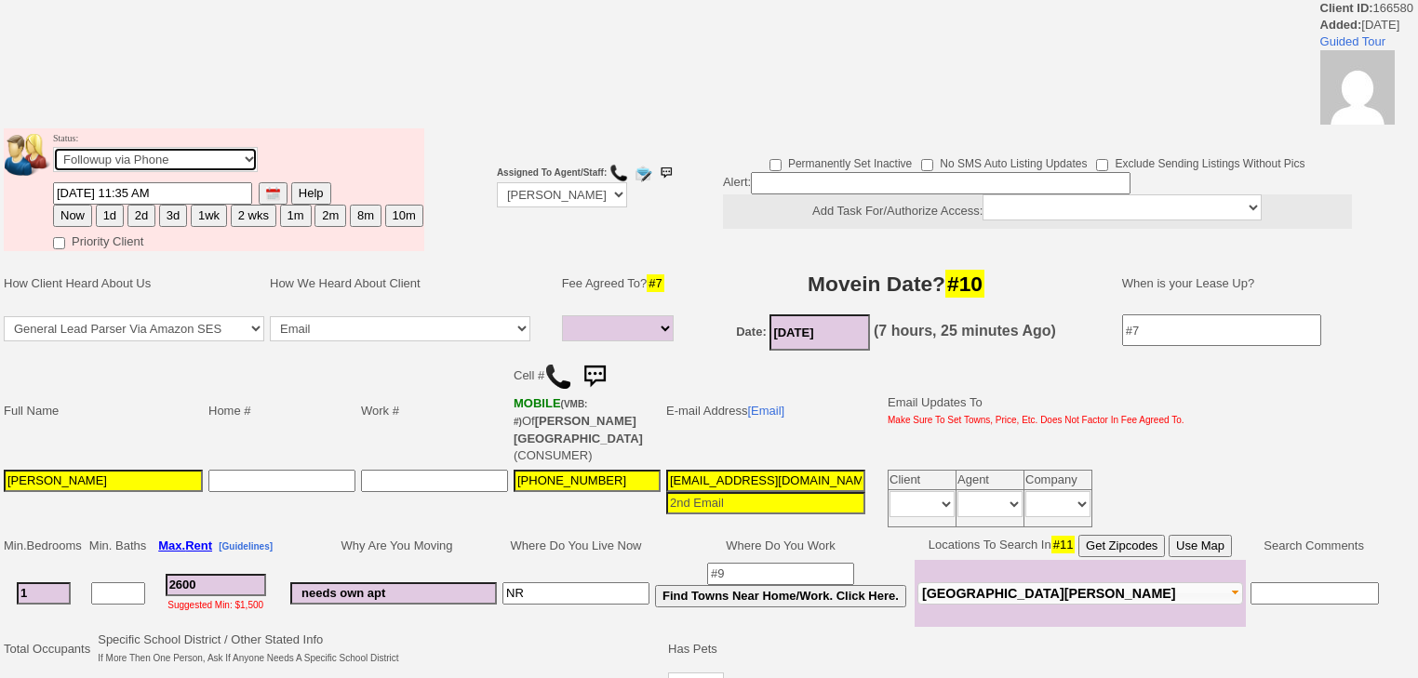
select select "Inactive"
click at [53, 153] on select "Followup via Phone Followup via Email Followup When Section 8 Property Found De…" at bounding box center [155, 159] width 205 height 25
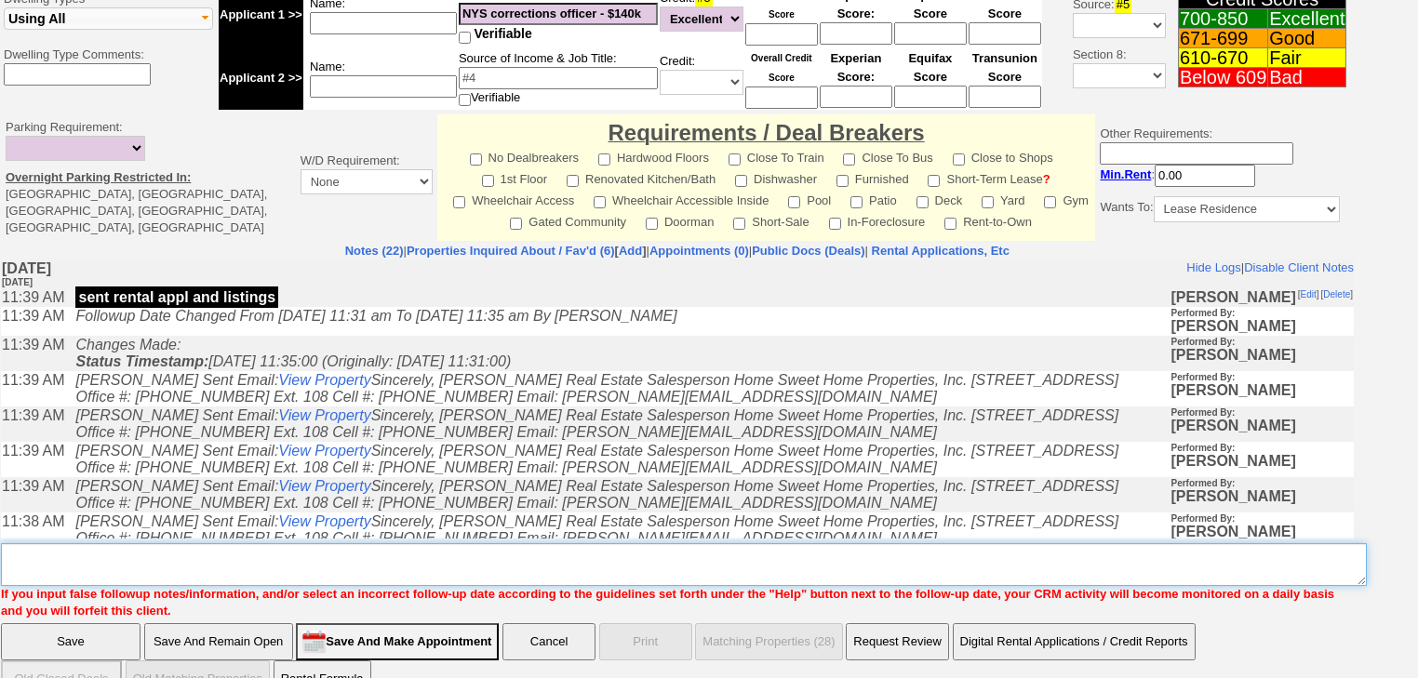
click at [196, 543] on textarea "Insert New Note Here" at bounding box center [684, 564] width 1366 height 43
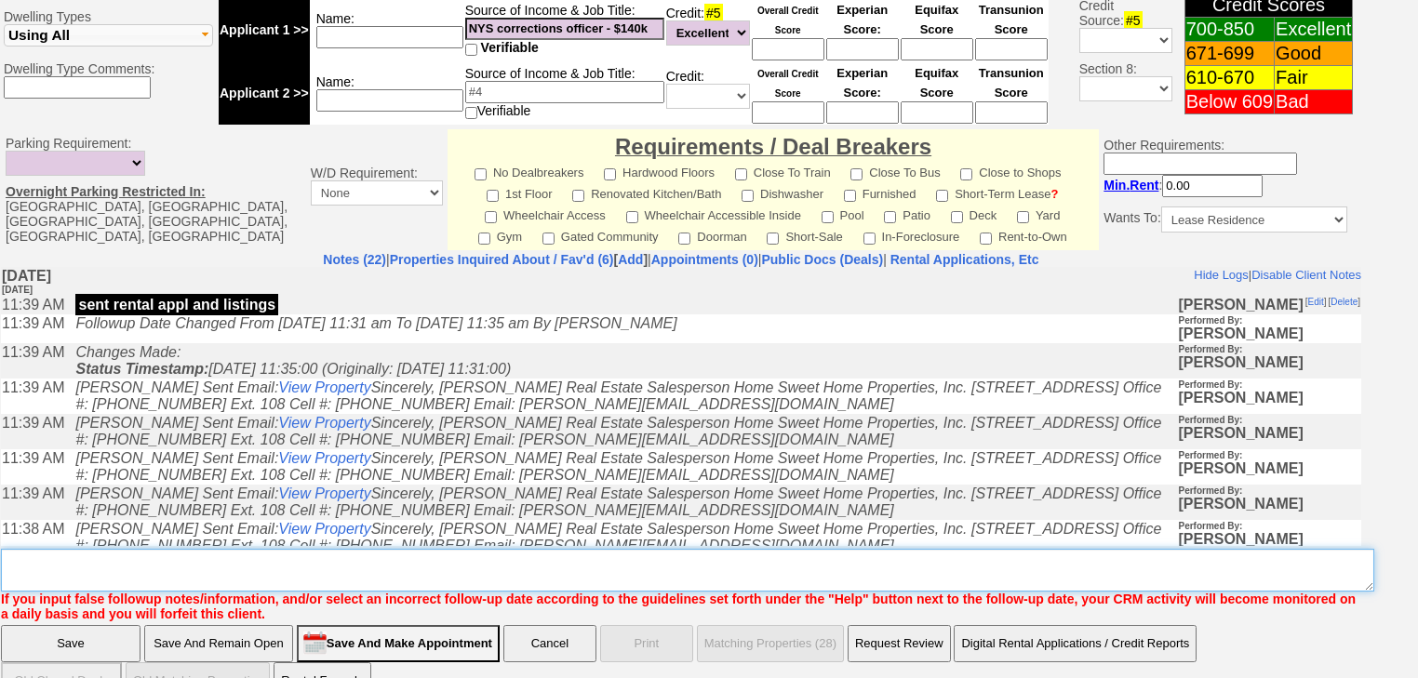
paste textarea "never heard back from client"
type textarea "never heard back from client"
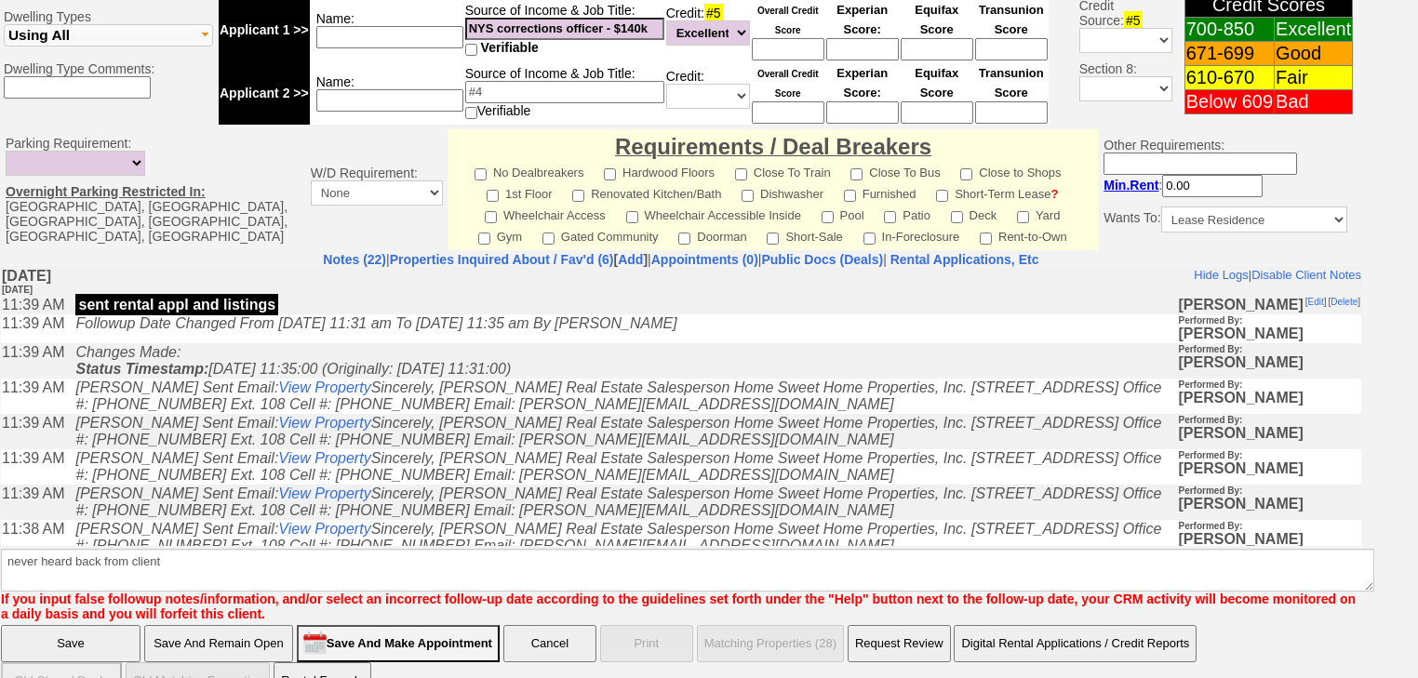
click at [73, 625] on input "Save" at bounding box center [71, 643] width 140 height 37
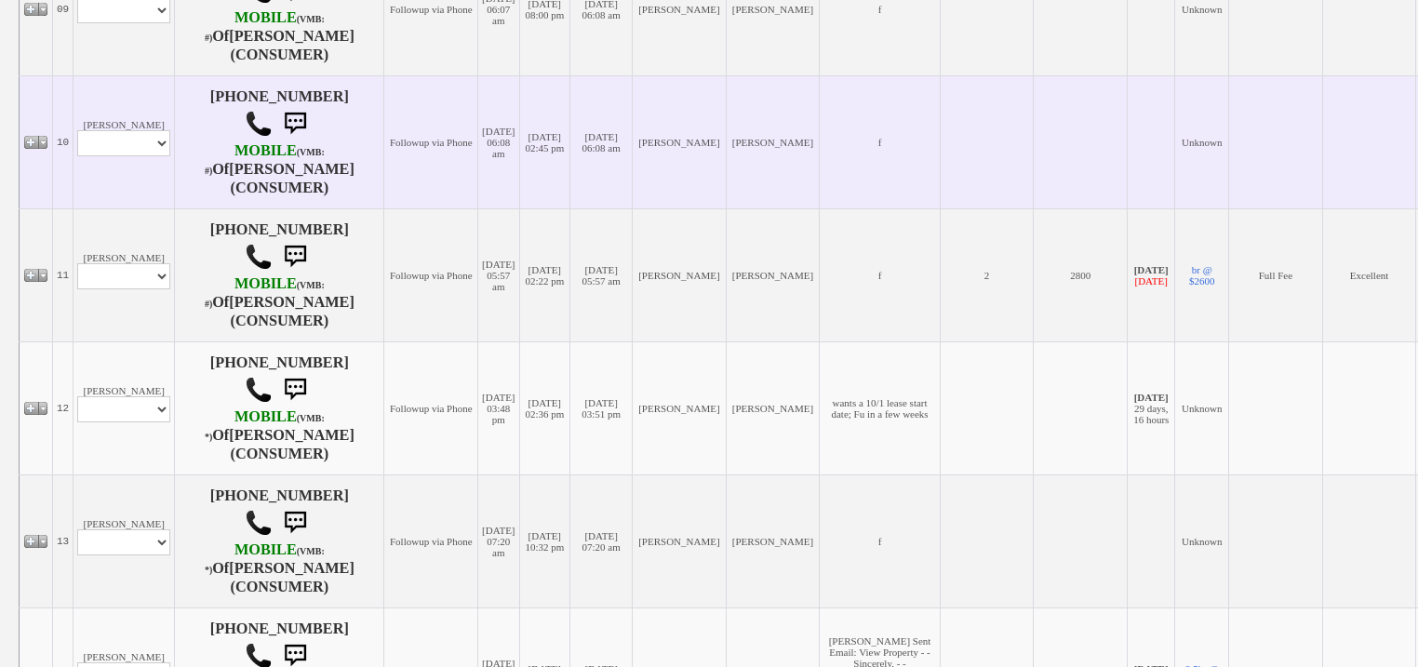
scroll to position [1637, 0]
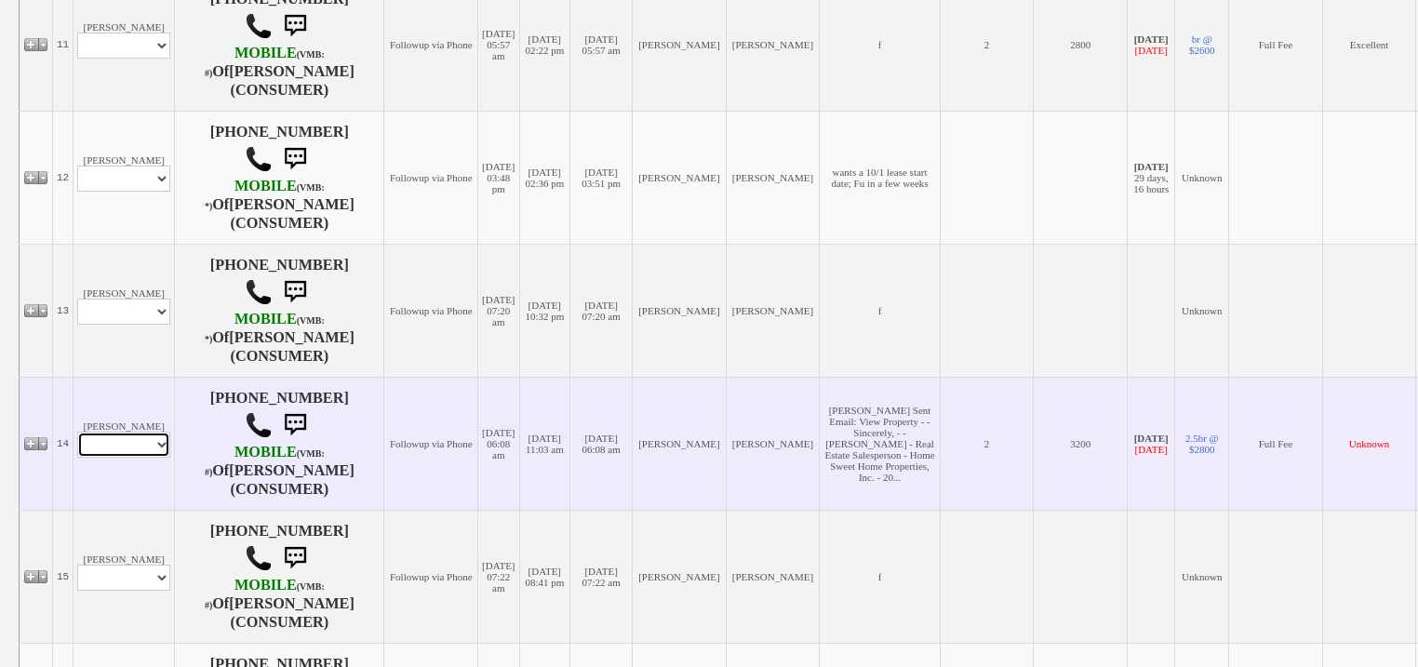
click at [122, 458] on select "Profile Edit Print Email Externally (Will Not Be Tracked In CRM) Closed Deals" at bounding box center [123, 445] width 93 height 26
select select "ChangeURL,/crm/custom/edit_client_form.php?redirect=%2Fcrm%2Fclients.php&id=164…"
click at [77, 458] on select "Profile Edit Print Email Externally (Will Not Be Tracked In CRM) Closed Deals" at bounding box center [123, 445] width 93 height 26
select select
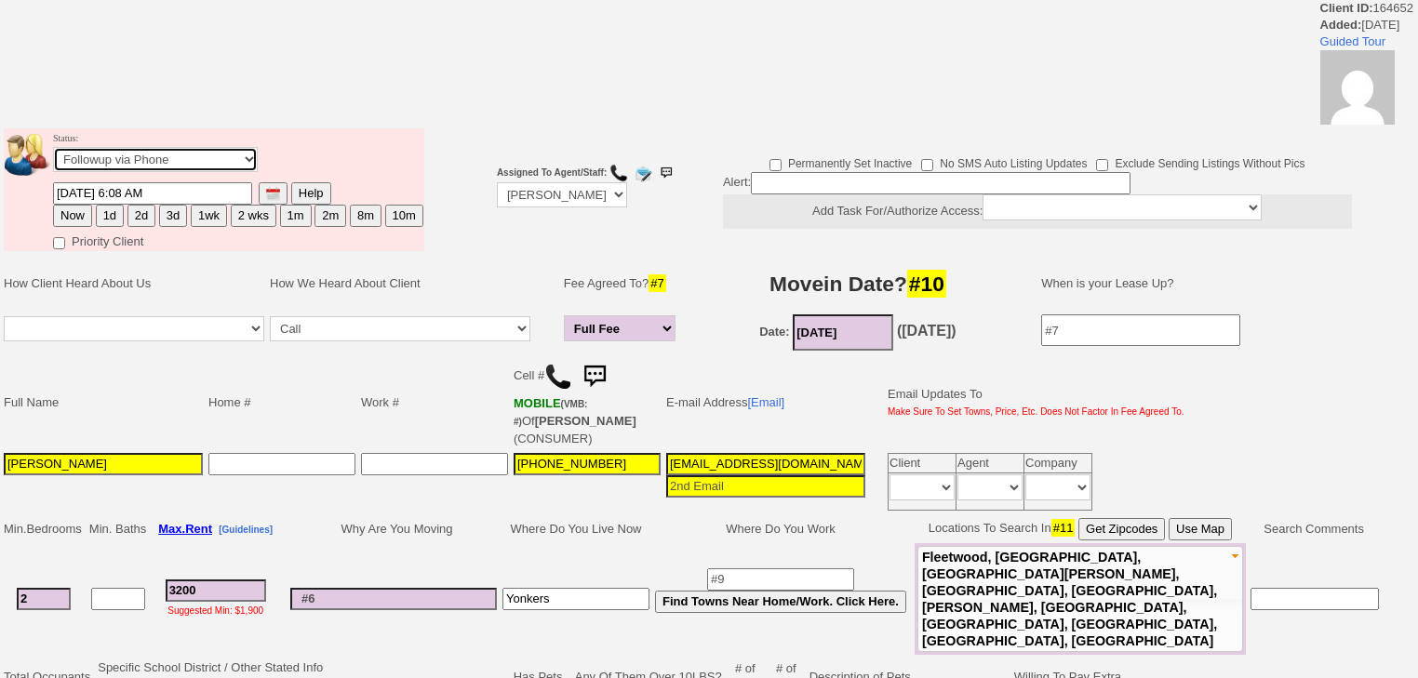
click at [229, 171] on select "Followup via Phone Followup via Email Followup When Section 8 Property Found De…" at bounding box center [155, 159] width 205 height 25
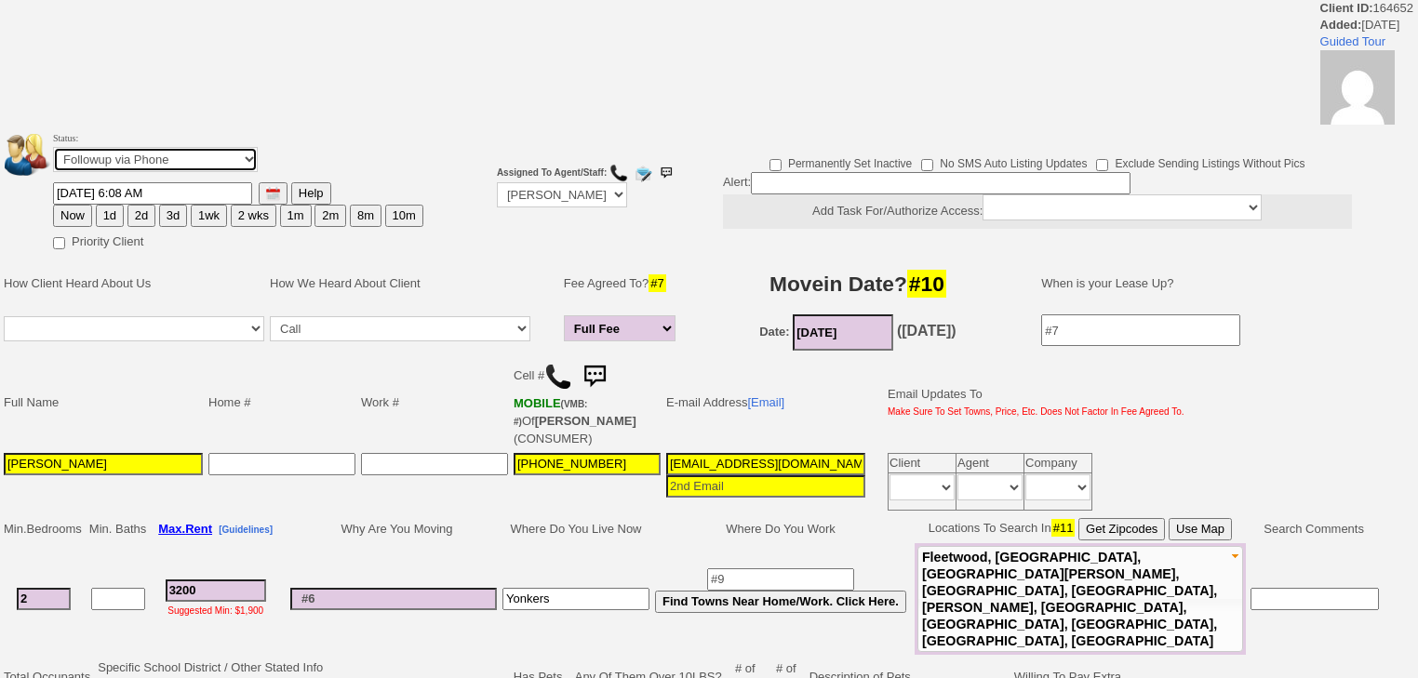
select select "Inactive"
click at [53, 153] on select "Followup via Phone Followup via Email Followup When Section 8 Property Found De…" at bounding box center [155, 159] width 205 height 25
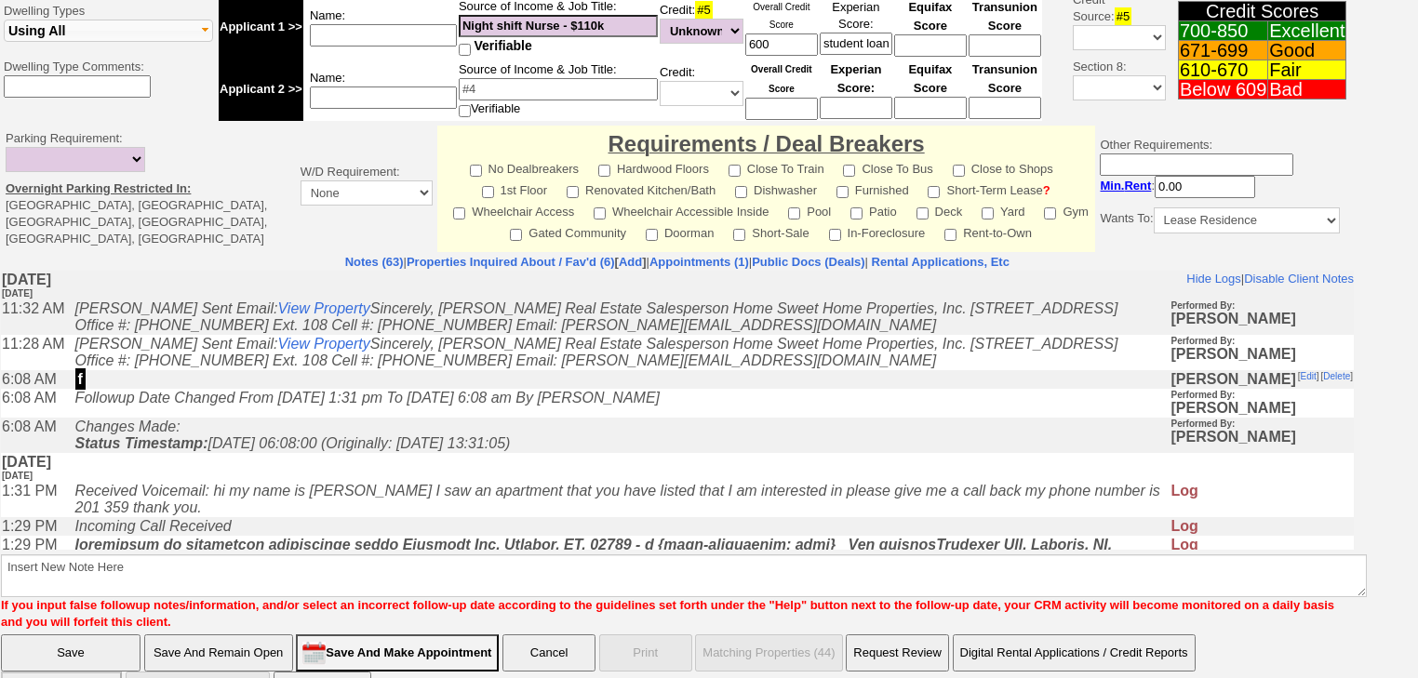
scroll to position [791, 0]
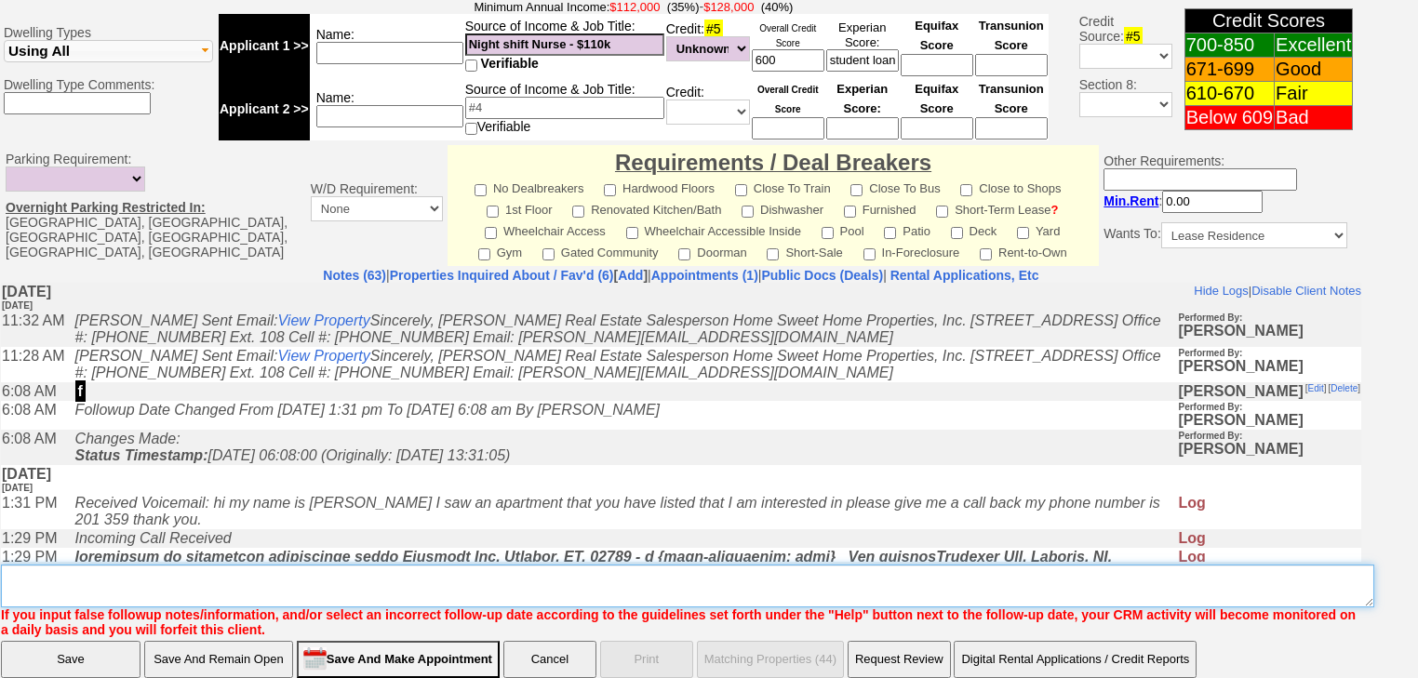
click at [237, 565] on textarea "Insert New Note Here" at bounding box center [687, 586] width 1373 height 43
type textarea "f"
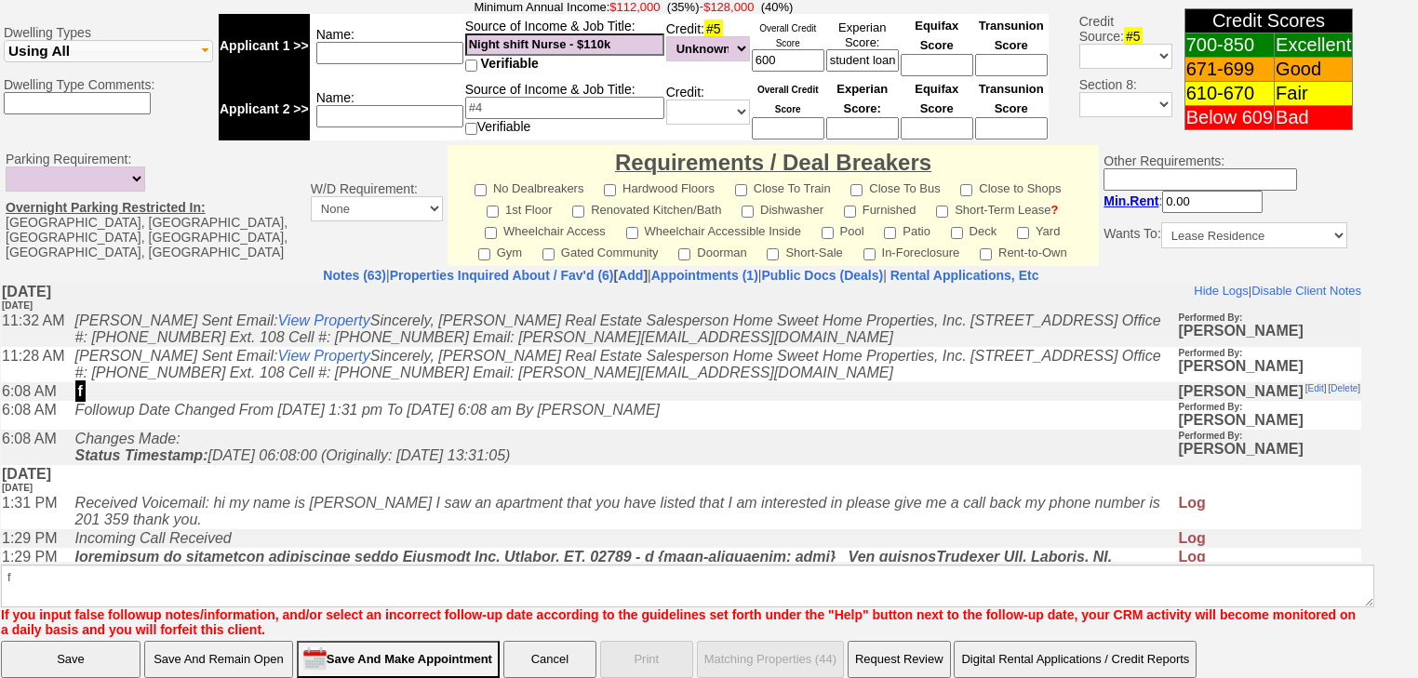
click at [63, 641] on input "Save" at bounding box center [71, 659] width 140 height 37
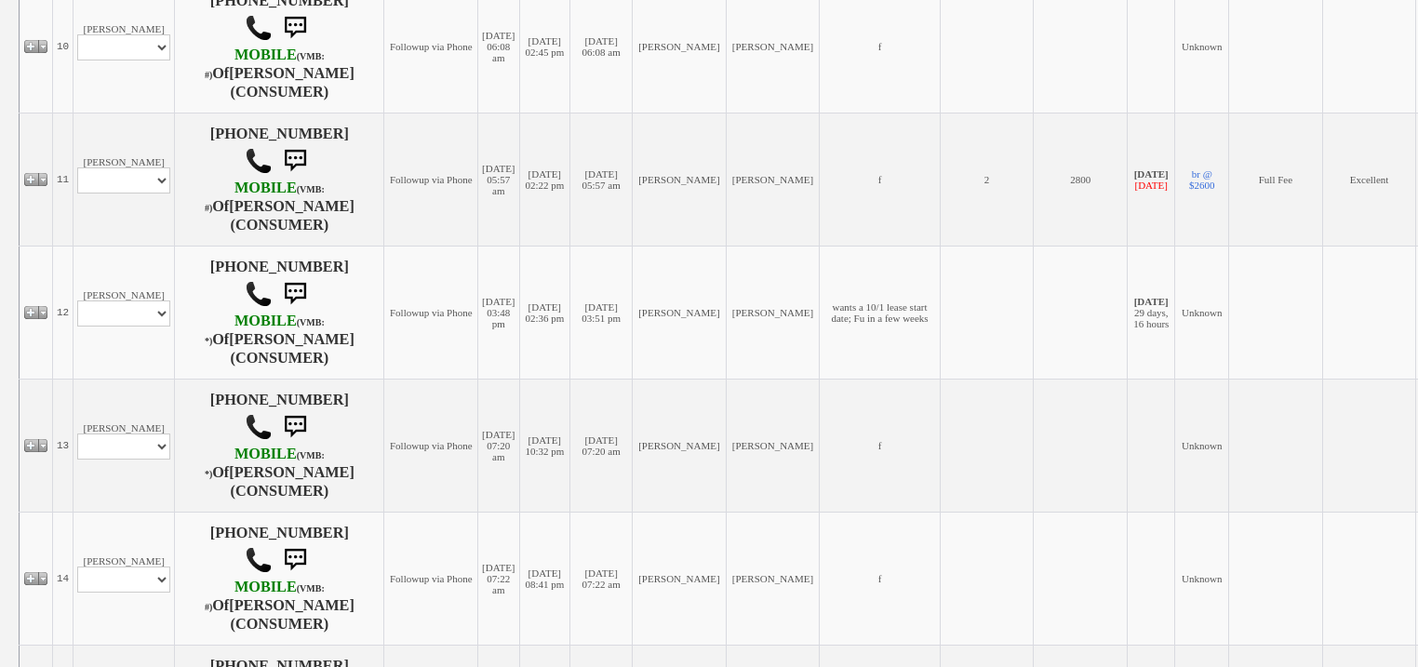
scroll to position [1637, 0]
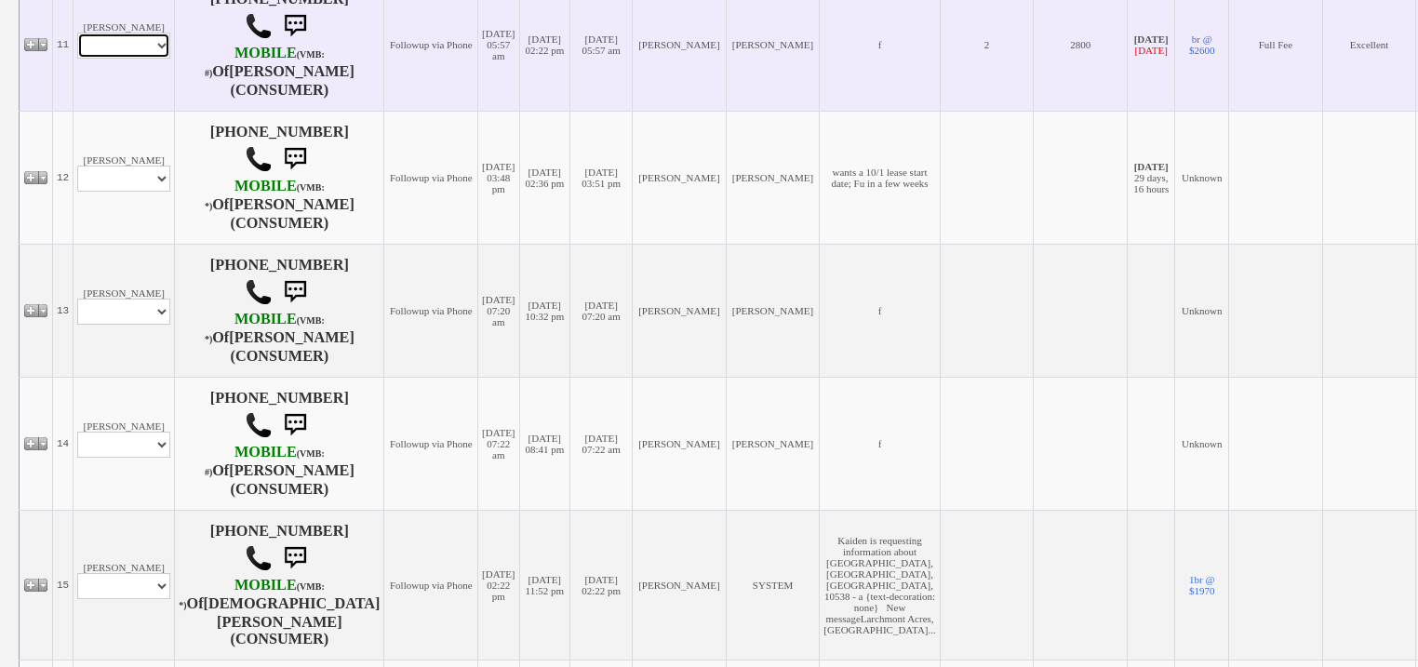
click at [138, 59] on select "Profile Edit Print Email Externally (Will Not Be Tracked In CRM) Closed Deals" at bounding box center [123, 46] width 93 height 26
select select "ChangeURL,/crm/custom/edit_client_form.php?redirect=%2Fcrm%2Fclients.php&id=167…"
click at [77, 59] on select "Profile Edit Print Email Externally (Will Not Be Tracked In CRM) Closed Deals" at bounding box center [123, 46] width 93 height 26
select select
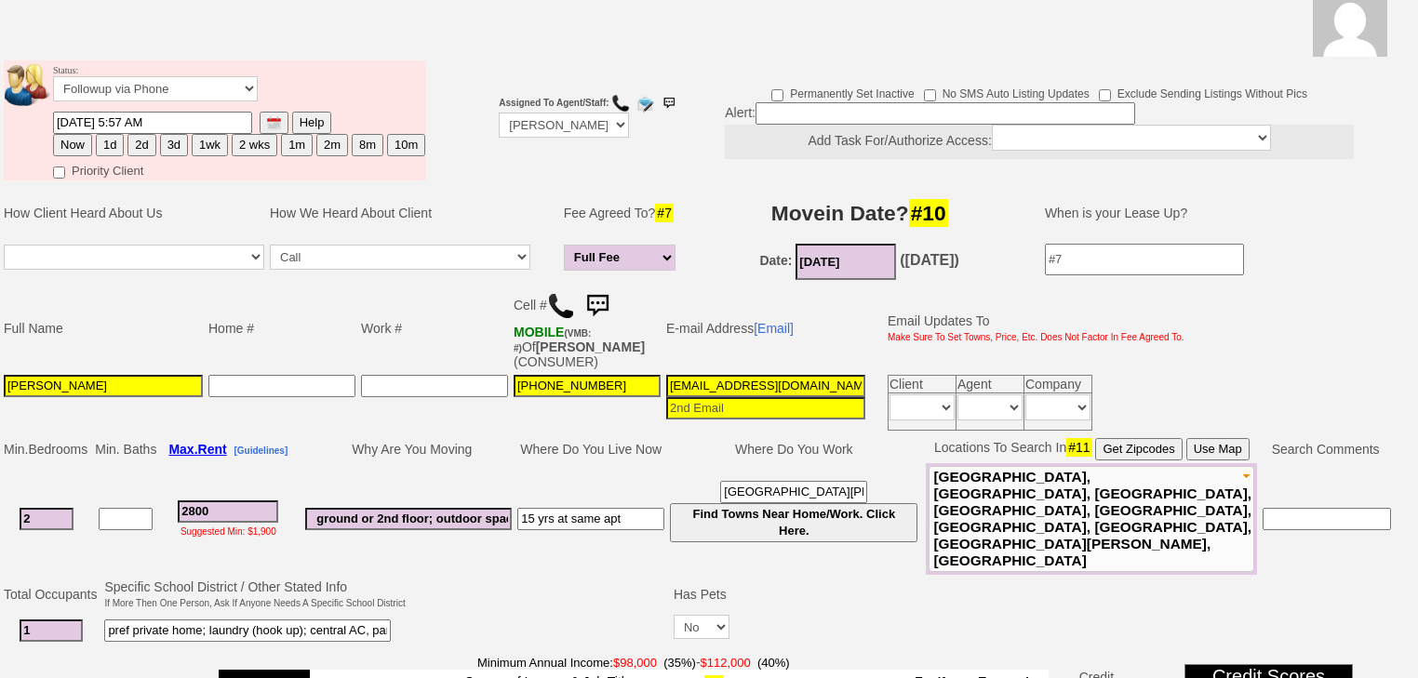
scroll to position [141, 0]
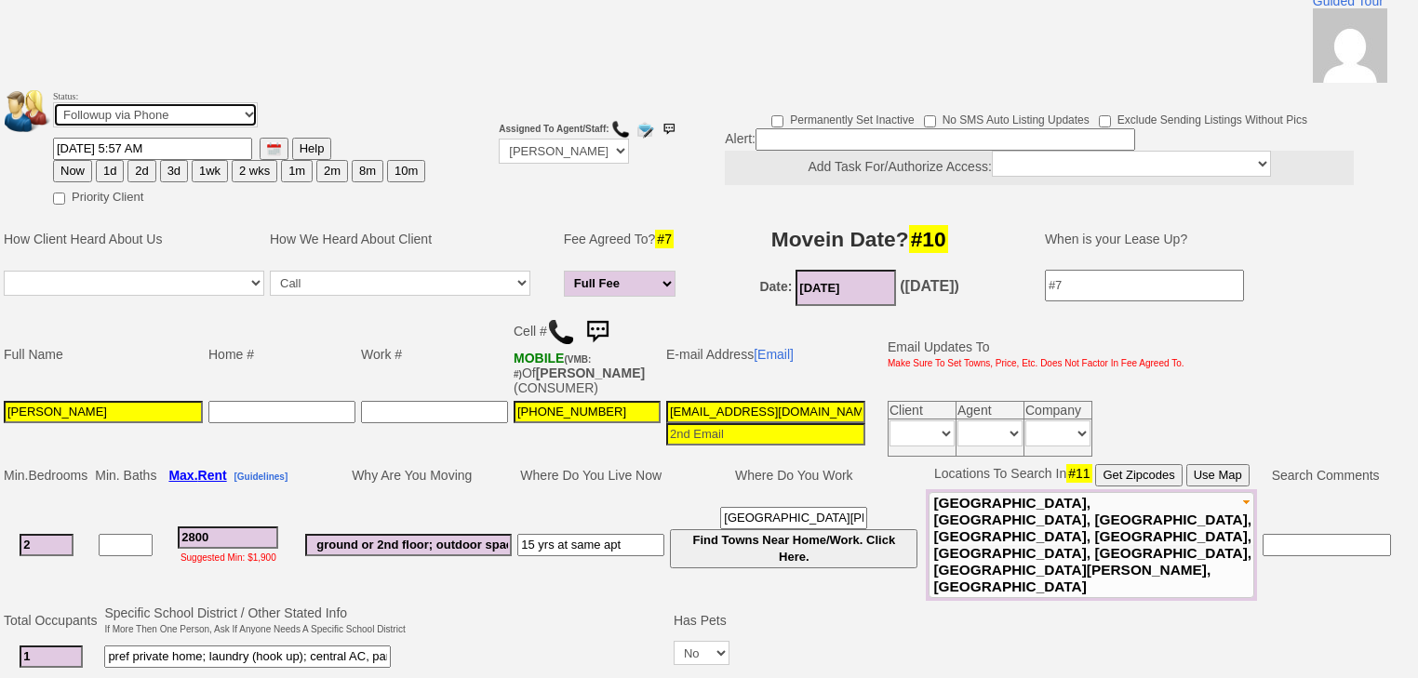
click at [217, 102] on select "Followup via Phone Followup via Email Followup When Section 8 Property Found De…" at bounding box center [155, 114] width 205 height 25
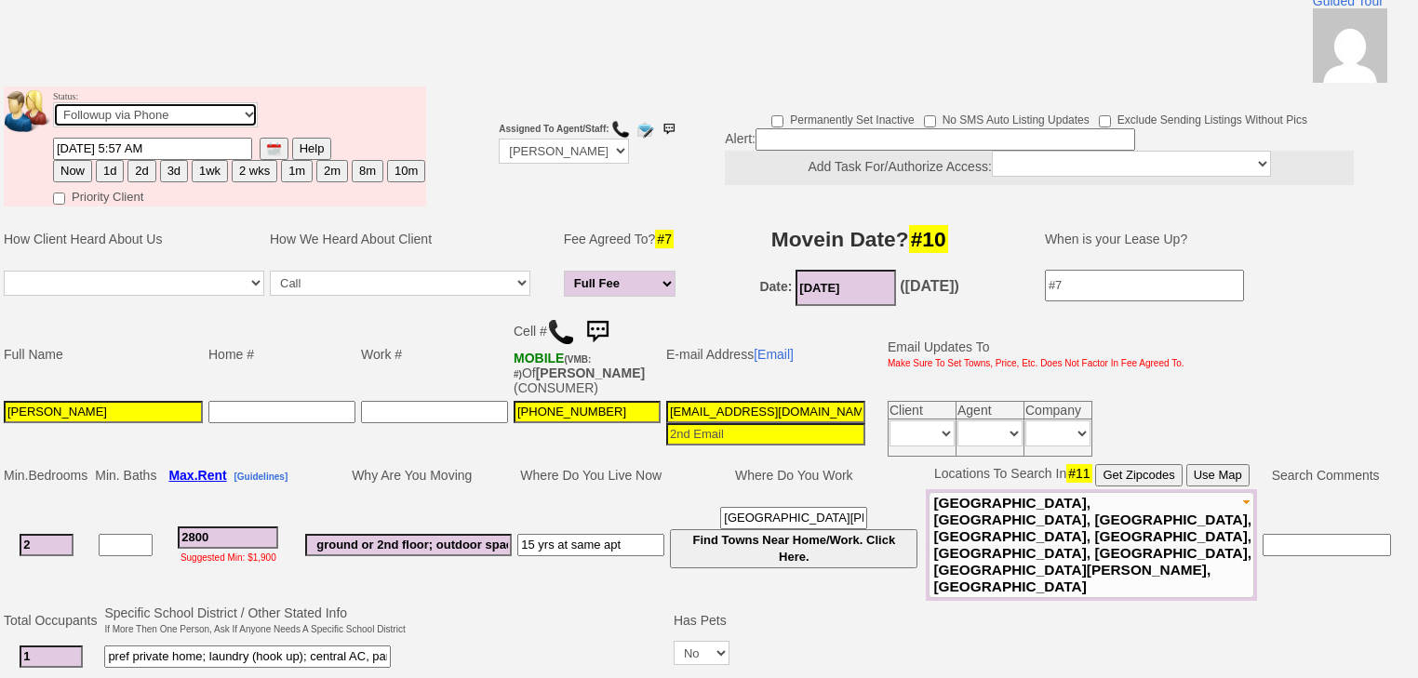
select select "Inactive"
click at [53, 102] on select "Followup via Phone Followup via Email Followup When Section 8 Property Found De…" at bounding box center [155, 114] width 205 height 25
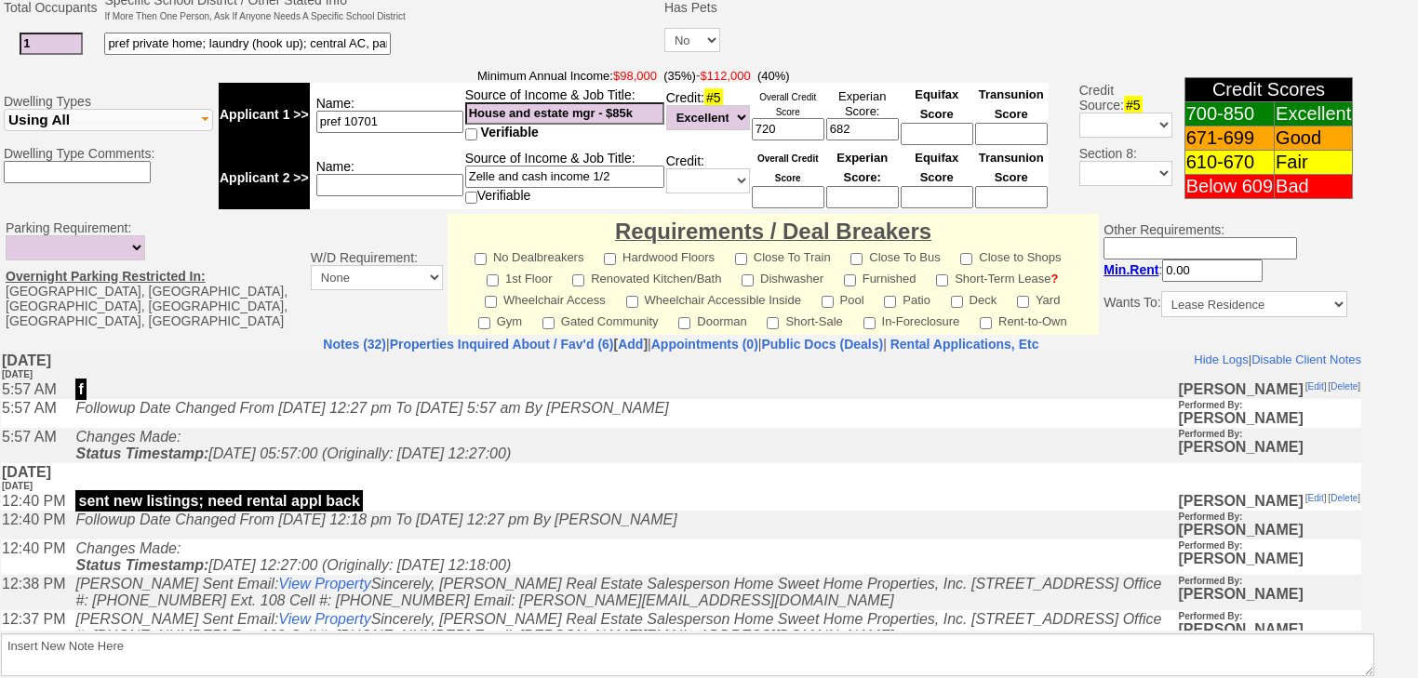
scroll to position [793, 0]
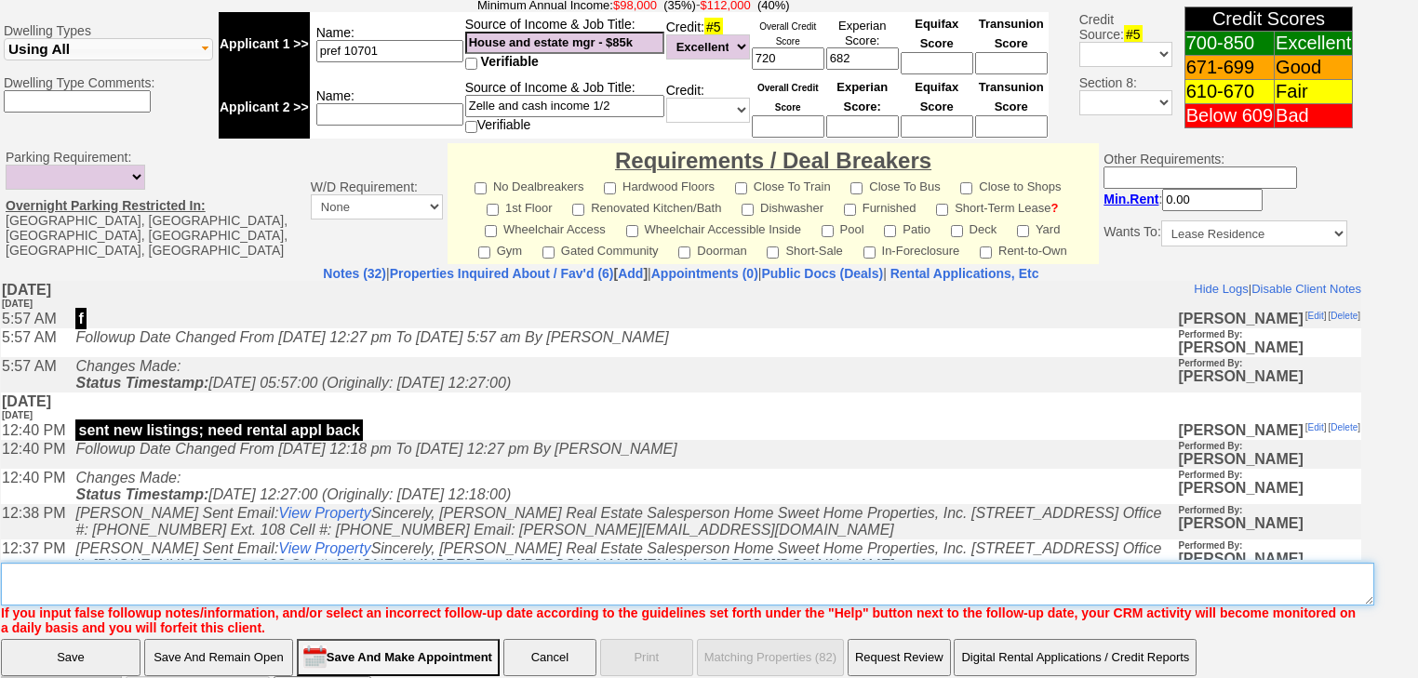
click at [188, 563] on textarea "Insert New Note Here" at bounding box center [687, 584] width 1373 height 43
paste textarea "never heard back from client"
type textarea "never heard back from client"
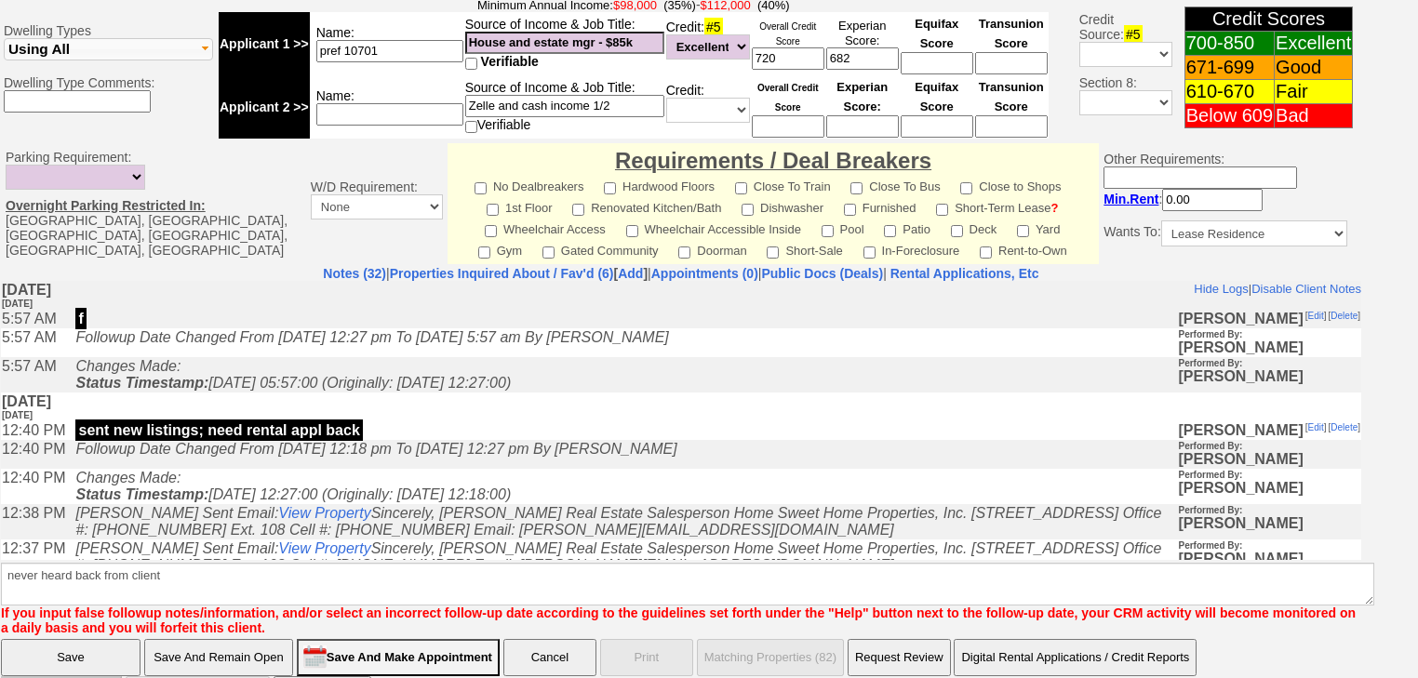
click at [110, 639] on input "Save" at bounding box center [71, 657] width 140 height 37
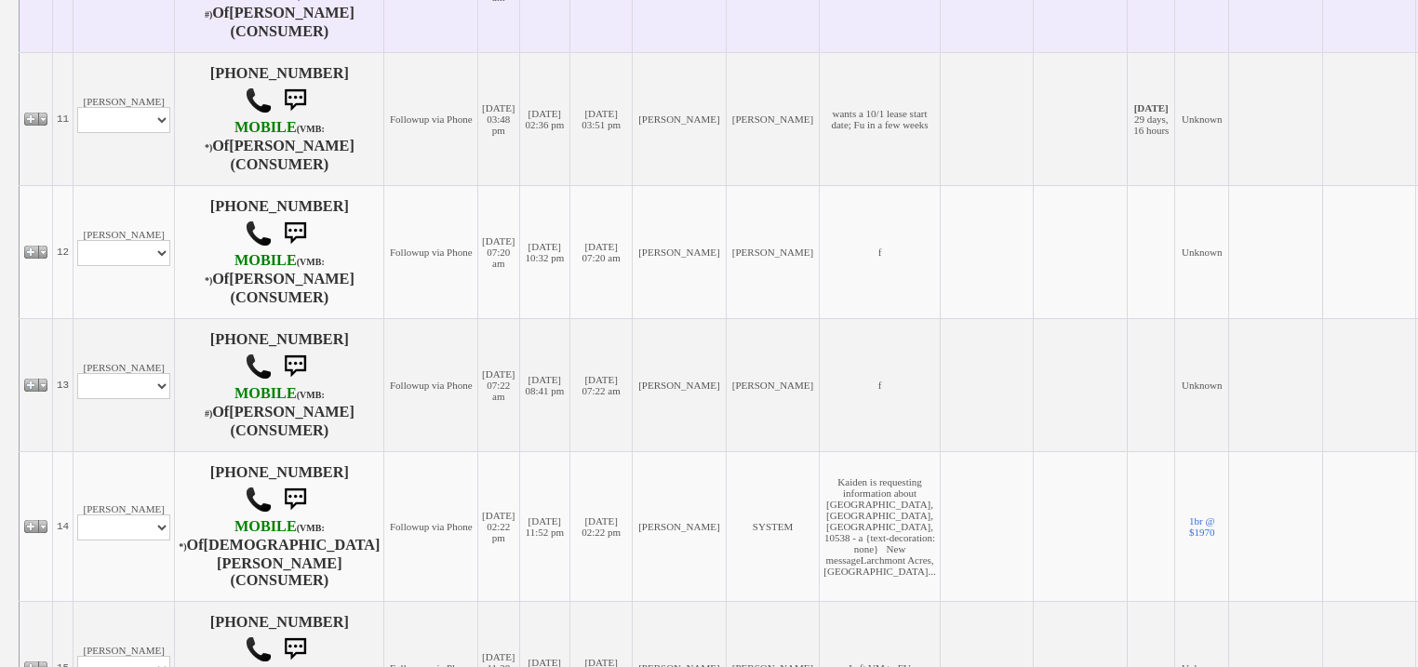
scroll to position [2084, 0]
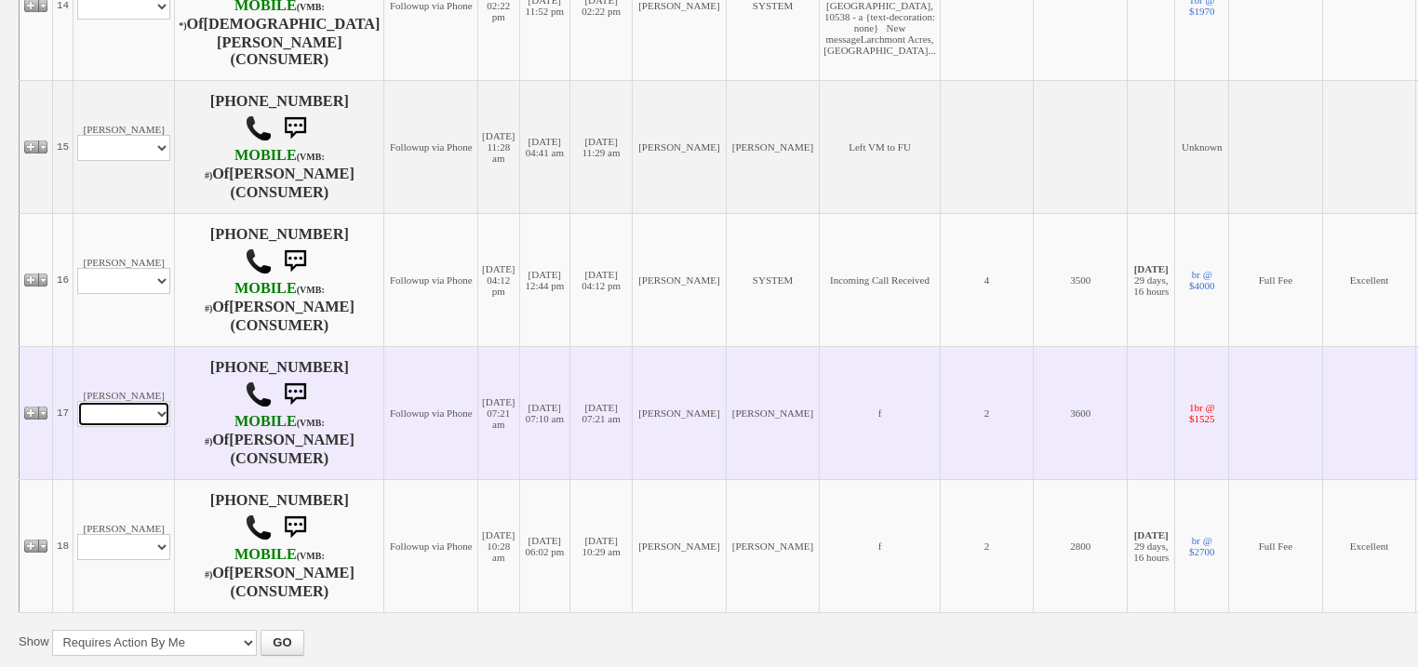
click at [163, 427] on select "Profile Edit Print Email Externally (Will Not Be Tracked In CRM) Closed Deals" at bounding box center [123, 414] width 93 height 26
select select "ChangeURL,/crm/custom/edit_client_form.php?redirect=%2Fcrm%2Fclients.php&id=877…"
click at [77, 422] on select "Profile Edit Print Email Externally (Will Not Be Tracked In CRM) Closed Deals" at bounding box center [123, 414] width 93 height 26
select select
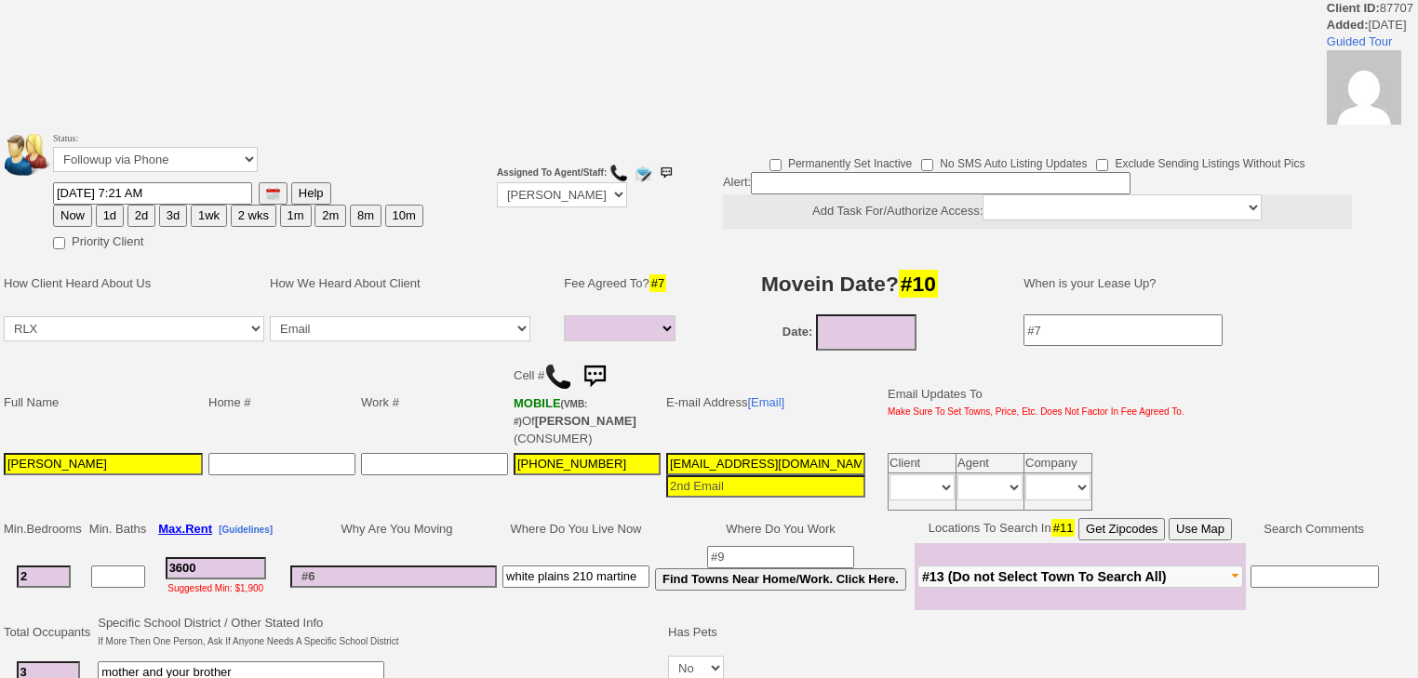
select select
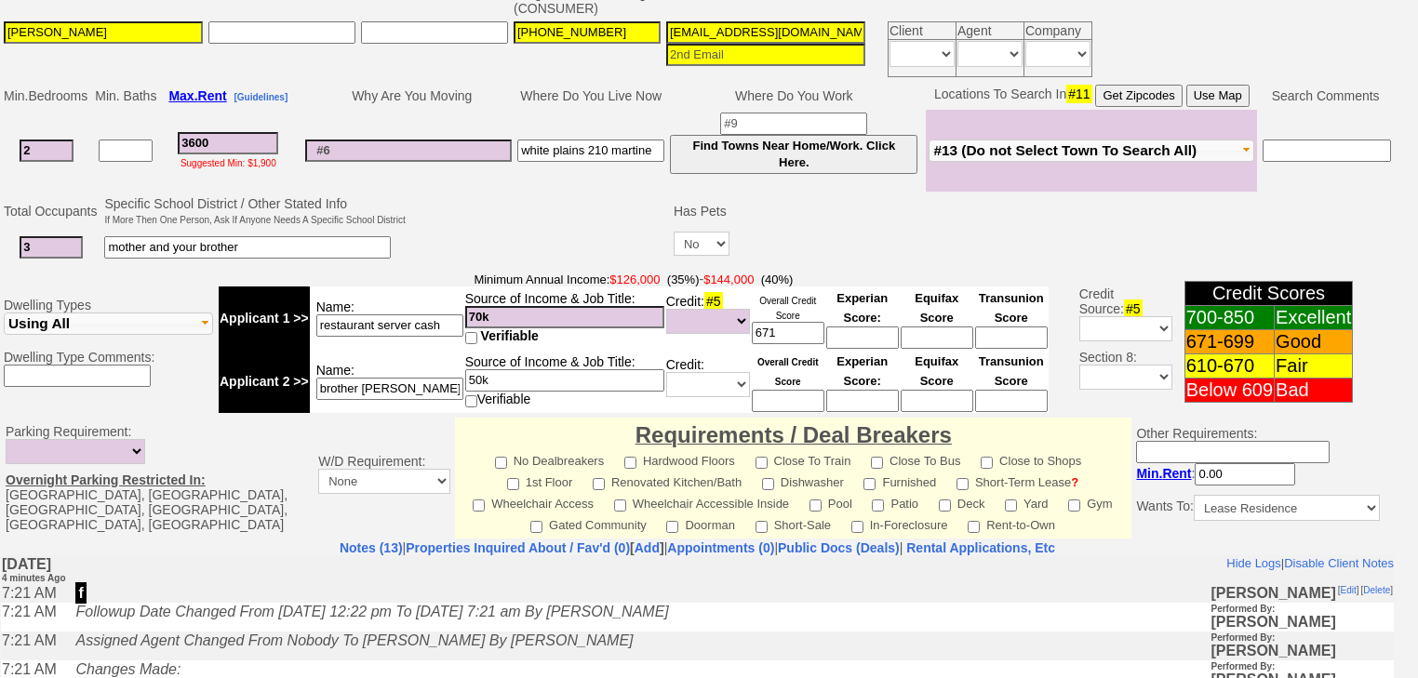
scroll to position [587, 0]
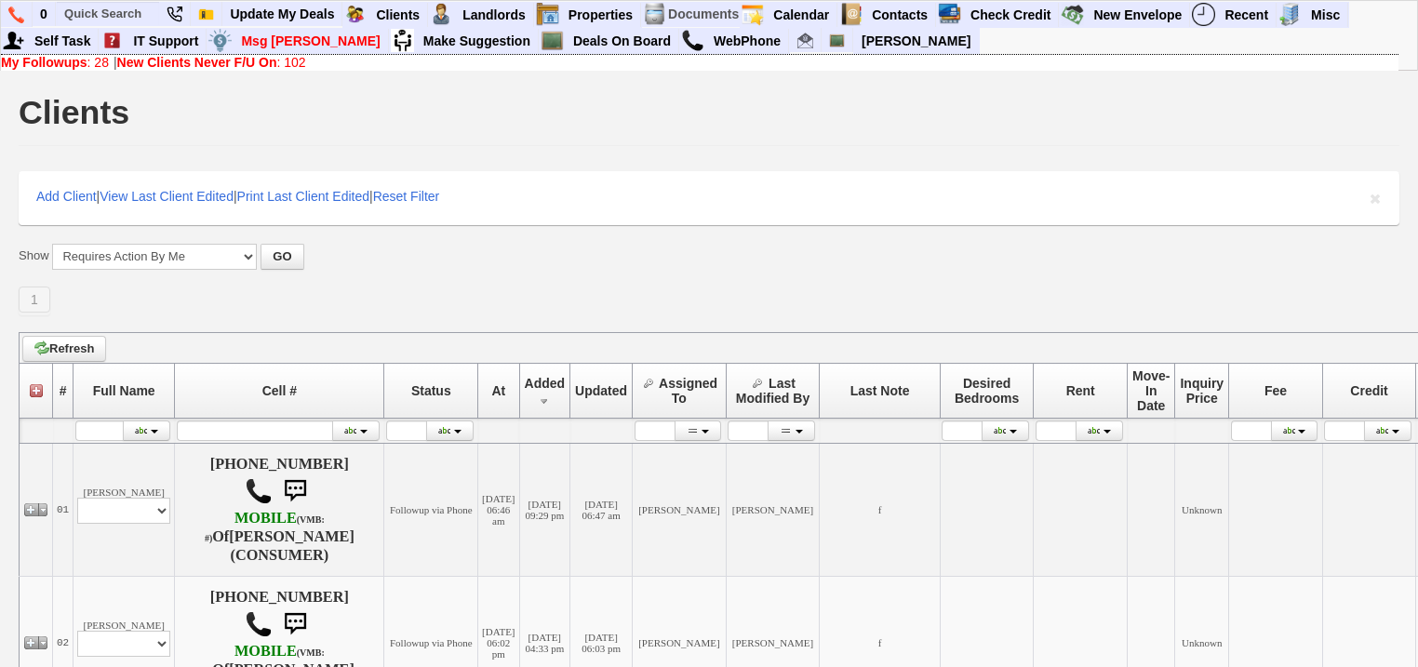
scroll to position [2084, 0]
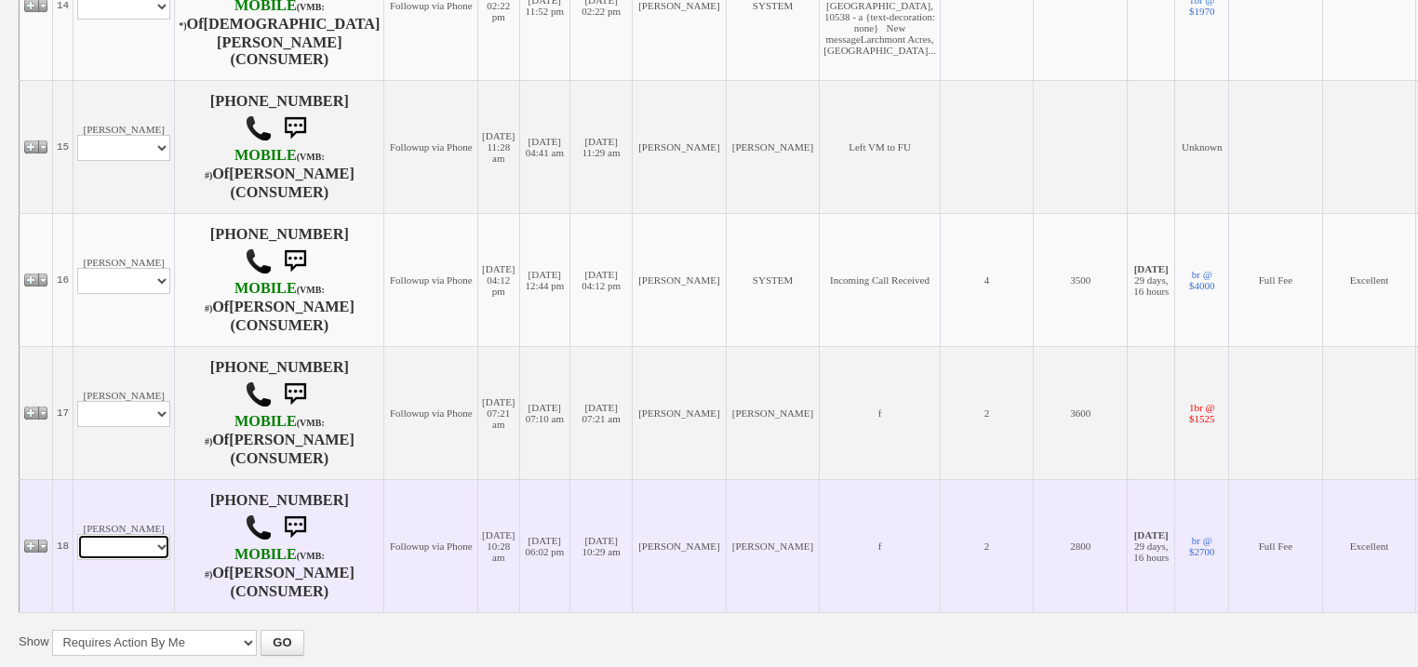
drag, startPoint x: 145, startPoint y: 569, endPoint x: 145, endPoint y: 583, distance: 14.0
click at [145, 560] on select "Profile Edit Print Email Externally (Will Not Be Tracked In CRM) Closed Deals" at bounding box center [123, 547] width 93 height 26
select select "ChangeURL,/crm/custom/edit_client_form.php?redirect=%2Fcrm%2Fclients.php&id=317…"
click at [77, 554] on select "Profile Edit Print Email Externally (Will Not Be Tracked In CRM) Closed Deals" at bounding box center [123, 547] width 93 height 26
select select
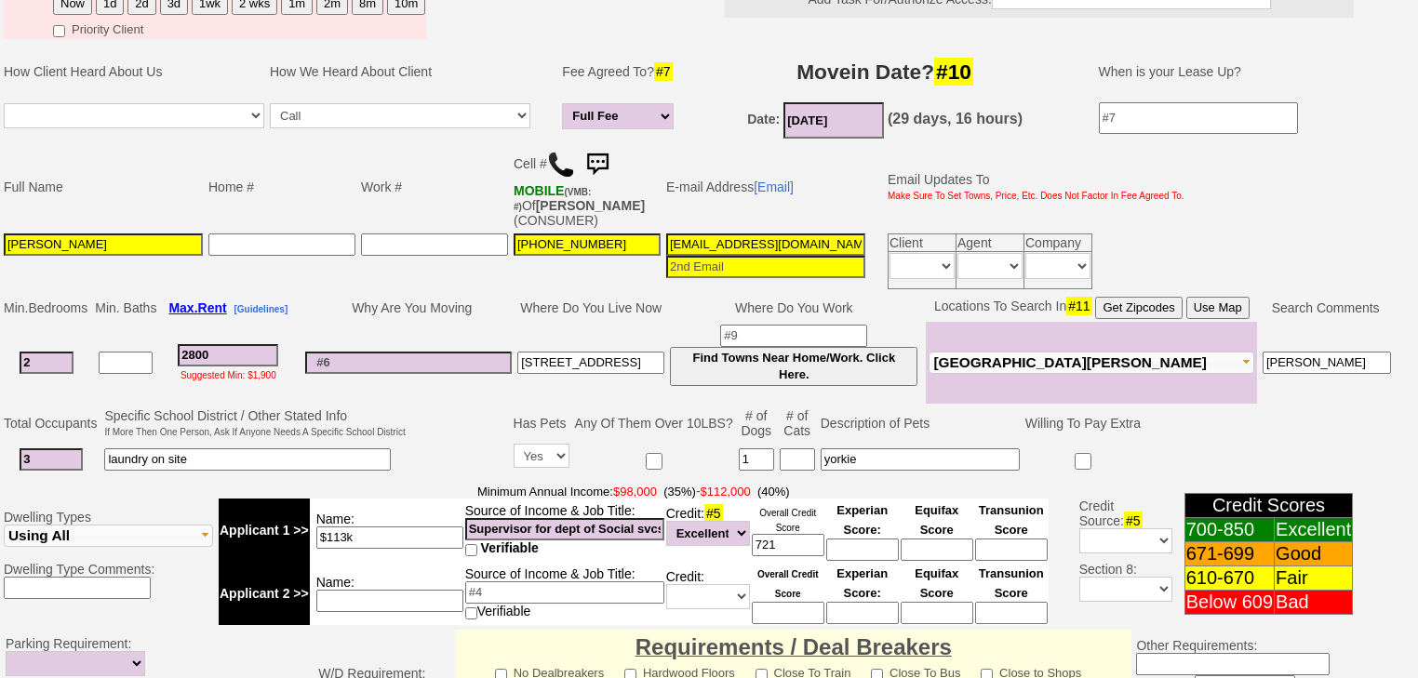
scroll to position [295, 0]
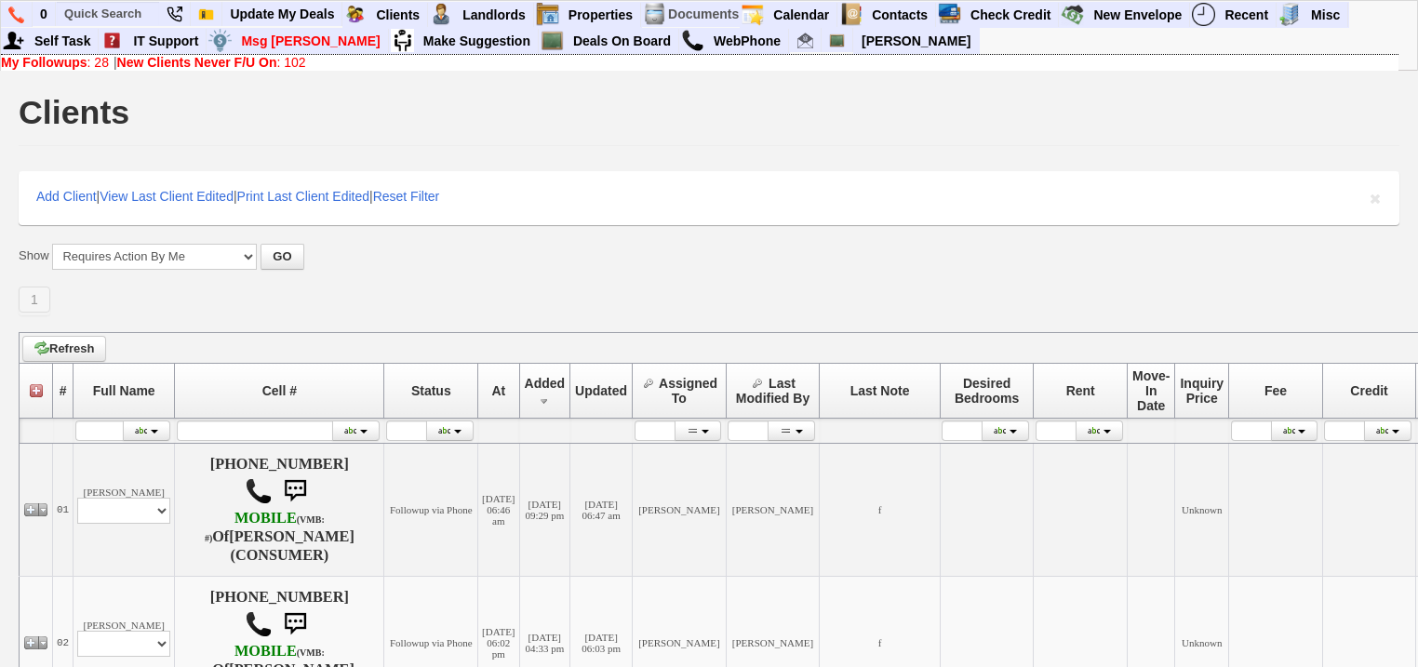
scroll to position [2084, 0]
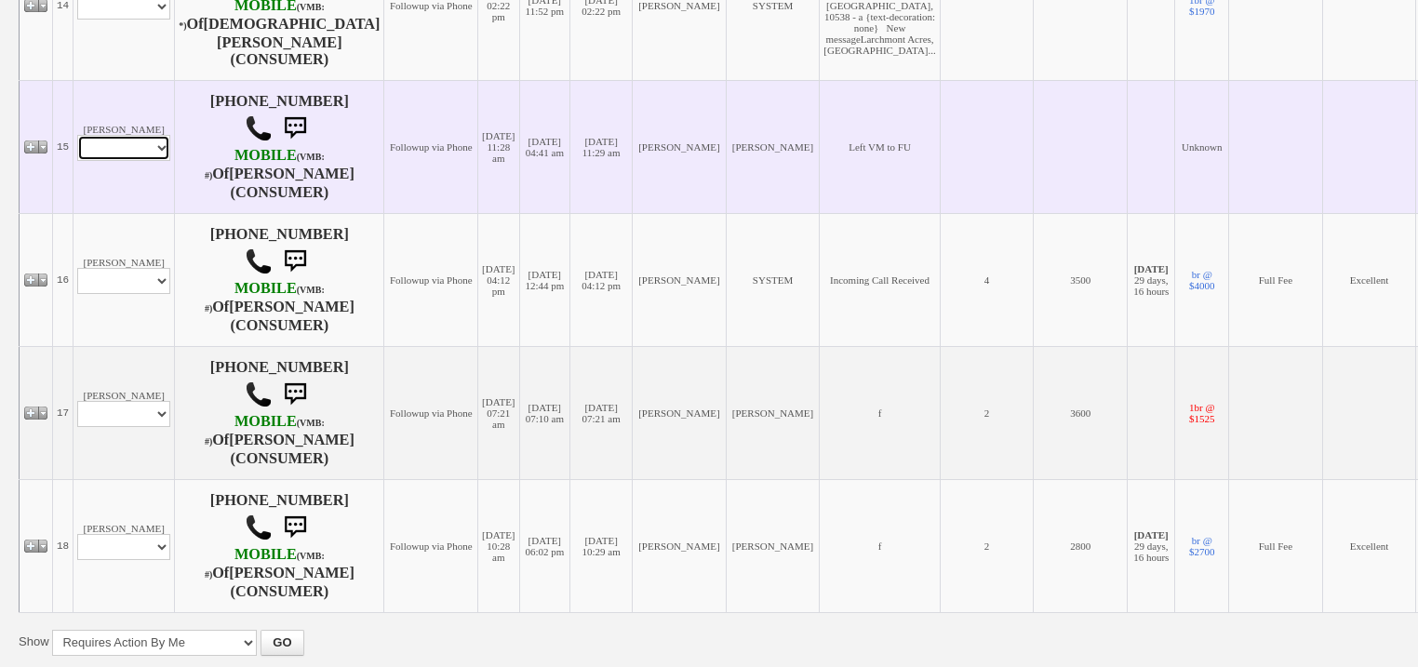
click at [140, 161] on select "Profile Edit Print Email Externally (Will Not Be Tracked In CRM) Closed Deals" at bounding box center [123, 148] width 93 height 26
select select "ChangeURL,/crm/custom/edit_client_form.php?redirect=%2Fcrm%2Fclients.php&id=155…"
click at [77, 159] on select "Profile Edit Print Email Externally (Will Not Be Tracked In CRM) Closed Deals" at bounding box center [123, 148] width 93 height 26
select select
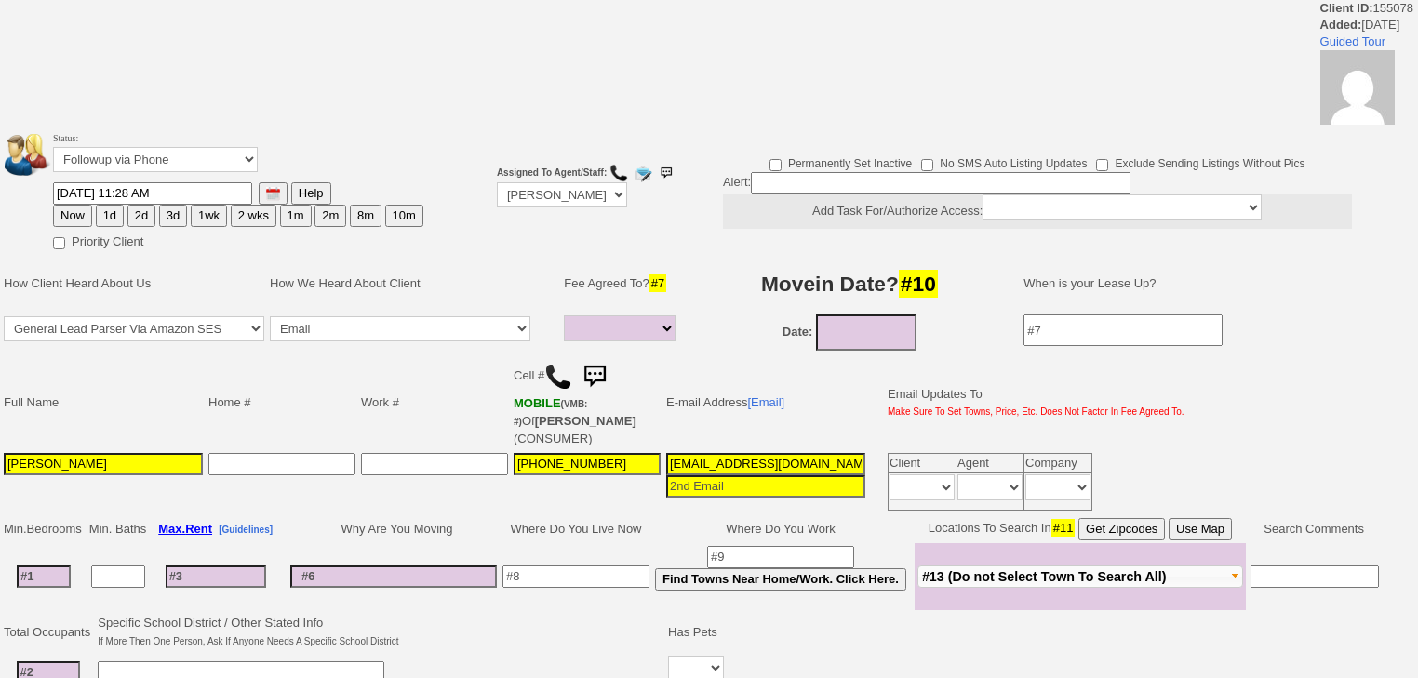
select select
click at [195, 167] on select "Followup via Phone Followup via Email Followup When Section 8 Property Found De…" at bounding box center [155, 159] width 205 height 25
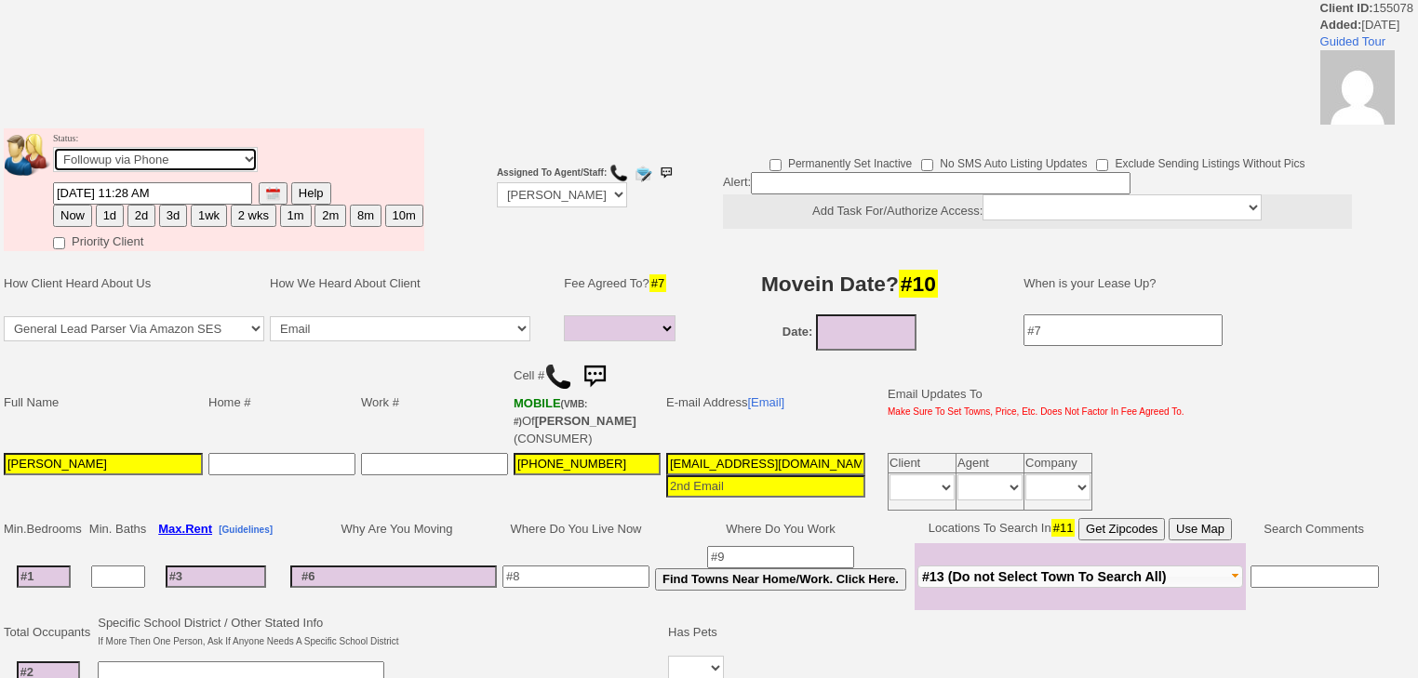
select select "Inactive"
click at [53, 153] on select "Followup via Phone Followup via Email Followup When Section 8 Property Found De…" at bounding box center [155, 159] width 205 height 25
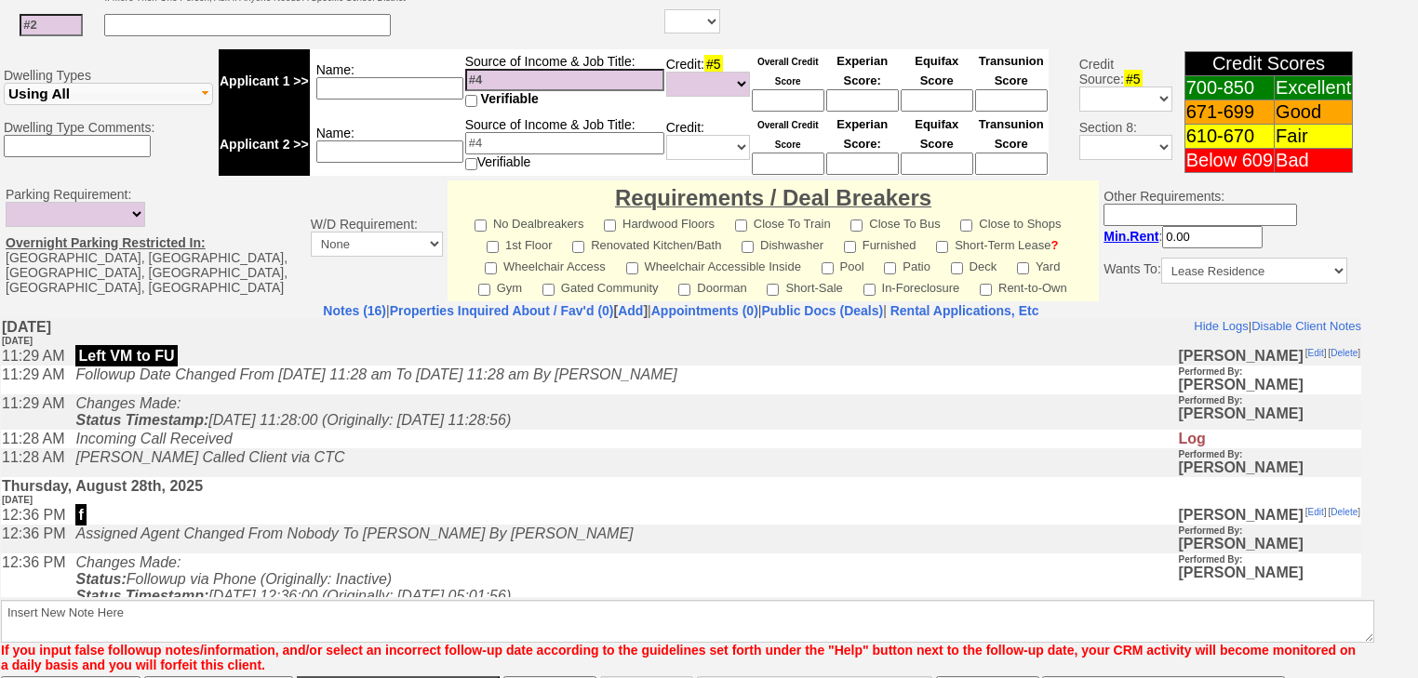
scroll to position [775, 0]
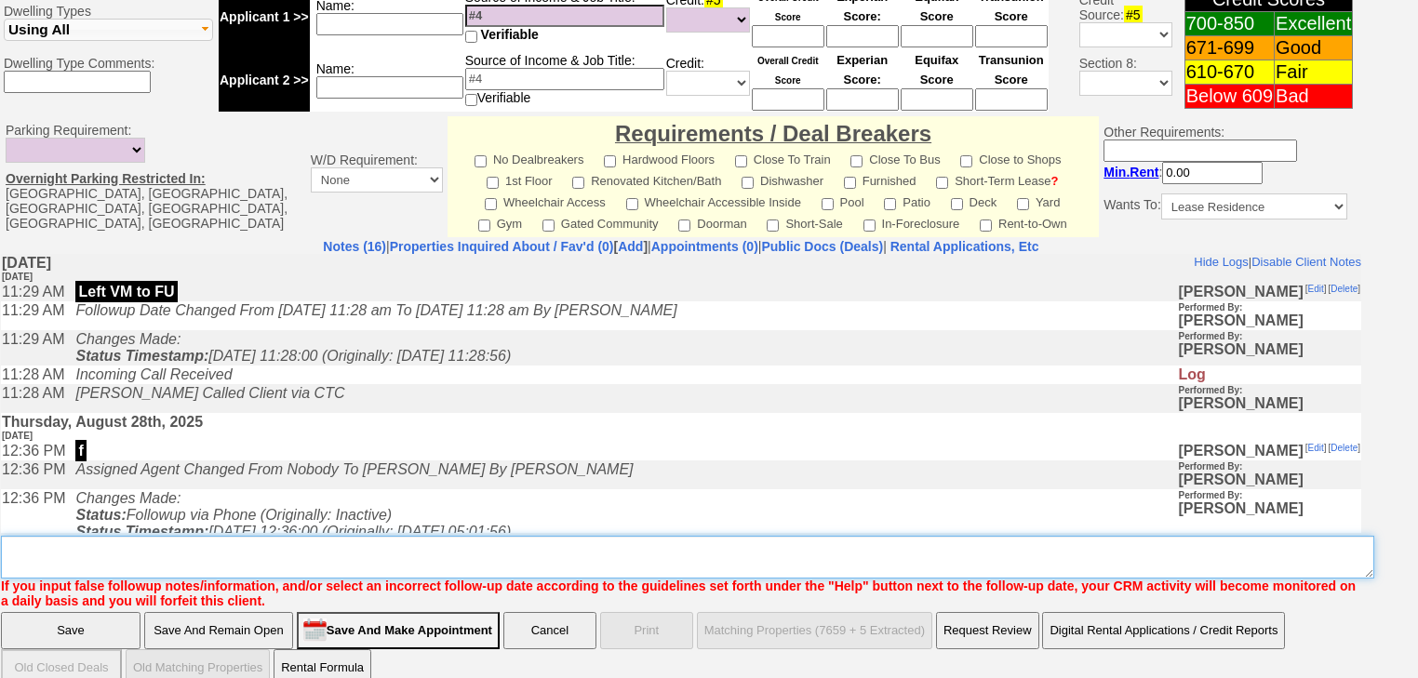
click at [201, 536] on textarea "Insert New Note Here" at bounding box center [687, 557] width 1373 height 43
paste textarea "never heard back from client"
type textarea "never heard back from client"
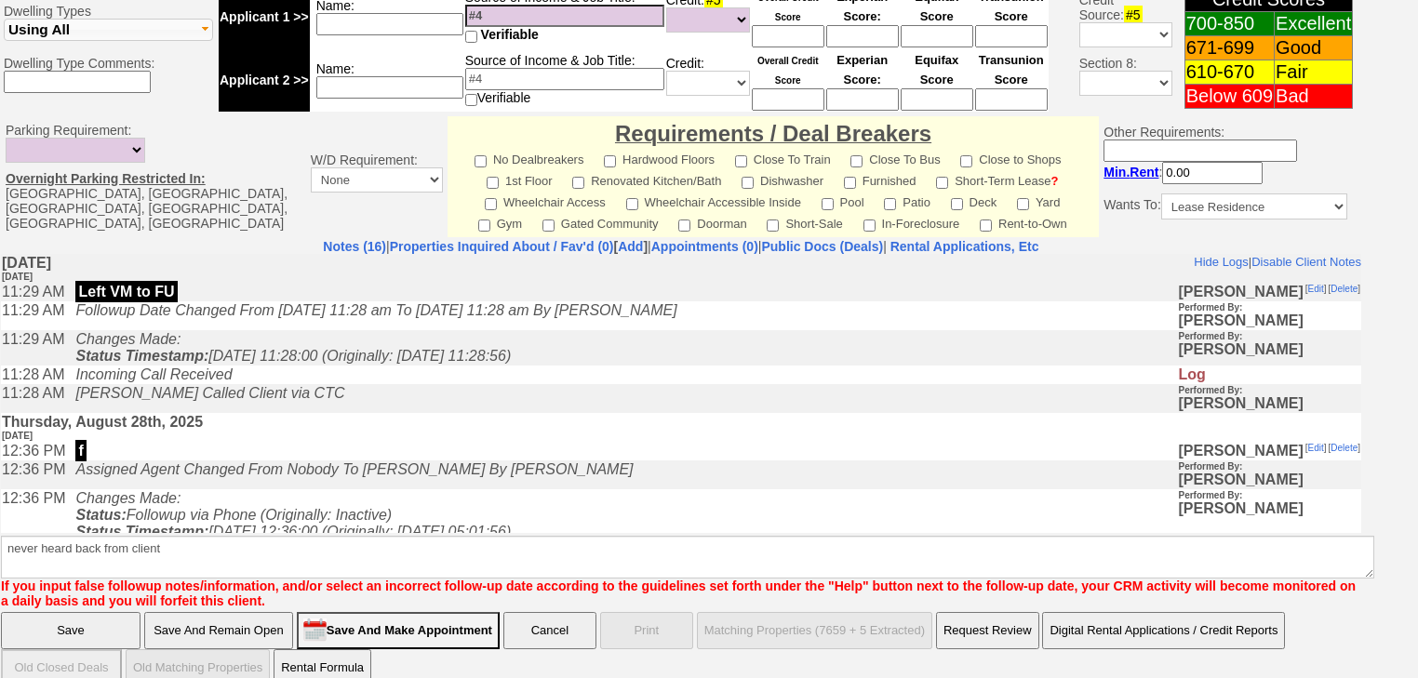
click at [108, 612] on input "Save" at bounding box center [71, 630] width 140 height 37
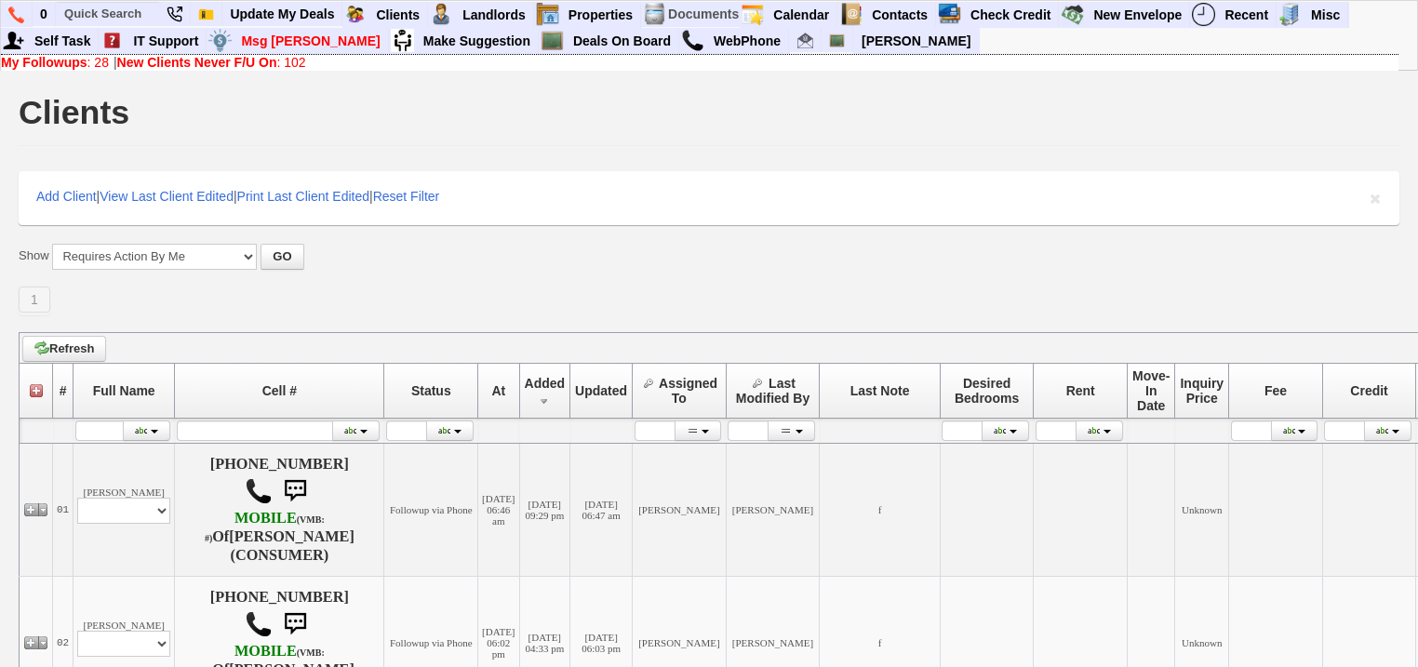
click at [216, 58] on b "New Clients Never F/U On" at bounding box center [197, 62] width 160 height 15
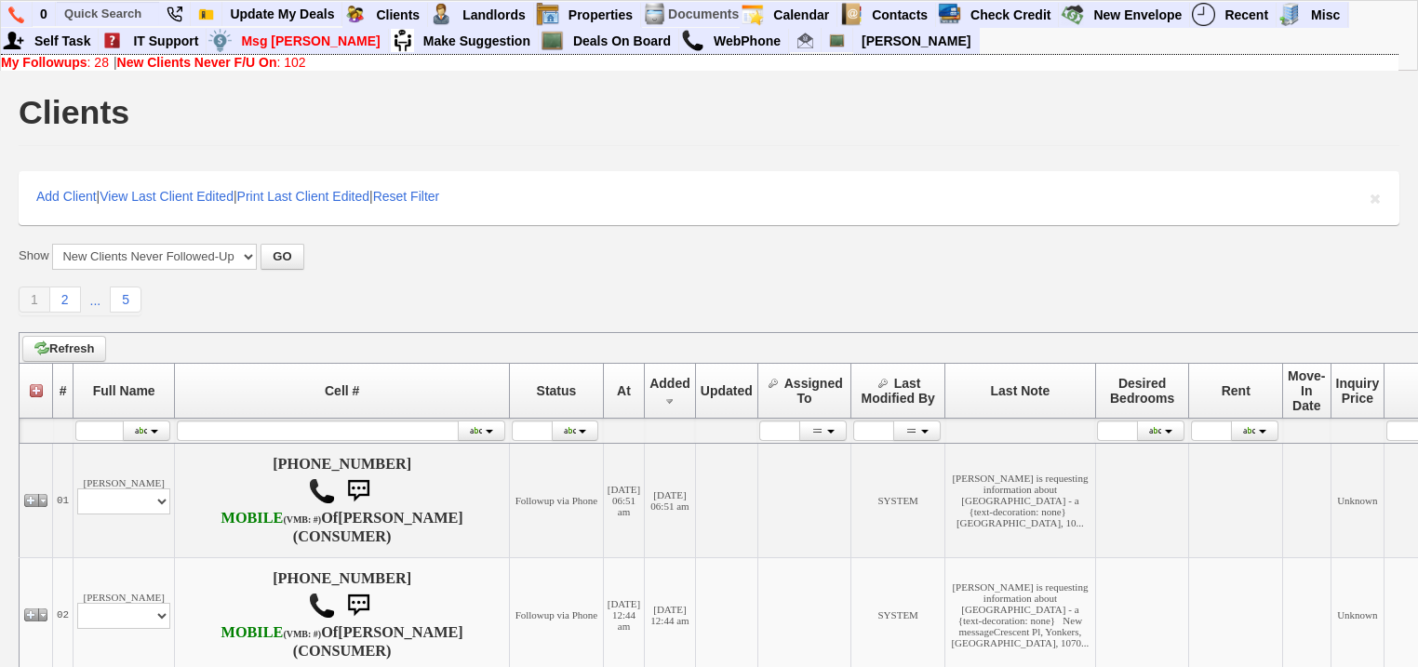
click at [62, 64] on b "My Followups" at bounding box center [44, 62] width 87 height 15
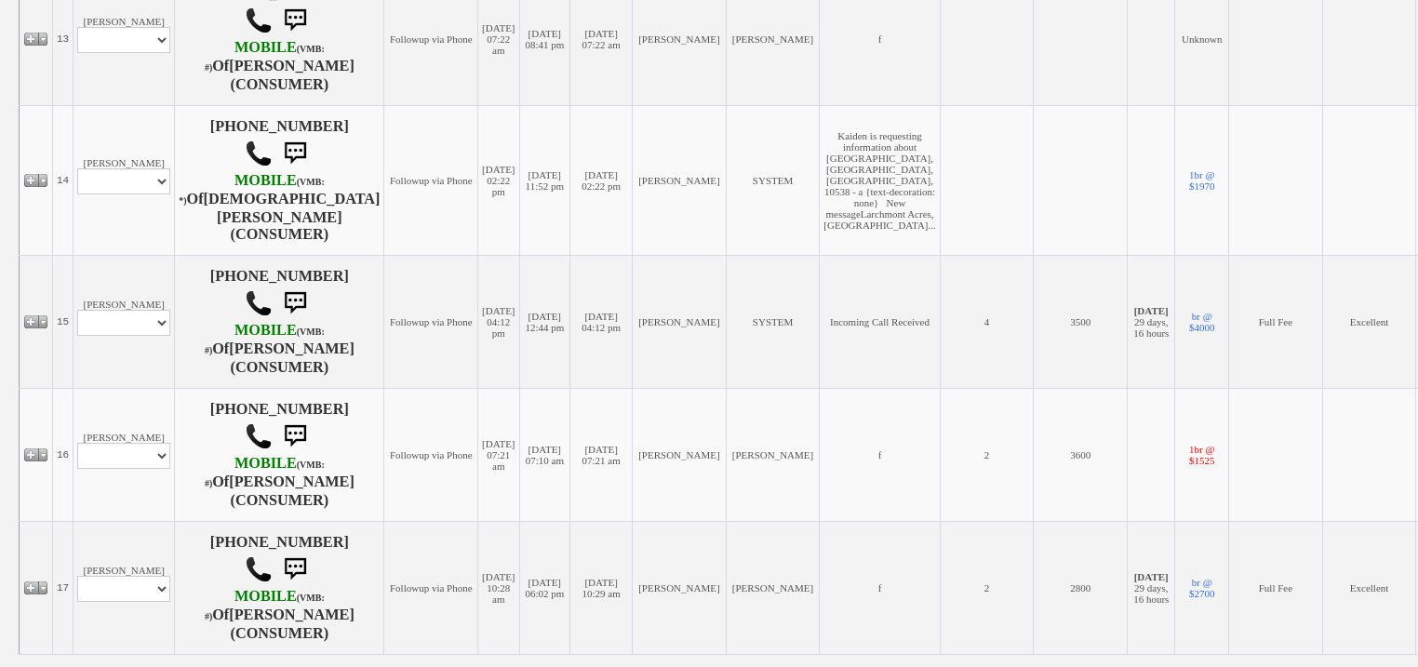
scroll to position [1935, 0]
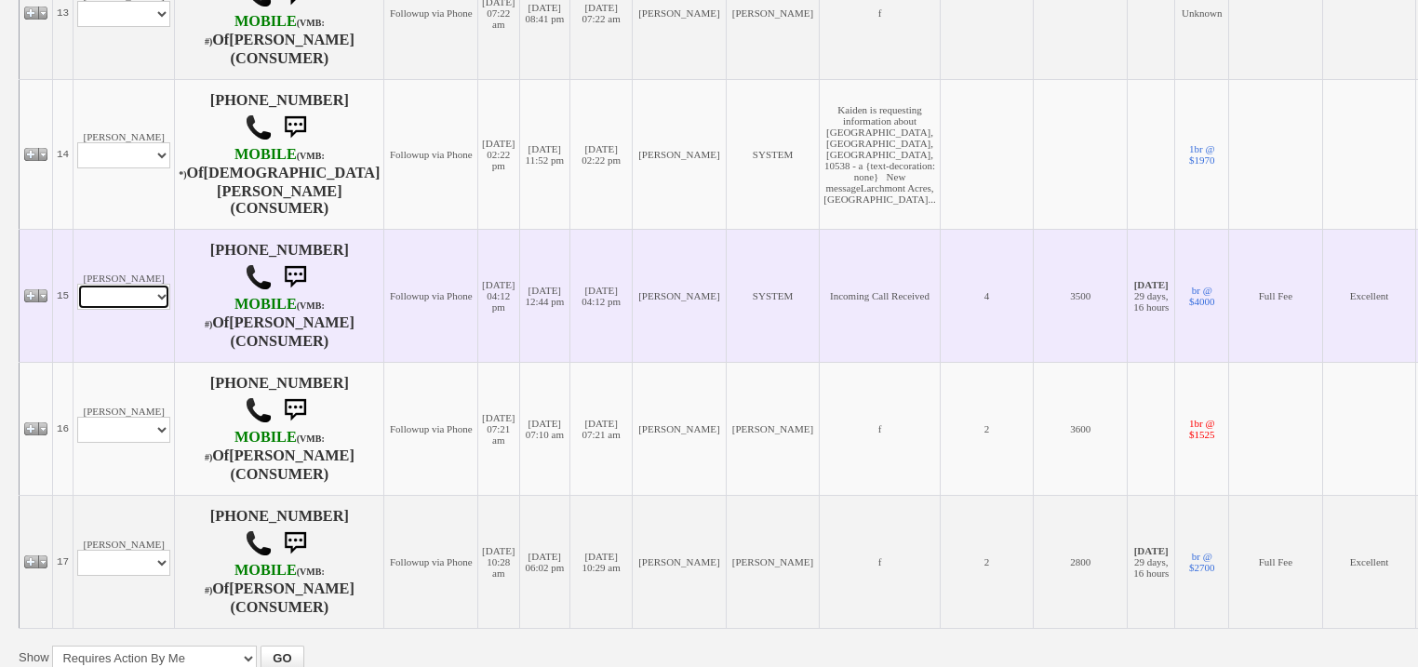
click at [131, 310] on select "Profile Edit Print Email Externally (Will Not Be Tracked In CRM) Closed Deals" at bounding box center [123, 297] width 93 height 26
select select "ChangeURL,/crm/custom/edit_client_form.php?redirect=%2Fcrm%2Fclients.php&id=151…"
click at [77, 308] on select "Profile Edit Print Email Externally (Will Not Be Tracked In CRM) Closed Deals" at bounding box center [123, 297] width 93 height 26
select select
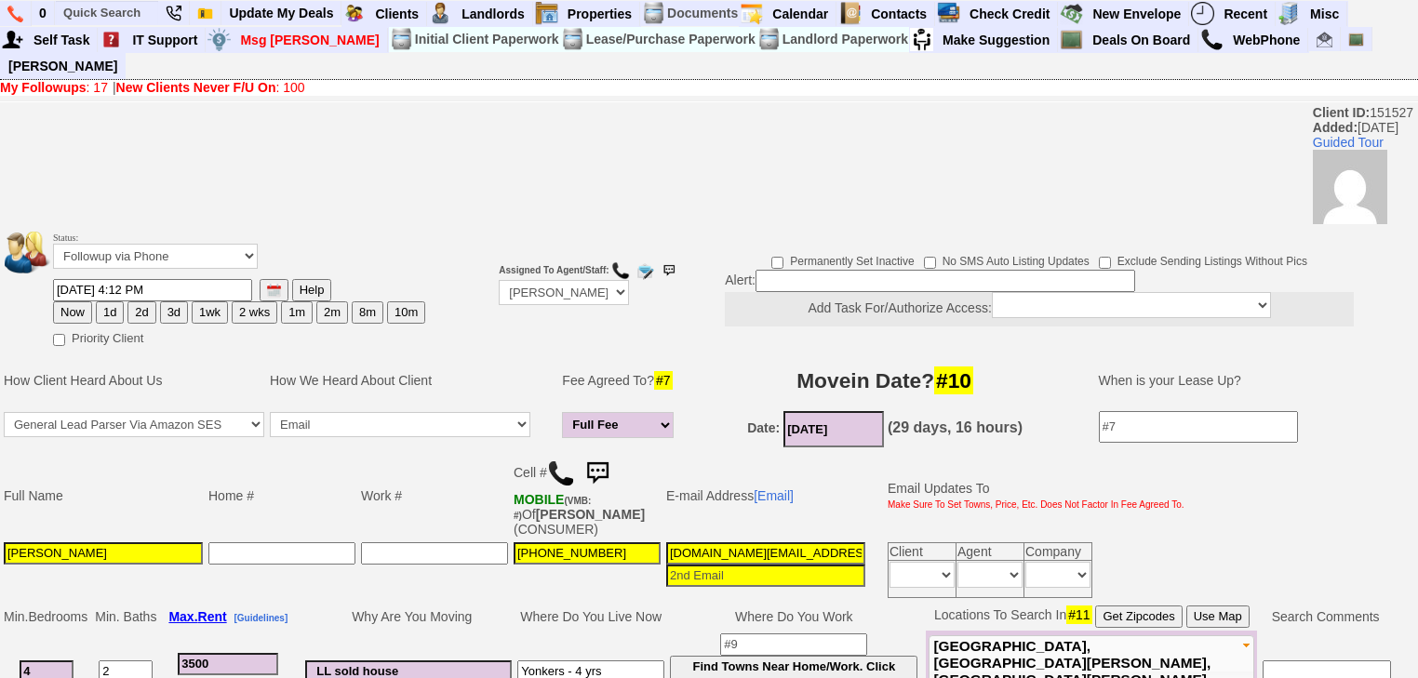
click at [74, 301] on button "Now" at bounding box center [72, 312] width 39 height 22
type input "09/01/2025 07:27 AM"
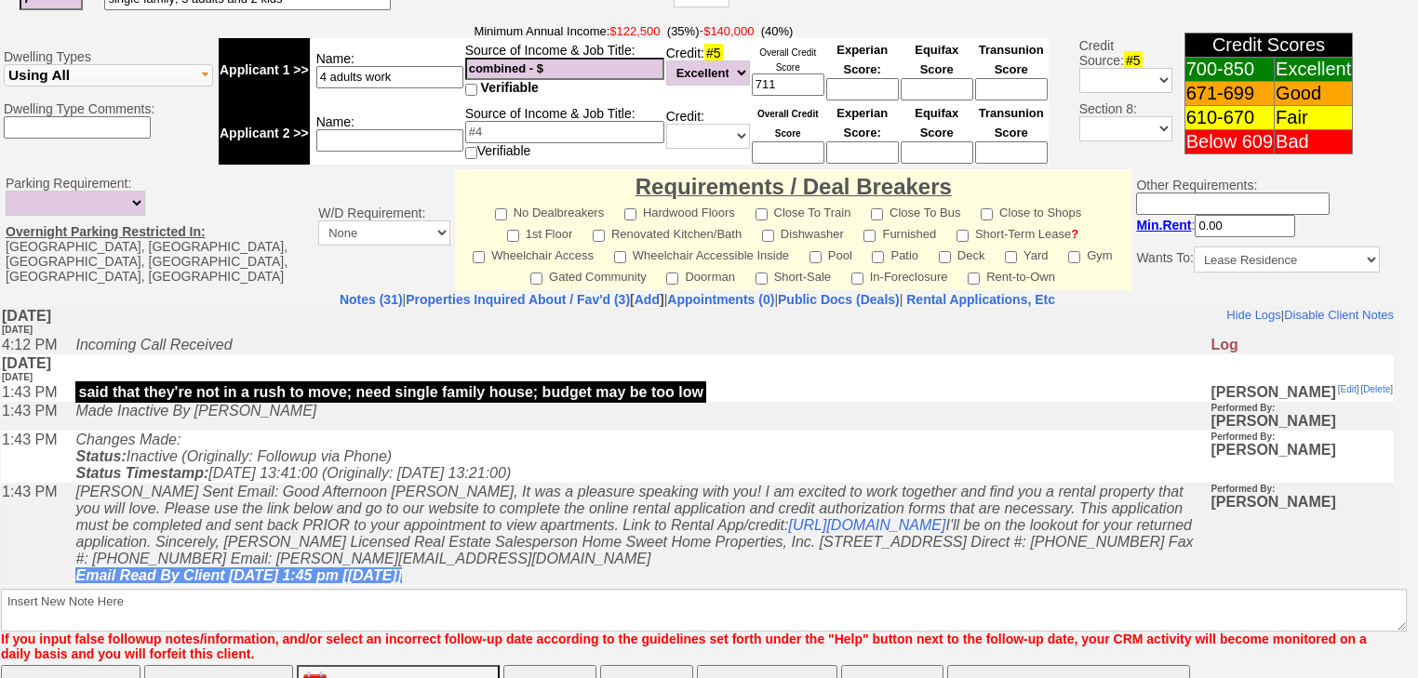
scroll to position [823, 0]
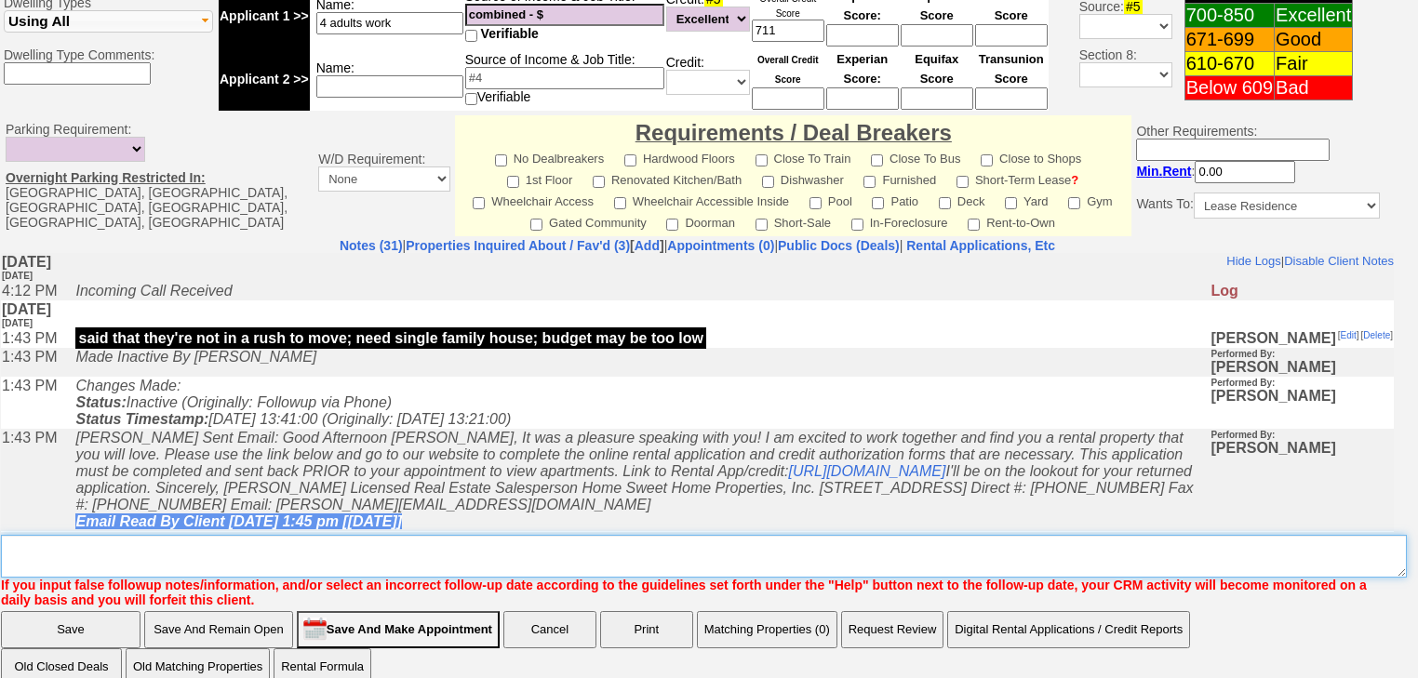
click at [382, 535] on textarea "Insert New Note Here" at bounding box center [704, 556] width 1406 height 43
type textarea "f"
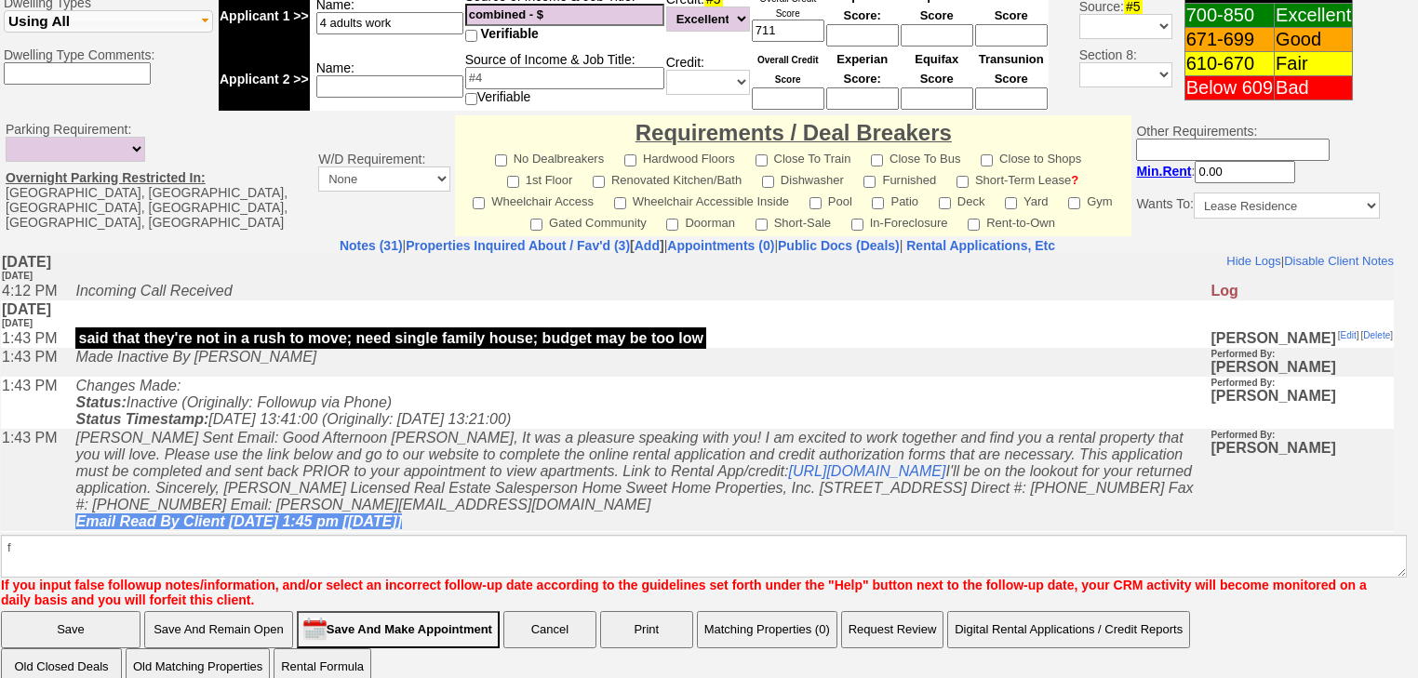
click at [123, 611] on input "Save" at bounding box center [71, 629] width 140 height 37
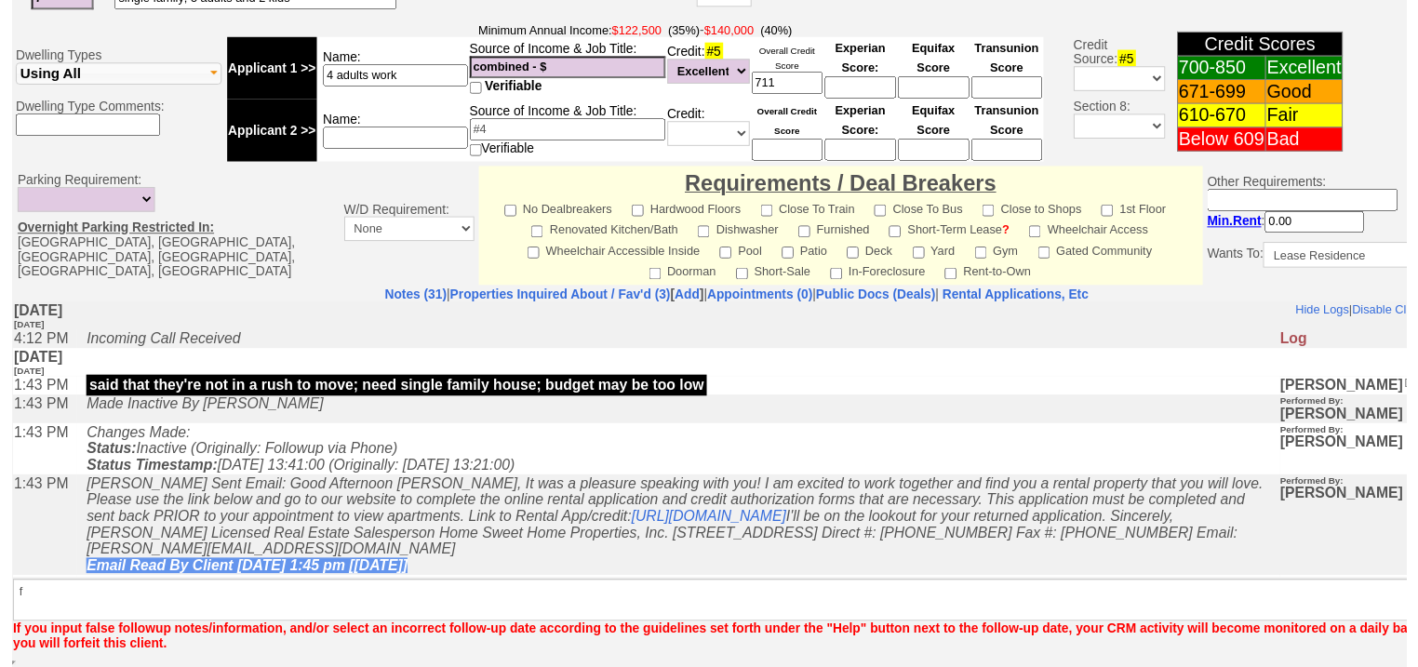
scroll to position [742, 0]
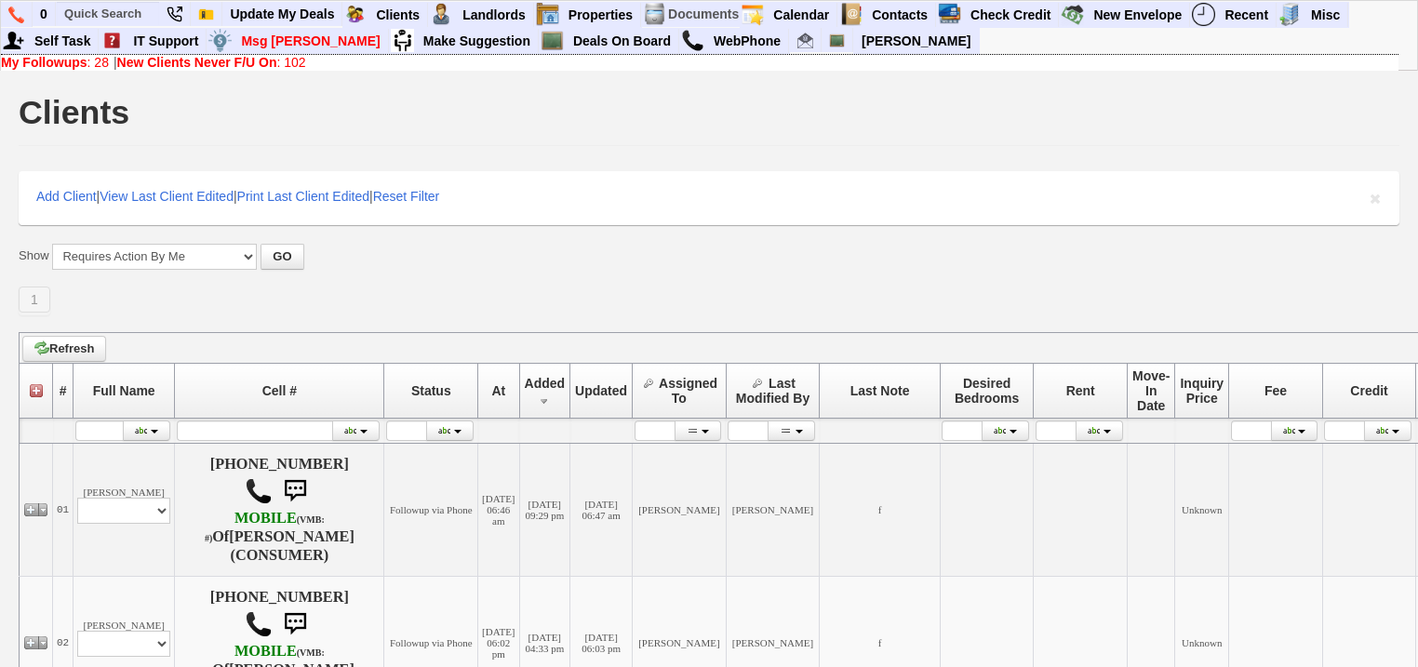
click at [74, 64] on b "My Followups" at bounding box center [44, 62] width 87 height 15
click at [199, 68] on b "New Clients Never F/U On" at bounding box center [197, 62] width 160 height 15
